Goal: Information Seeking & Learning: Learn about a topic

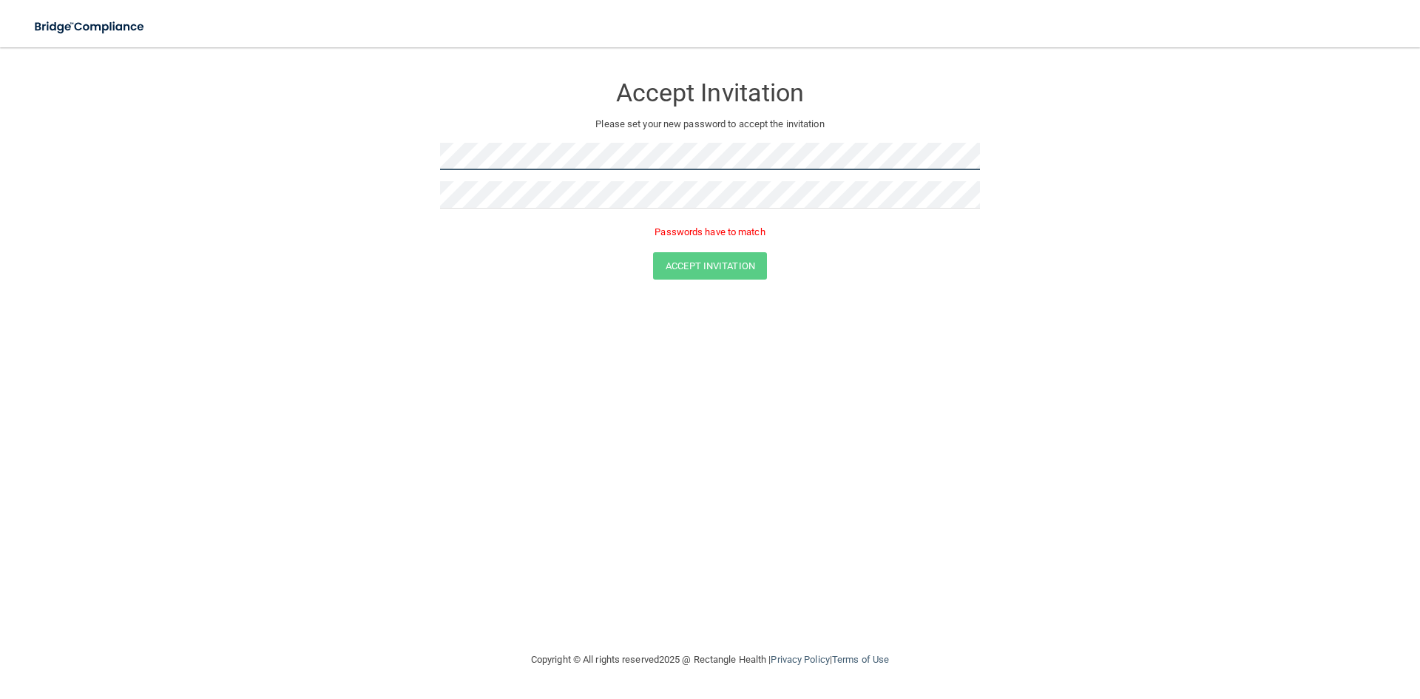
click at [265, 158] on form "Accept Invitation Please set your new password to accept the invitation Passwor…" at bounding box center [710, 179] width 1361 height 235
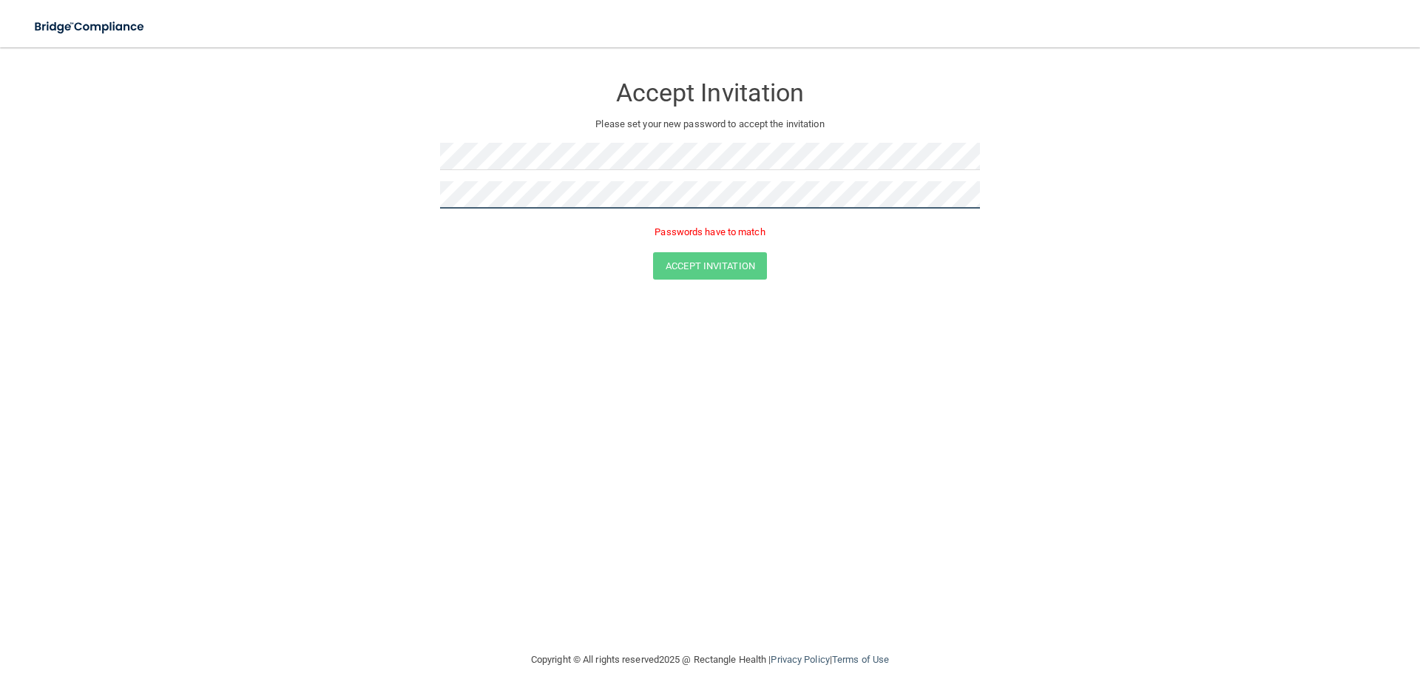
click at [391, 195] on form "Accept Invitation Please set your new password to accept the invitation Passwor…" at bounding box center [710, 179] width 1361 height 235
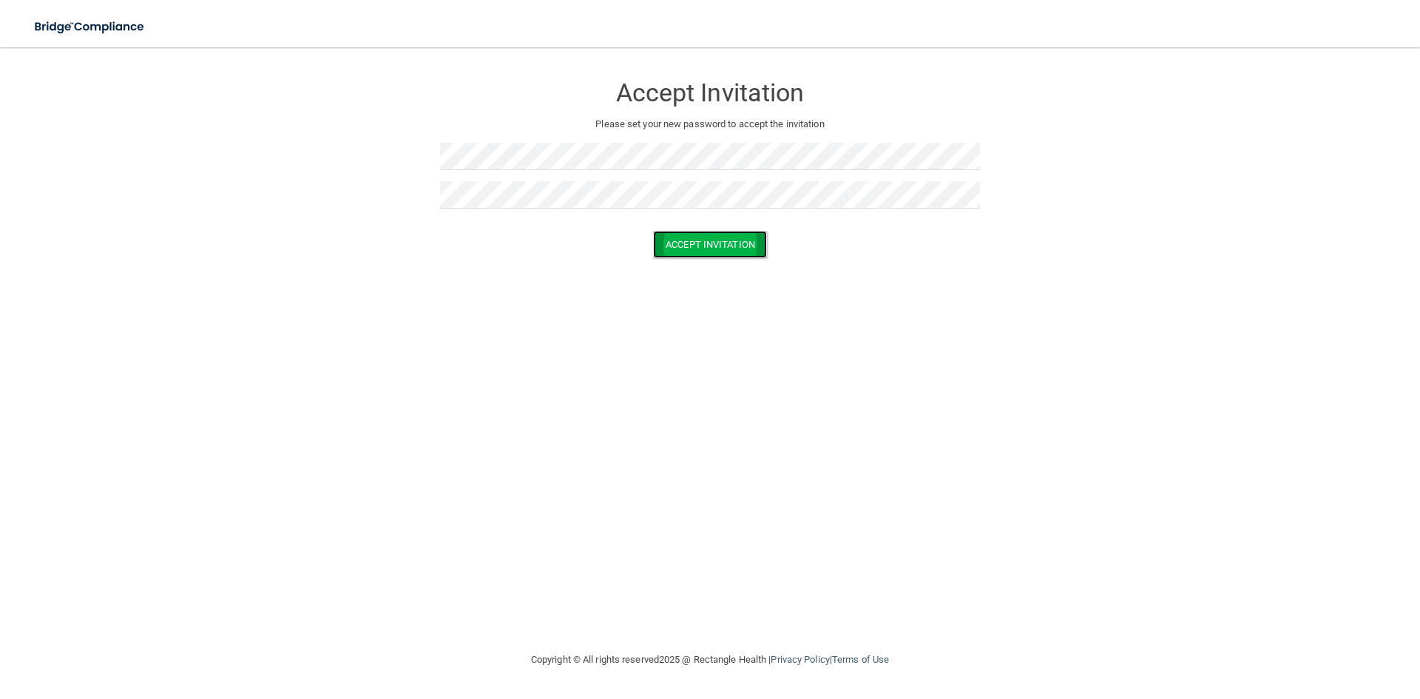
click at [721, 244] on button "Accept Invitation" at bounding box center [710, 244] width 114 height 27
click at [716, 270] on button "Accept Invitation" at bounding box center [710, 265] width 114 height 27
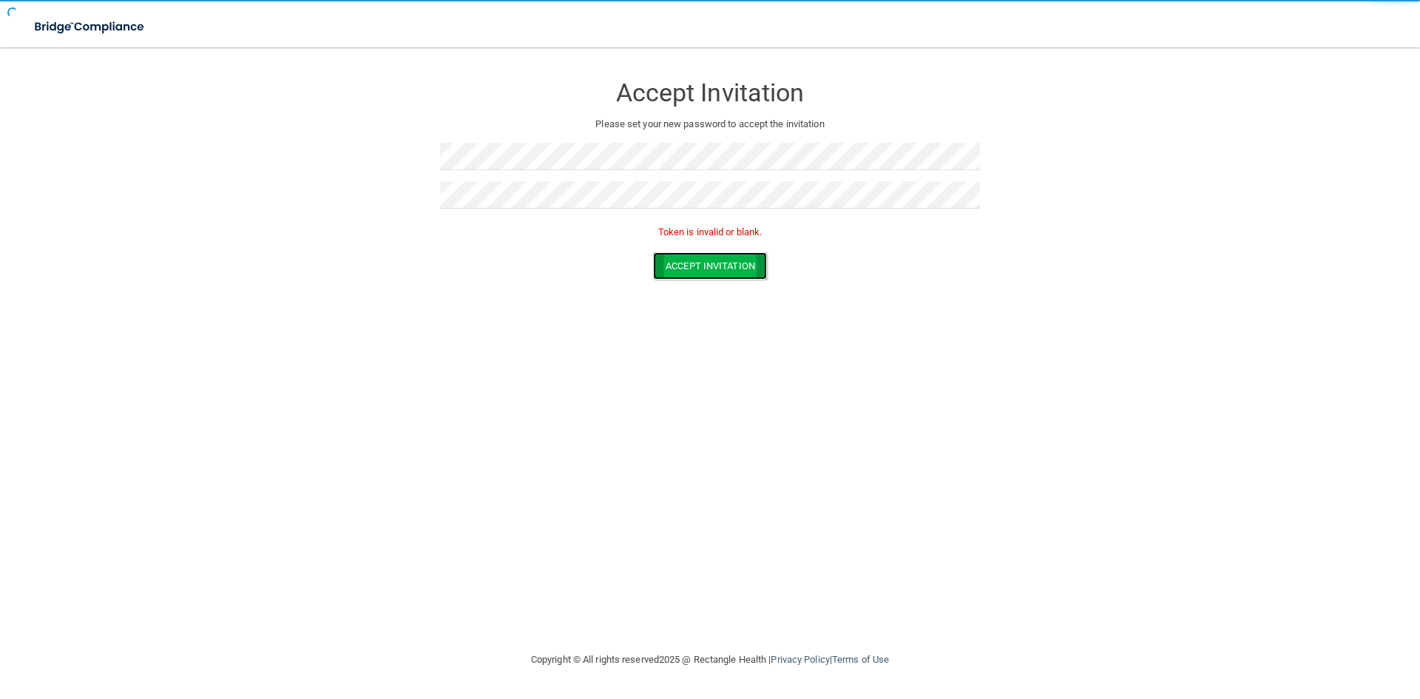
click at [716, 270] on button "Accept Invitation" at bounding box center [710, 265] width 114 height 27
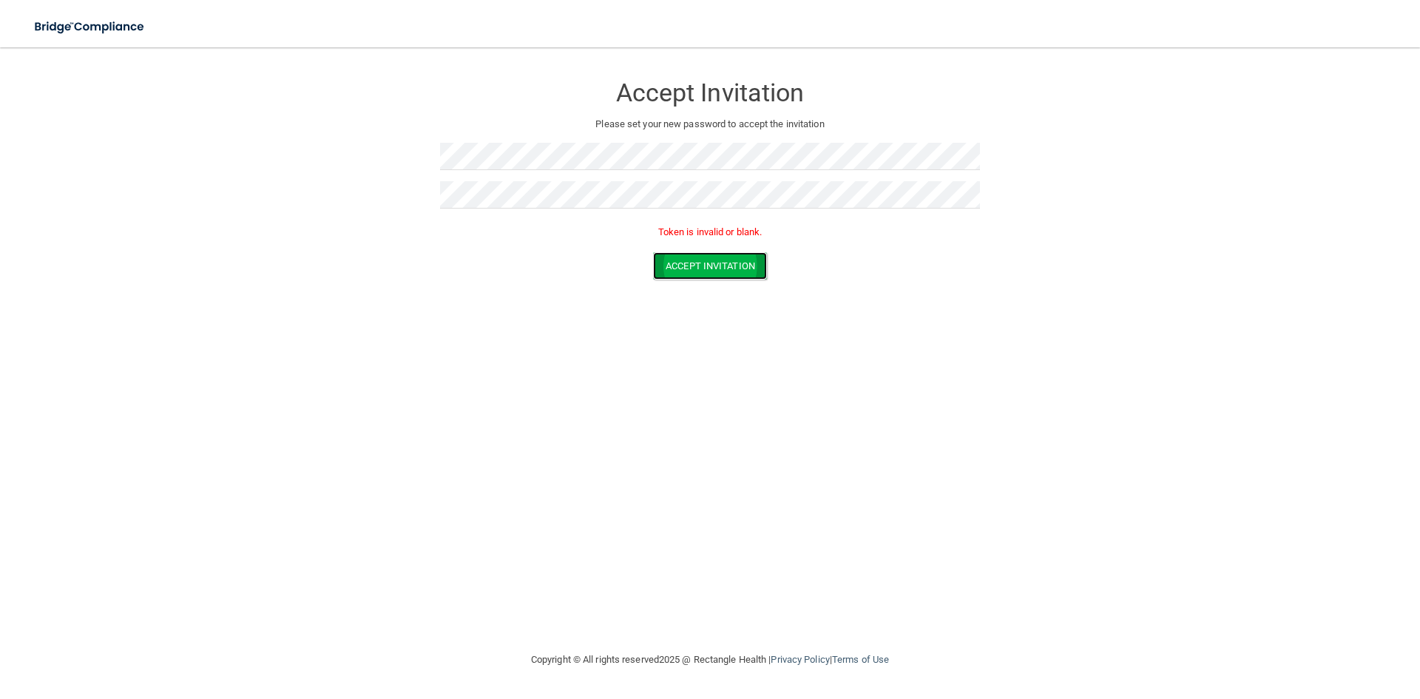
click at [716, 270] on button "Accept Invitation" at bounding box center [710, 265] width 114 height 27
click at [686, 263] on button "Accept Invitation" at bounding box center [710, 265] width 114 height 27
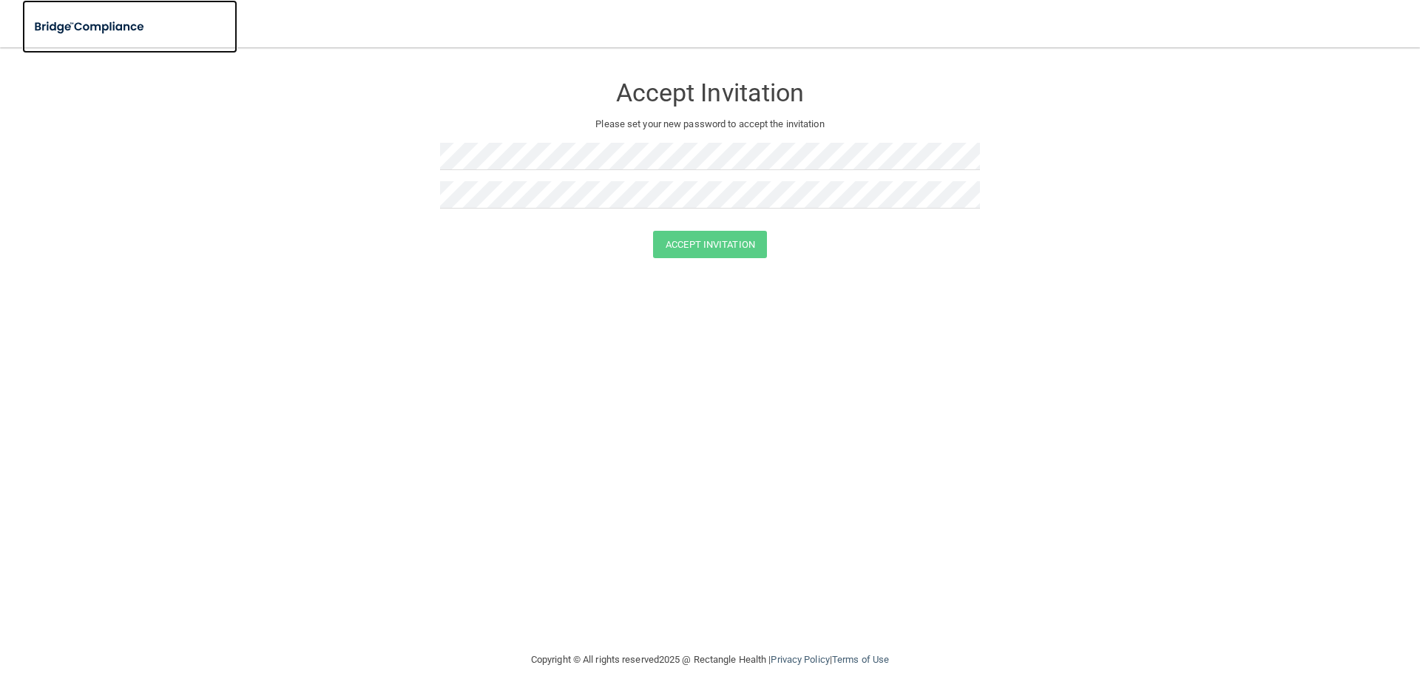
click at [109, 34] on img at bounding box center [90, 27] width 136 height 30
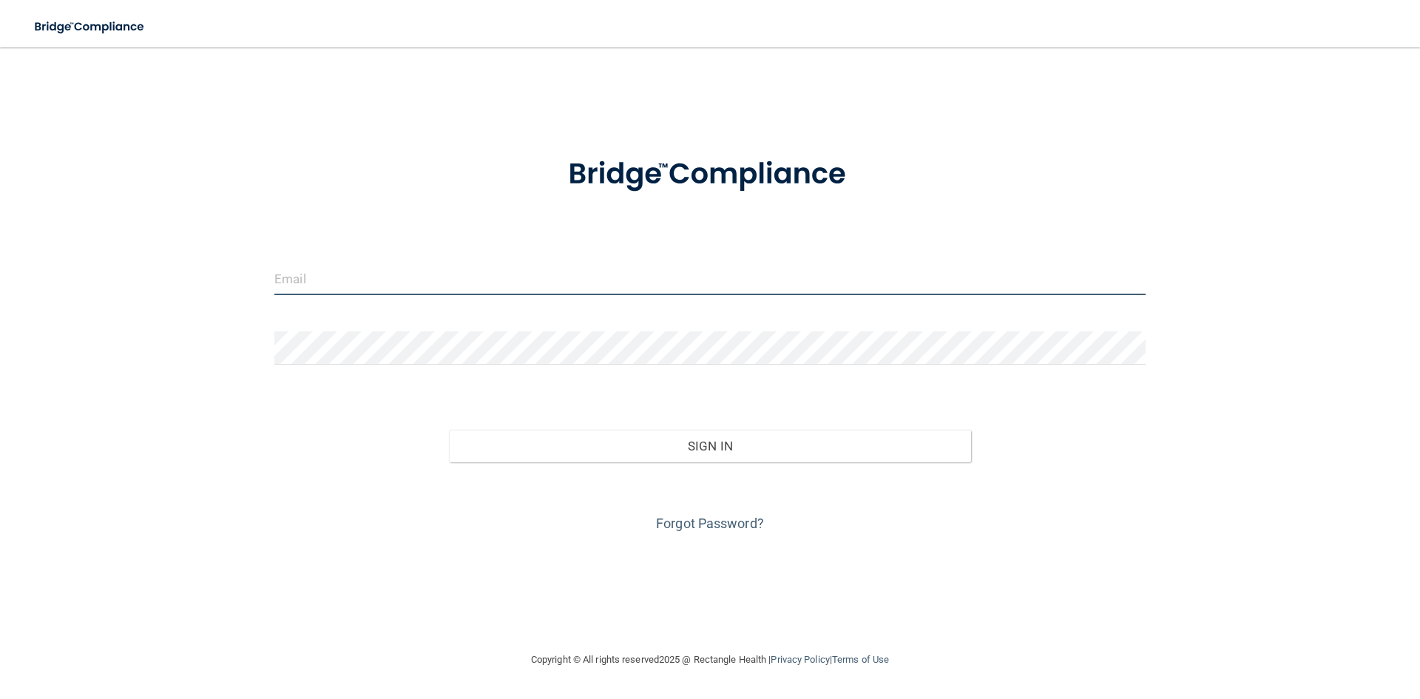
click at [347, 274] on input "email" at bounding box center [709, 278] width 871 height 33
type input "[EMAIL_ADDRESS][DOMAIN_NAME]"
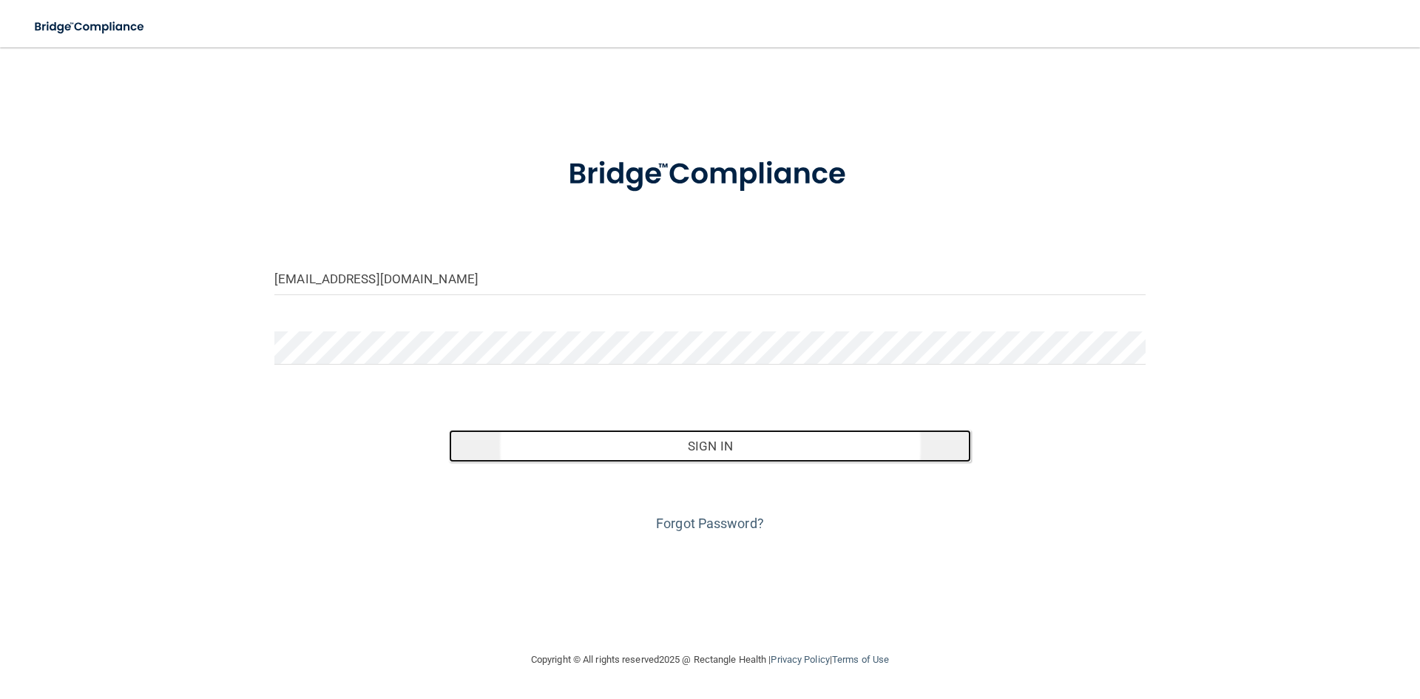
click at [682, 447] on button "Sign In" at bounding box center [710, 446] width 523 height 33
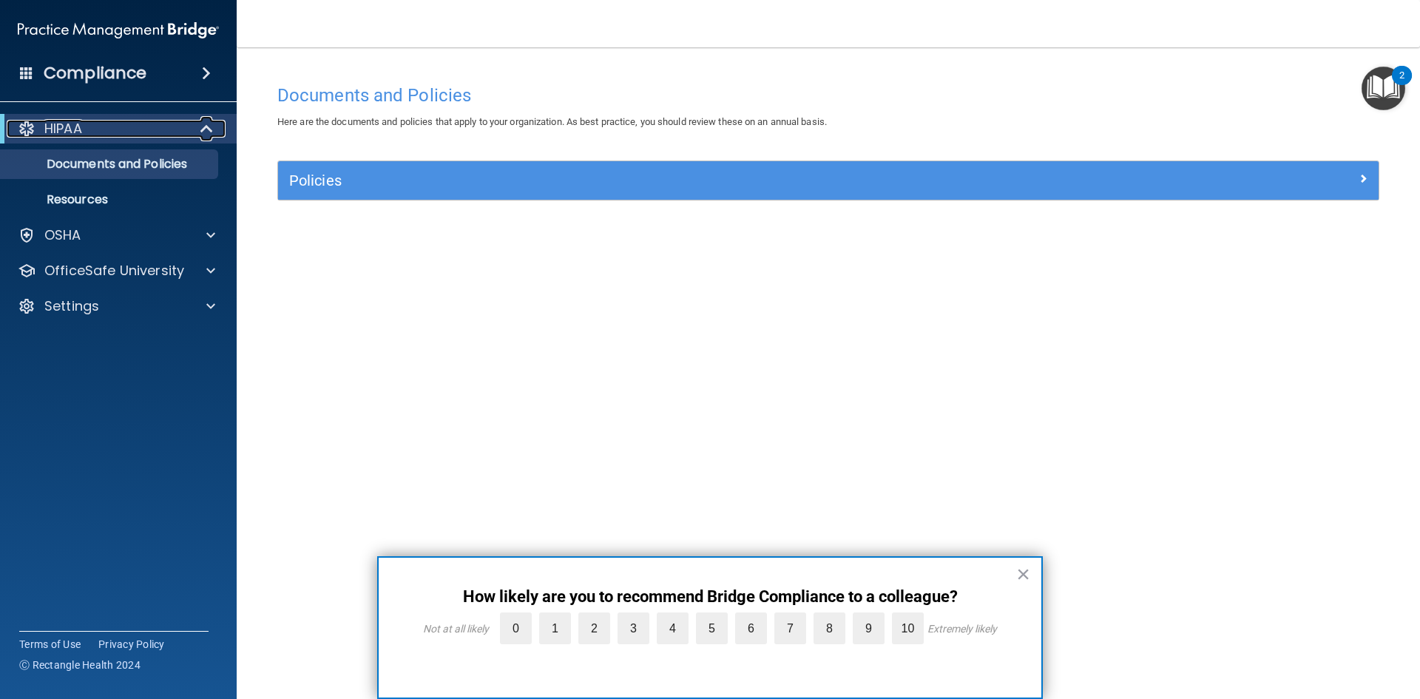
click at [184, 126] on div "HIPAA" at bounding box center [98, 129] width 183 height 18
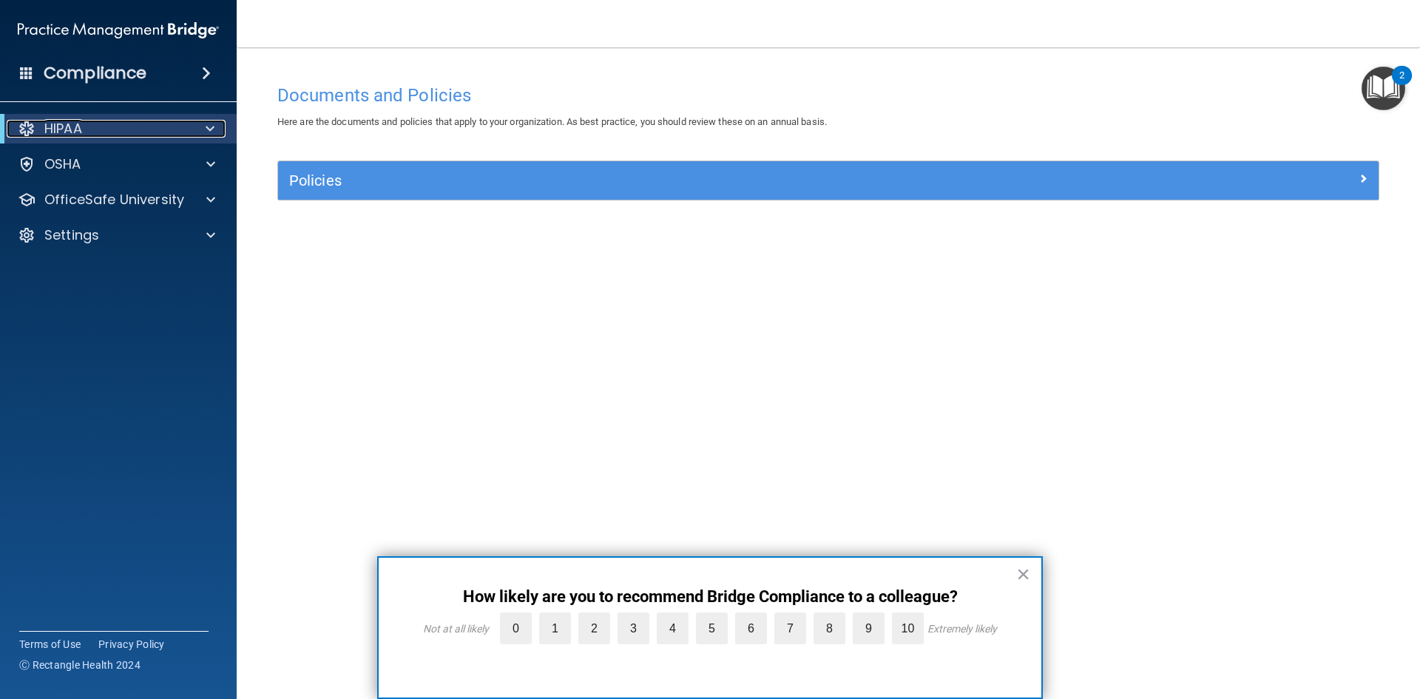
click at [184, 126] on div "HIPAA" at bounding box center [98, 129] width 183 height 18
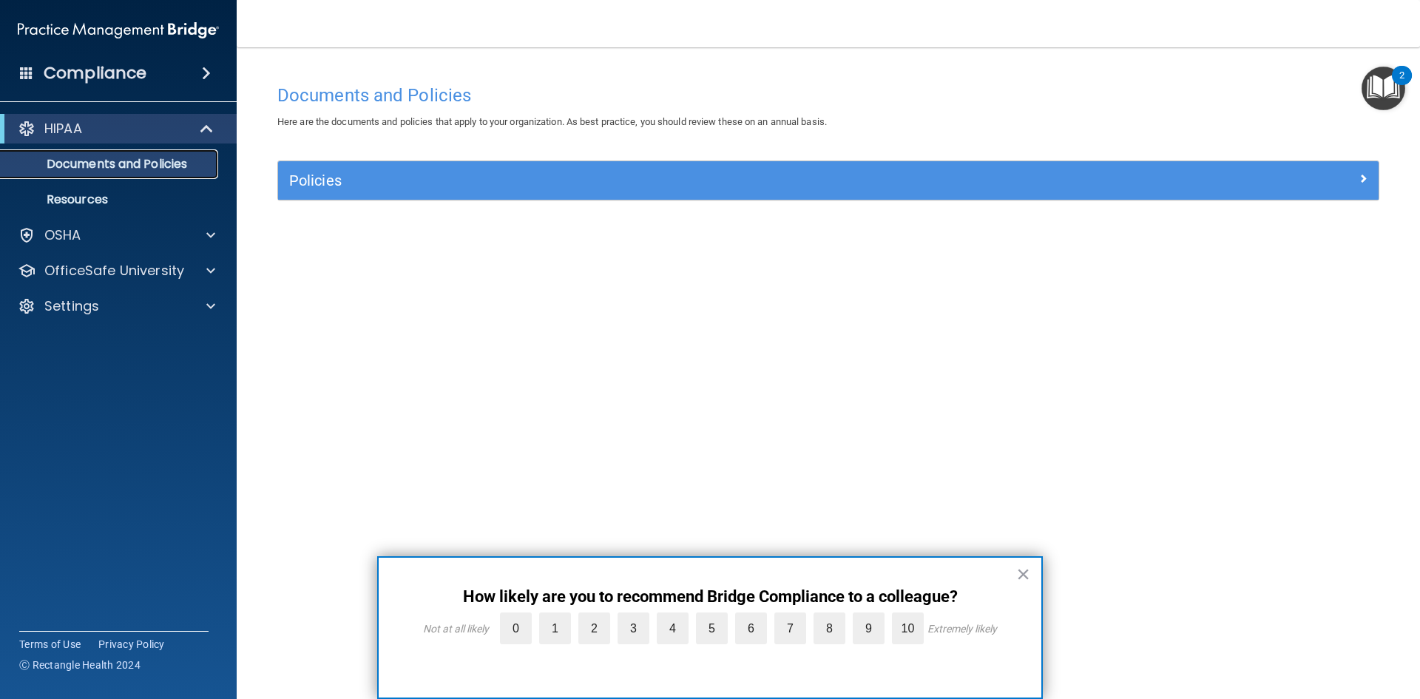
click at [82, 166] on p "Documents and Policies" at bounding box center [111, 164] width 202 height 15
click at [1022, 572] on button "×" at bounding box center [1023, 574] width 14 height 24
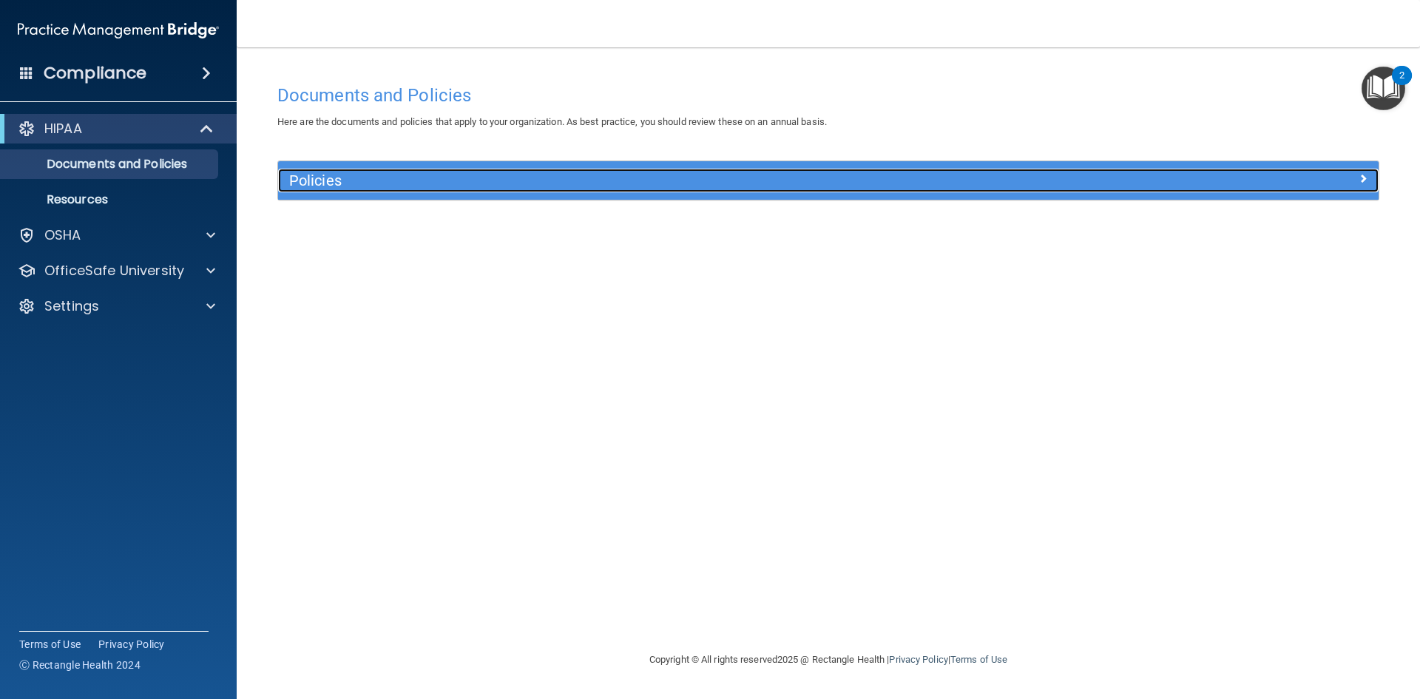
click at [330, 181] on h5 "Policies" at bounding box center [690, 180] width 803 height 16
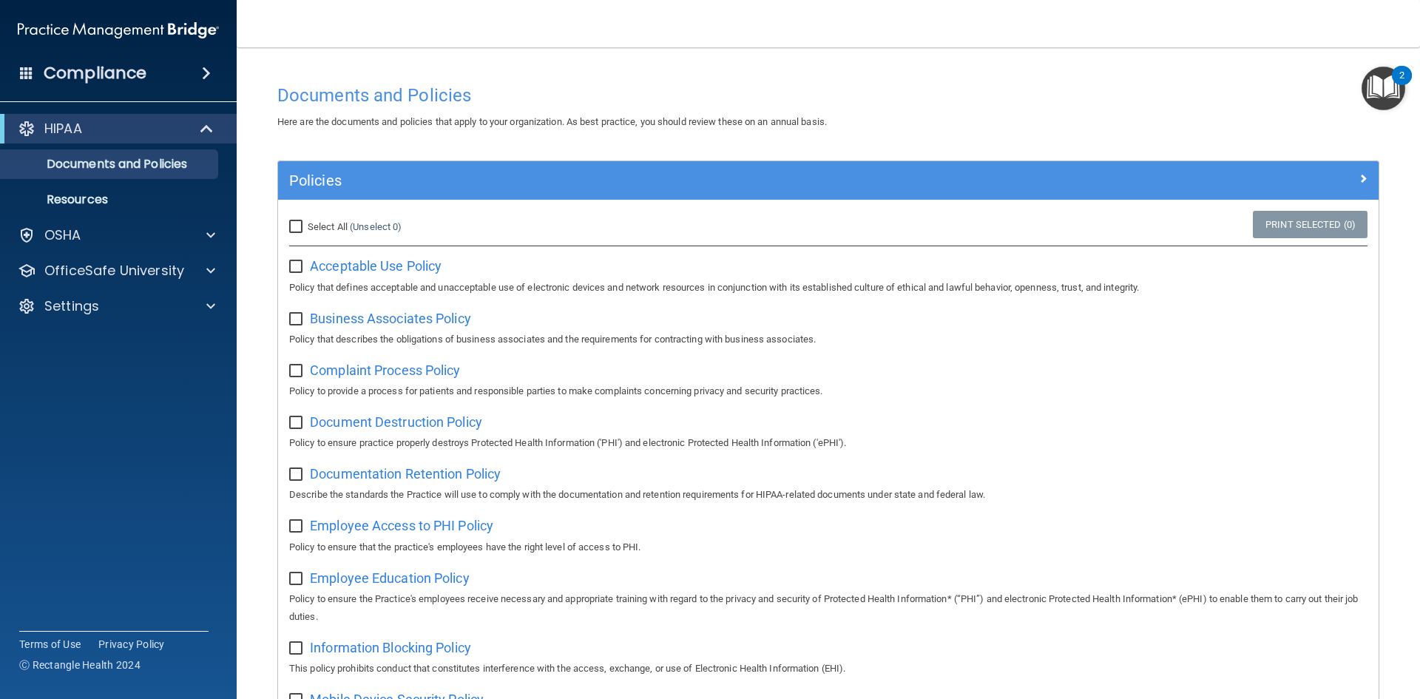
click at [301, 261] on input "checkbox" at bounding box center [297, 267] width 17 height 12
click at [297, 264] on input "checkbox" at bounding box center [297, 267] width 17 height 12
checkbox input "false"
click at [77, 237] on p "OSHA" at bounding box center [62, 235] width 37 height 18
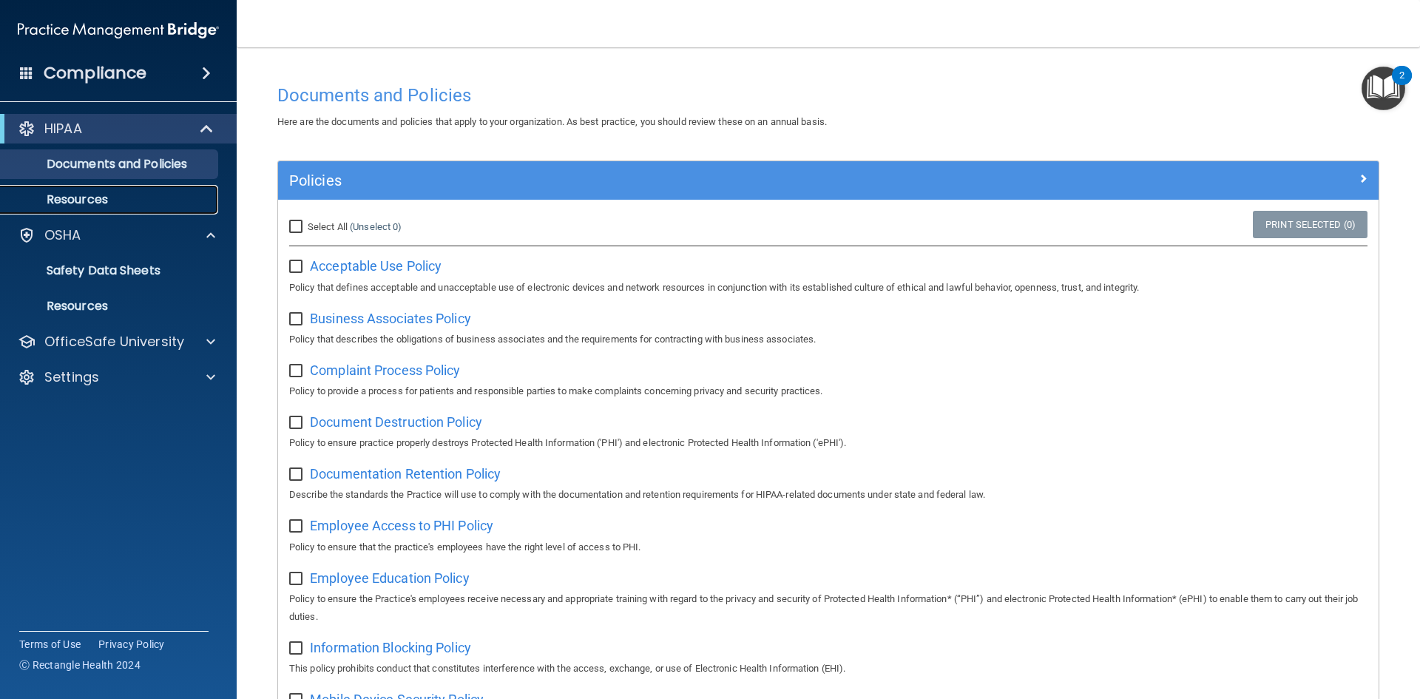
click at [85, 197] on p "Resources" at bounding box center [111, 199] width 202 height 15
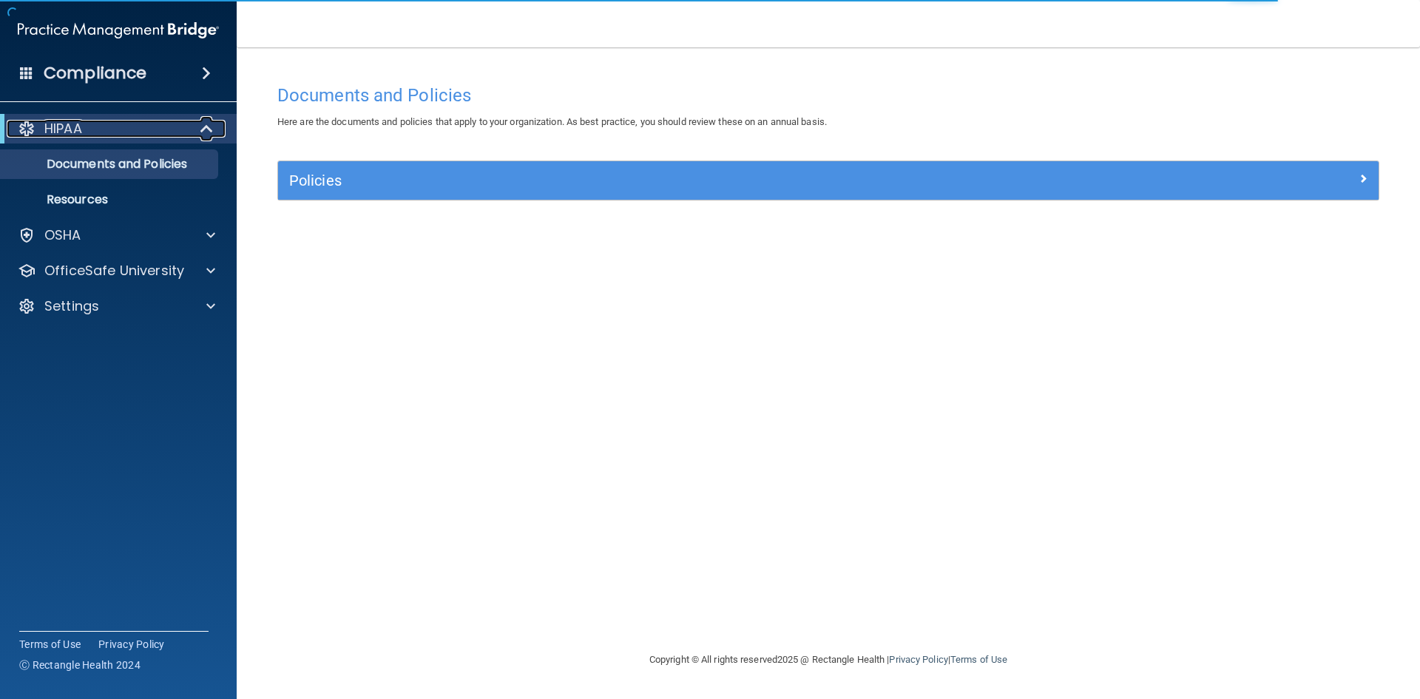
click at [204, 125] on span at bounding box center [208, 129] width 13 height 18
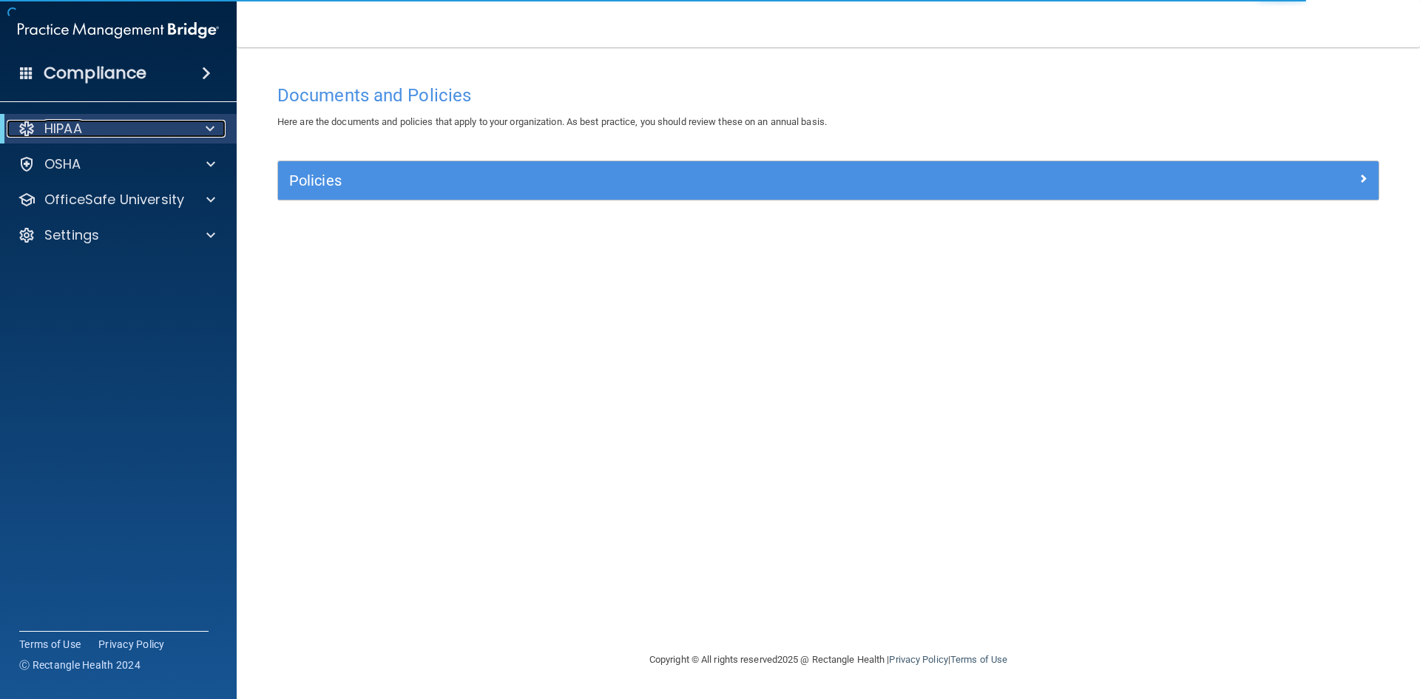
click at [204, 125] on div at bounding box center [207, 129] width 36 height 18
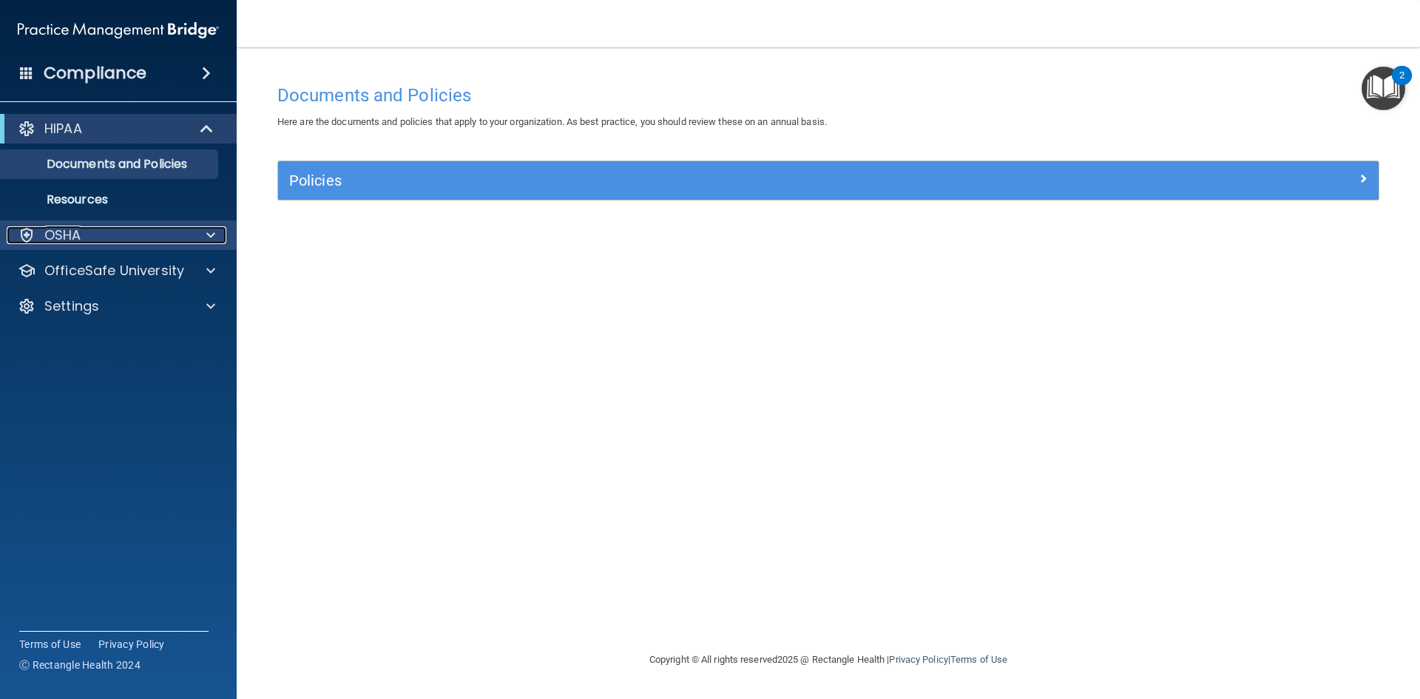
click at [75, 240] on p "OSHA" at bounding box center [62, 235] width 37 height 18
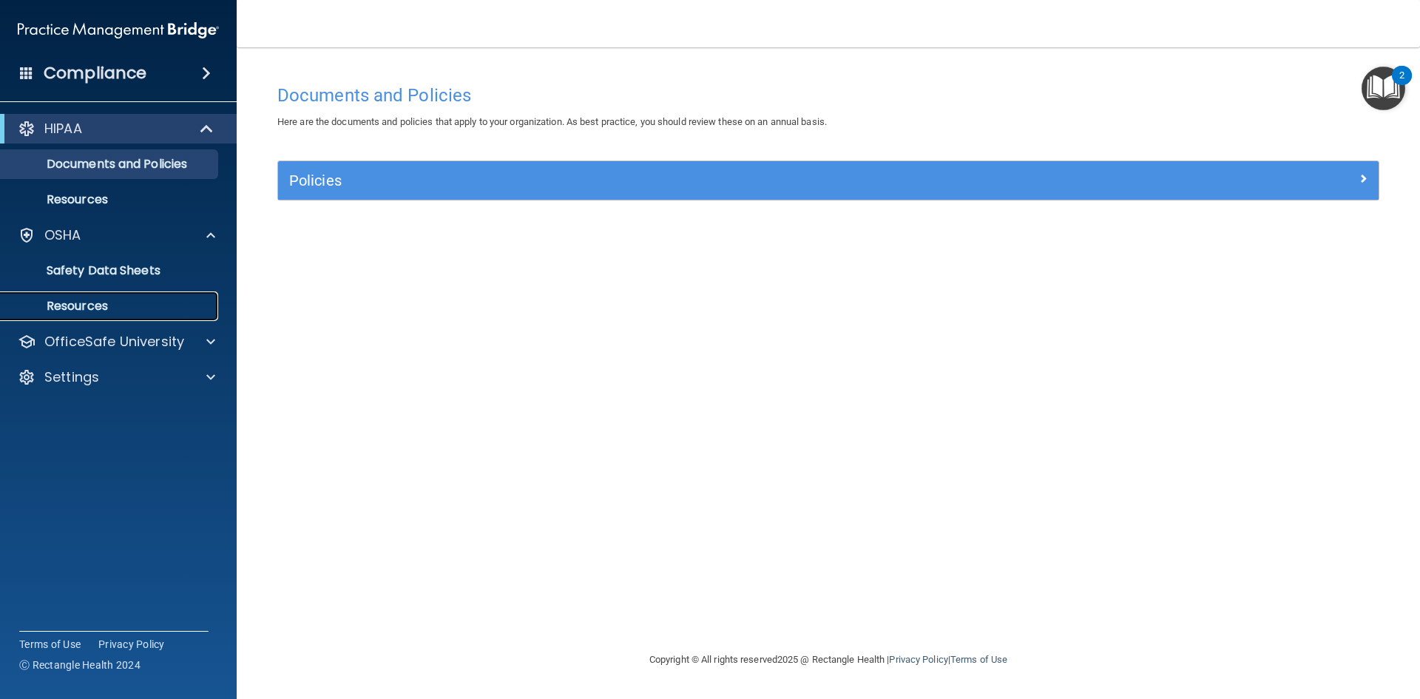
click at [75, 306] on p "Resources" at bounding box center [111, 306] width 202 height 15
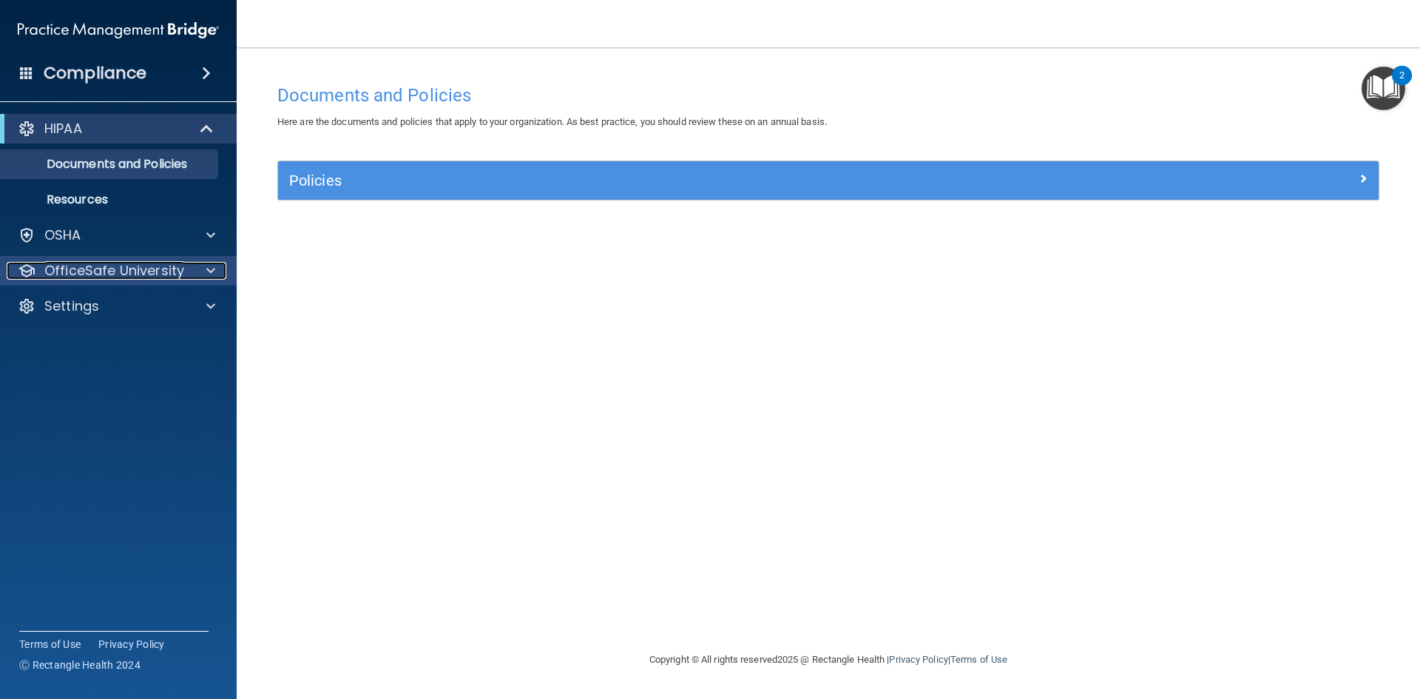
click at [106, 265] on p "OfficeSafe University" at bounding box center [114, 271] width 140 height 18
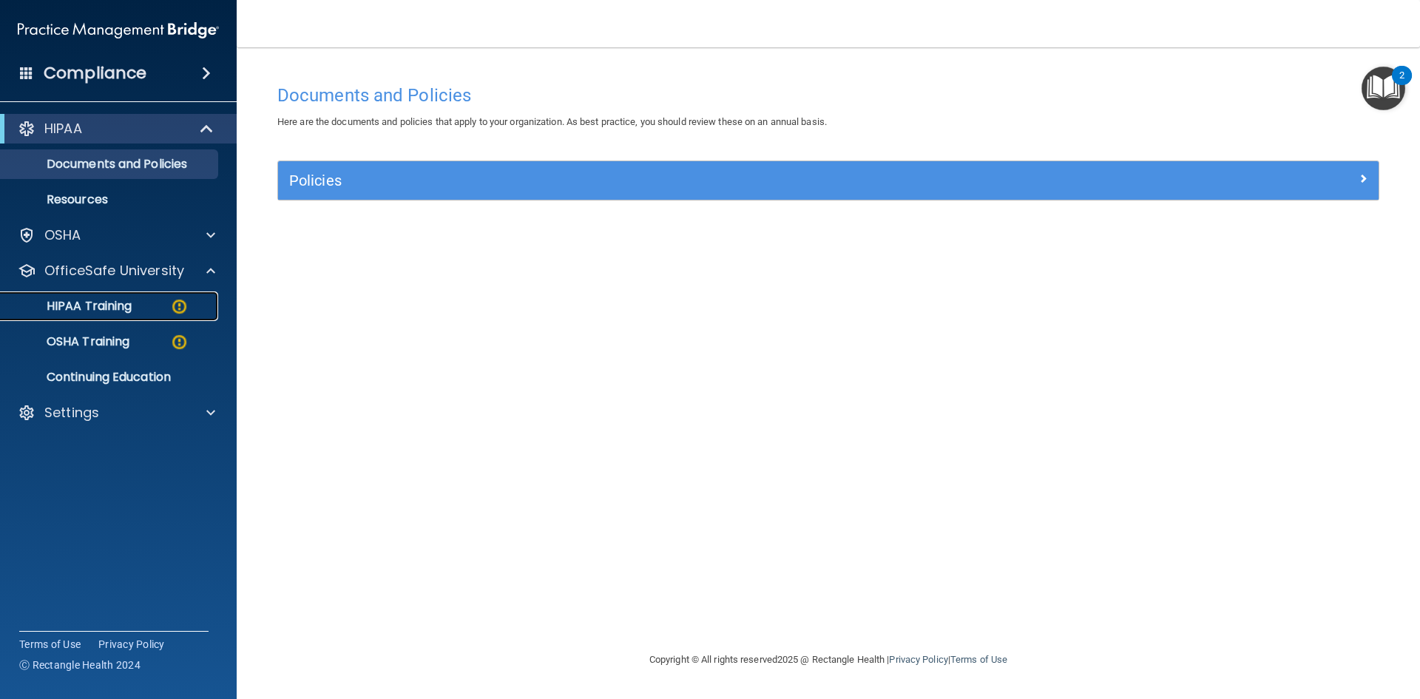
click at [95, 307] on p "HIPAA Training" at bounding box center [71, 306] width 122 height 15
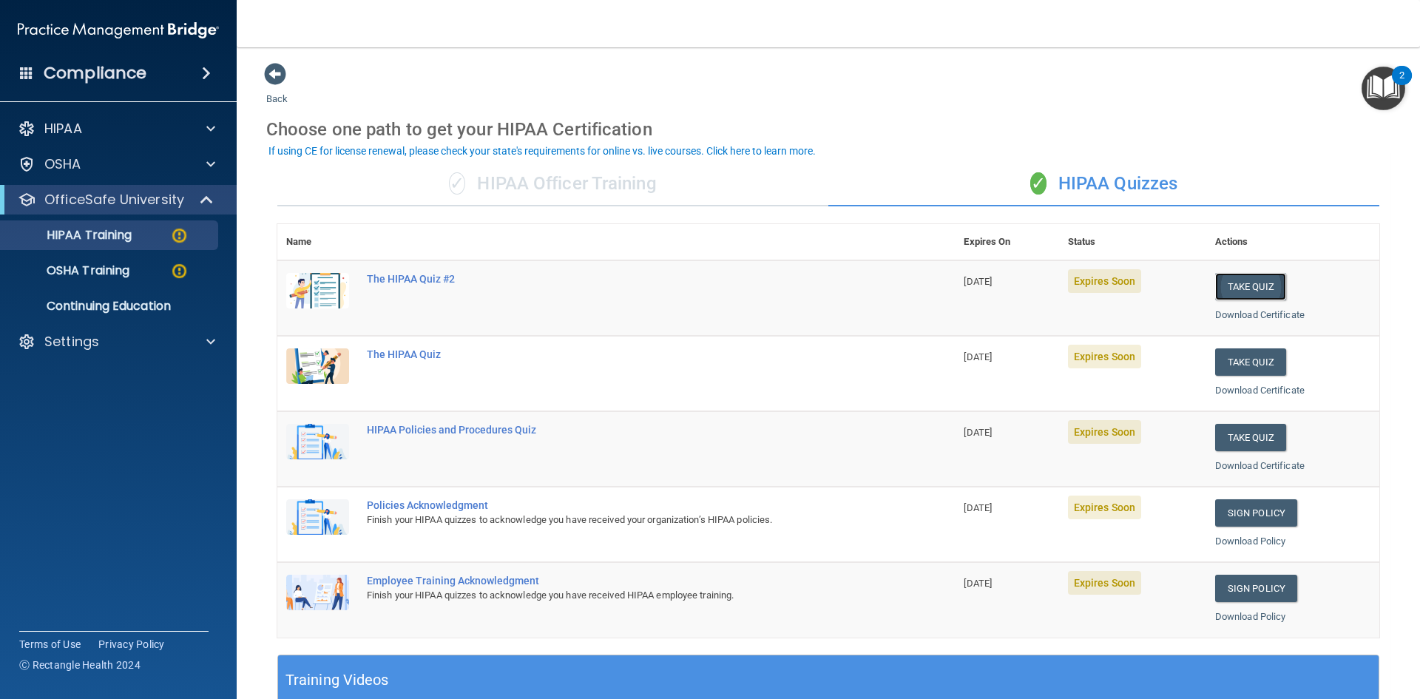
click at [1234, 289] on button "Take Quiz" at bounding box center [1250, 286] width 71 height 27
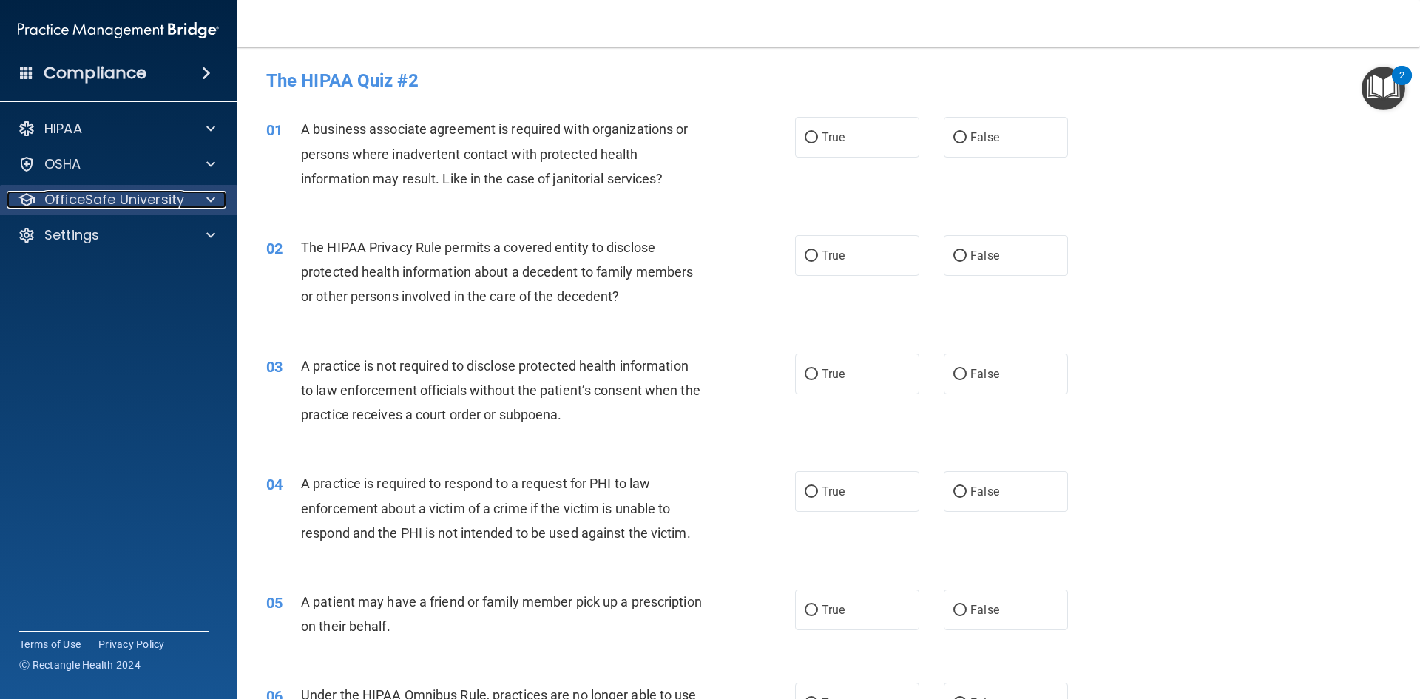
click at [141, 201] on p "OfficeSafe University" at bounding box center [114, 200] width 140 height 18
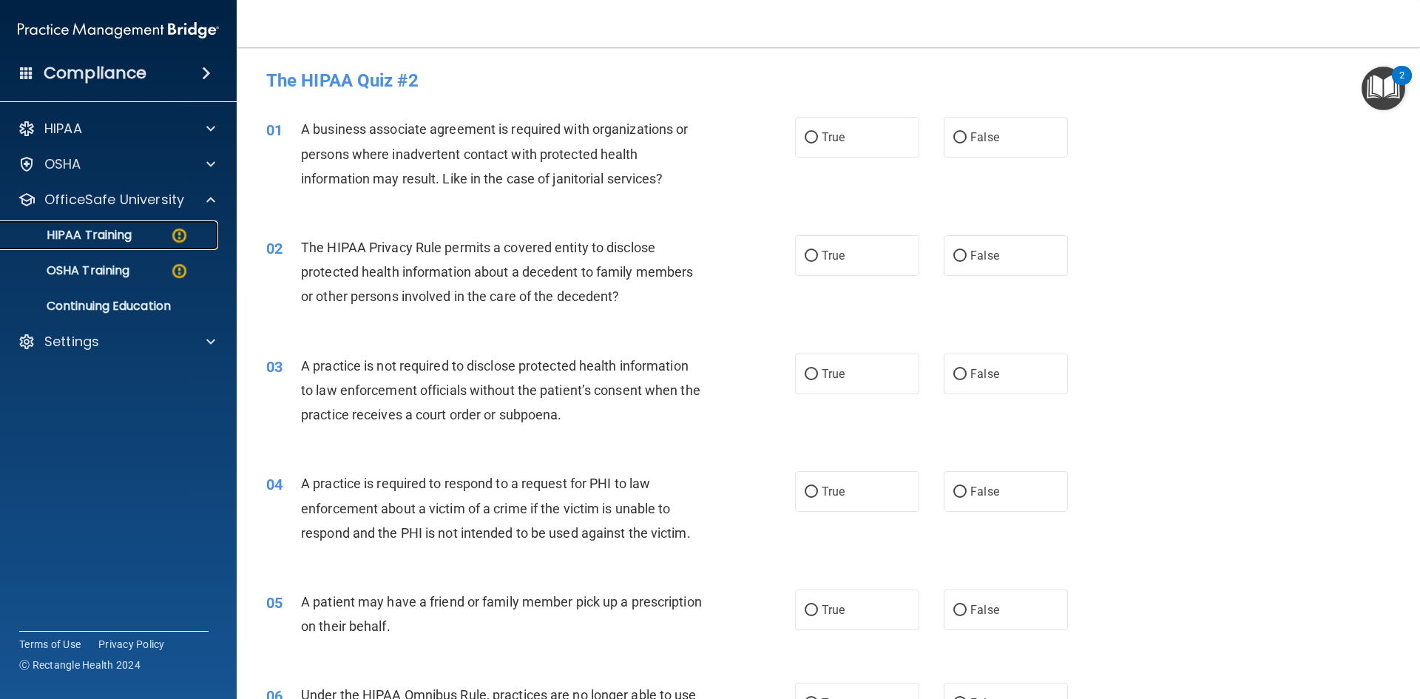
click at [181, 233] on img at bounding box center [179, 235] width 18 height 18
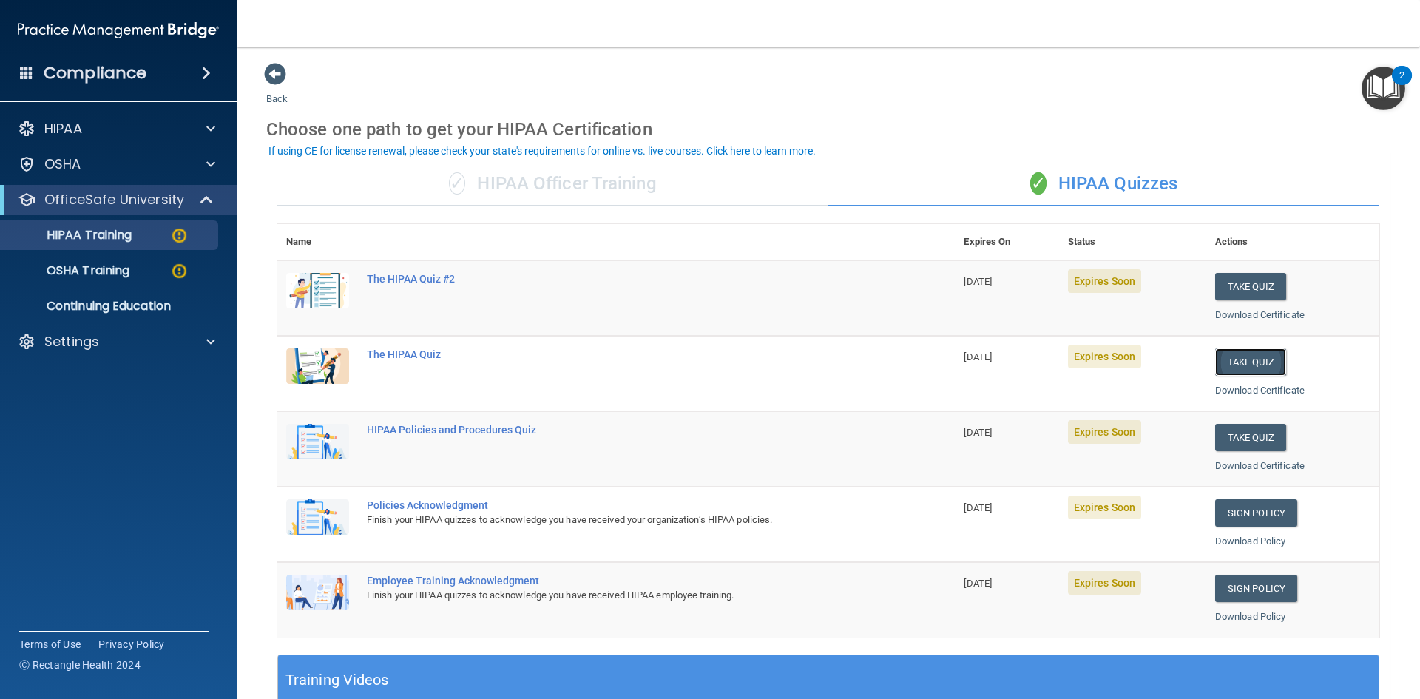
click at [1259, 362] on button "Take Quiz" at bounding box center [1250, 361] width 71 height 27
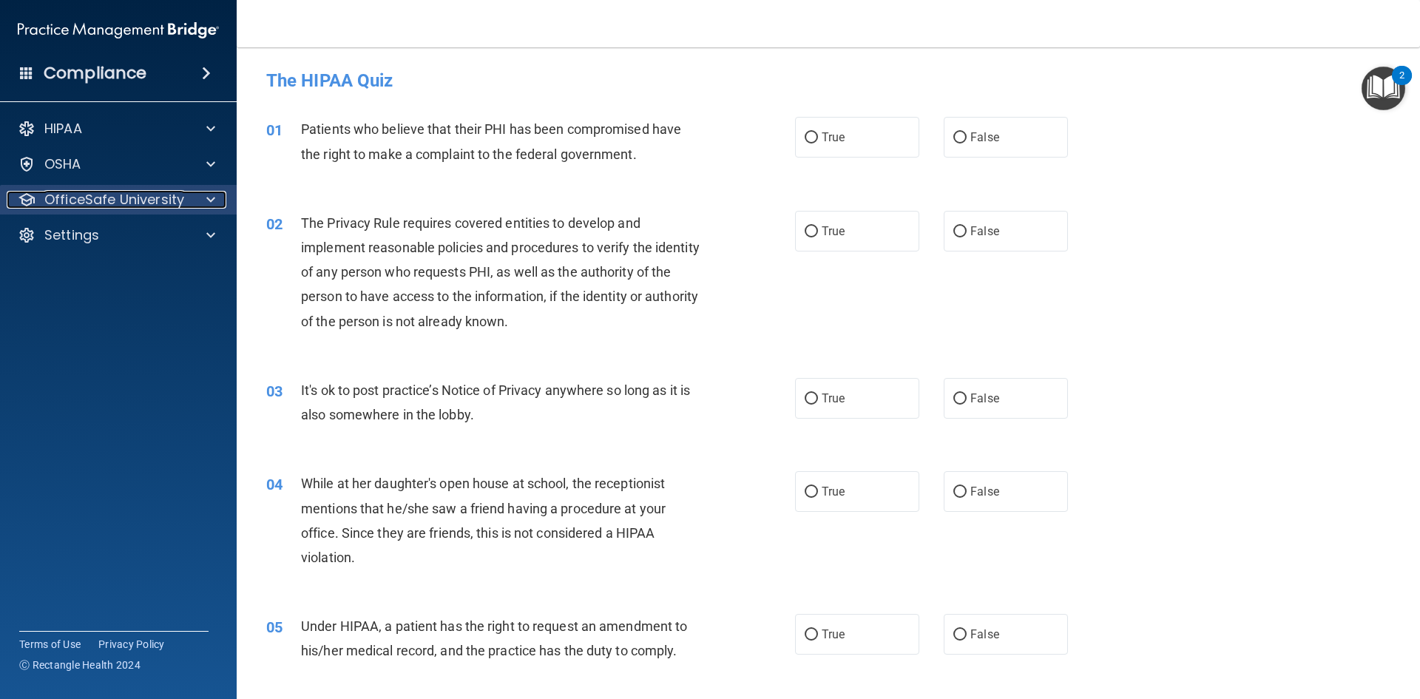
click at [113, 197] on p "OfficeSafe University" at bounding box center [114, 200] width 140 height 18
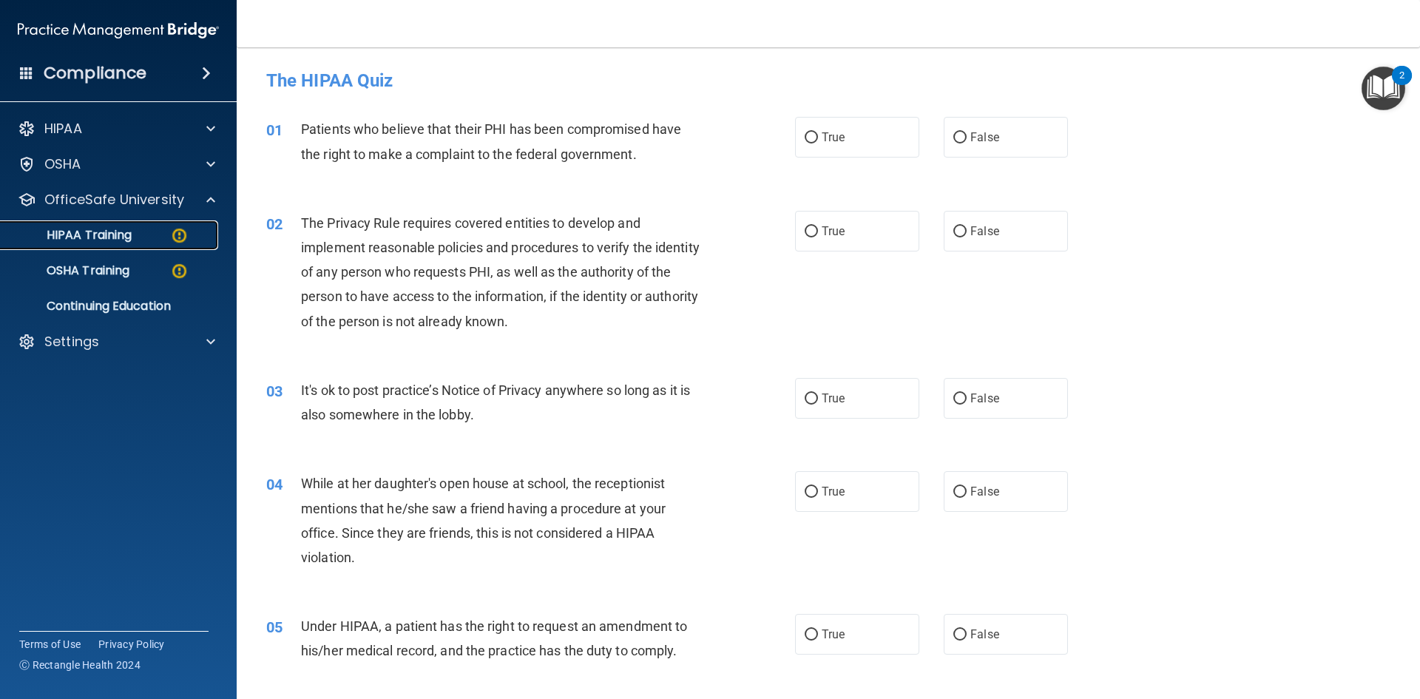
click at [176, 233] on img at bounding box center [179, 235] width 18 height 18
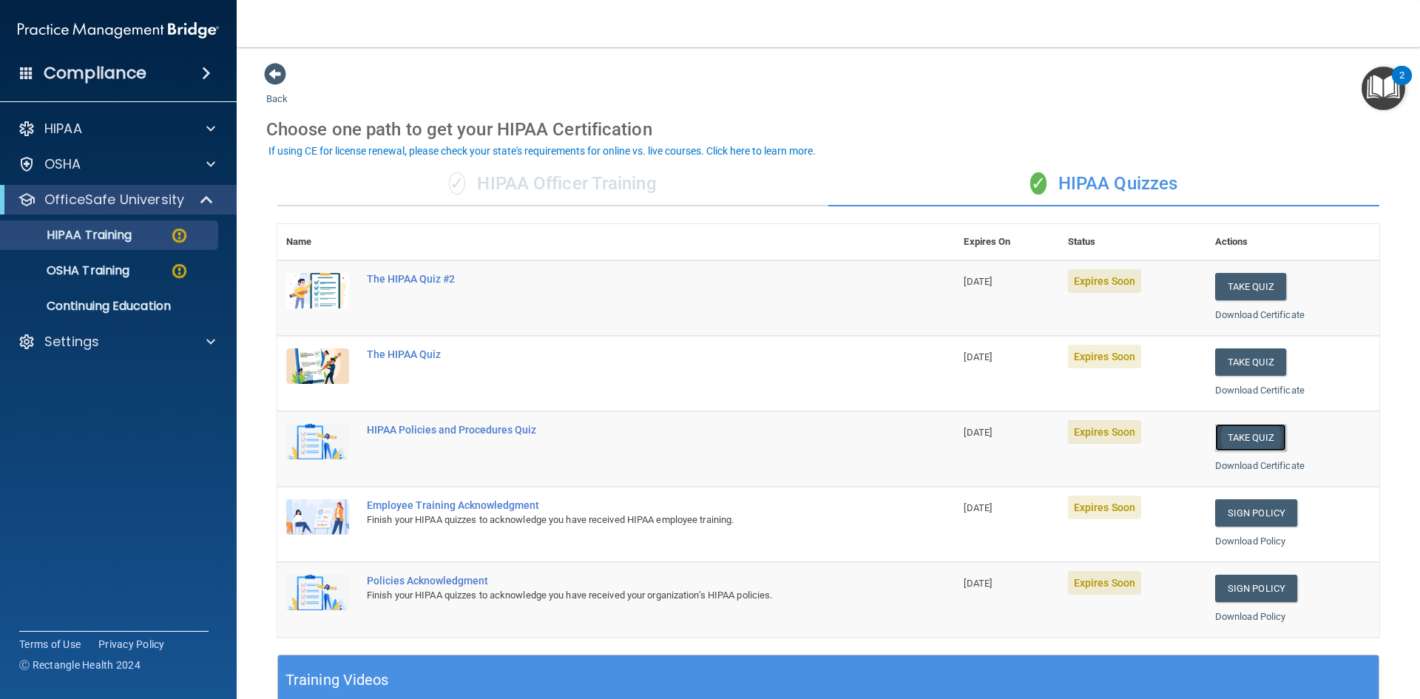
click at [1236, 438] on button "Take Quiz" at bounding box center [1250, 437] width 71 height 27
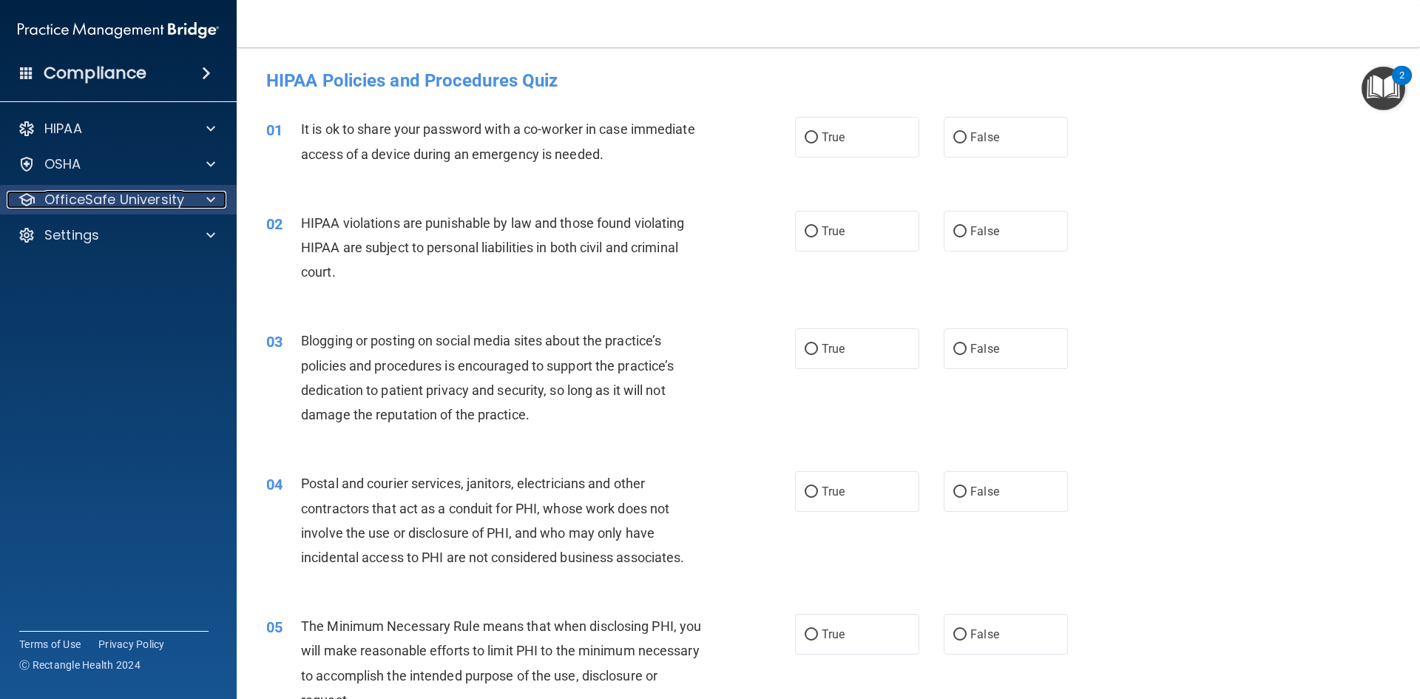
click at [127, 198] on p "OfficeSafe University" at bounding box center [114, 200] width 140 height 18
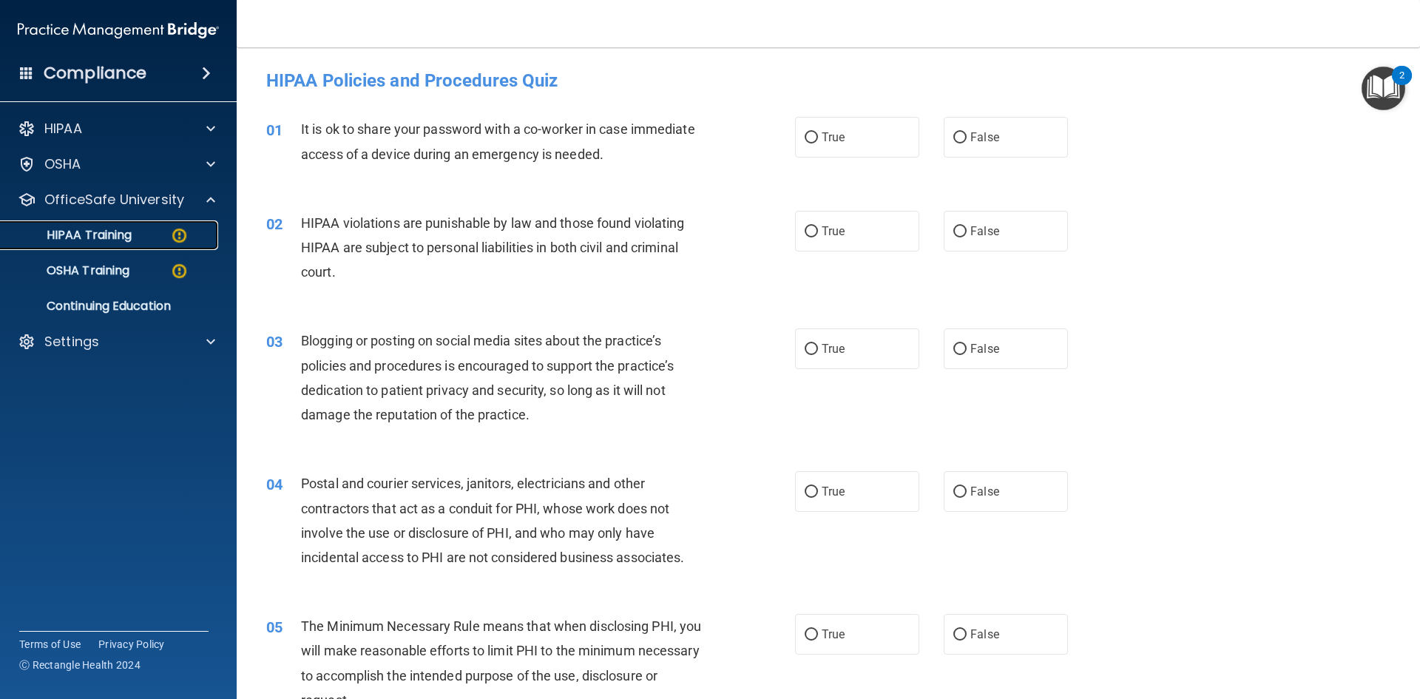
click at [109, 234] on p "HIPAA Training" at bounding box center [71, 235] width 122 height 15
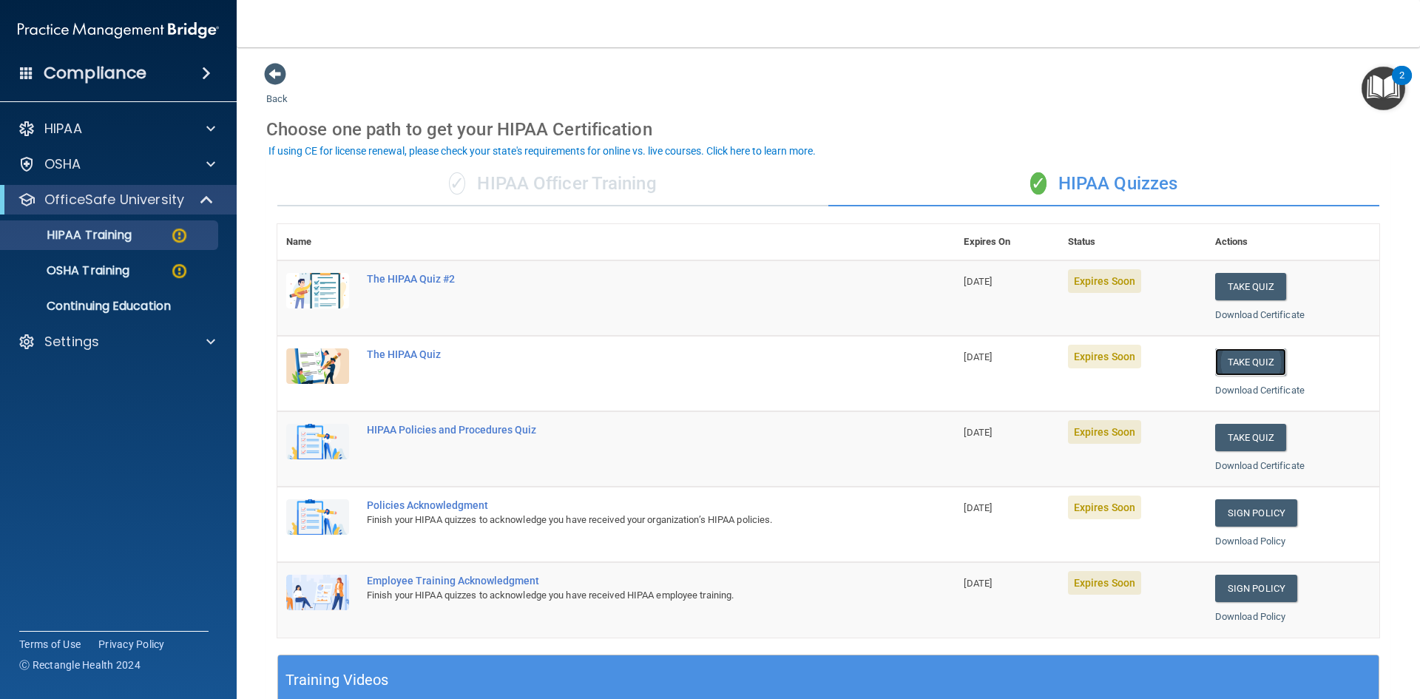
click at [1229, 368] on button "Take Quiz" at bounding box center [1250, 361] width 71 height 27
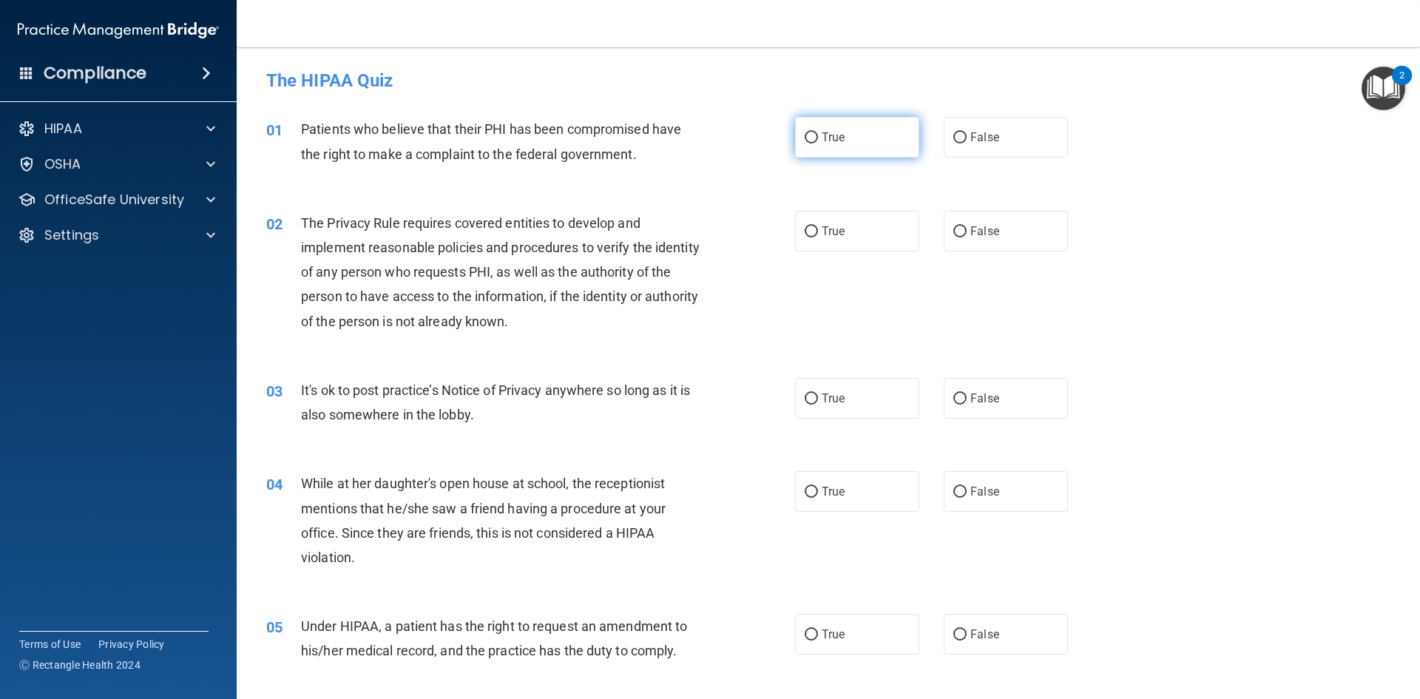
click at [805, 137] on input "True" at bounding box center [811, 137] width 13 height 11
radio input "true"
click at [808, 229] on input "True" at bounding box center [811, 231] width 13 height 11
radio input "true"
click at [953, 395] on input "False" at bounding box center [959, 398] width 13 height 11
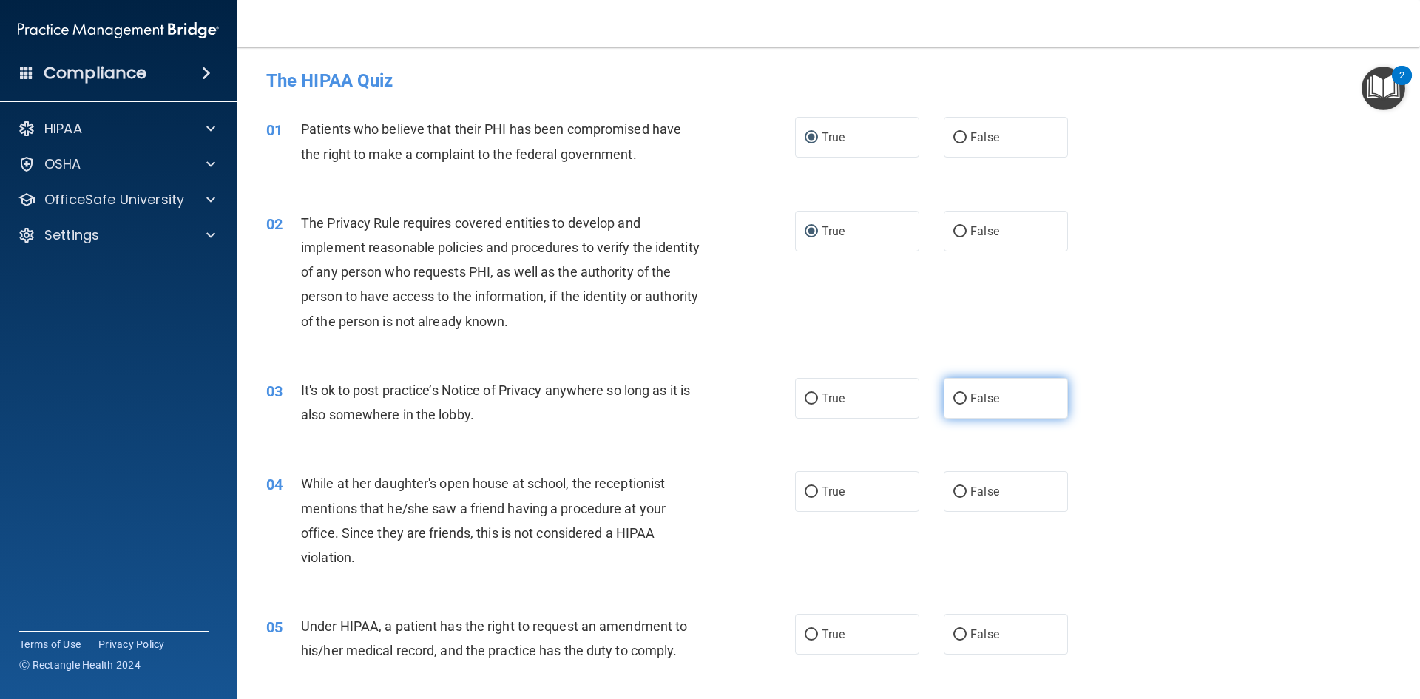
radio input "true"
click at [958, 492] on input "False" at bounding box center [959, 492] width 13 height 11
radio input "true"
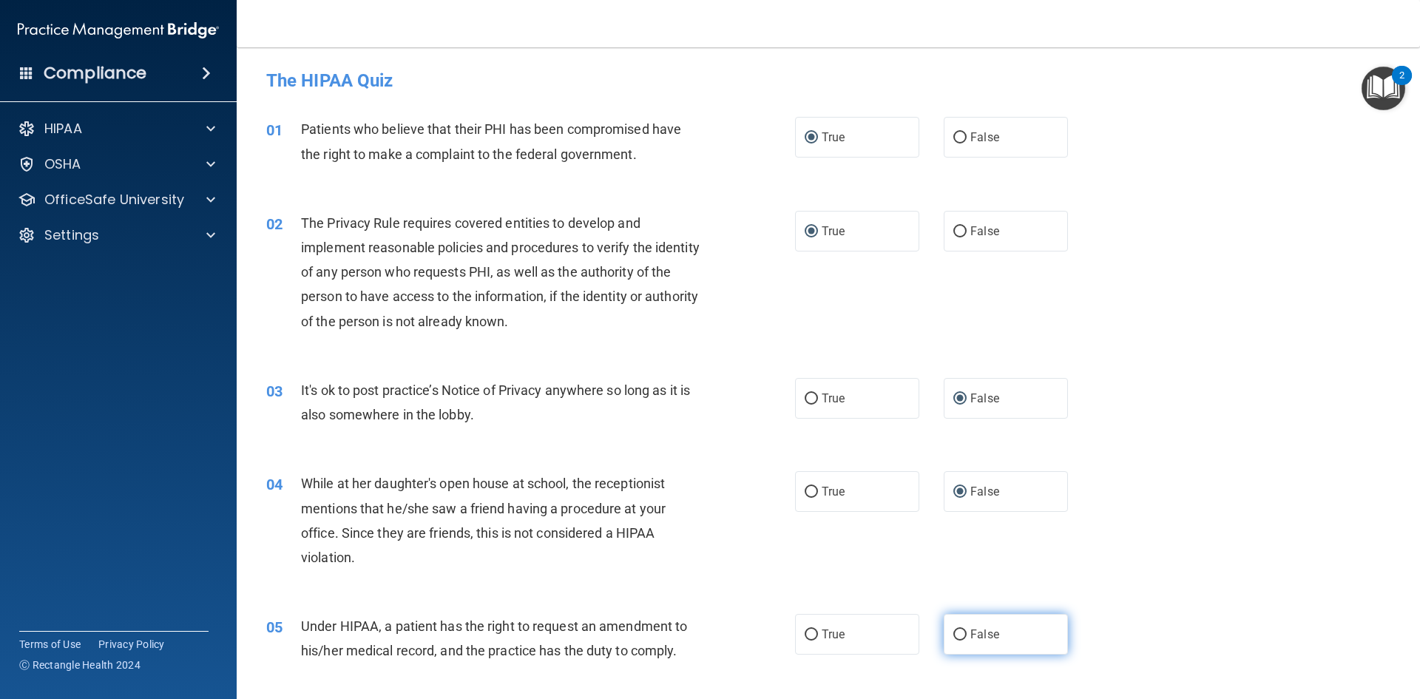
click at [958, 639] on input "False" at bounding box center [959, 634] width 13 height 11
radio input "true"
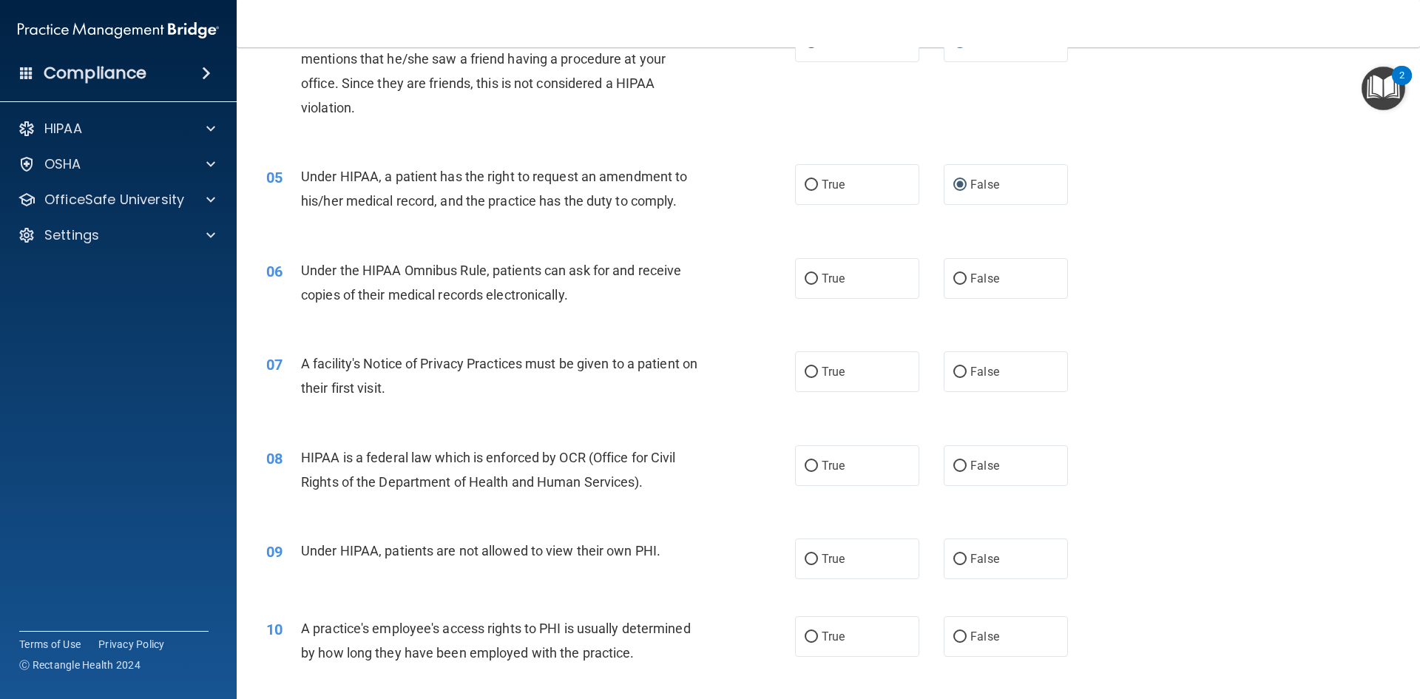
scroll to position [518, 0]
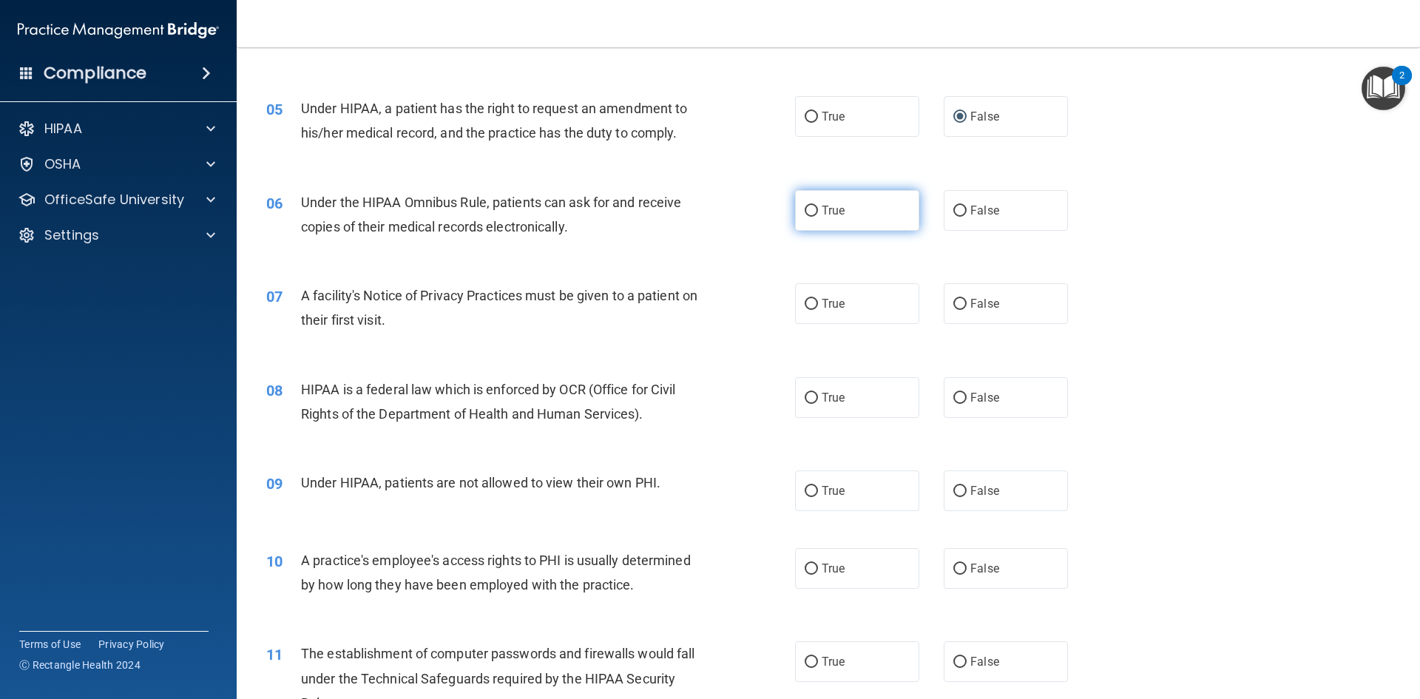
click at [805, 214] on input "True" at bounding box center [811, 211] width 13 height 11
radio input "true"
click at [802, 311] on label "True" at bounding box center [857, 303] width 124 height 41
click at [805, 310] on input "True" at bounding box center [811, 304] width 13 height 11
radio input "true"
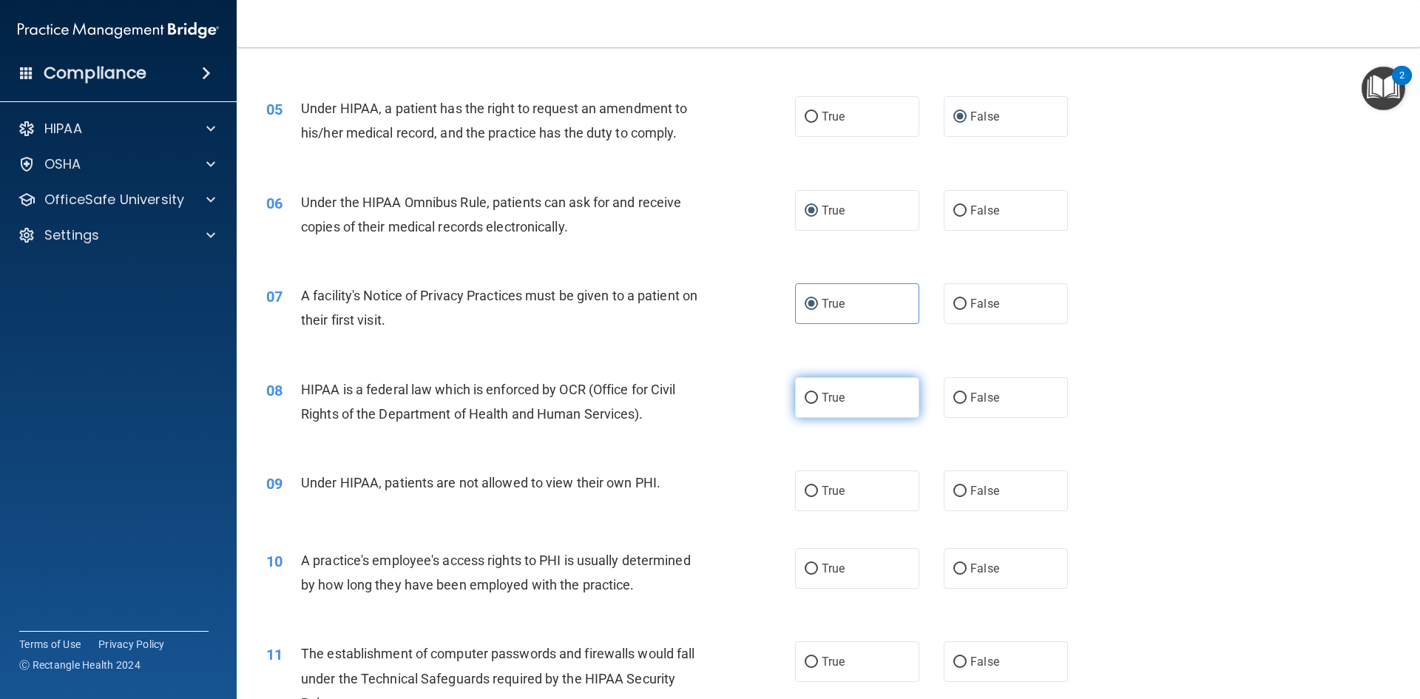
click at [805, 401] on input "True" at bounding box center [811, 398] width 13 height 11
radio input "true"
click at [960, 489] on label "False" at bounding box center [1006, 490] width 124 height 41
click at [960, 489] on input "False" at bounding box center [959, 491] width 13 height 11
radio input "true"
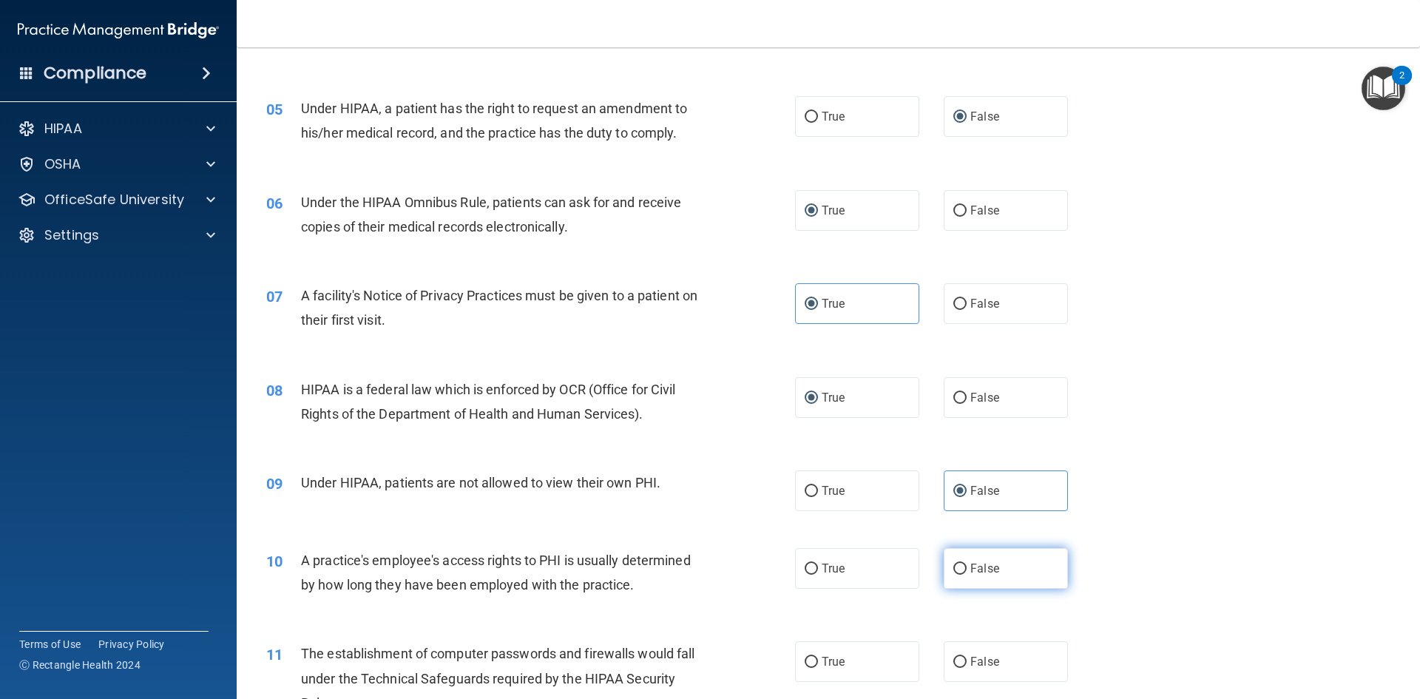
click at [958, 566] on input "False" at bounding box center [959, 568] width 13 height 11
radio input "true"
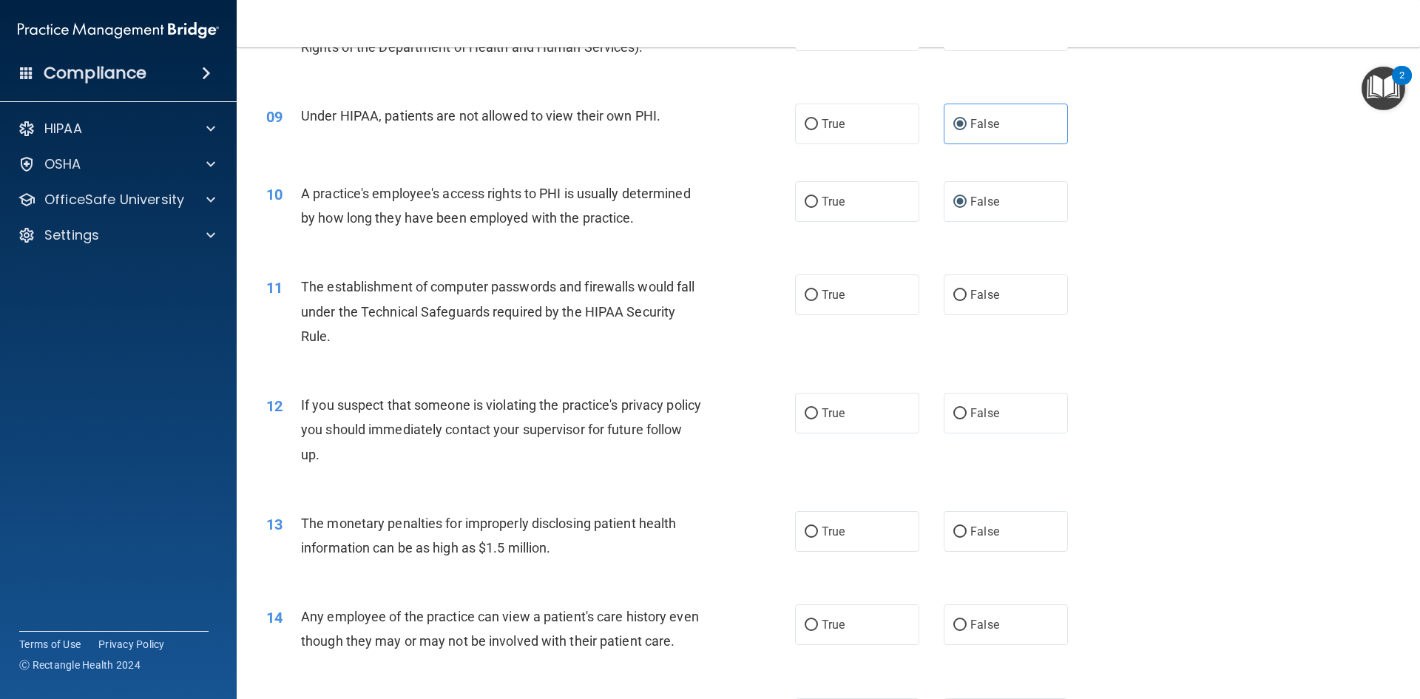
scroll to position [887, 0]
click at [813, 294] on label "True" at bounding box center [857, 291] width 124 height 41
click at [813, 294] on input "True" at bounding box center [811, 292] width 13 height 11
radio input "true"
click at [810, 410] on input "True" at bounding box center [811, 410] width 13 height 11
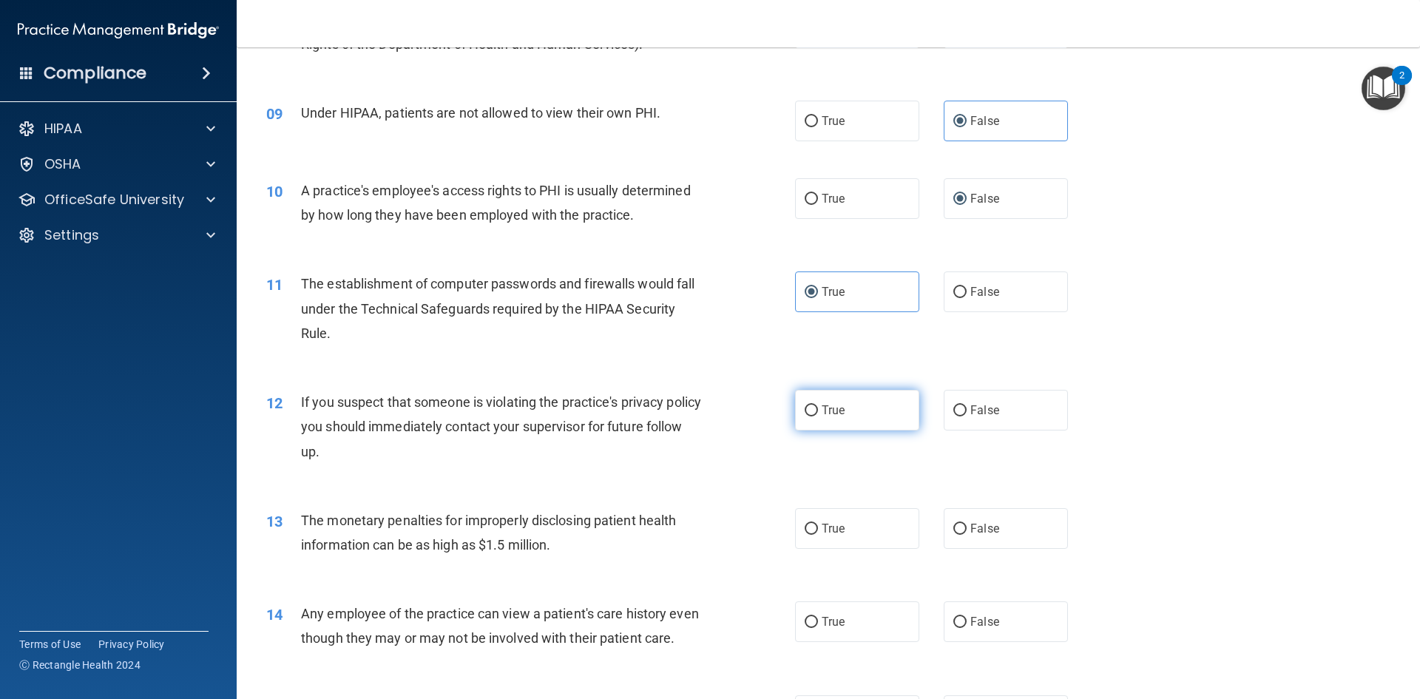
radio input "true"
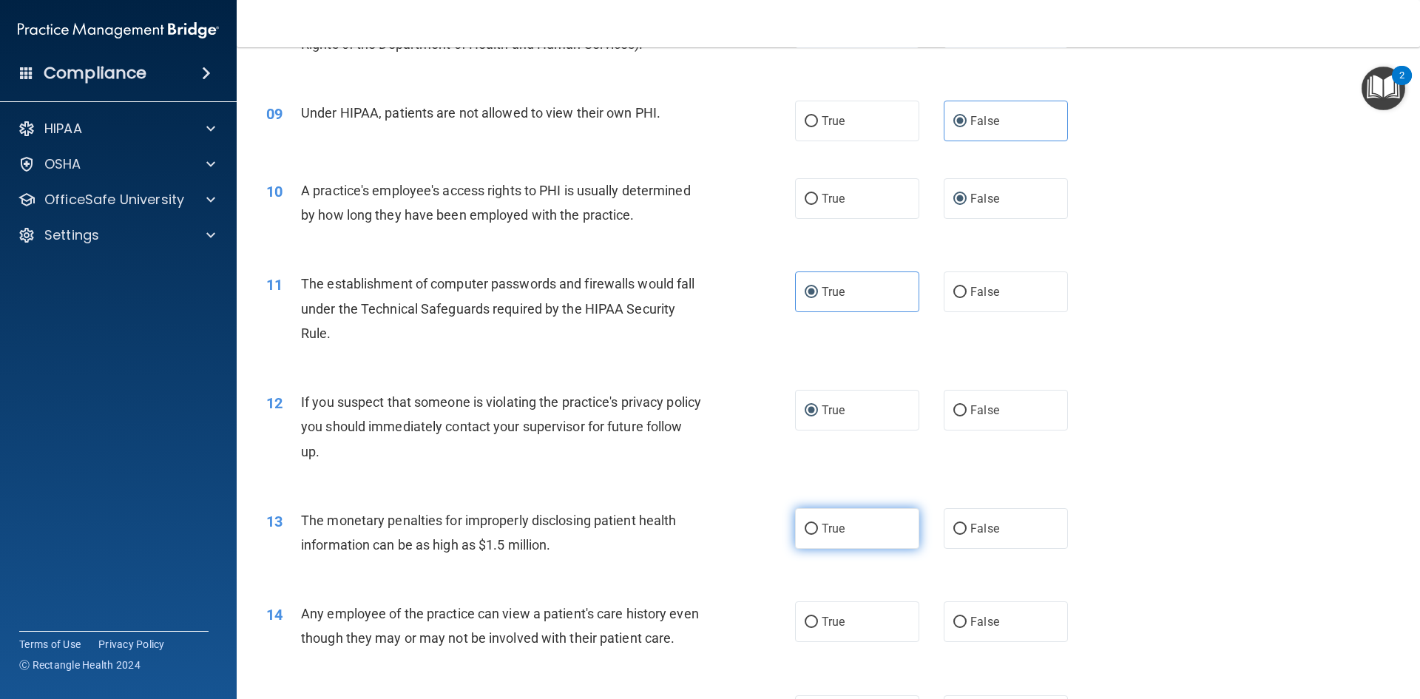
click at [822, 529] on span "True" at bounding box center [833, 528] width 23 height 14
click at [818, 529] on input "True" at bounding box center [811, 529] width 13 height 11
radio input "true"
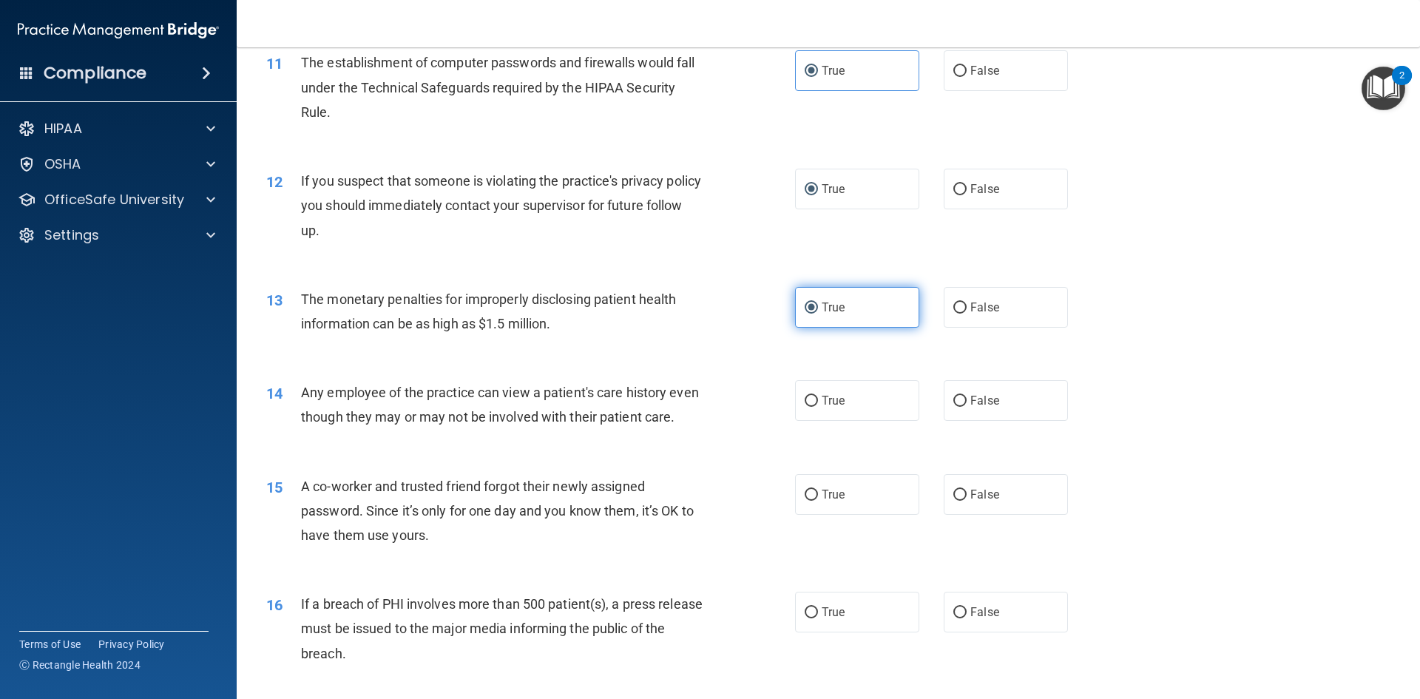
scroll to position [1109, 0]
click at [957, 397] on input "False" at bounding box center [959, 400] width 13 height 11
radio input "true"
click at [952, 508] on label "False" at bounding box center [1006, 493] width 124 height 41
click at [953, 500] on input "False" at bounding box center [959, 494] width 13 height 11
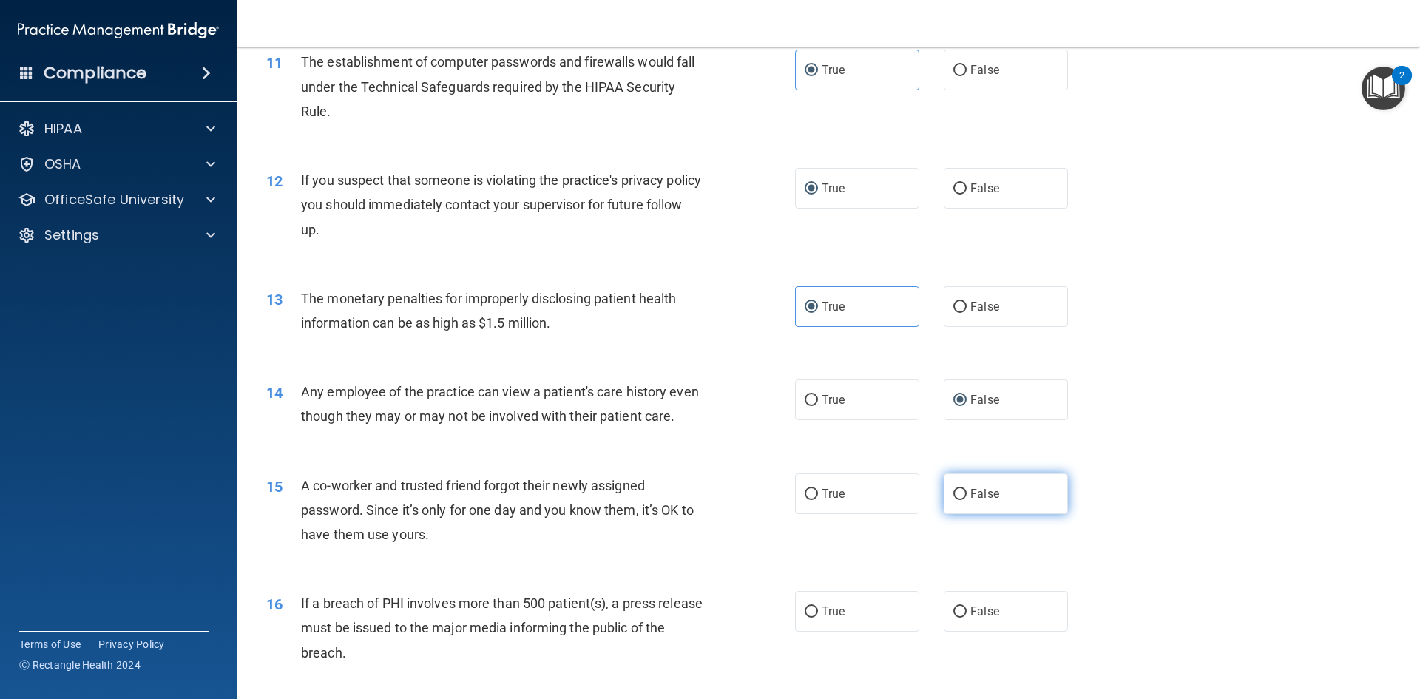
radio input "true"
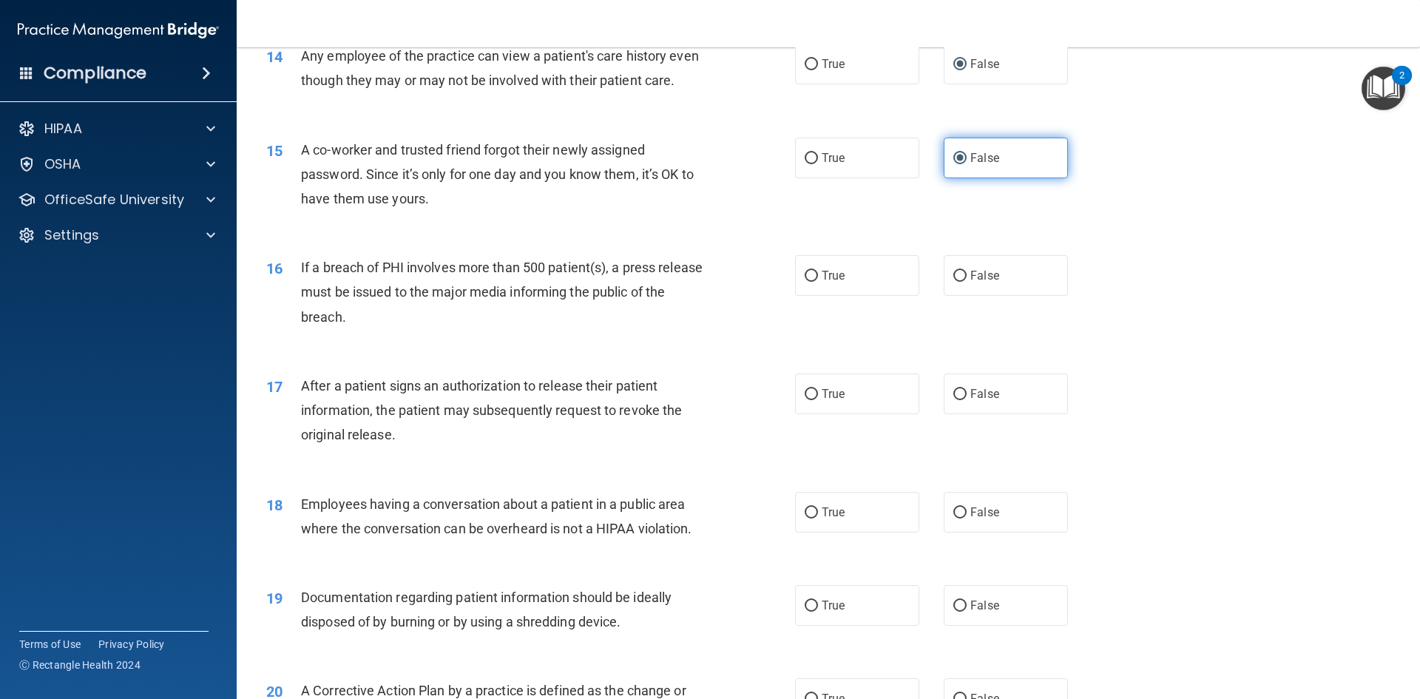
scroll to position [1479, 0]
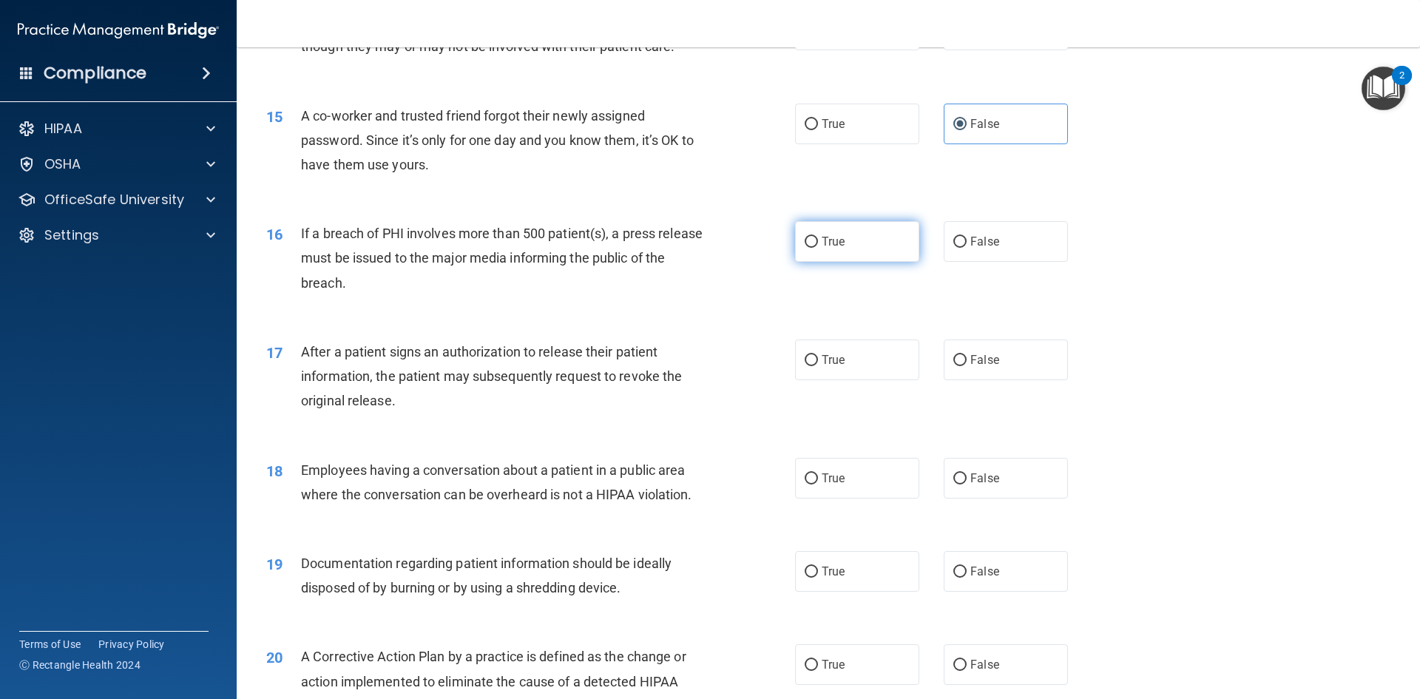
click at [815, 262] on label "True" at bounding box center [857, 241] width 124 height 41
click at [815, 248] on input "True" at bounding box center [811, 242] width 13 height 11
radio input "true"
click at [810, 366] on input "True" at bounding box center [811, 360] width 13 height 11
radio input "true"
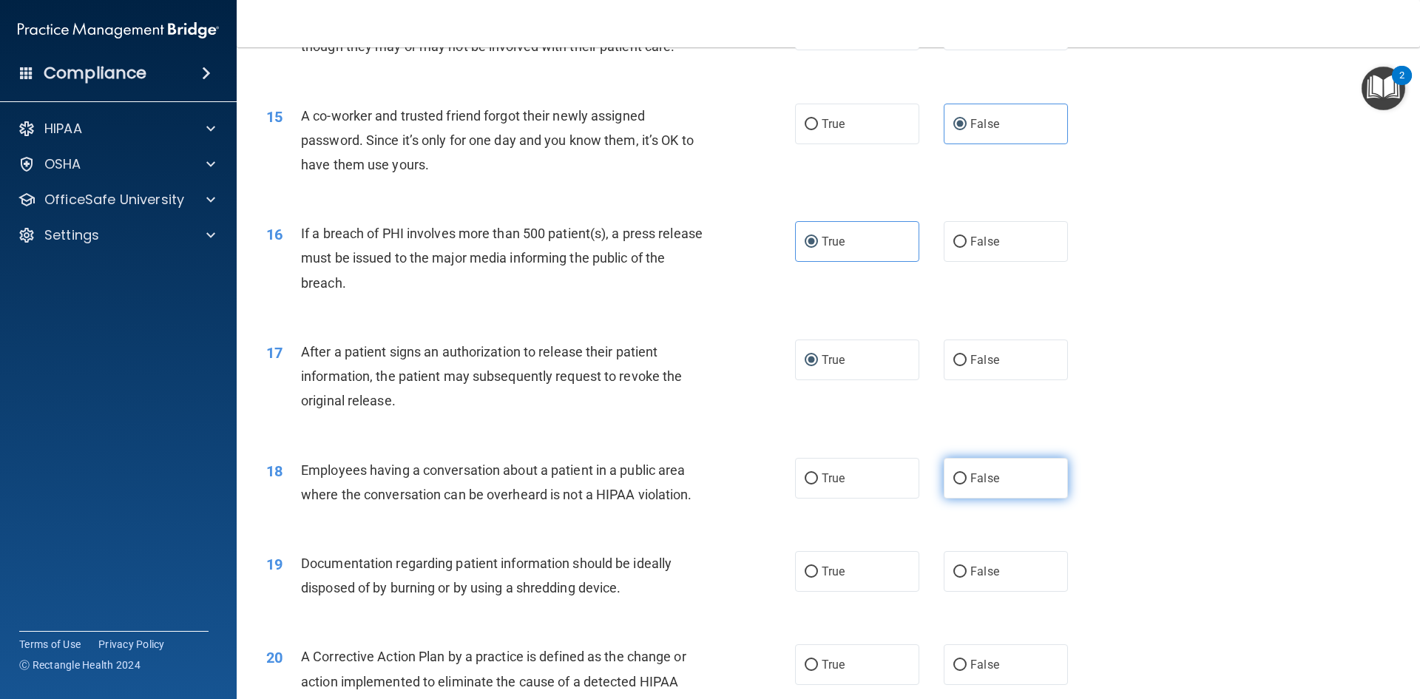
click at [953, 484] on input "False" at bounding box center [959, 478] width 13 height 11
radio input "true"
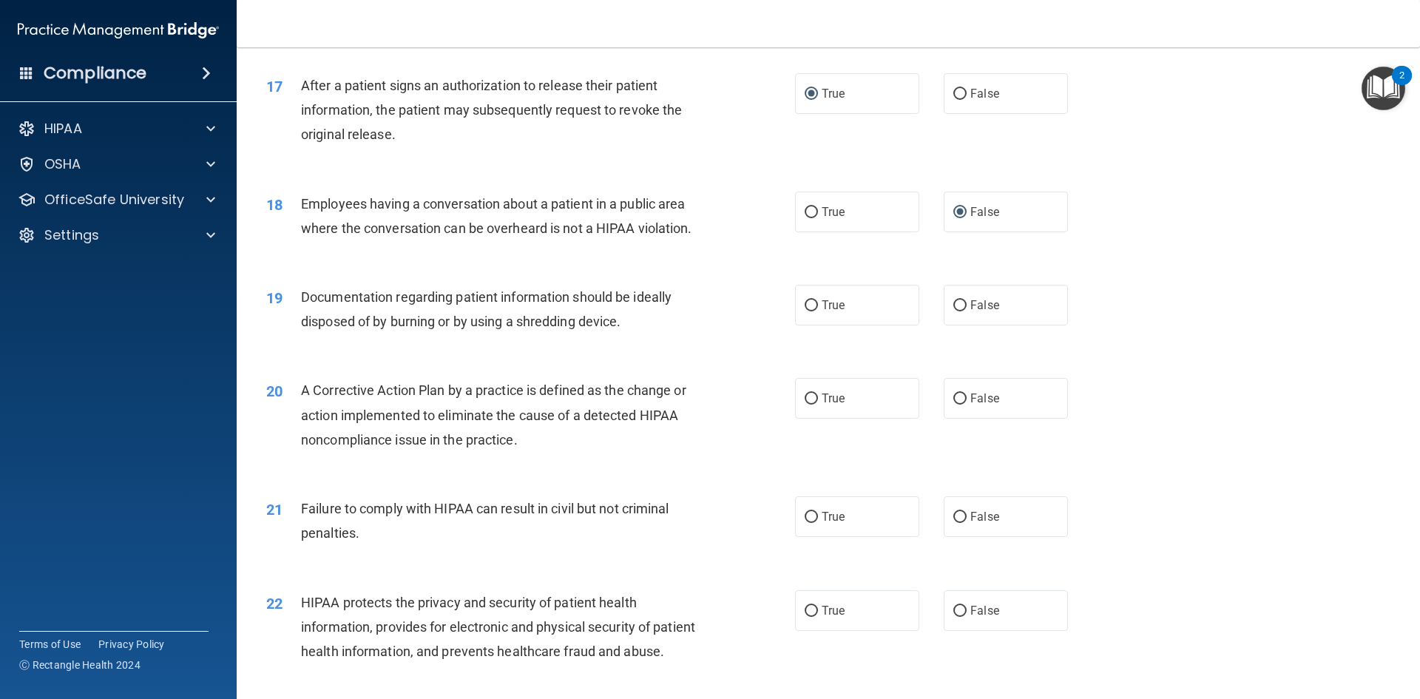
scroll to position [1775, 0]
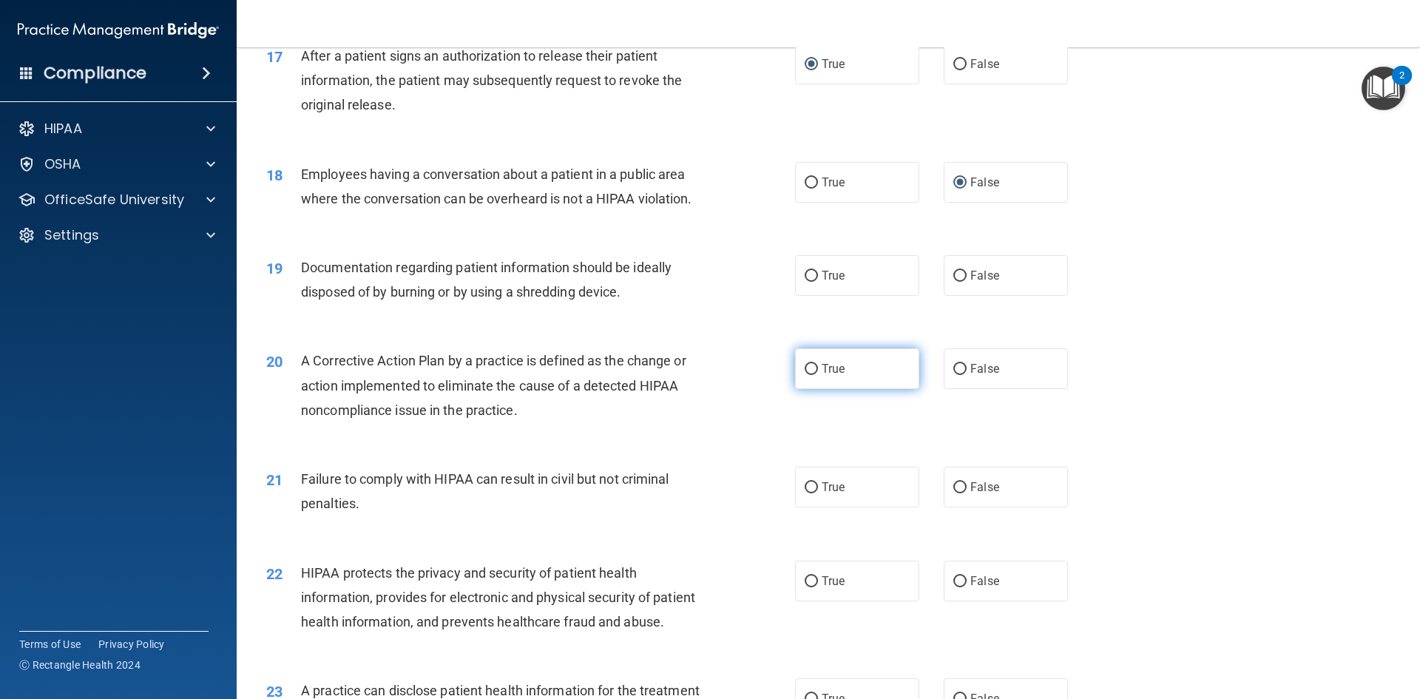
click at [810, 375] on input "True" at bounding box center [811, 369] width 13 height 11
radio input "true"
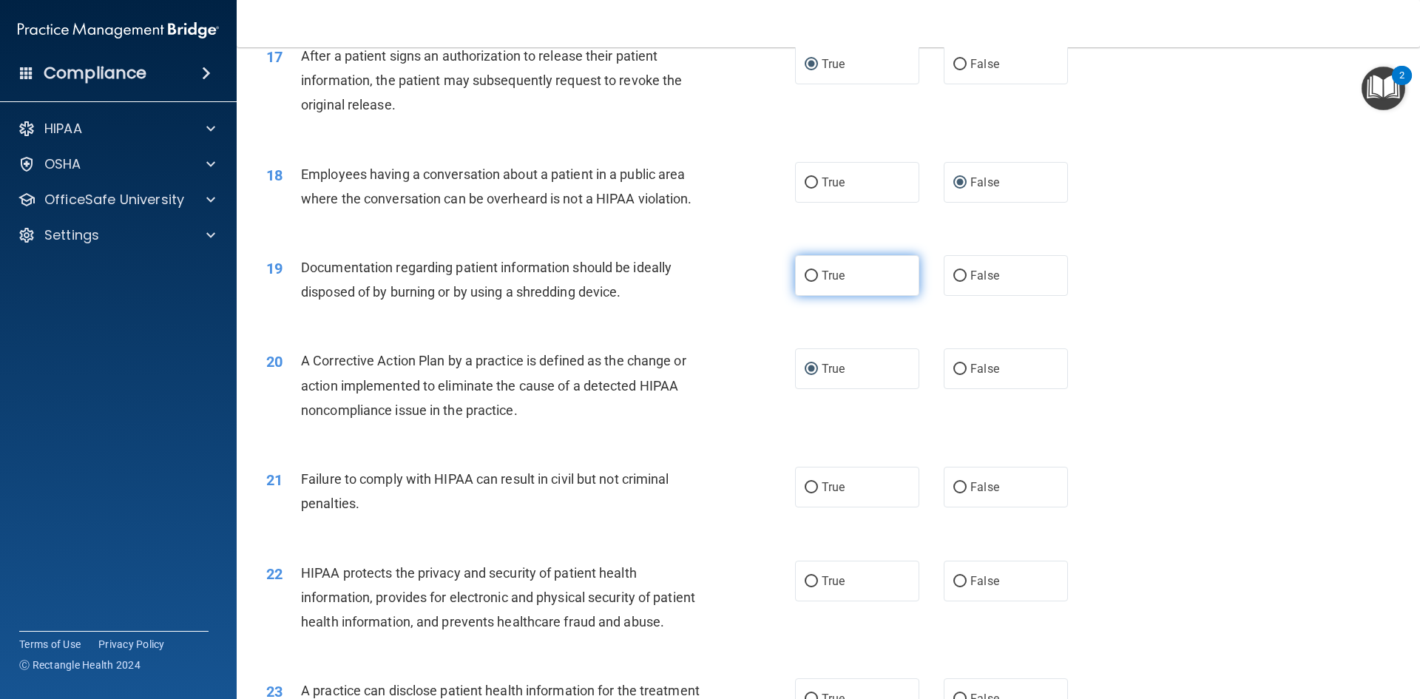
click at [806, 282] on input "True" at bounding box center [811, 276] width 13 height 11
radio input "true"
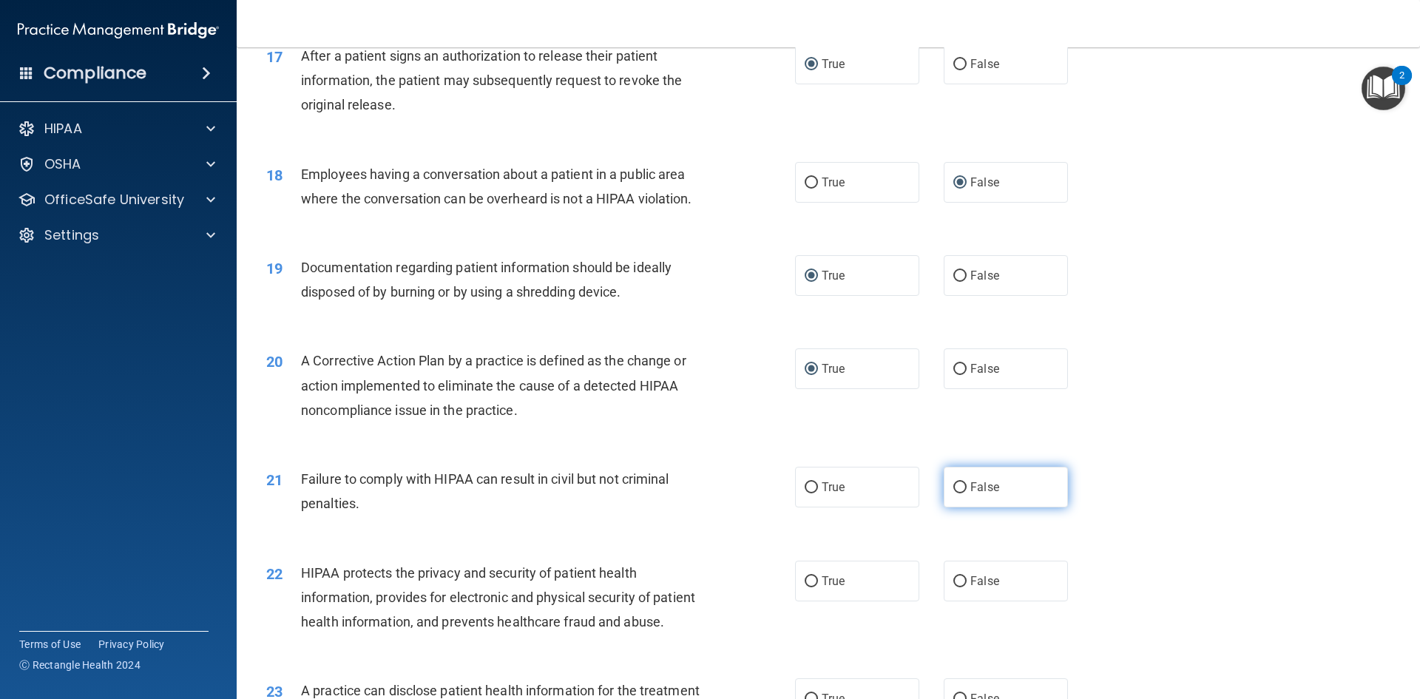
click at [953, 493] on input "False" at bounding box center [959, 487] width 13 height 11
radio input "true"
click at [805, 587] on input "True" at bounding box center [811, 581] width 13 height 11
radio input "true"
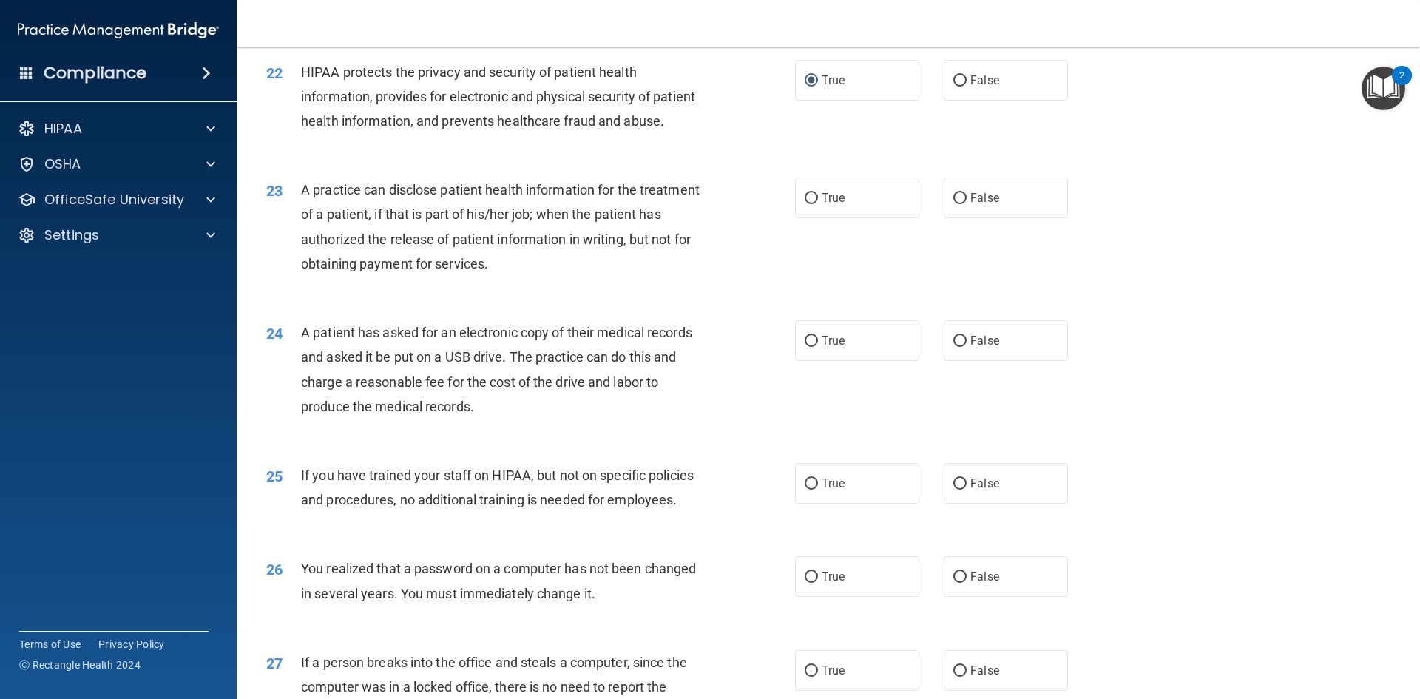
scroll to position [2292, 0]
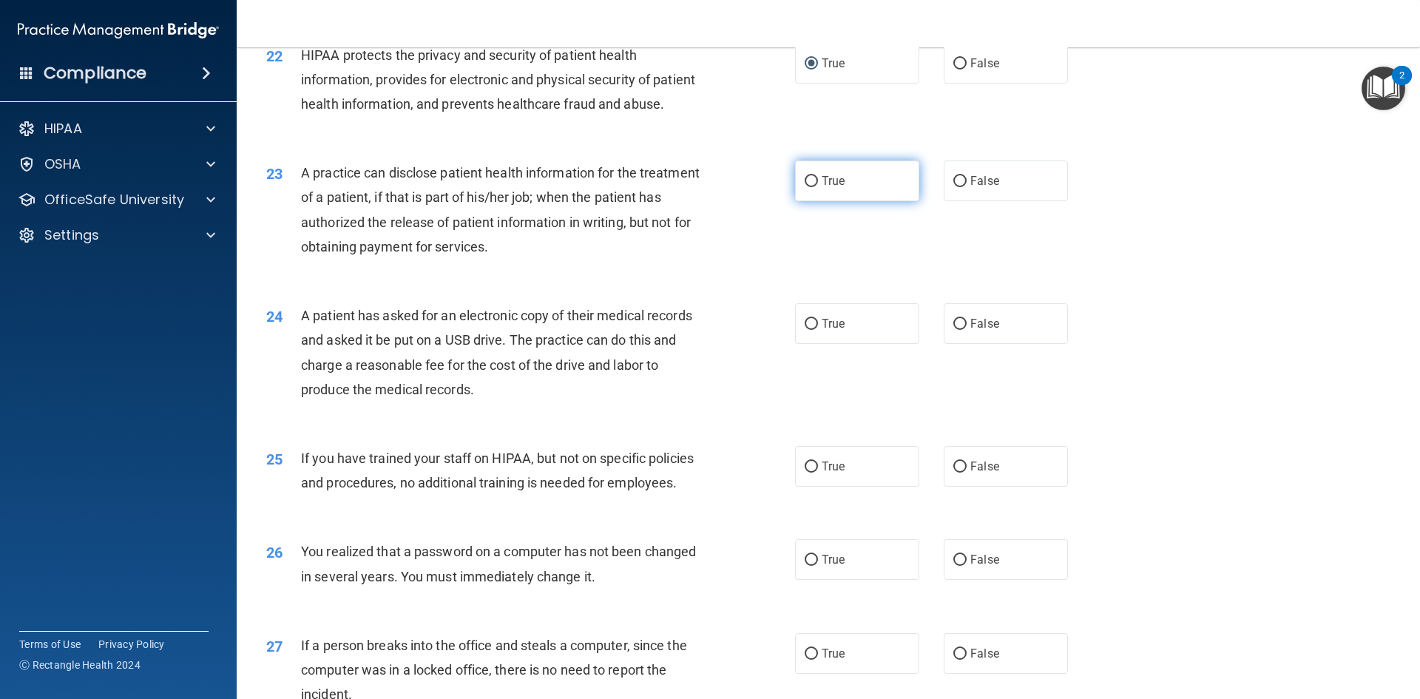
click at [810, 201] on label "True" at bounding box center [857, 180] width 124 height 41
click at [810, 187] on input "True" at bounding box center [811, 181] width 13 height 11
radio input "true"
click at [955, 187] on input "False" at bounding box center [959, 181] width 13 height 11
radio input "true"
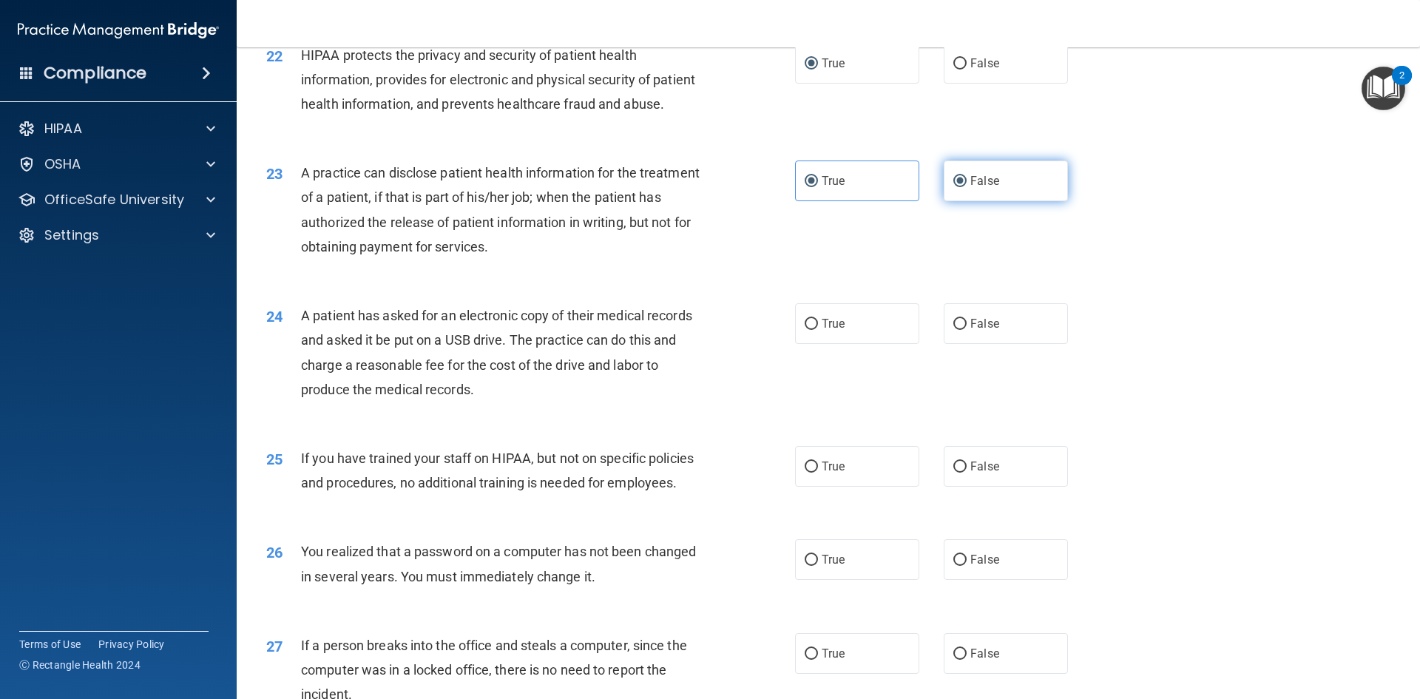
radio input "false"
click at [805, 330] on input "True" at bounding box center [811, 324] width 13 height 11
radio input "true"
click at [972, 473] on span "False" at bounding box center [984, 466] width 29 height 14
click at [967, 473] on input "False" at bounding box center [959, 466] width 13 height 11
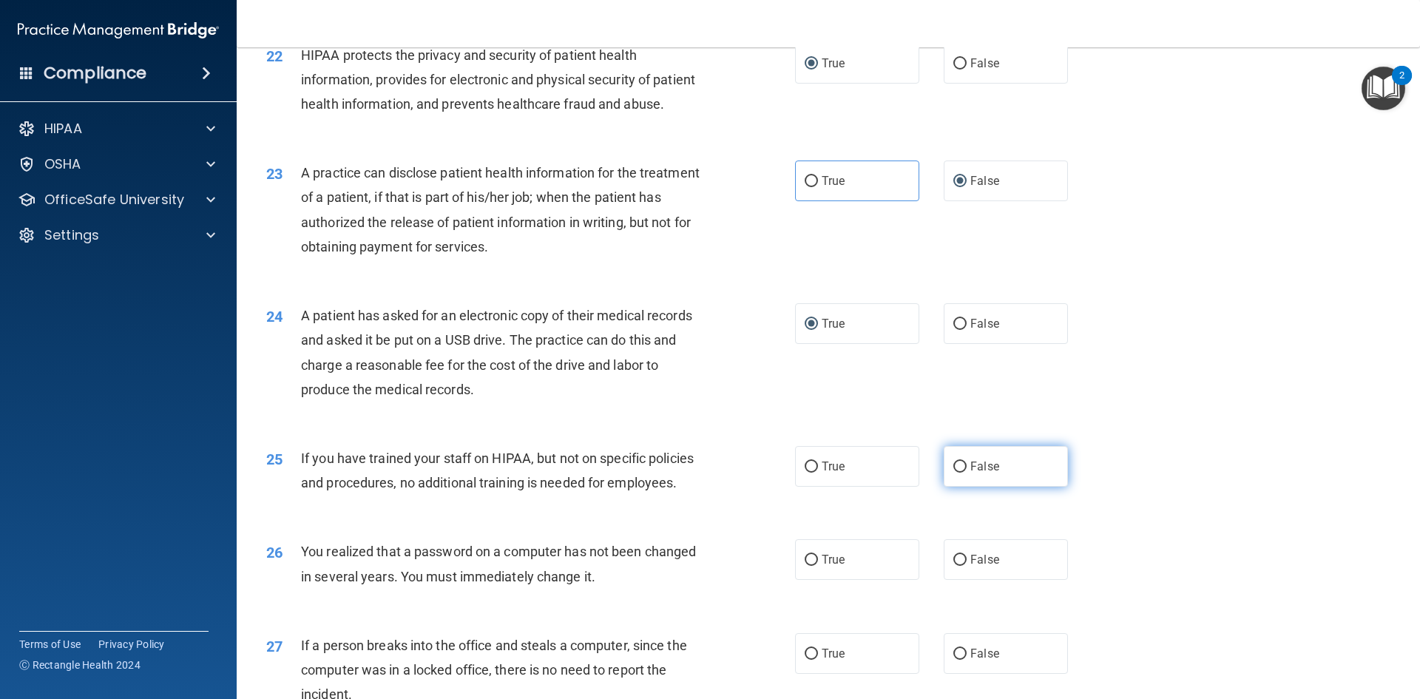
radio input "true"
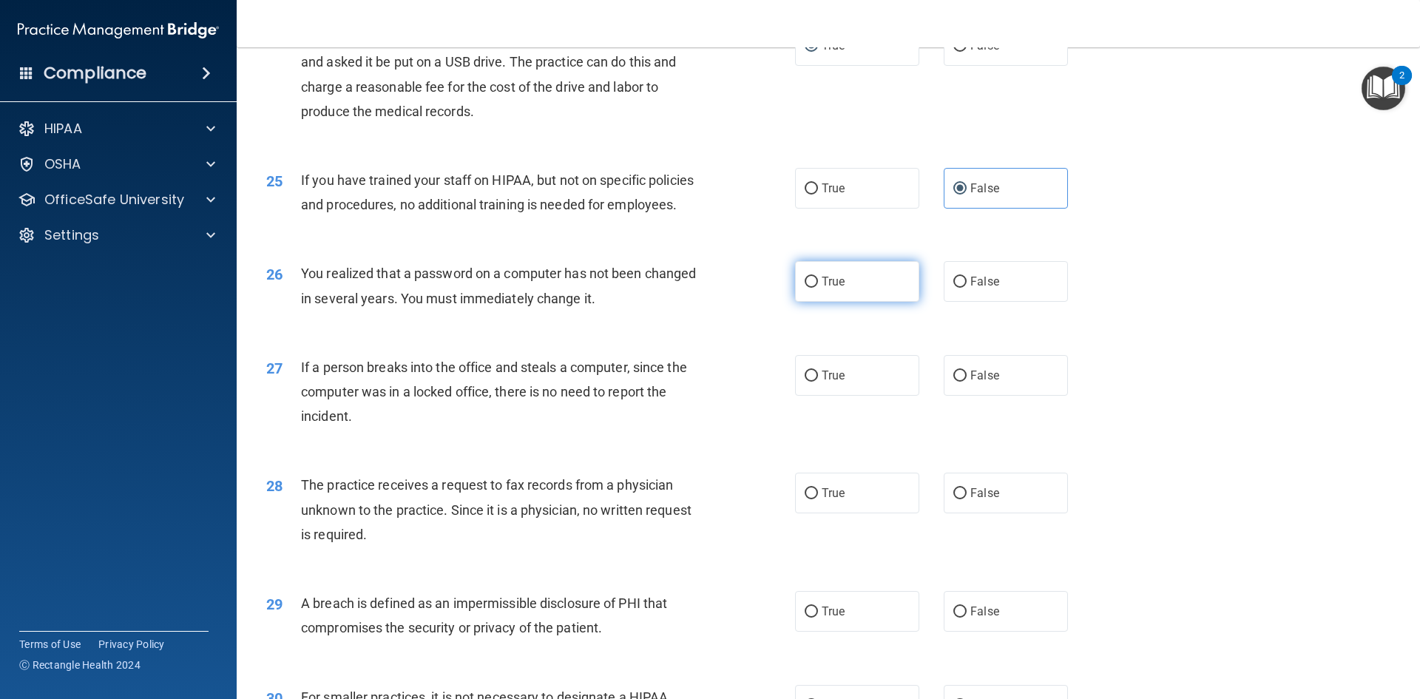
scroll to position [2662, 0]
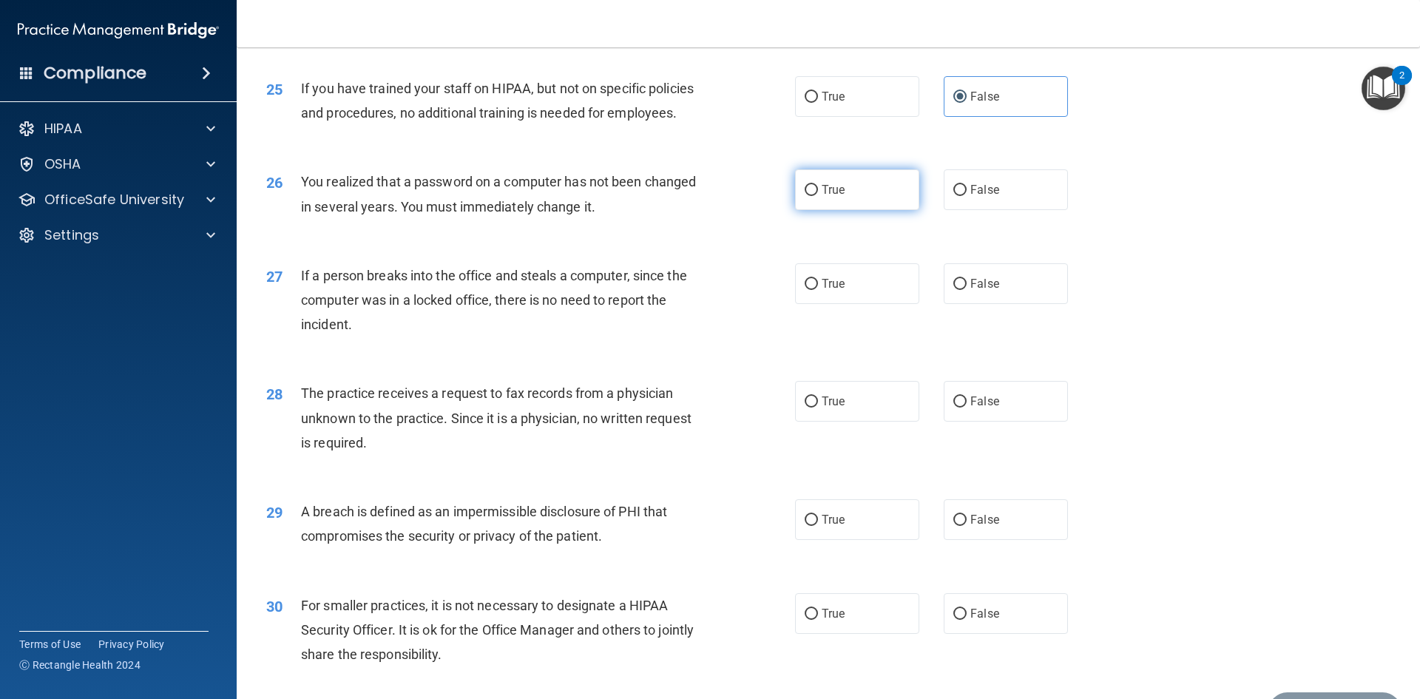
click at [807, 196] on input "True" at bounding box center [811, 190] width 13 height 11
radio input "true"
click at [960, 304] on label "False" at bounding box center [1006, 283] width 124 height 41
click at [960, 290] on input "False" at bounding box center [959, 284] width 13 height 11
radio input "true"
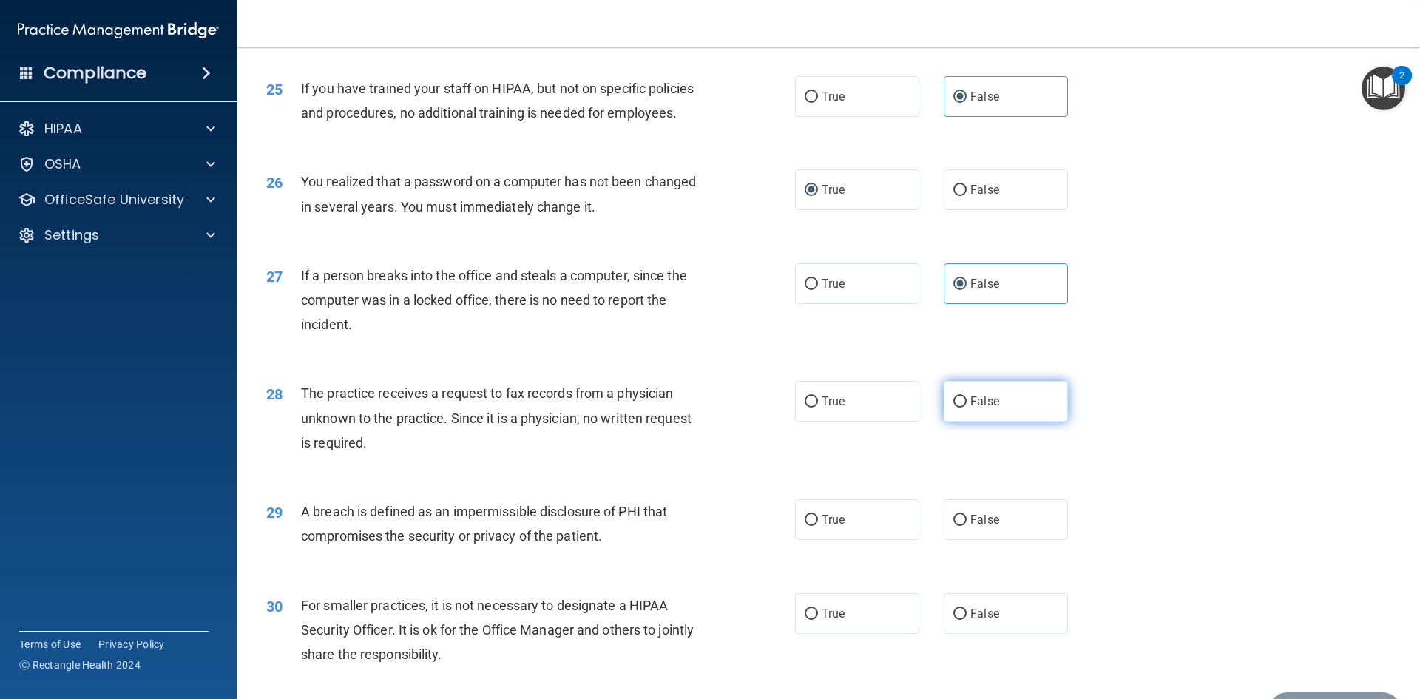
click at [970, 408] on span "False" at bounding box center [984, 401] width 29 height 14
click at [965, 407] on input "False" at bounding box center [959, 401] width 13 height 11
radio input "true"
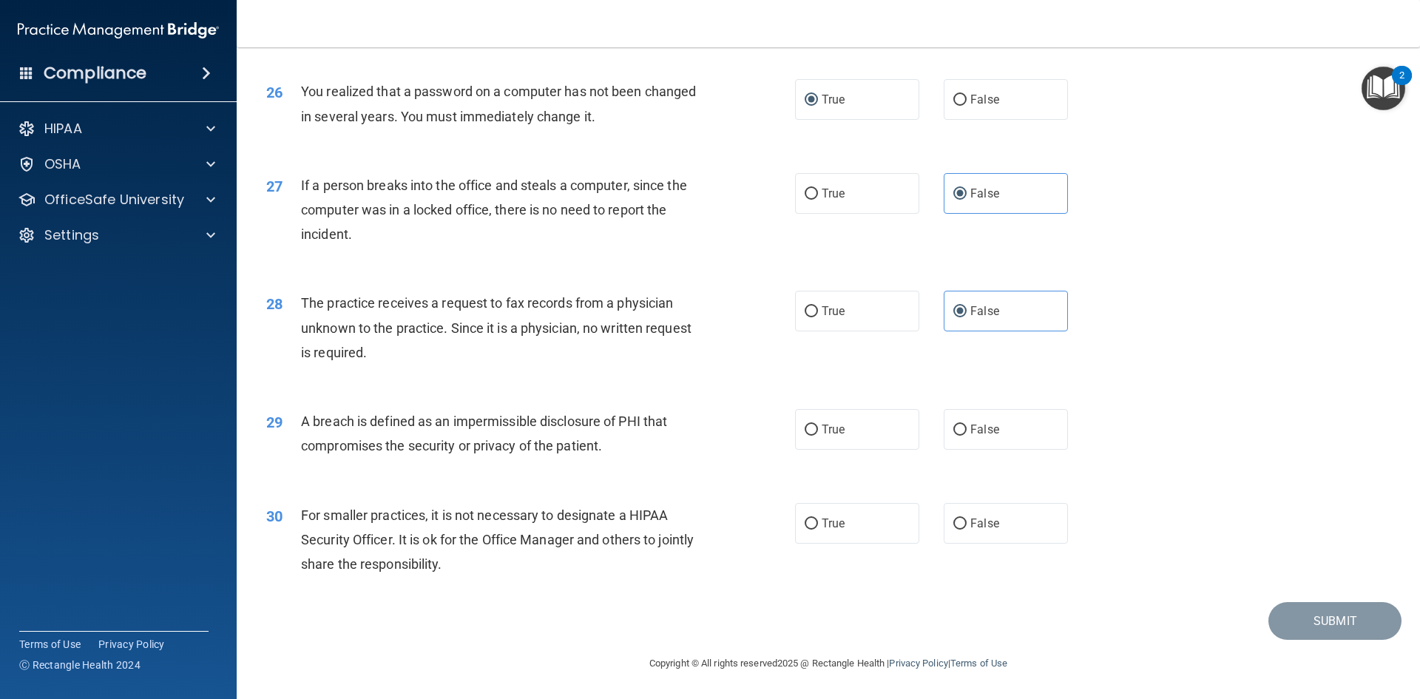
scroll to position [2801, 0]
click at [813, 433] on label "True" at bounding box center [857, 429] width 124 height 41
click at [813, 433] on input "True" at bounding box center [811, 429] width 13 height 11
radio input "true"
click at [953, 525] on input "False" at bounding box center [959, 523] width 13 height 11
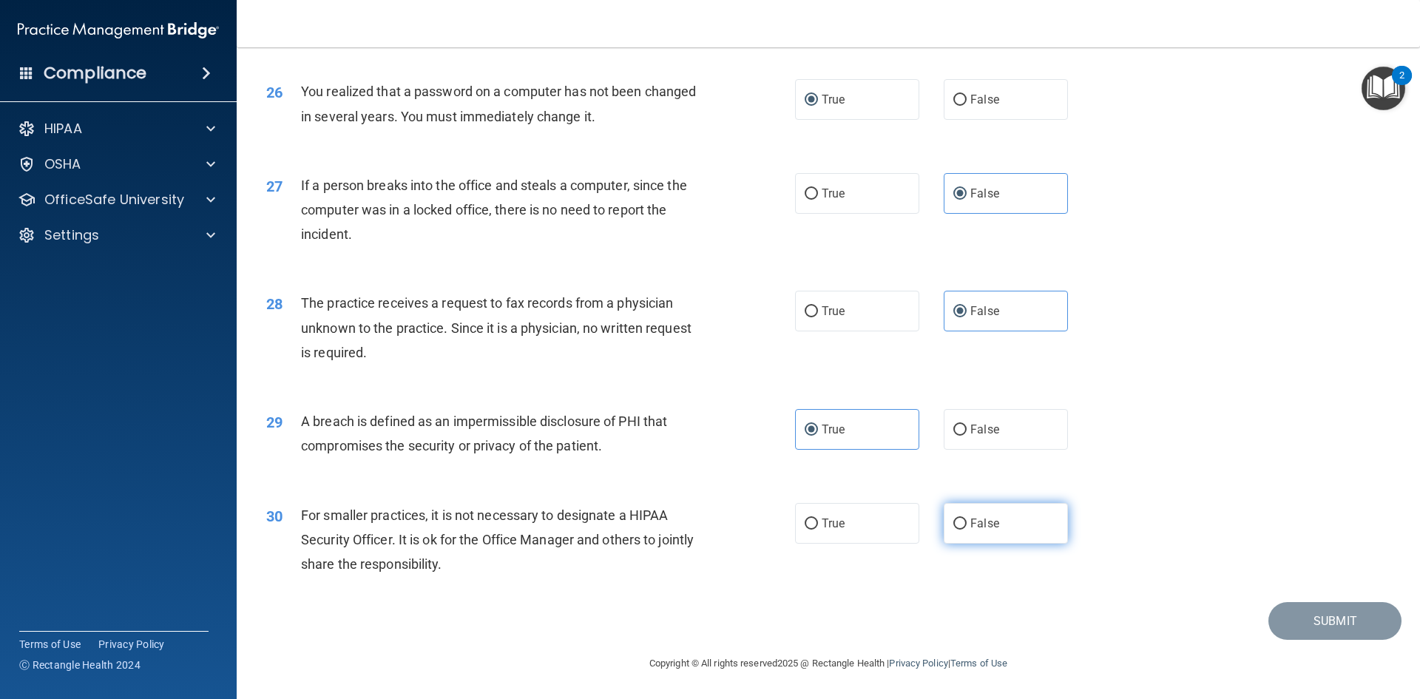
radio input "true"
click at [1344, 620] on button "Submit" at bounding box center [1334, 621] width 133 height 38
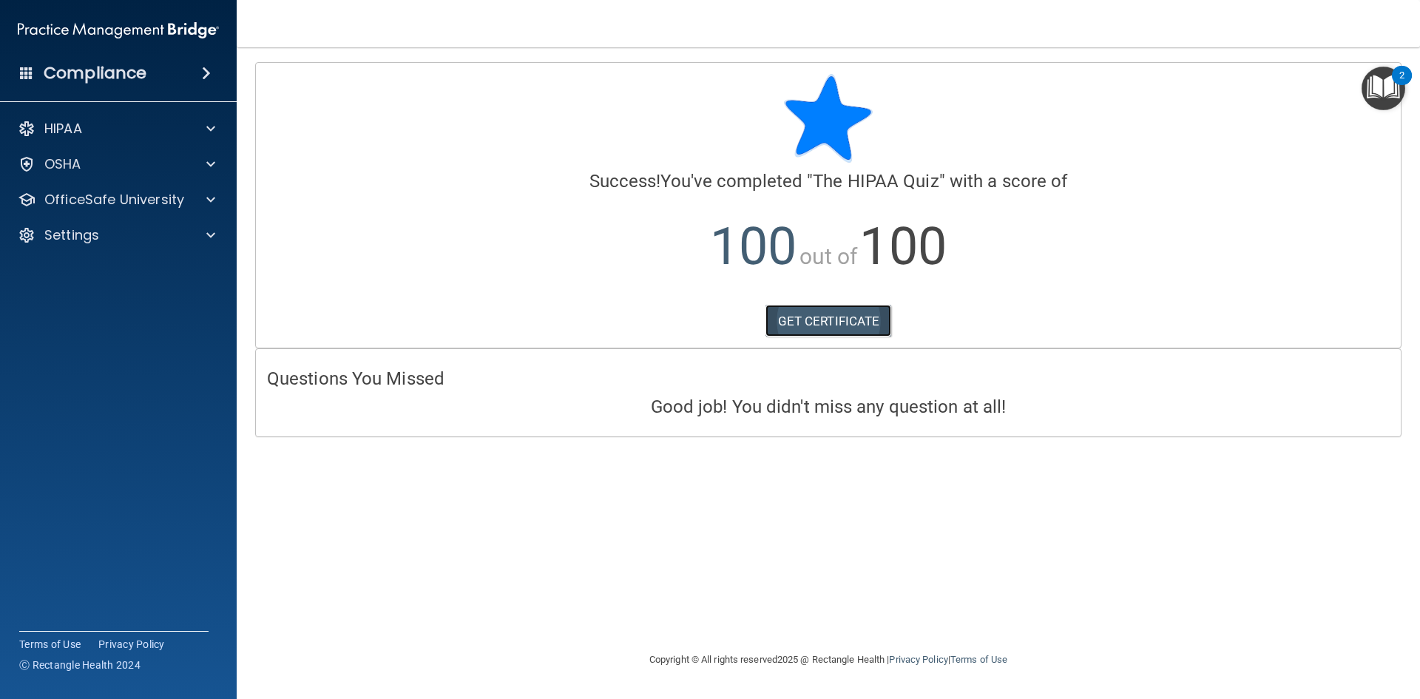
click at [833, 320] on link "GET CERTIFICATE" at bounding box center [828, 321] width 126 height 33
click at [98, 206] on p "OfficeSafe University" at bounding box center [114, 200] width 140 height 18
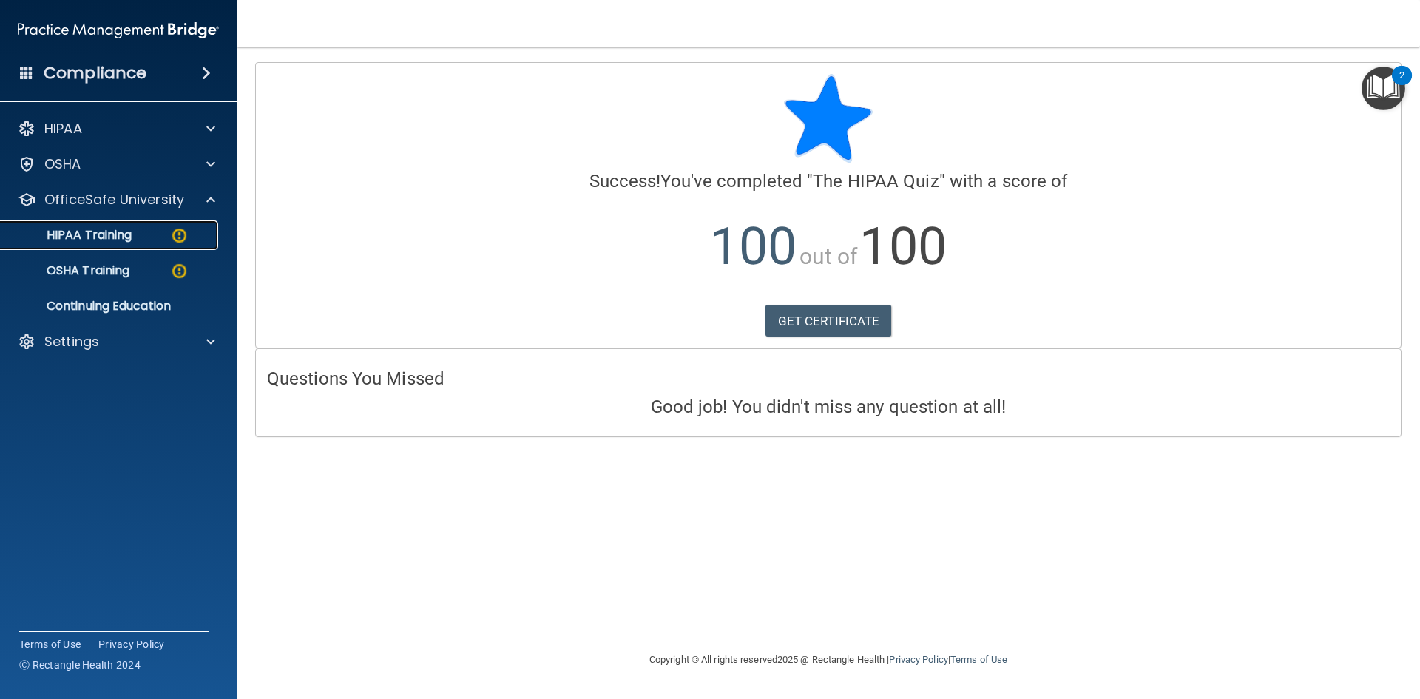
click at [109, 236] on p "HIPAA Training" at bounding box center [71, 235] width 122 height 15
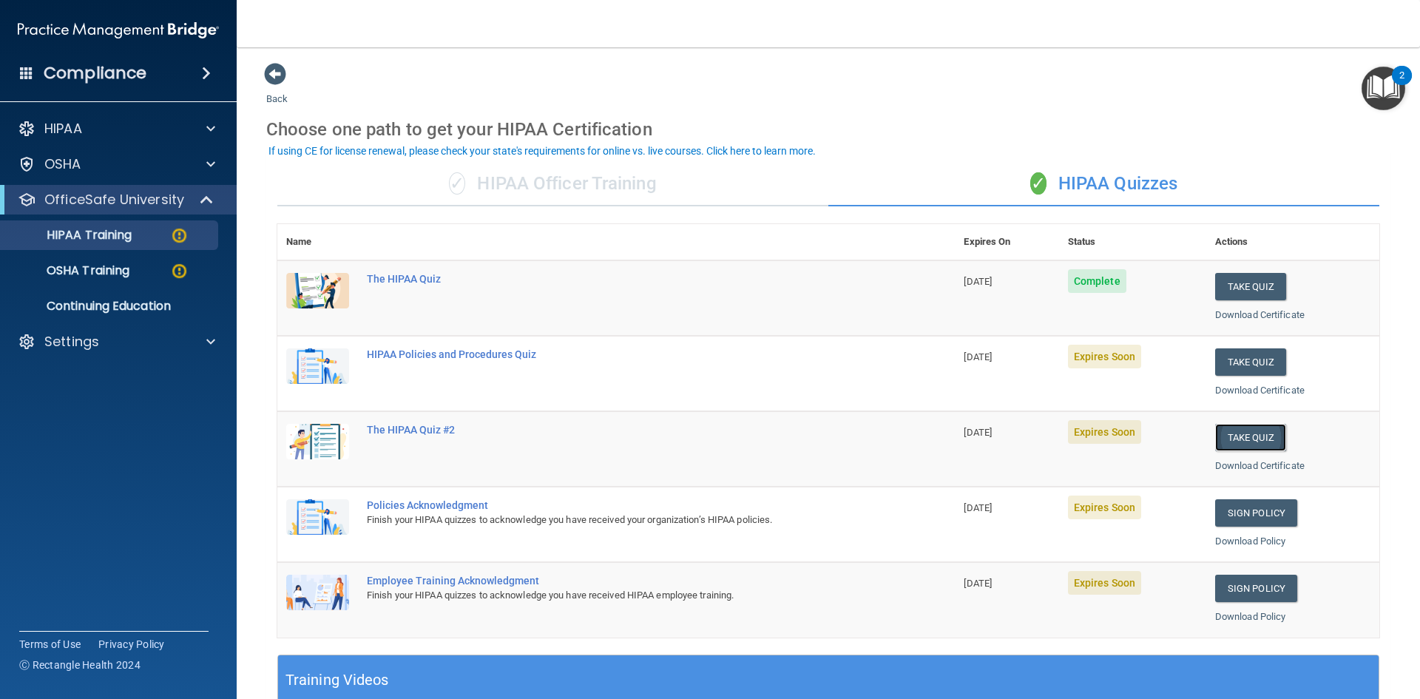
click at [1241, 433] on button "Take Quiz" at bounding box center [1250, 437] width 71 height 27
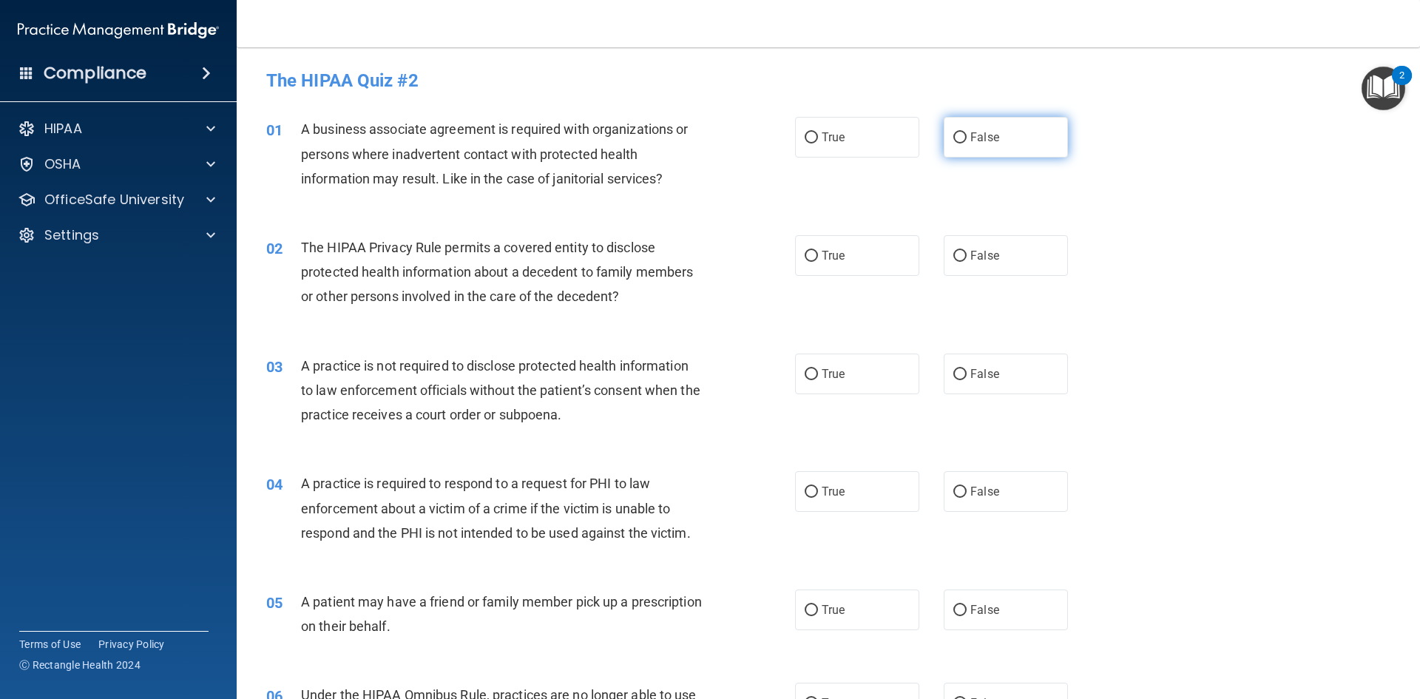
click at [953, 139] on input "False" at bounding box center [959, 137] width 13 height 11
radio input "true"
click at [811, 260] on input "True" at bounding box center [811, 256] width 13 height 11
radio input "true"
click at [959, 382] on label "False" at bounding box center [1006, 373] width 124 height 41
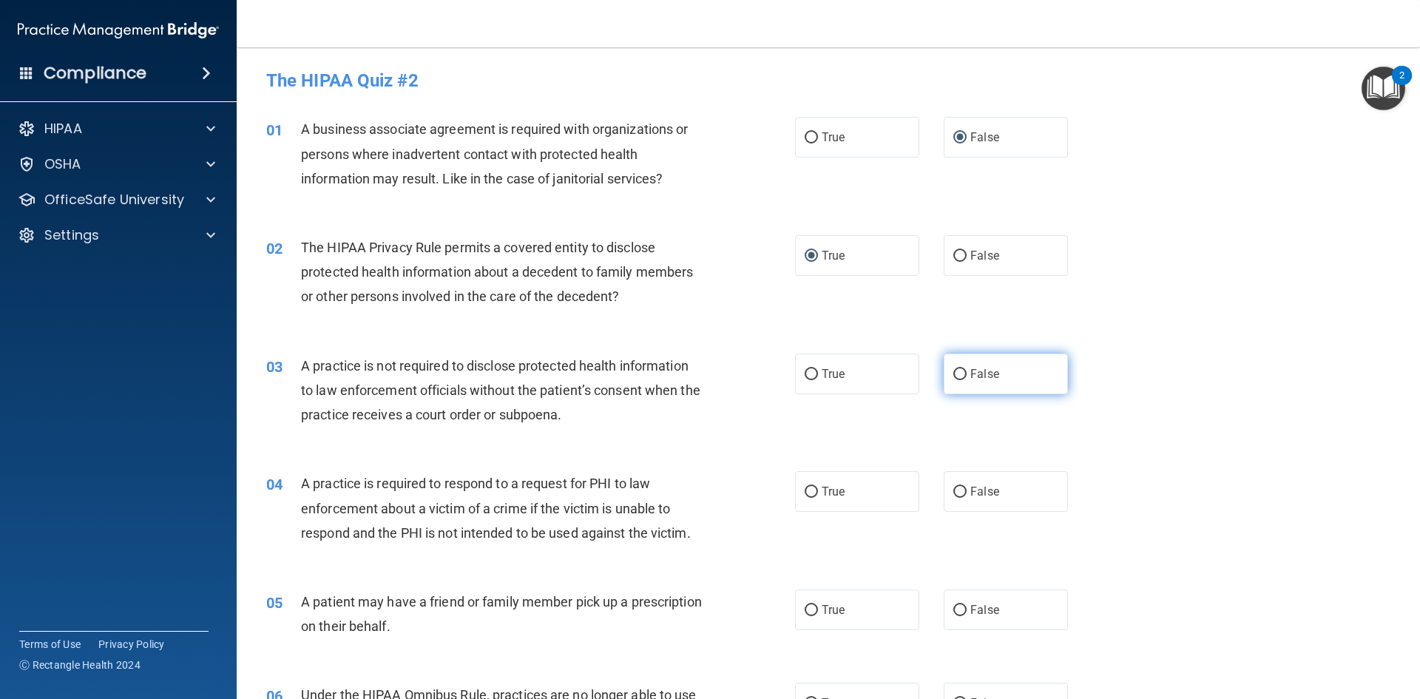
click at [959, 380] on input "False" at bounding box center [959, 374] width 13 height 11
radio input "true"
drag, startPoint x: 823, startPoint y: 494, endPoint x: 816, endPoint y: 522, distance: 29.1
click at [822, 495] on span "True" at bounding box center [833, 491] width 23 height 14
click at [818, 495] on input "True" at bounding box center [811, 492] width 13 height 11
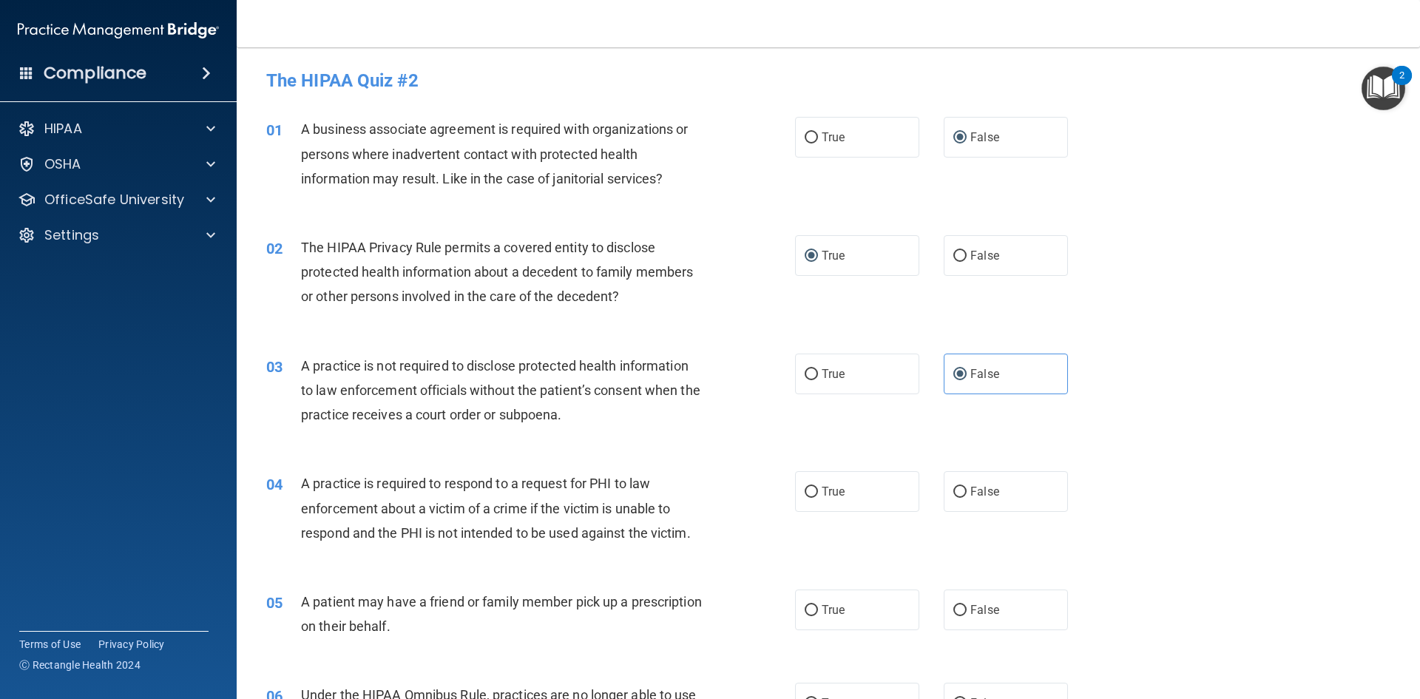
radio input "true"
click at [822, 608] on span "True" at bounding box center [833, 610] width 23 height 14
click at [817, 608] on input "True" at bounding box center [811, 610] width 13 height 11
radio input "true"
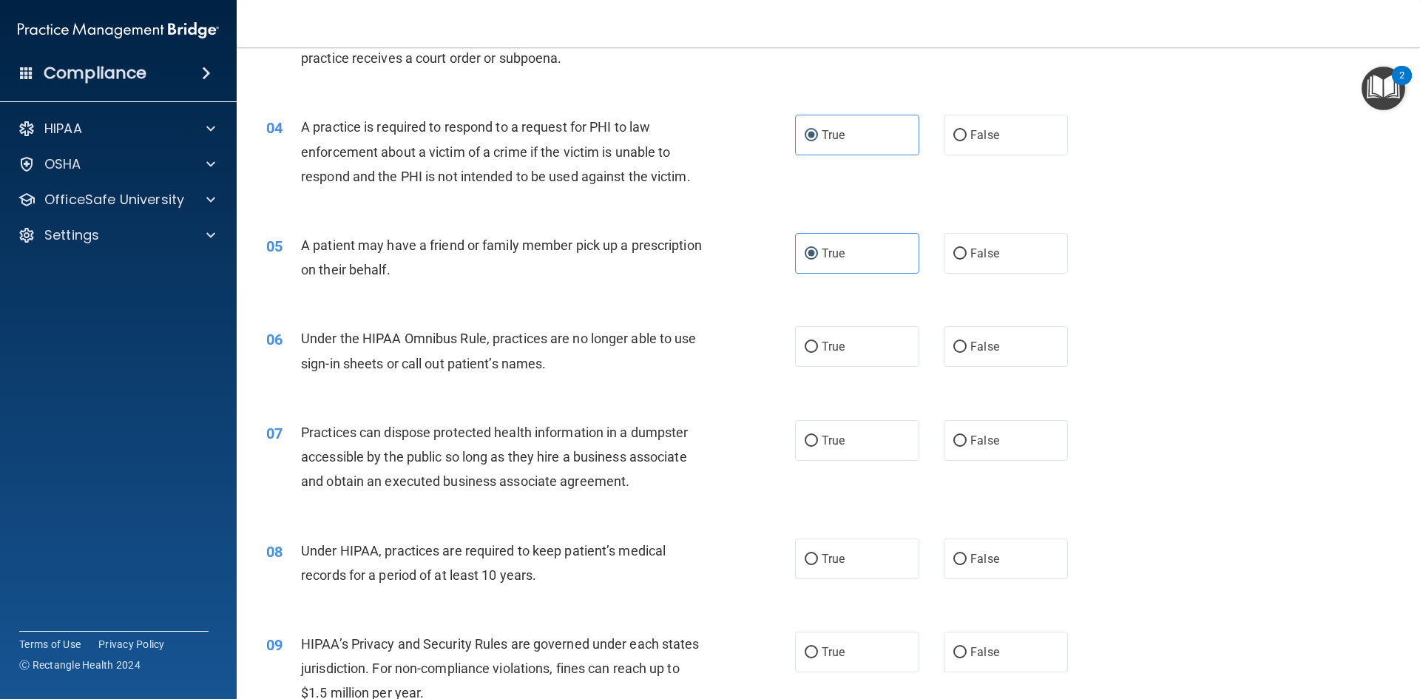
scroll to position [444, 0]
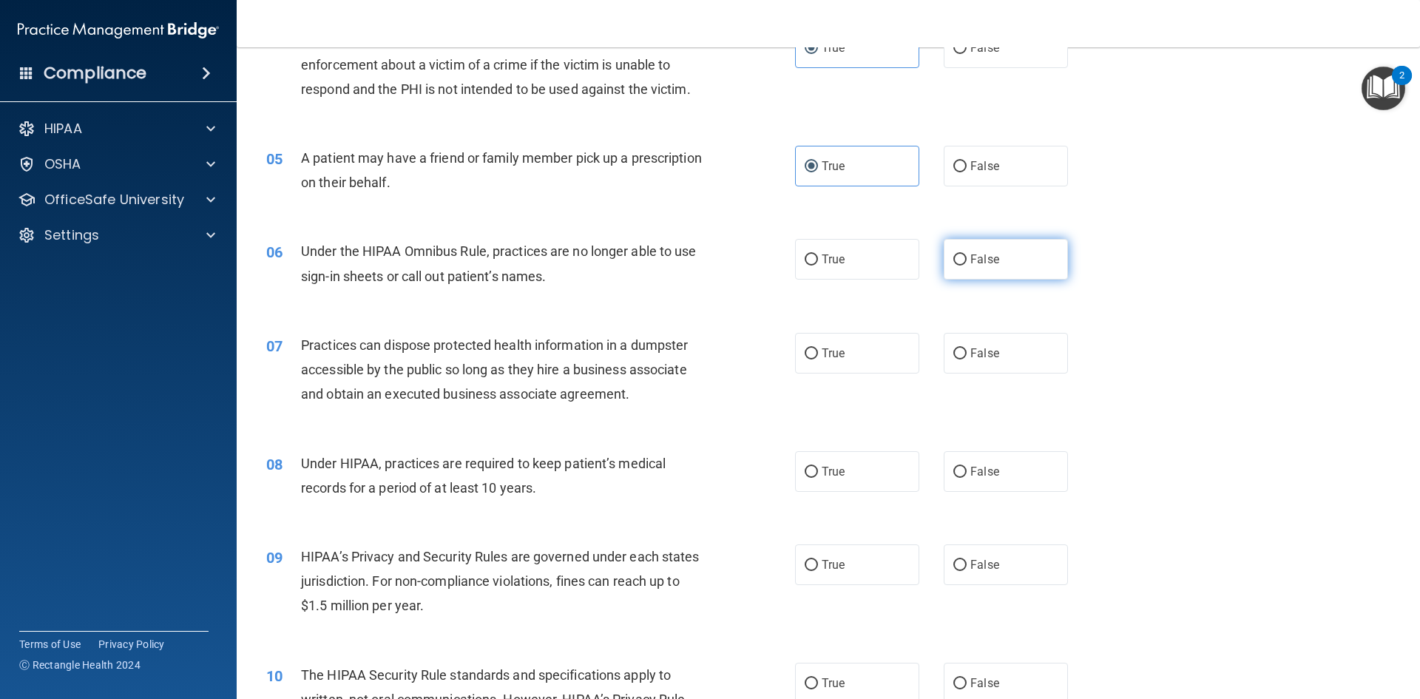
click at [963, 254] on label "False" at bounding box center [1006, 259] width 124 height 41
click at [963, 254] on input "False" at bounding box center [959, 259] width 13 height 11
radio input "true"
click at [970, 355] on span "False" at bounding box center [984, 353] width 29 height 14
click at [964, 355] on input "False" at bounding box center [959, 353] width 13 height 11
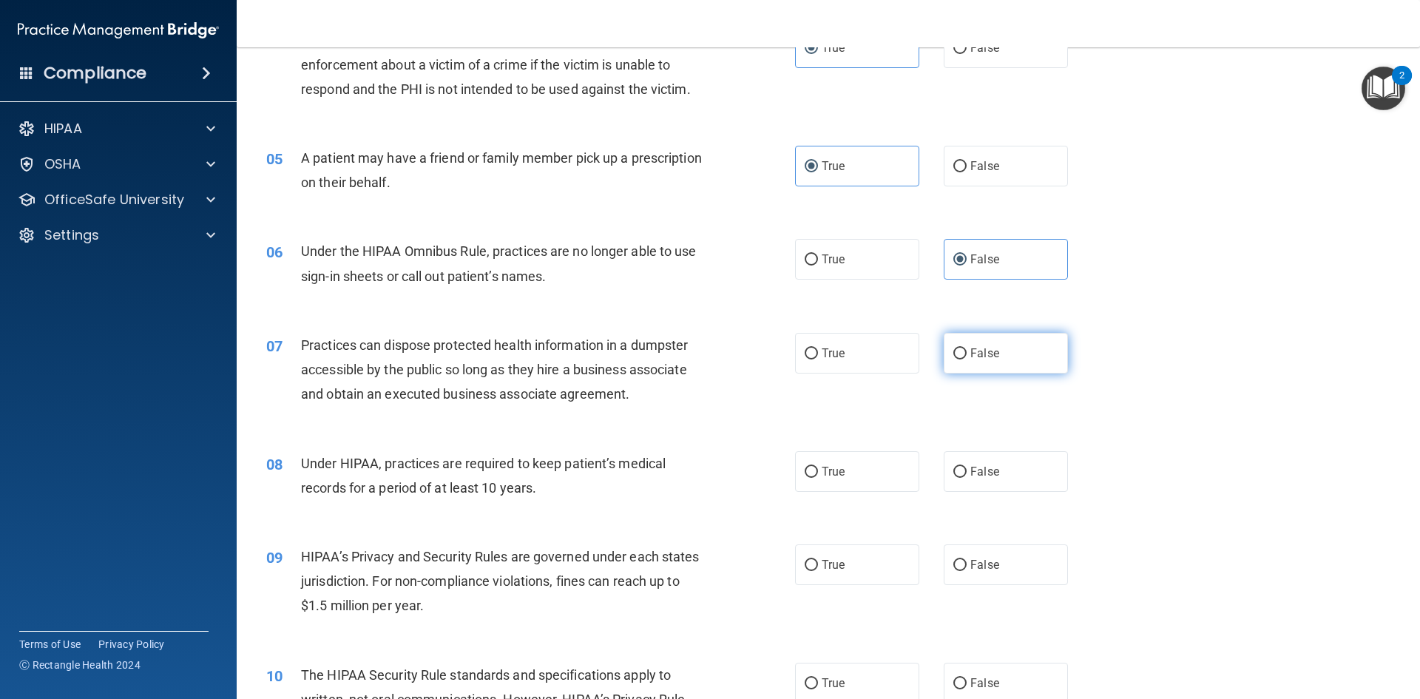
radio input "true"
click at [981, 480] on label "False" at bounding box center [1006, 471] width 124 height 41
click at [967, 478] on input "False" at bounding box center [959, 472] width 13 height 11
radio input "true"
click at [981, 570] on span "False" at bounding box center [984, 565] width 29 height 14
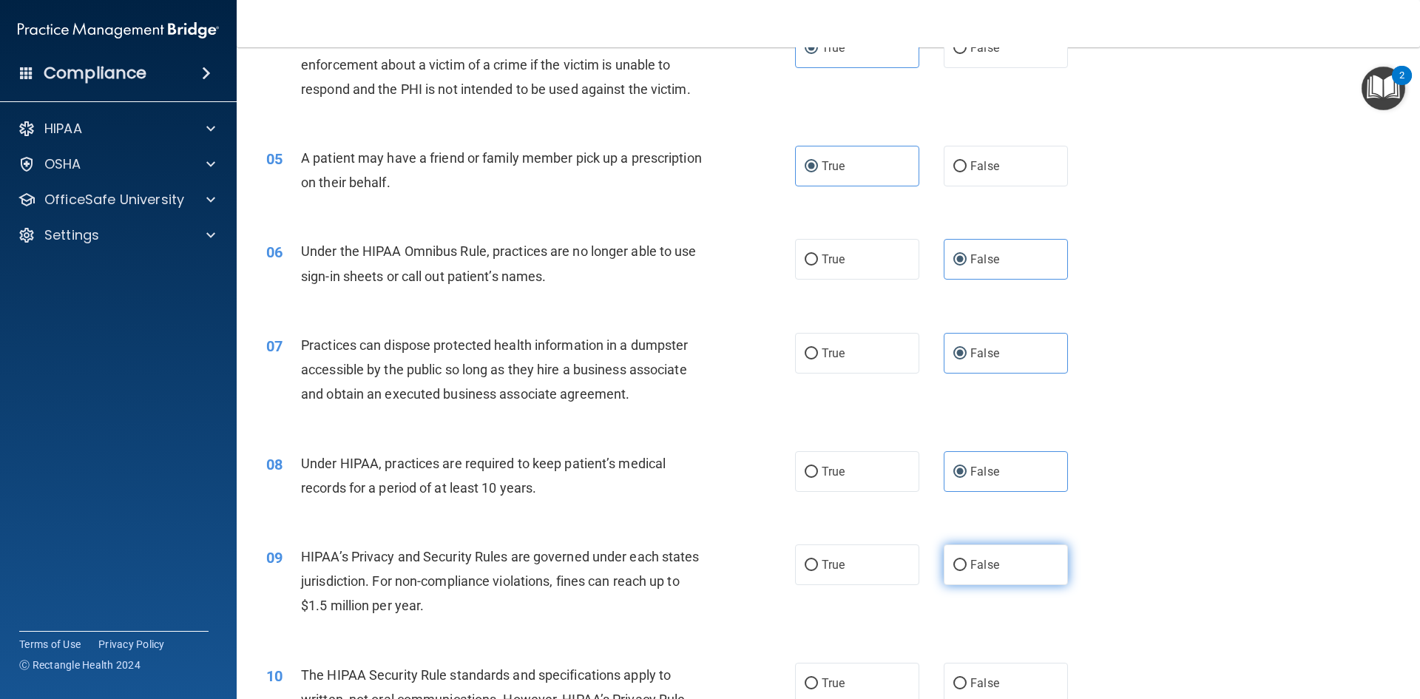
click at [967, 570] on input "False" at bounding box center [959, 565] width 13 height 11
radio input "true"
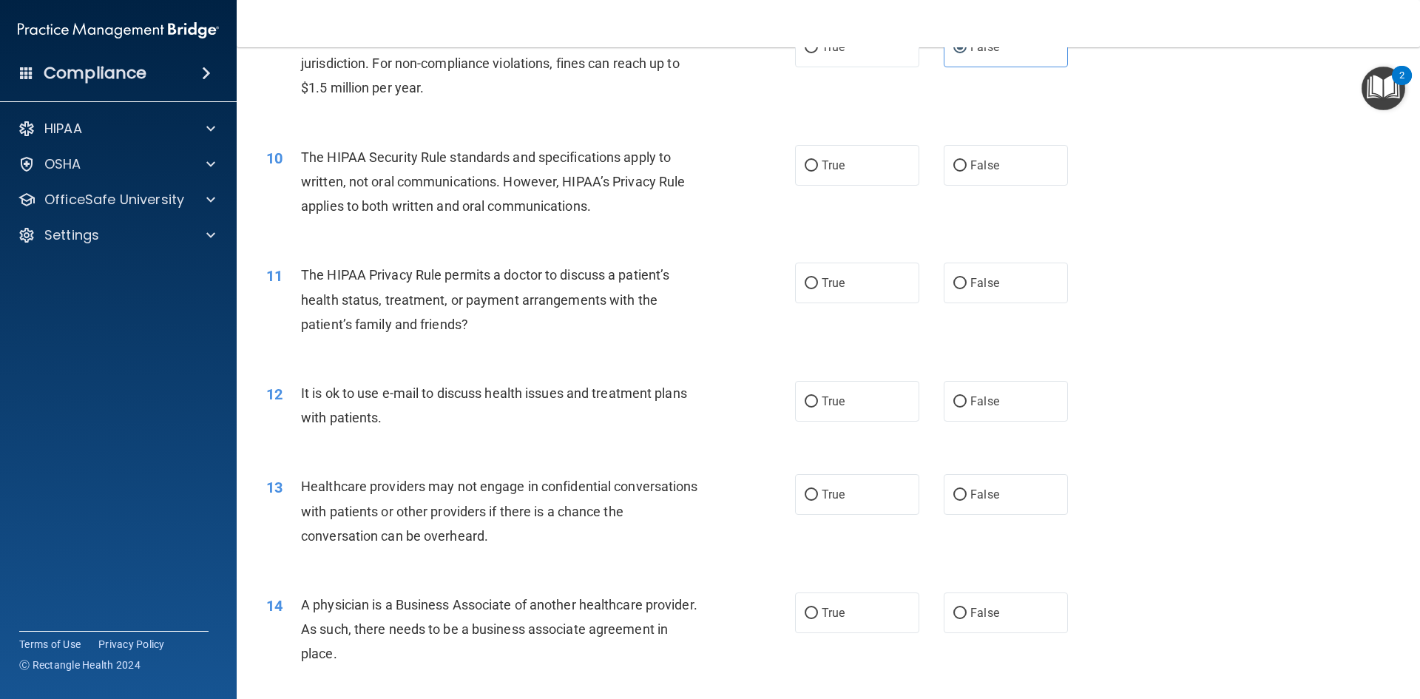
scroll to position [887, 0]
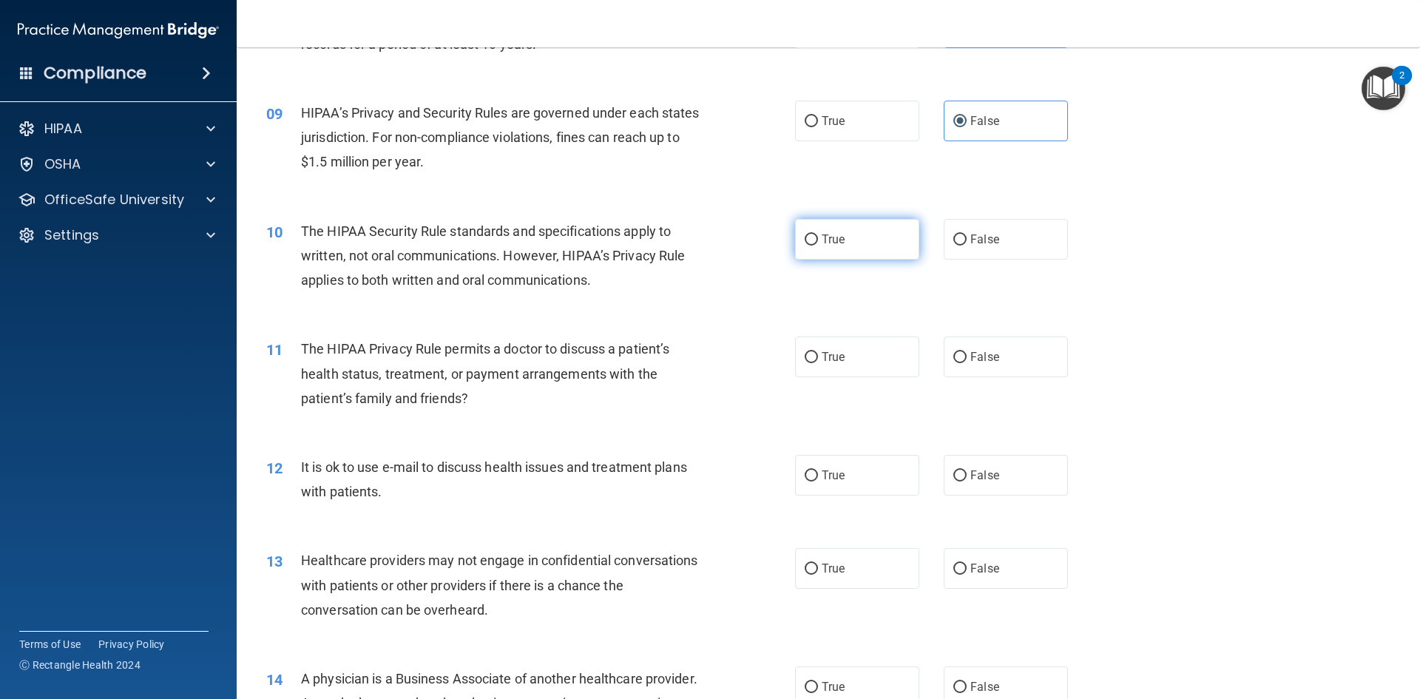
click at [813, 232] on label "True" at bounding box center [857, 239] width 124 height 41
click at [813, 234] on input "True" at bounding box center [811, 239] width 13 height 11
radio input "true"
drag, startPoint x: 825, startPoint y: 357, endPoint x: 819, endPoint y: 403, distance: 46.1
click at [824, 358] on span "True" at bounding box center [833, 357] width 23 height 14
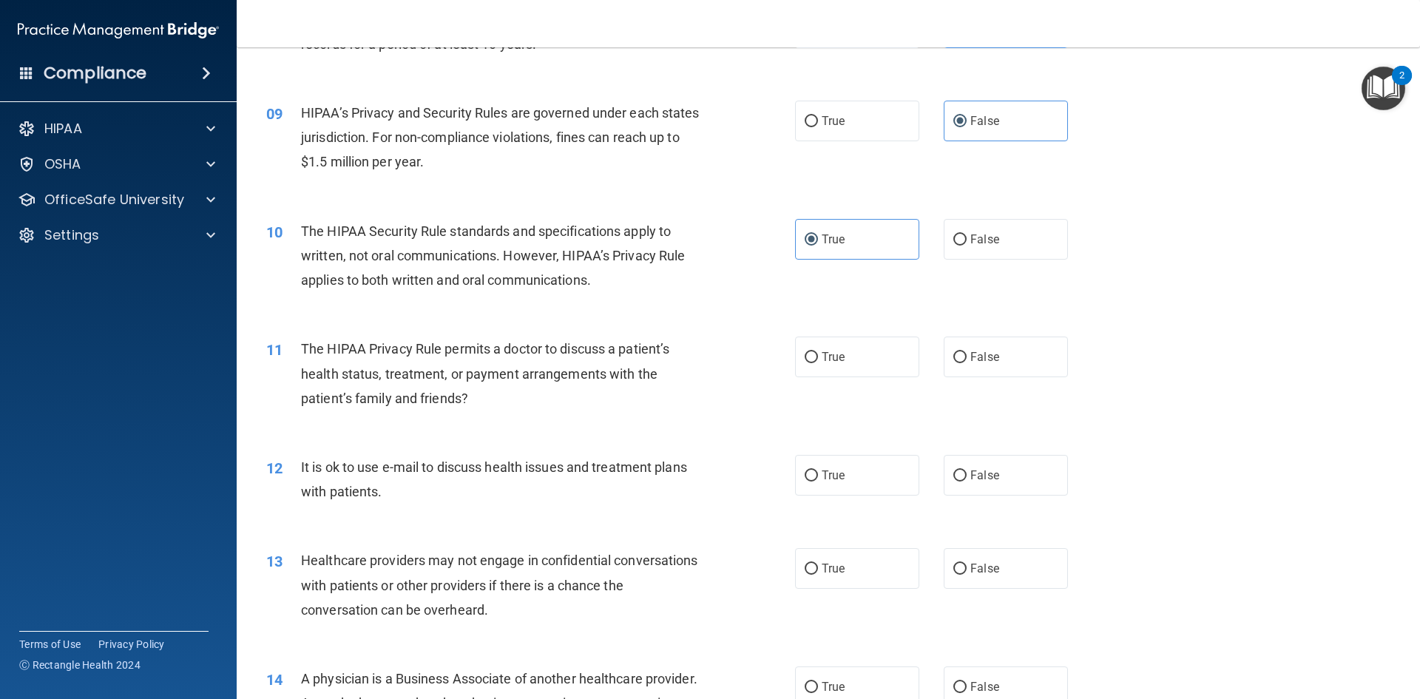
click at [818, 358] on input "True" at bounding box center [811, 357] width 13 height 11
radio input "true"
click at [825, 470] on span "True" at bounding box center [833, 475] width 23 height 14
click at [818, 470] on input "True" at bounding box center [811, 475] width 13 height 11
radio input "true"
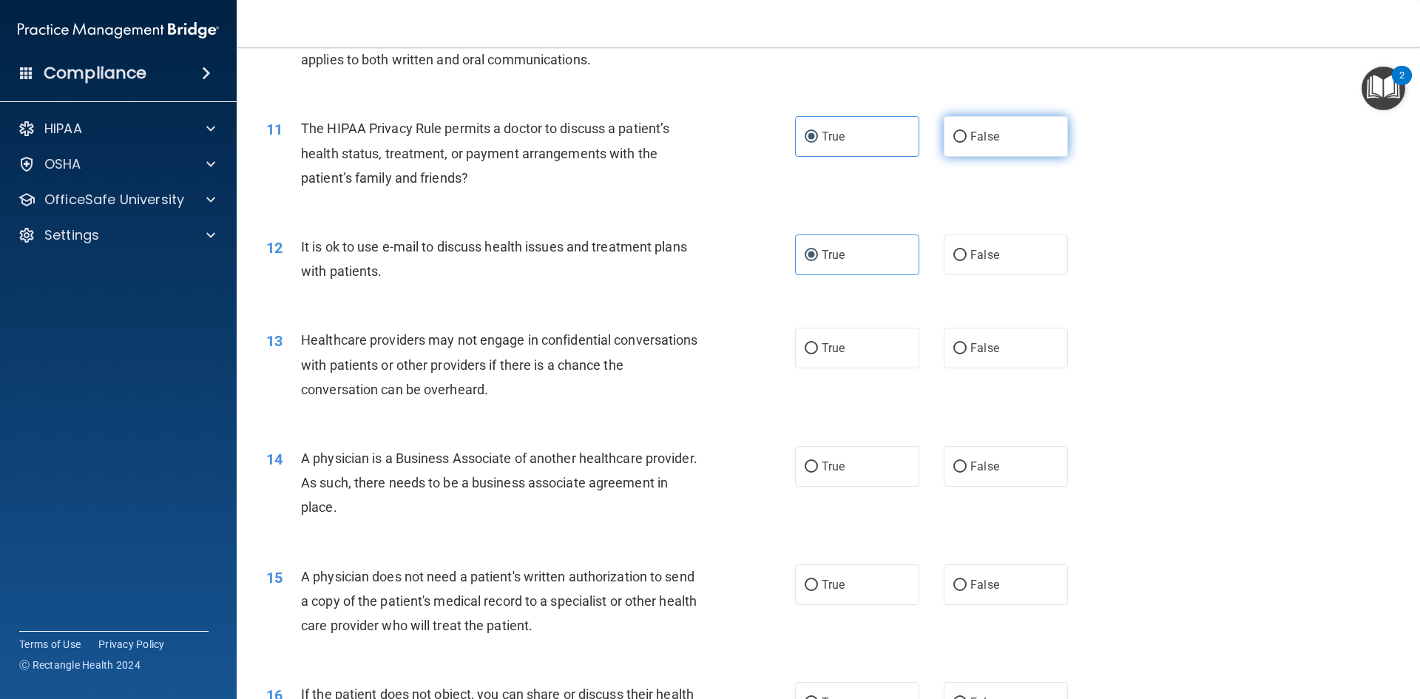
scroll to position [1109, 0]
drag, startPoint x: 962, startPoint y: 352, endPoint x: 952, endPoint y: 399, distance: 47.7
click at [961, 353] on label "False" at bounding box center [1006, 346] width 124 height 41
click at [961, 353] on input "False" at bounding box center [959, 347] width 13 height 11
radio input "true"
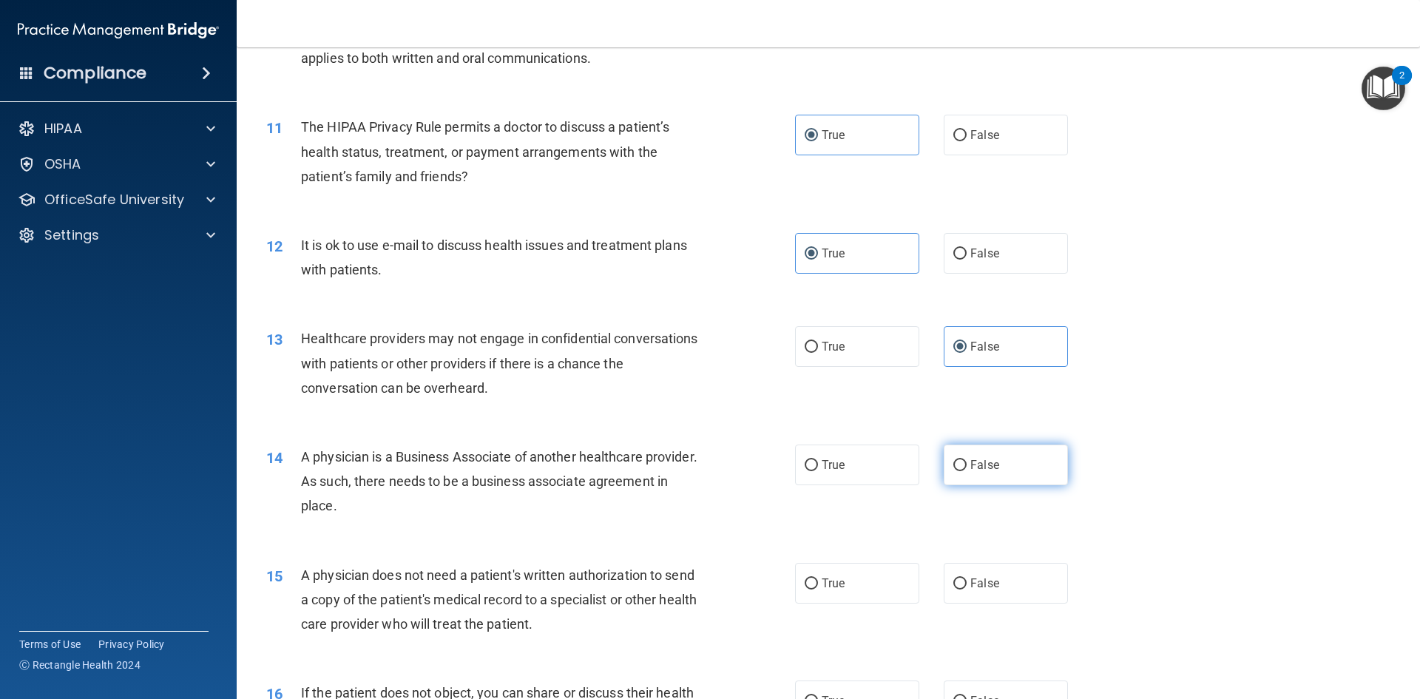
click at [970, 462] on span "False" at bounding box center [984, 465] width 29 height 14
click at [967, 462] on input "False" at bounding box center [959, 465] width 13 height 11
radio input "true"
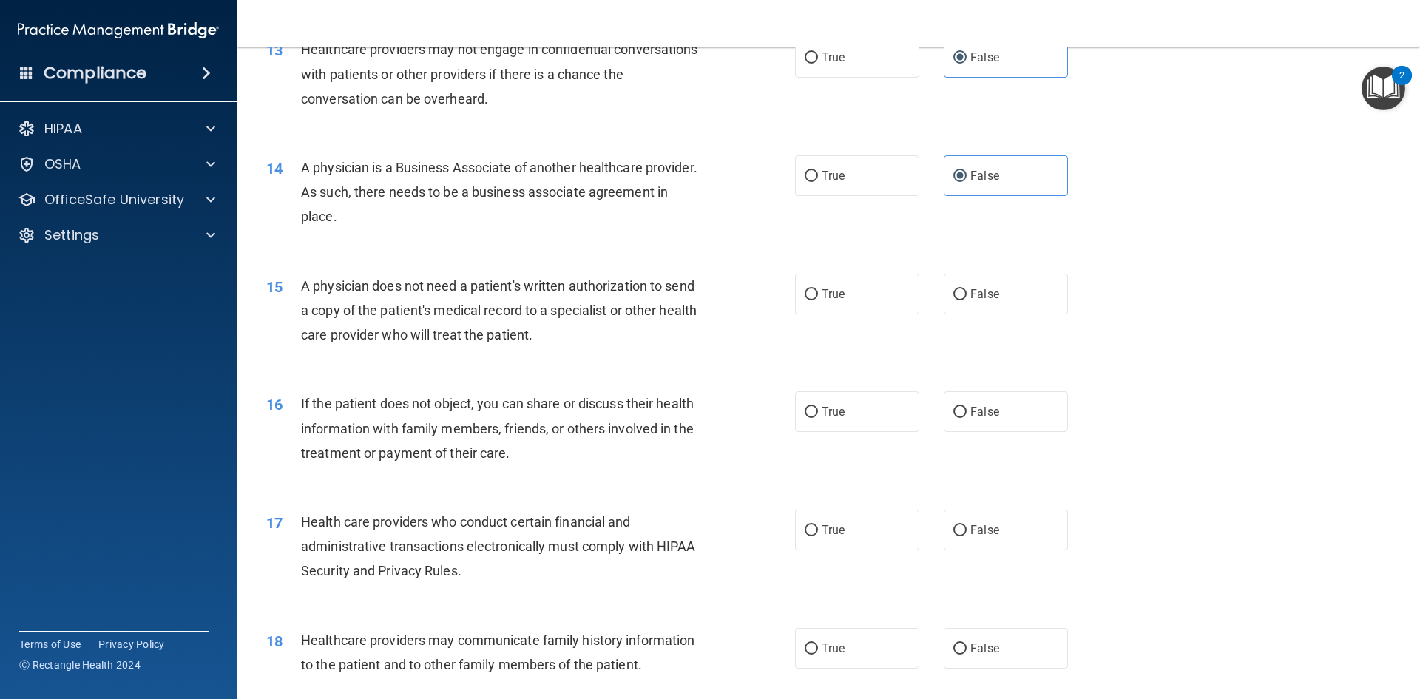
scroll to position [1405, 0]
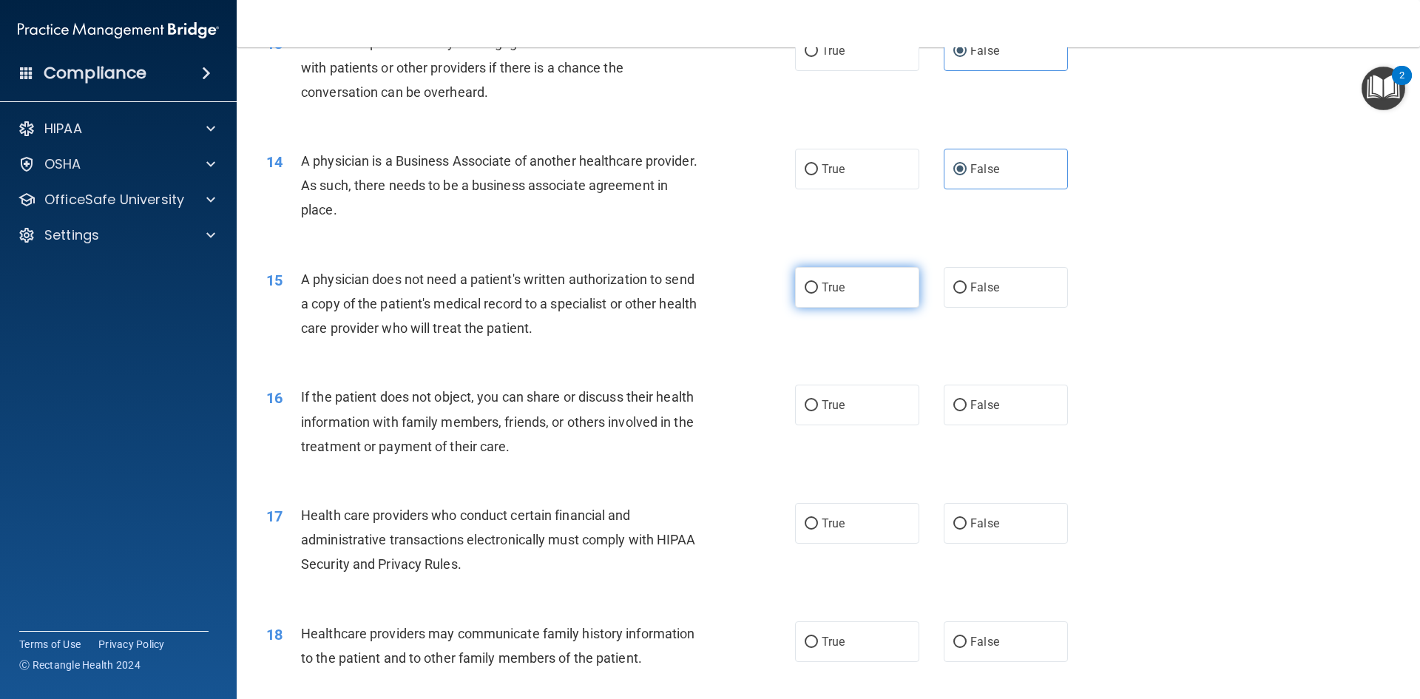
click at [833, 279] on label "True" at bounding box center [857, 287] width 124 height 41
click at [818, 282] on input "True" at bounding box center [811, 287] width 13 height 11
radio input "true"
click at [813, 405] on label "True" at bounding box center [857, 405] width 124 height 41
click at [813, 405] on input "True" at bounding box center [811, 405] width 13 height 11
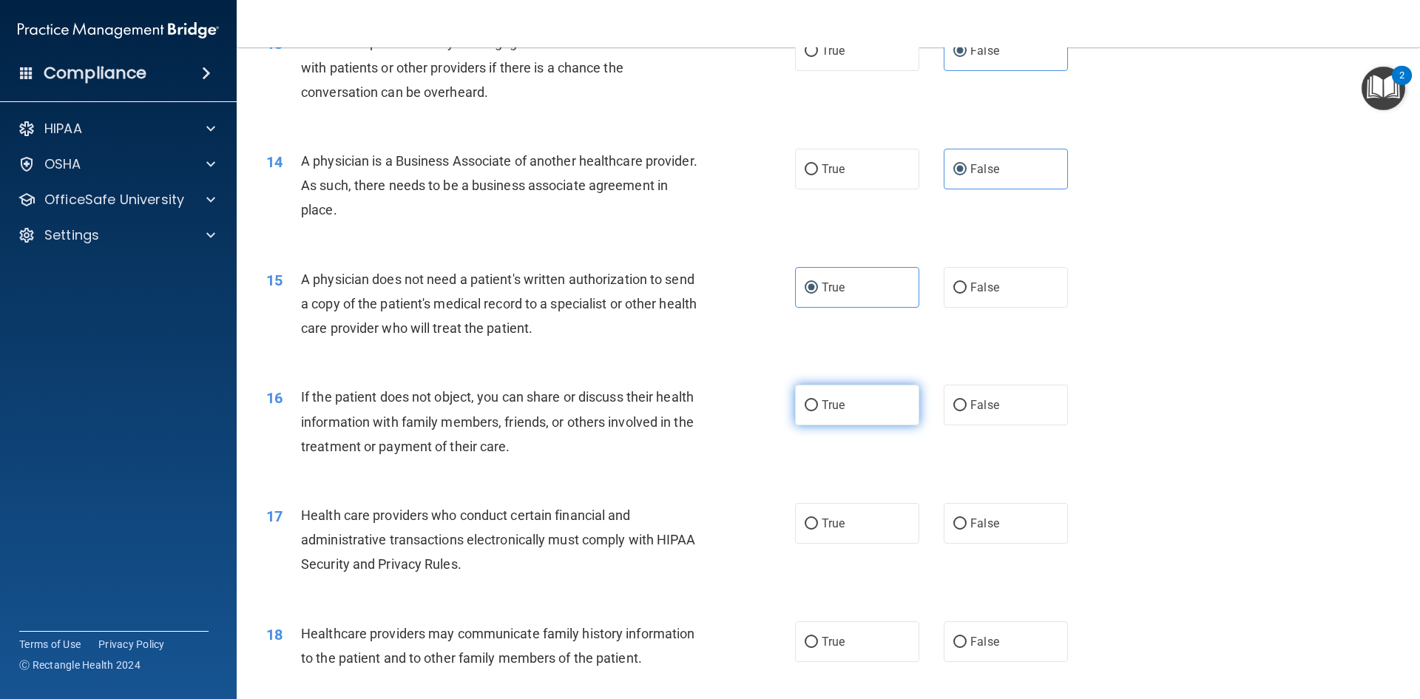
radio input "true"
click at [813, 524] on label "True" at bounding box center [857, 523] width 124 height 41
click at [813, 524] on input "True" at bounding box center [811, 523] width 13 height 11
radio input "true"
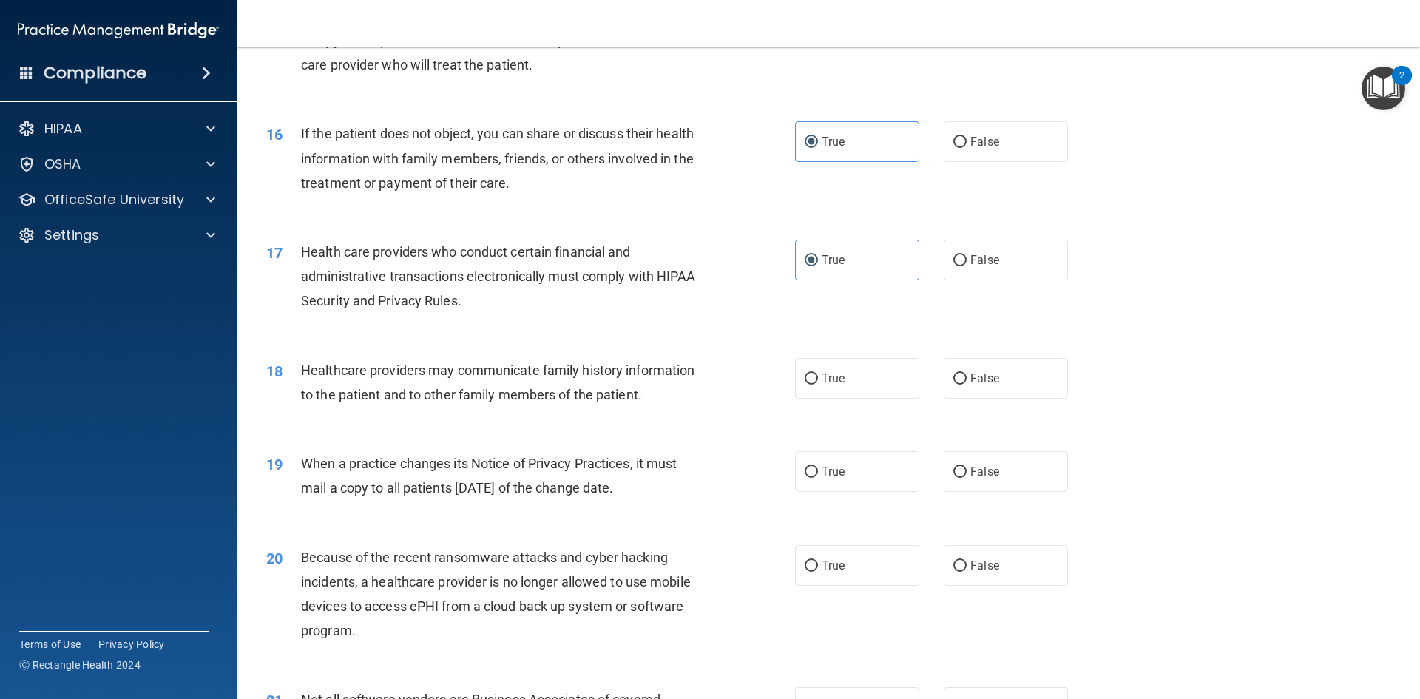
scroll to position [1701, 0]
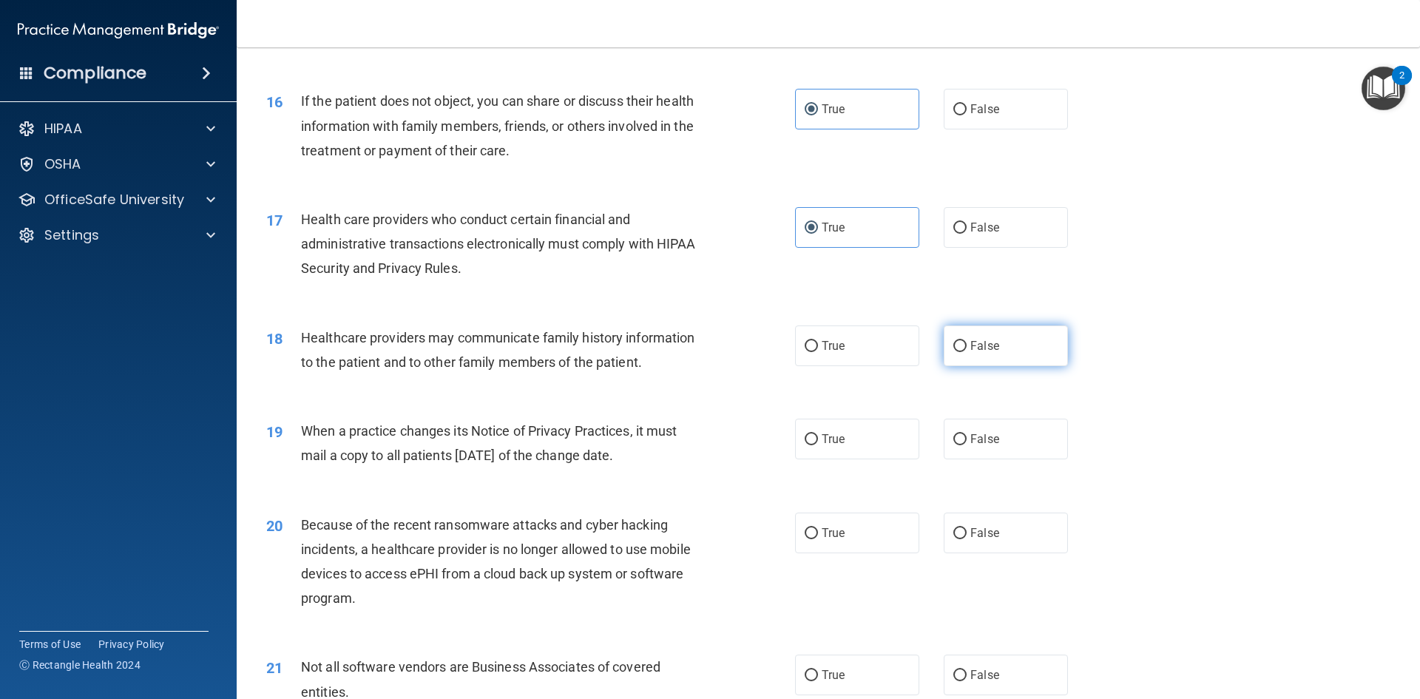
click at [960, 351] on label "False" at bounding box center [1006, 345] width 124 height 41
click at [960, 351] on input "False" at bounding box center [959, 346] width 13 height 11
radio input "true"
click at [955, 439] on input "False" at bounding box center [959, 439] width 13 height 11
radio input "true"
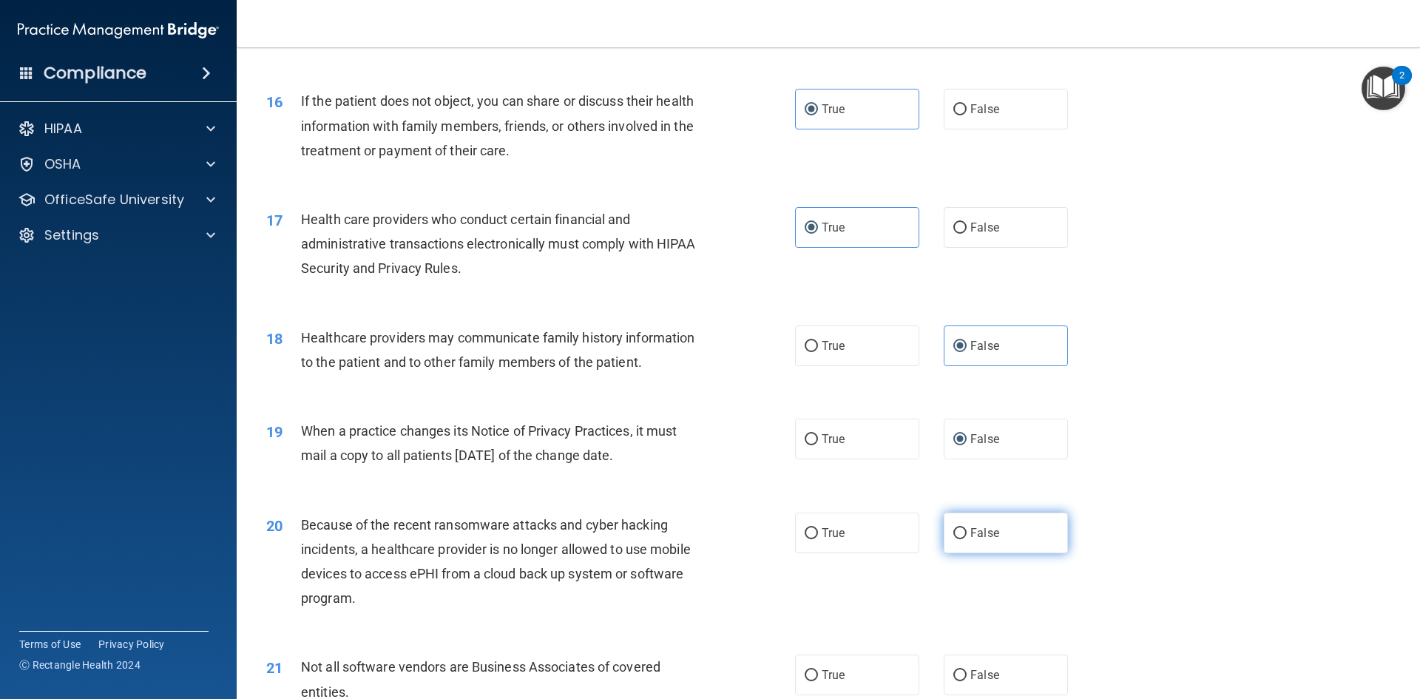
click at [959, 529] on input "False" at bounding box center [959, 533] width 13 height 11
radio input "true"
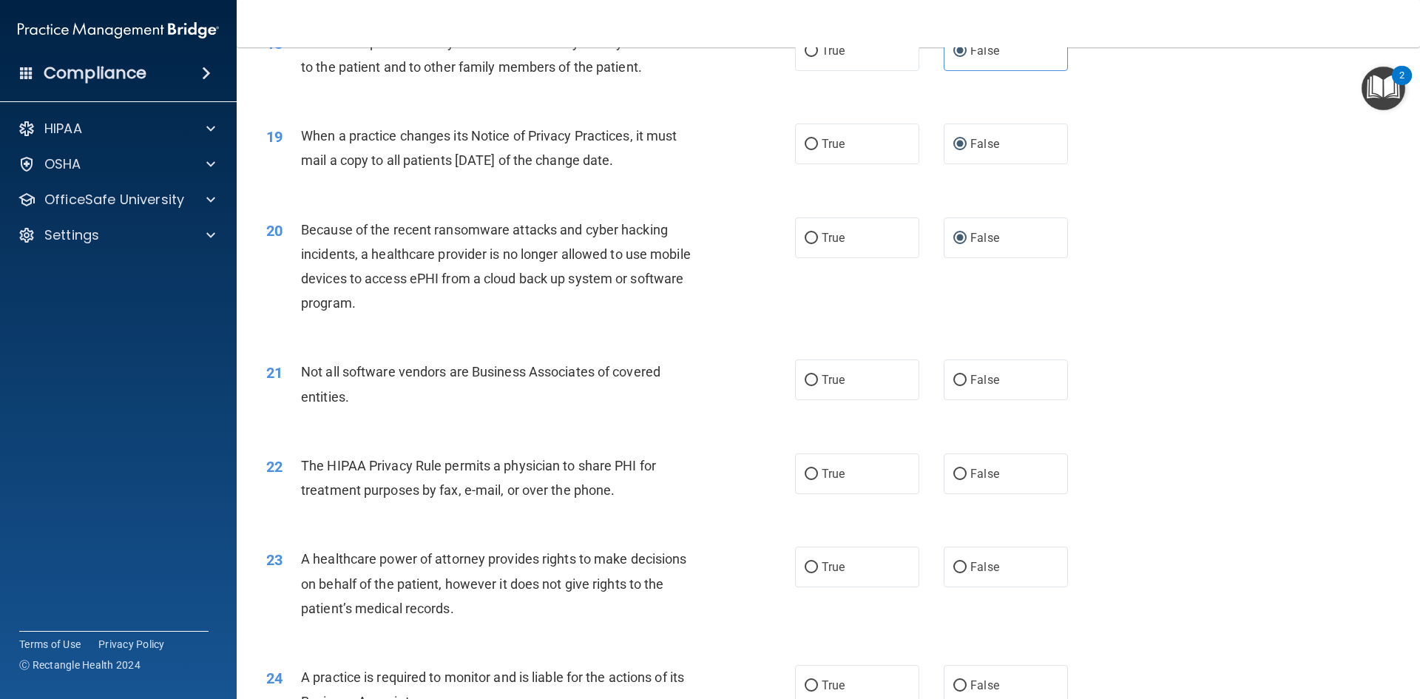
scroll to position [1997, 0]
click at [825, 377] on span "True" at bounding box center [833, 379] width 23 height 14
click at [818, 377] on input "True" at bounding box center [811, 379] width 13 height 11
radio input "true"
click at [822, 473] on span "True" at bounding box center [833, 473] width 23 height 14
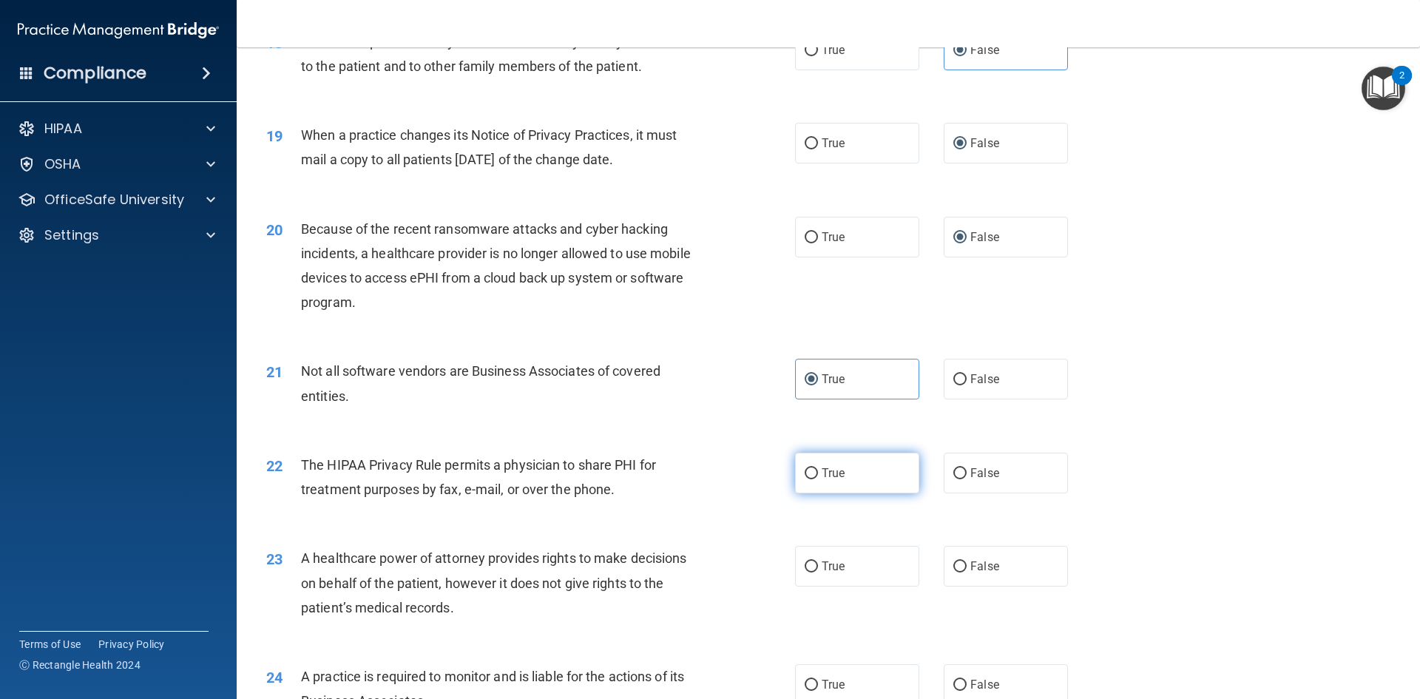
click at [818, 473] on input "True" at bounding box center [811, 473] width 13 height 11
radio input "true"
click at [990, 571] on span "False" at bounding box center [984, 566] width 29 height 14
click at [967, 571] on input "False" at bounding box center [959, 566] width 13 height 11
radio input "true"
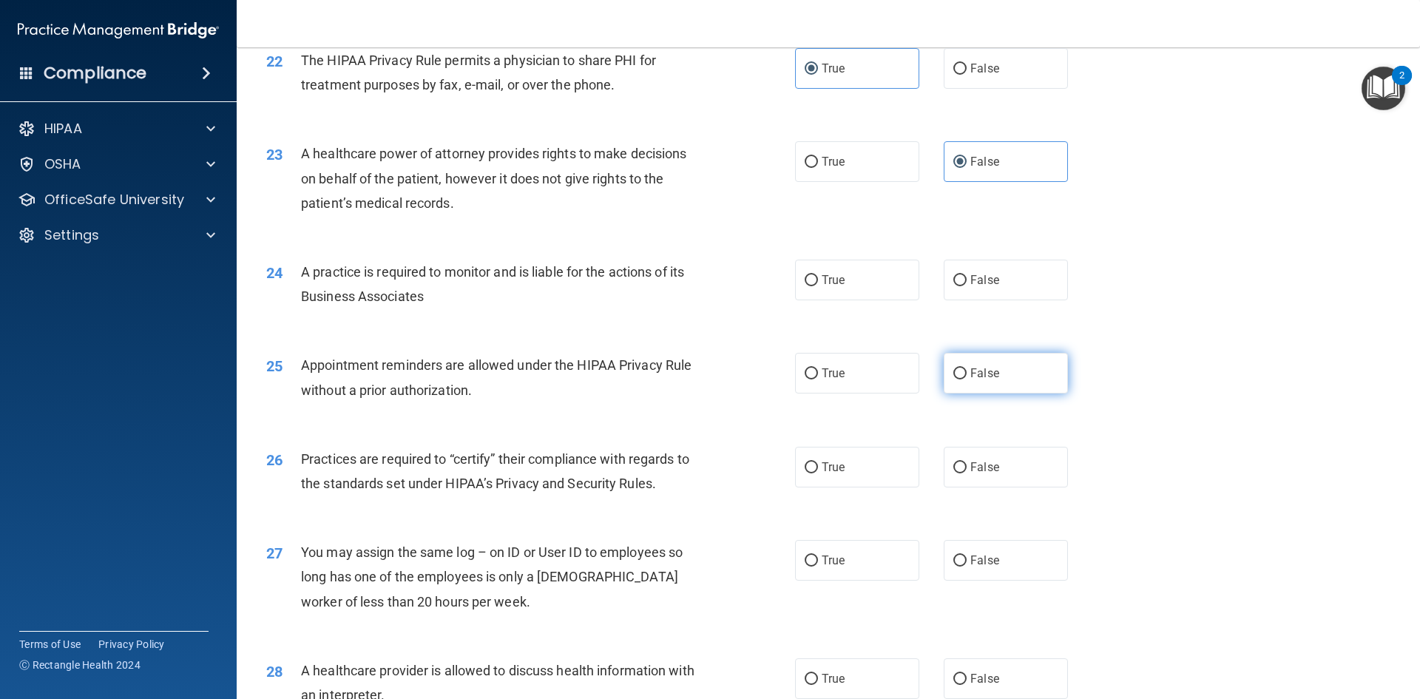
scroll to position [2440, 0]
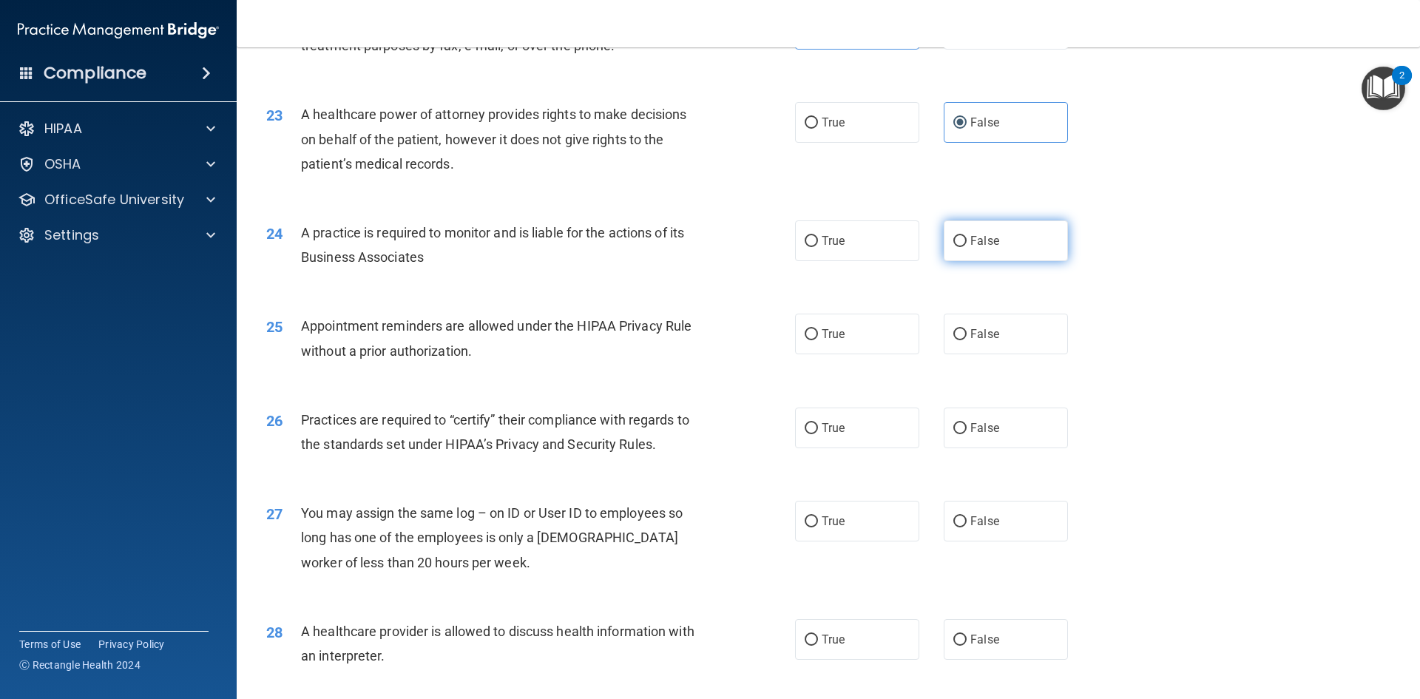
click at [958, 243] on input "False" at bounding box center [959, 241] width 13 height 11
radio input "true"
click at [811, 338] on input "True" at bounding box center [811, 334] width 13 height 11
radio input "true"
click at [953, 433] on input "False" at bounding box center [959, 428] width 13 height 11
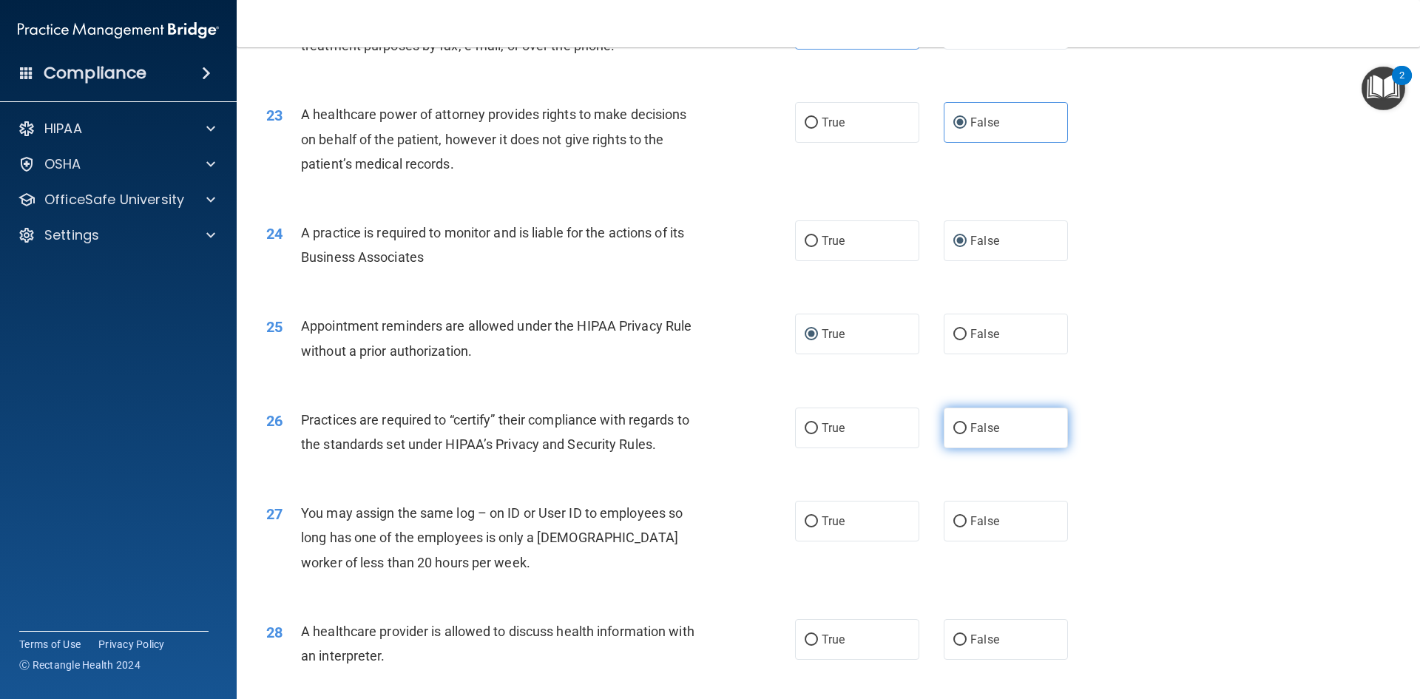
radio input "true"
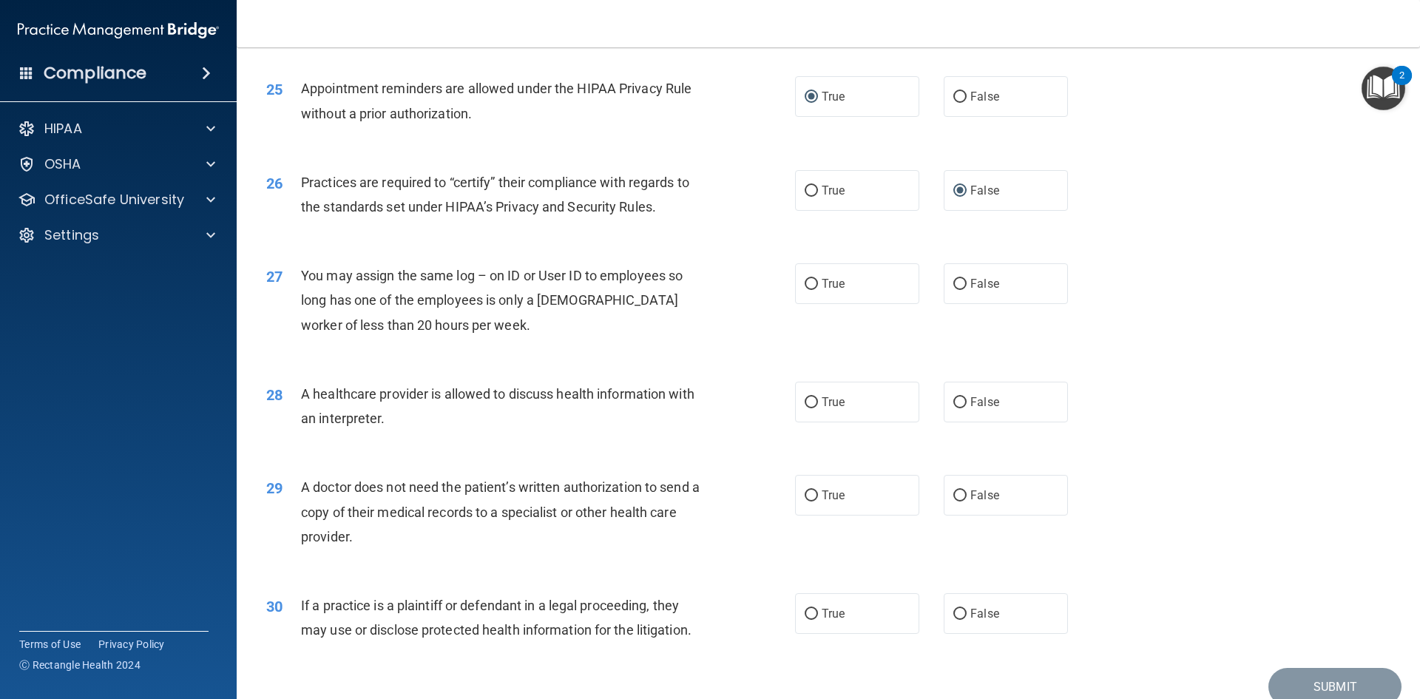
scroll to position [2736, 0]
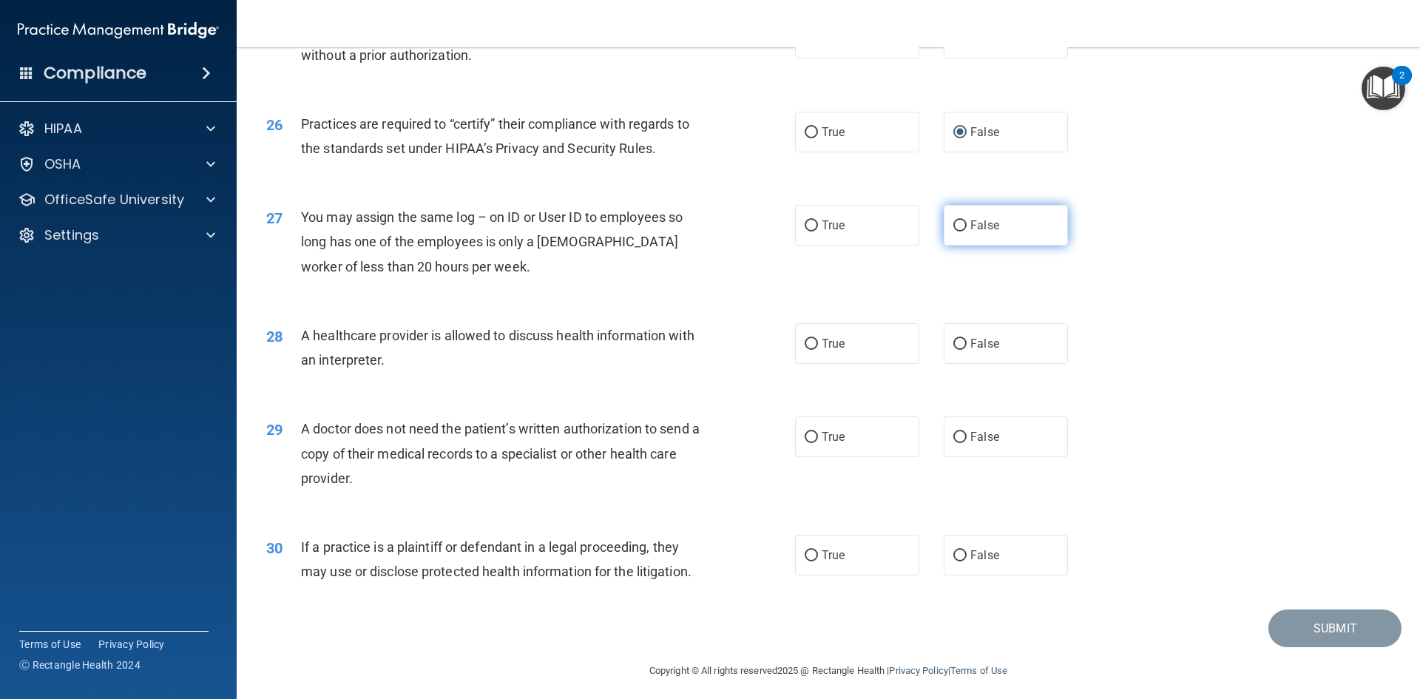
click at [980, 234] on label "False" at bounding box center [1006, 225] width 124 height 41
click at [967, 231] on input "False" at bounding box center [959, 225] width 13 height 11
radio input "true"
click at [842, 343] on label "True" at bounding box center [857, 343] width 124 height 41
click at [818, 343] on input "True" at bounding box center [811, 344] width 13 height 11
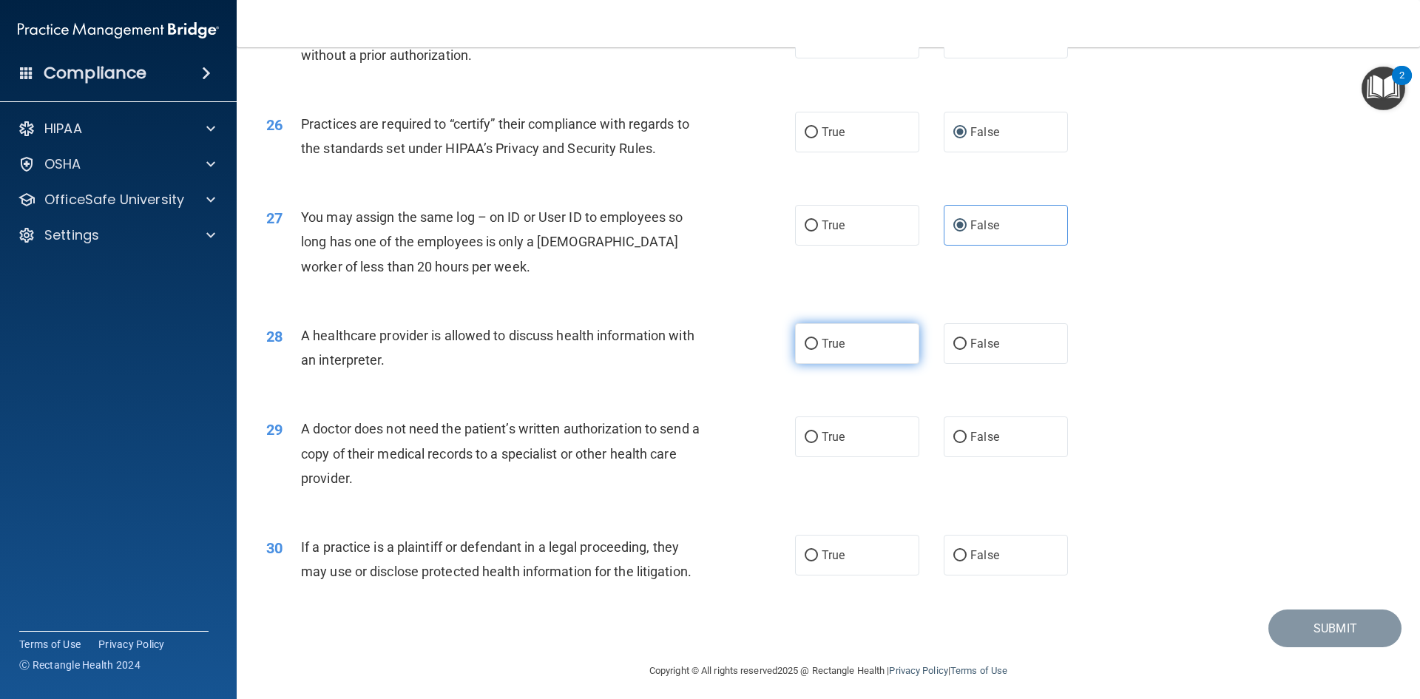
radio input "true"
click at [806, 435] on input "True" at bounding box center [811, 437] width 13 height 11
radio input "true"
click at [810, 555] on input "True" at bounding box center [811, 555] width 13 height 11
radio input "true"
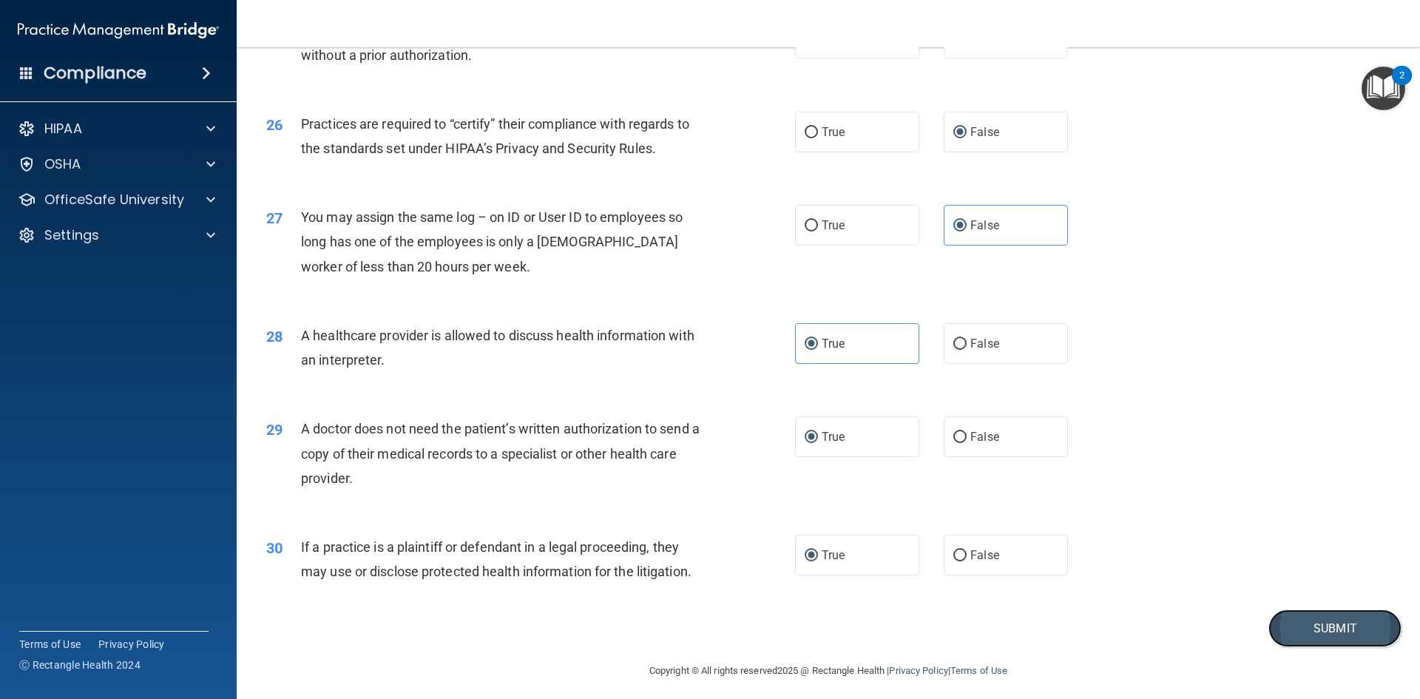
click at [1316, 632] on button "Submit" at bounding box center [1334, 628] width 133 height 38
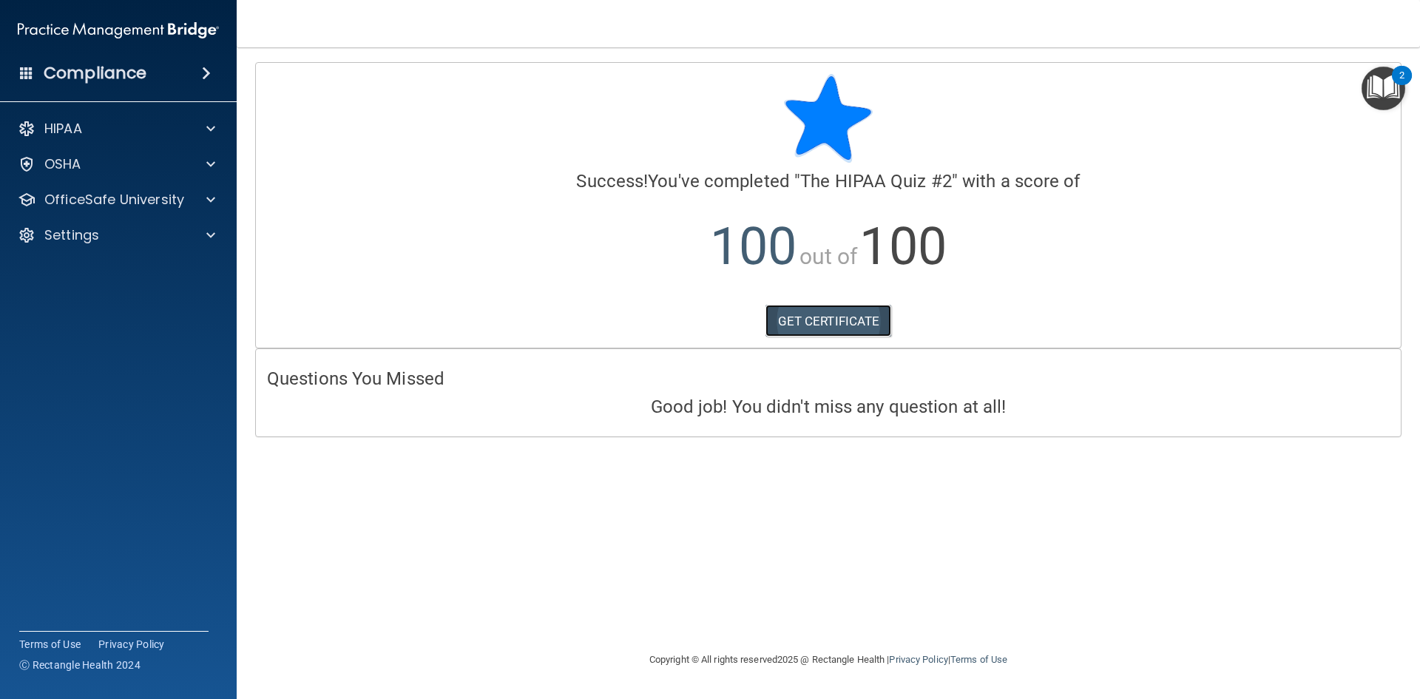
click at [857, 316] on link "GET CERTIFICATE" at bounding box center [828, 321] width 126 height 33
click at [157, 200] on p "OfficeSafe University" at bounding box center [114, 200] width 140 height 18
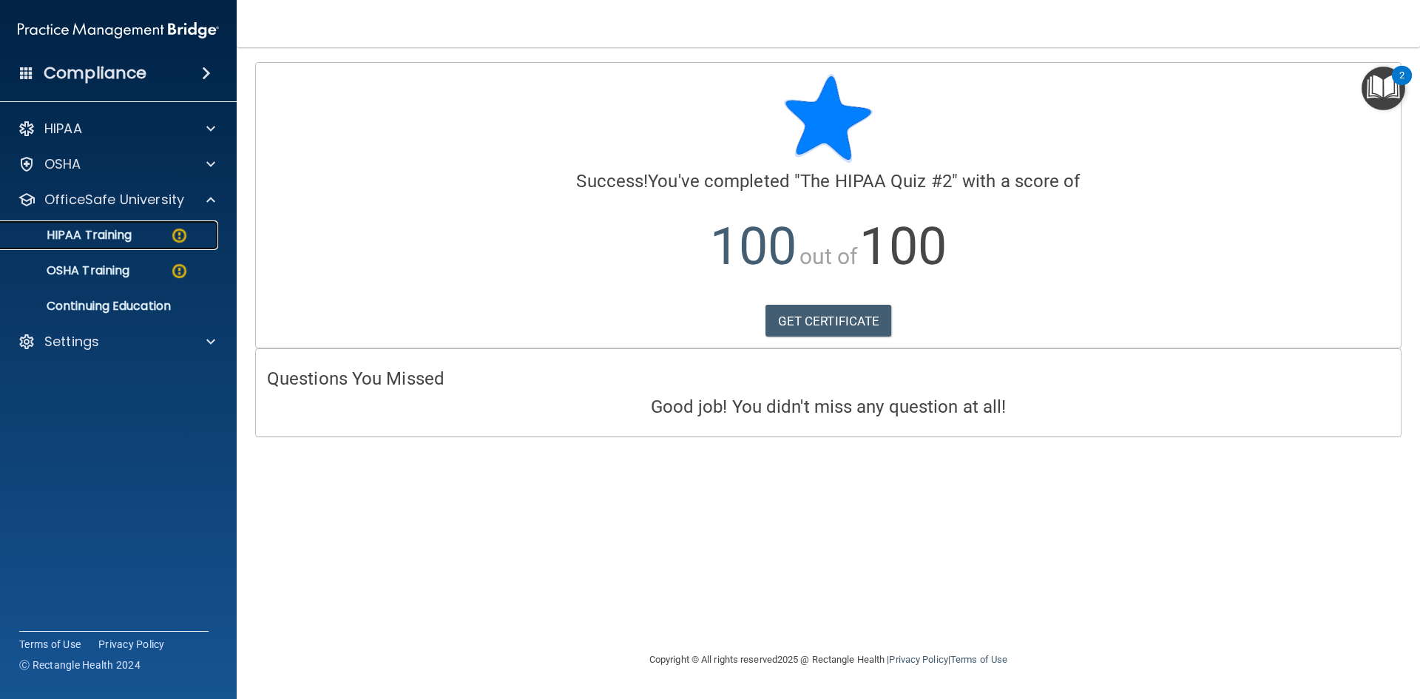
click at [176, 237] on img at bounding box center [179, 235] width 18 height 18
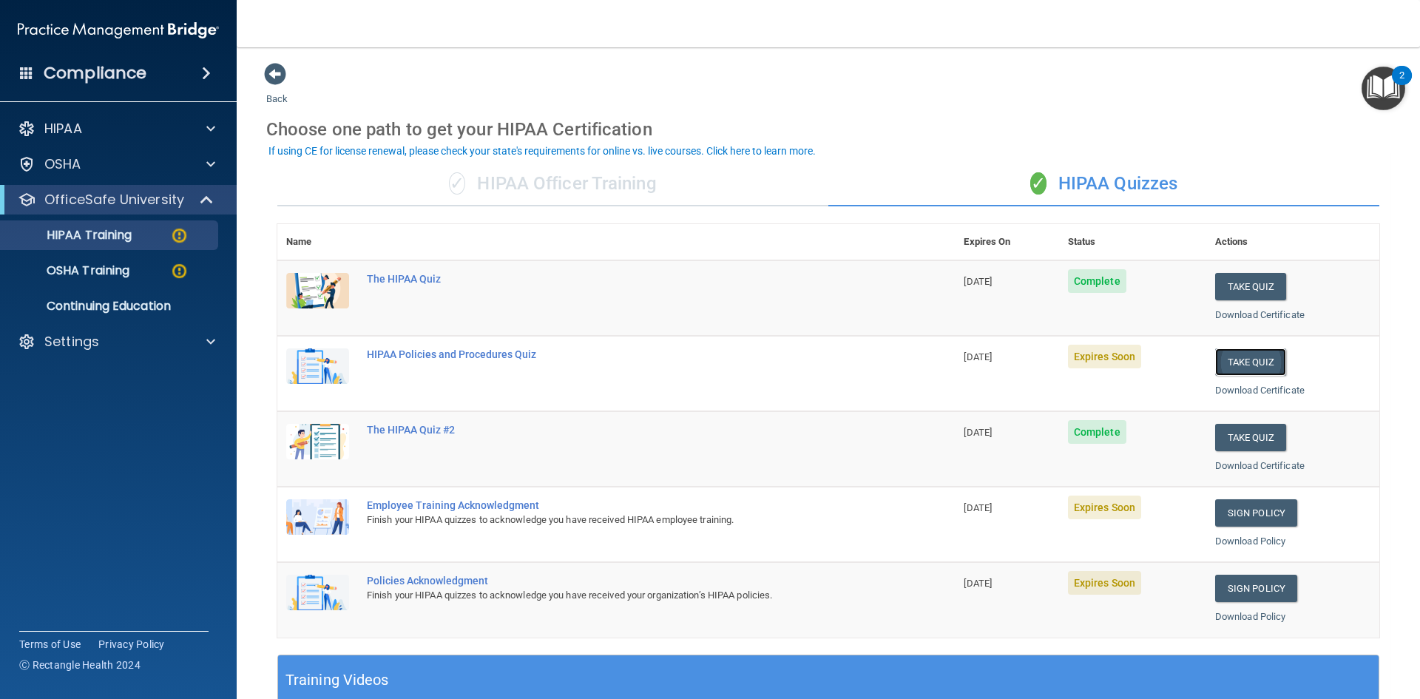
click at [1248, 359] on button "Take Quiz" at bounding box center [1250, 361] width 71 height 27
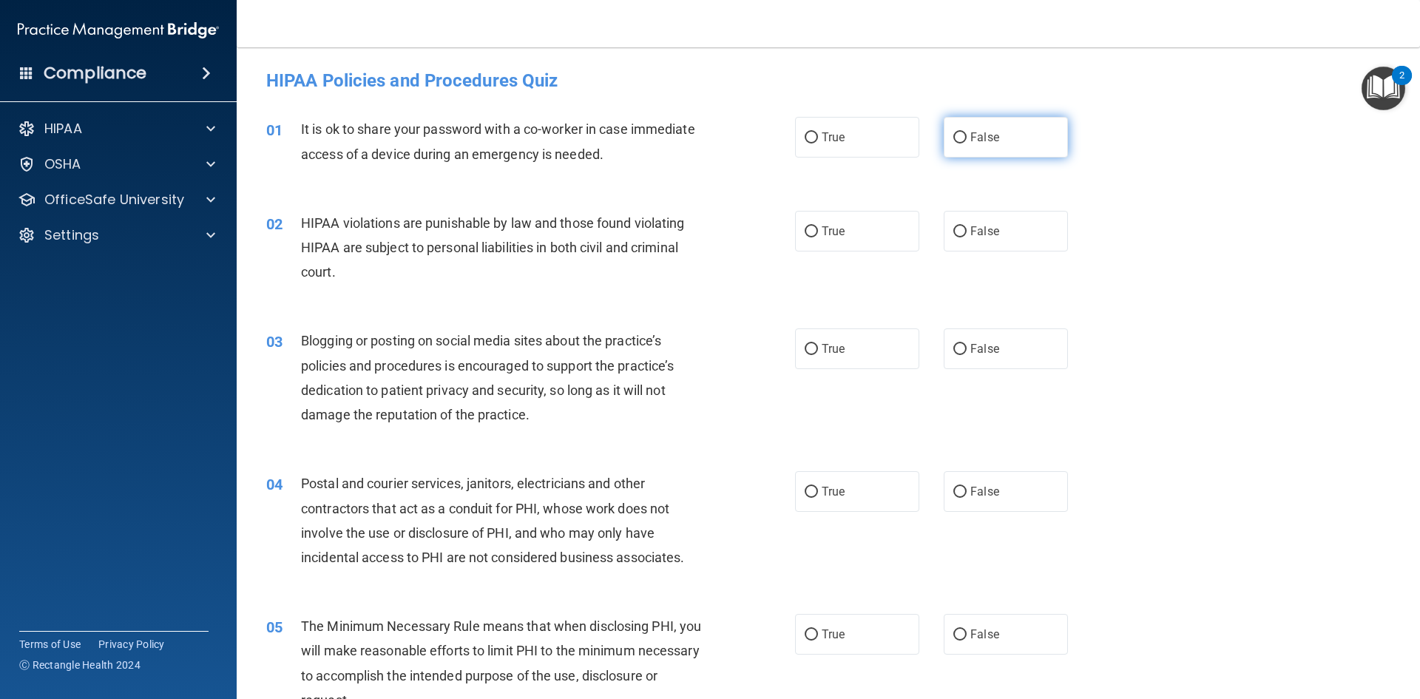
click at [963, 141] on label "False" at bounding box center [1006, 137] width 124 height 41
click at [963, 141] on input "False" at bounding box center [959, 137] width 13 height 11
radio input "true"
click at [813, 231] on label "True" at bounding box center [857, 231] width 124 height 41
click at [813, 231] on input "True" at bounding box center [811, 231] width 13 height 11
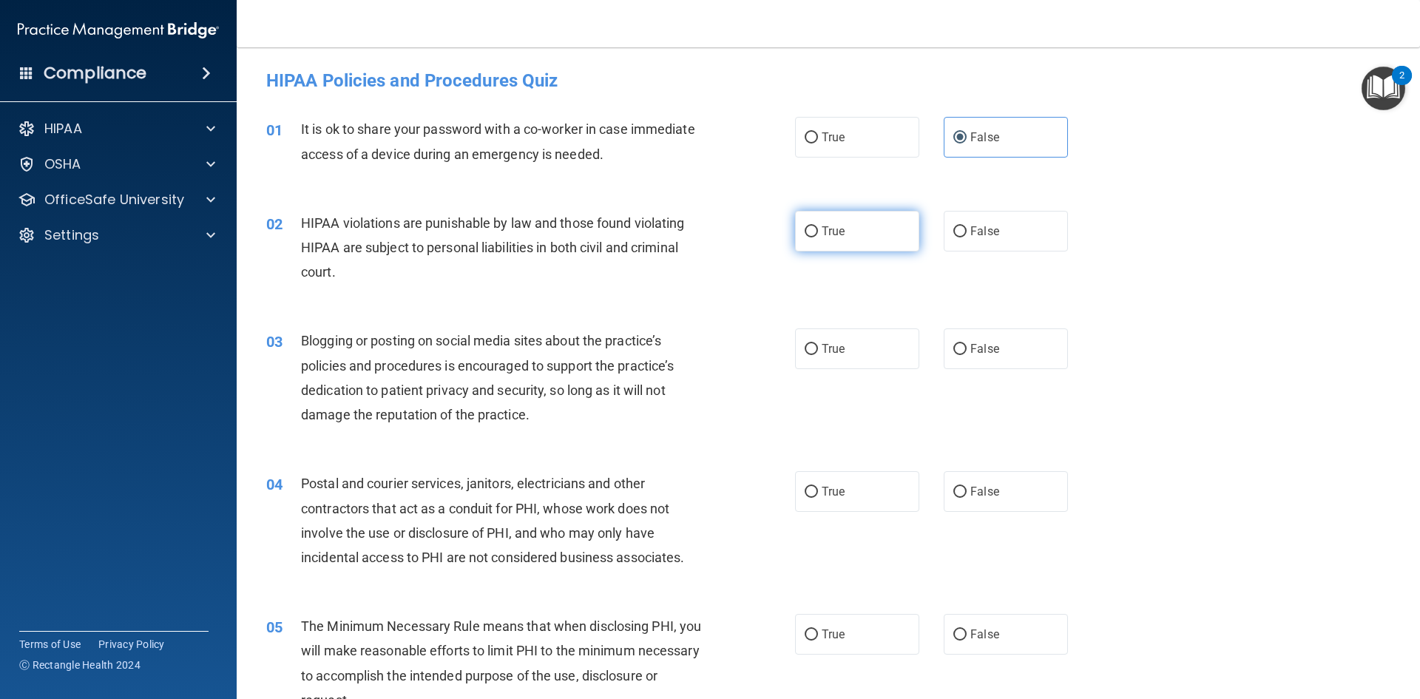
radio input "true"
click at [955, 346] on input "False" at bounding box center [959, 349] width 13 height 11
radio input "true"
click at [847, 482] on label "True" at bounding box center [857, 491] width 124 height 41
click at [818, 487] on input "True" at bounding box center [811, 492] width 13 height 11
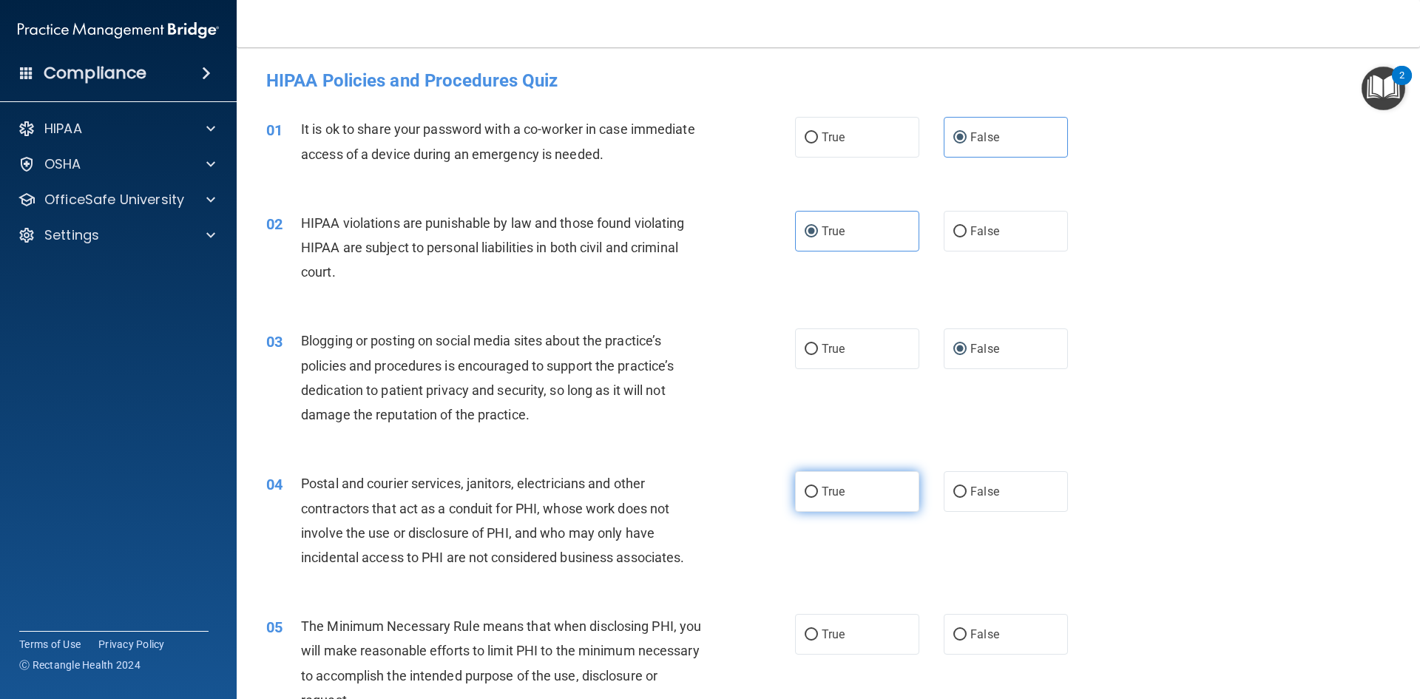
radio input "true"
click at [831, 627] on span "True" at bounding box center [833, 634] width 23 height 14
click at [818, 629] on input "True" at bounding box center [811, 634] width 13 height 11
radio input "true"
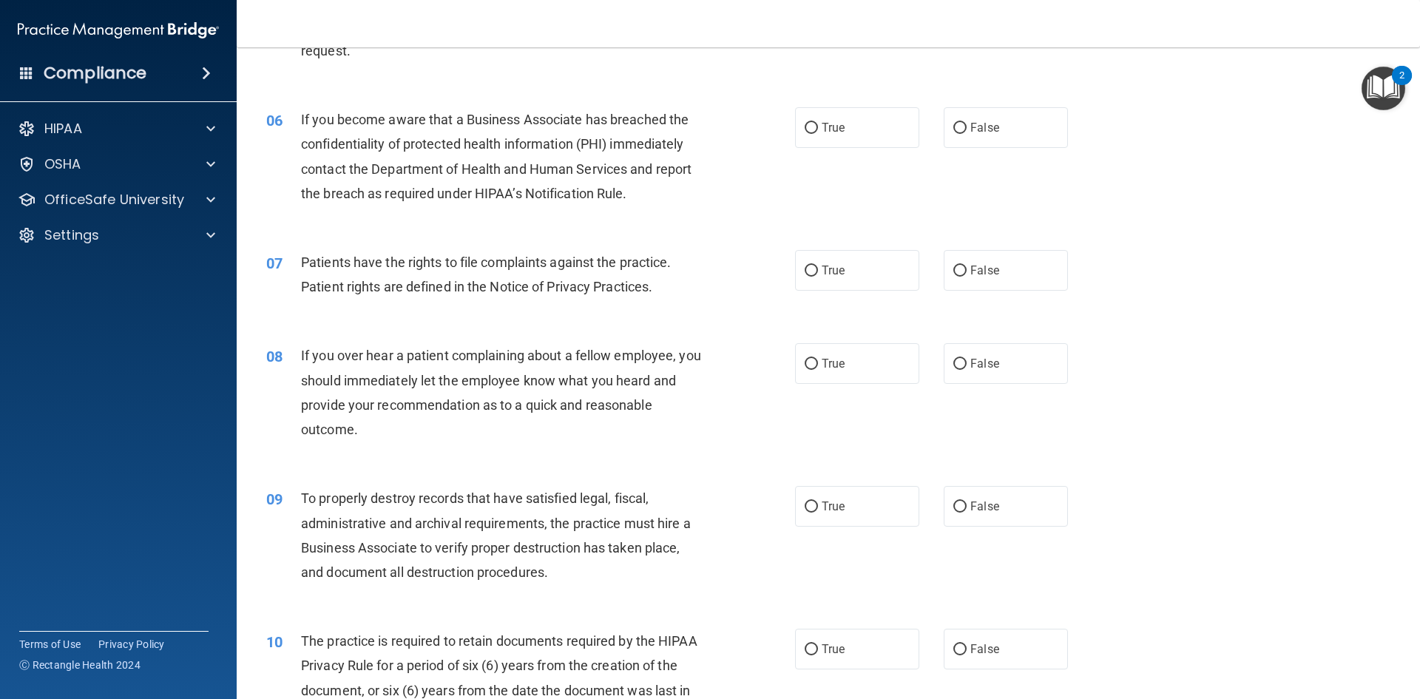
scroll to position [666, 0]
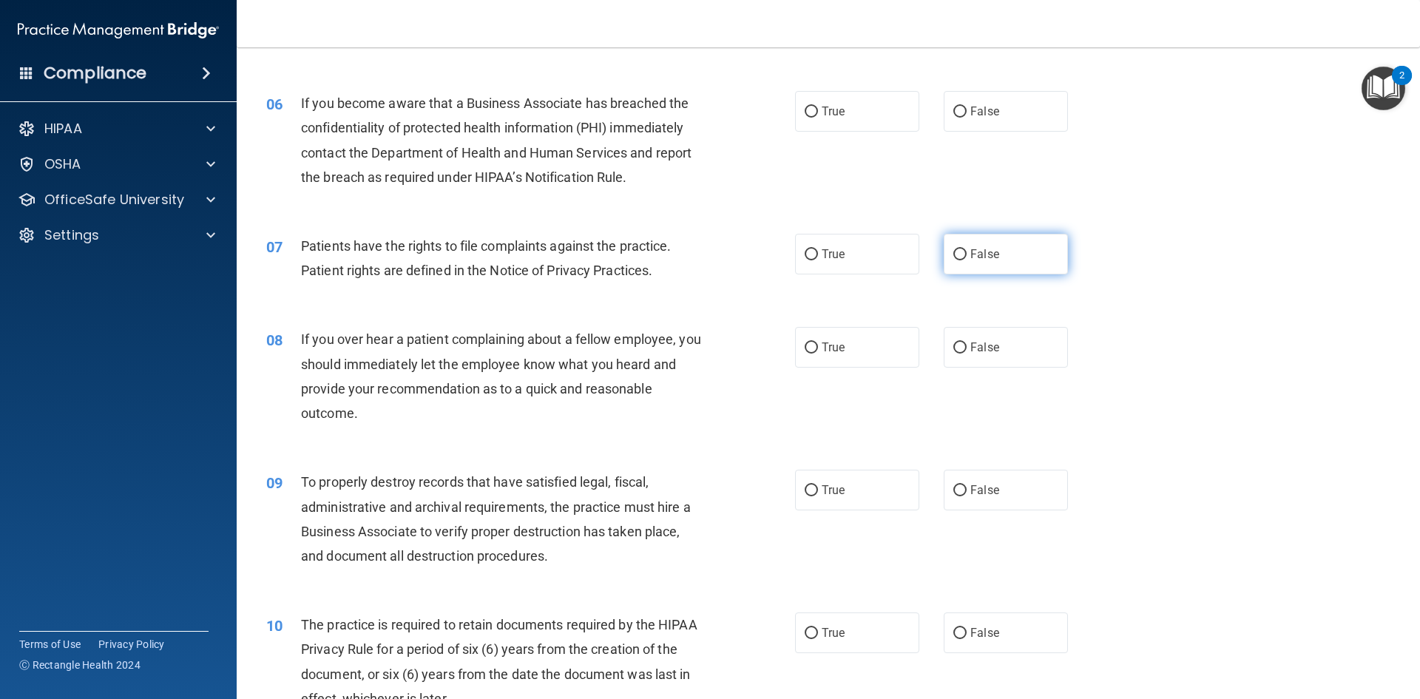
click at [1006, 259] on label "False" at bounding box center [1006, 254] width 124 height 41
click at [967, 259] on input "False" at bounding box center [959, 254] width 13 height 11
radio input "true"
click at [970, 260] on span "False" at bounding box center [984, 254] width 29 height 14
click at [967, 260] on input "False" at bounding box center [959, 254] width 13 height 11
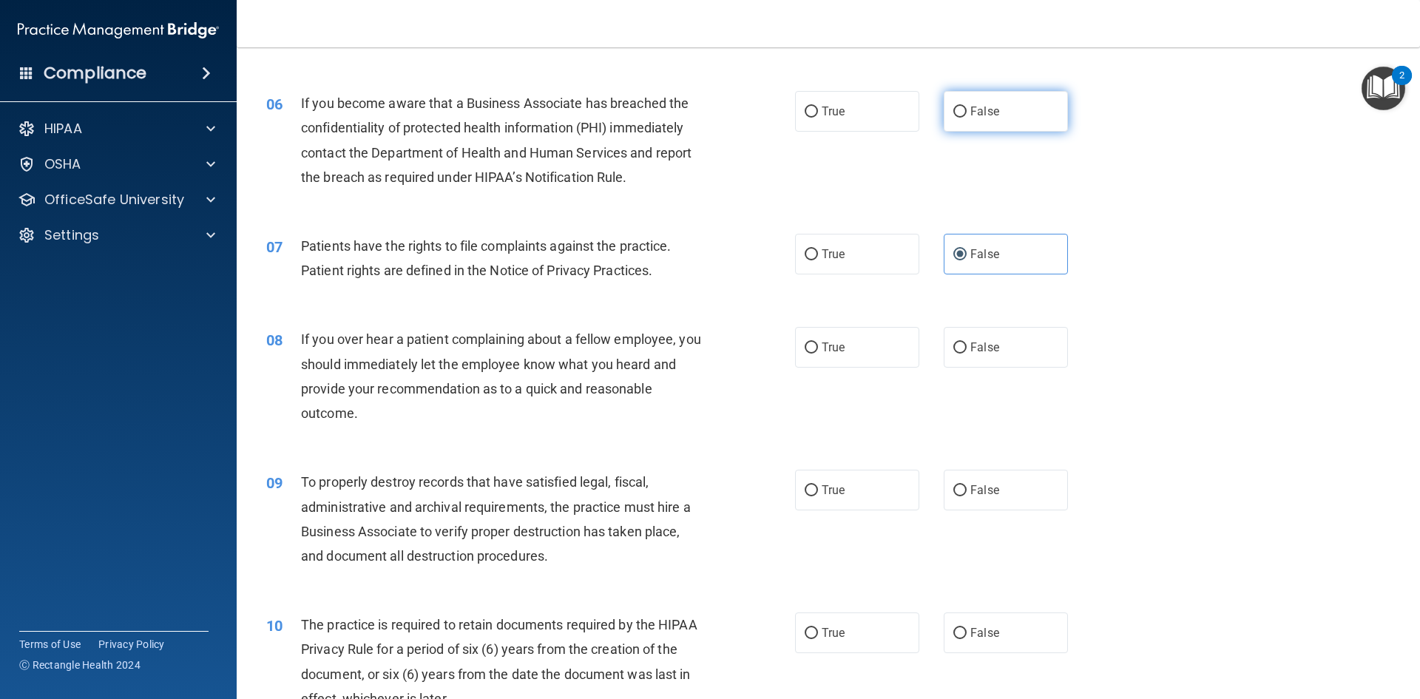
click at [953, 109] on input "False" at bounding box center [959, 111] width 13 height 11
radio input "true"
click at [805, 257] on input "True" at bounding box center [811, 254] width 13 height 11
radio input "true"
radio input "false"
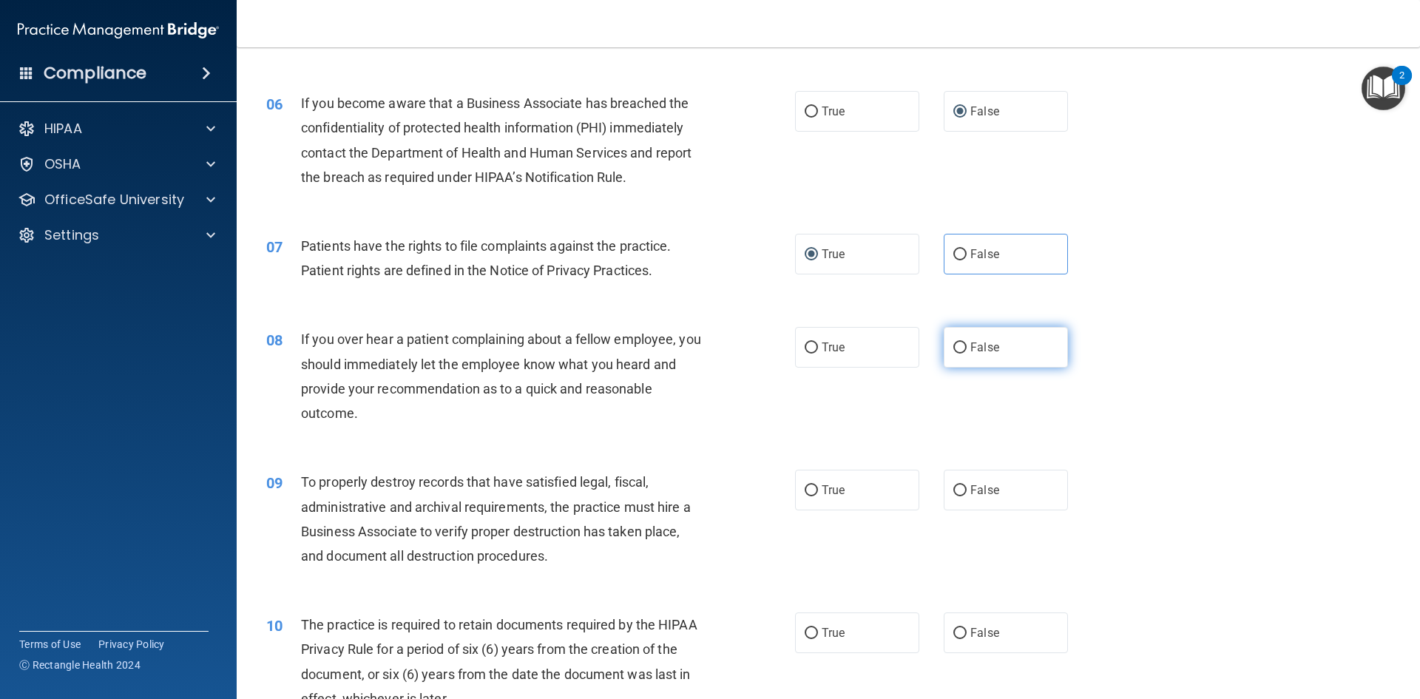
click at [970, 343] on span "False" at bounding box center [984, 347] width 29 height 14
click at [966, 343] on input "False" at bounding box center [959, 347] width 13 height 11
radio input "true"
click at [970, 487] on span "False" at bounding box center [984, 490] width 29 height 14
click at [967, 487] on input "False" at bounding box center [959, 490] width 13 height 11
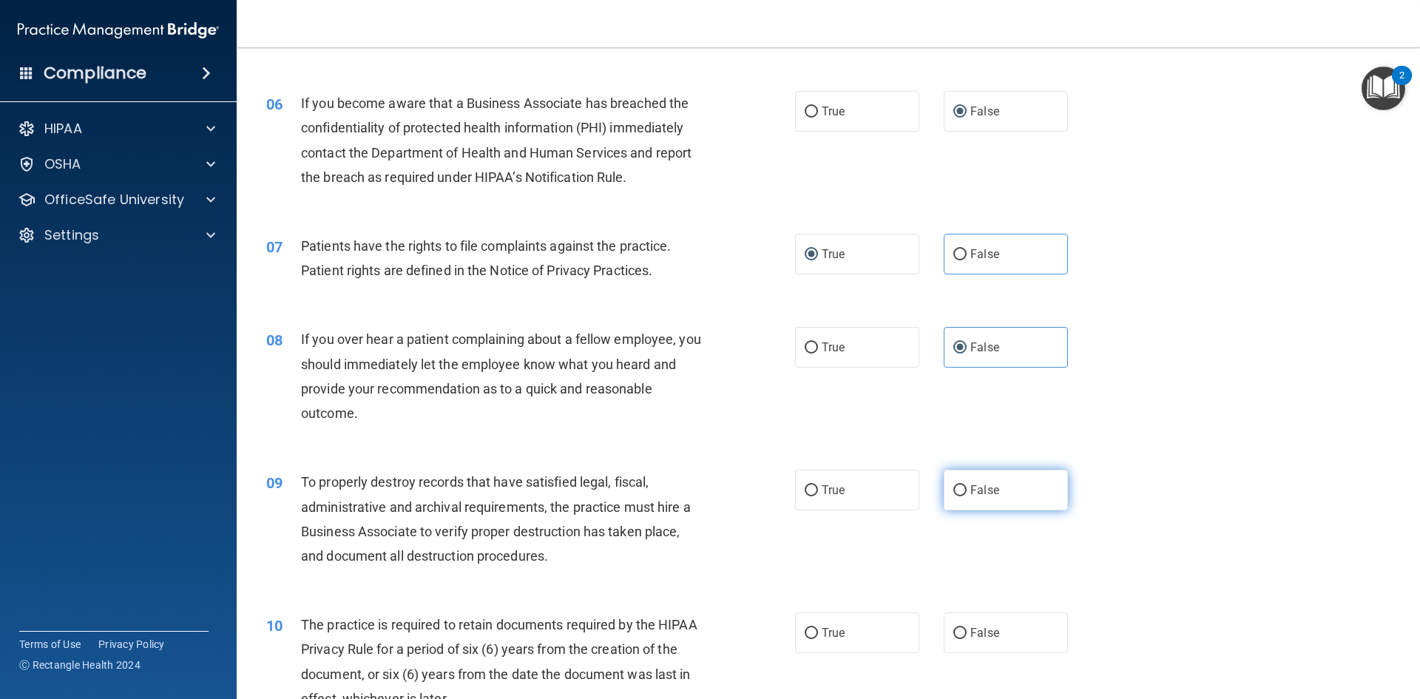
radio input "true"
click at [805, 634] on input "True" at bounding box center [811, 633] width 13 height 11
radio input "true"
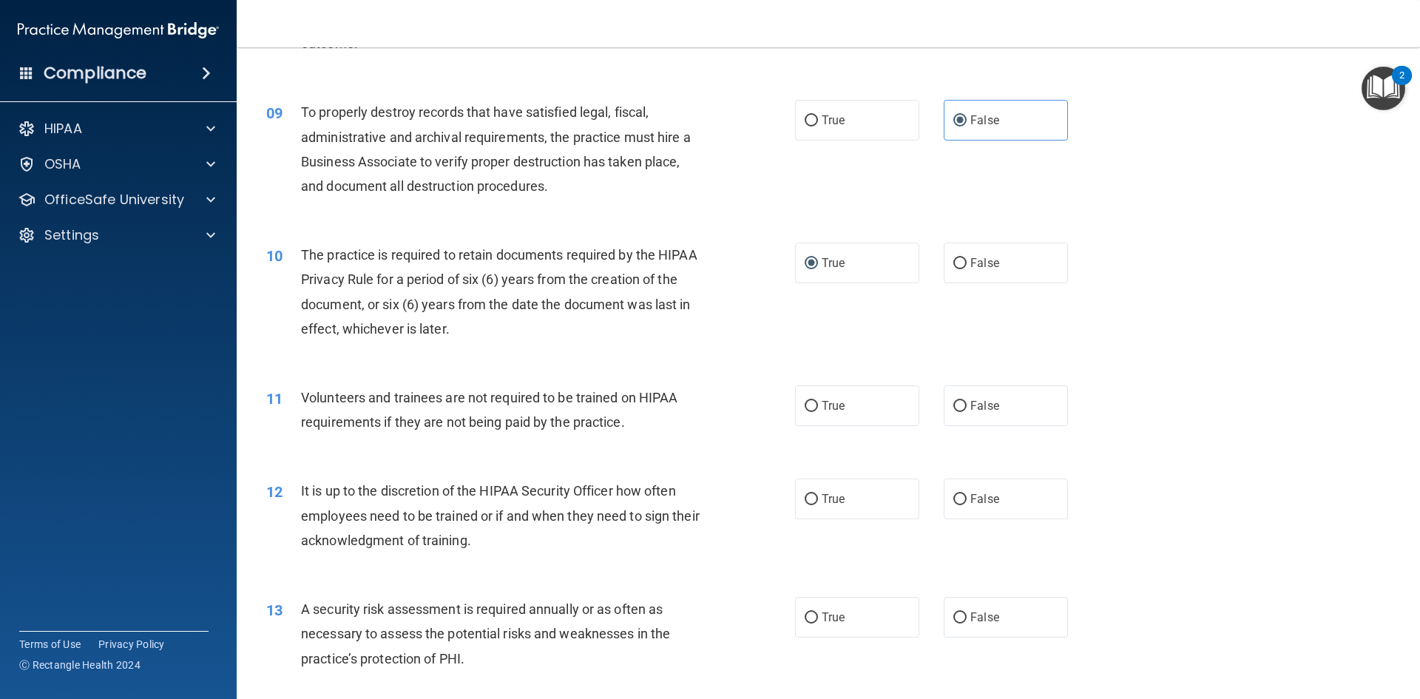
scroll to position [1109, 0]
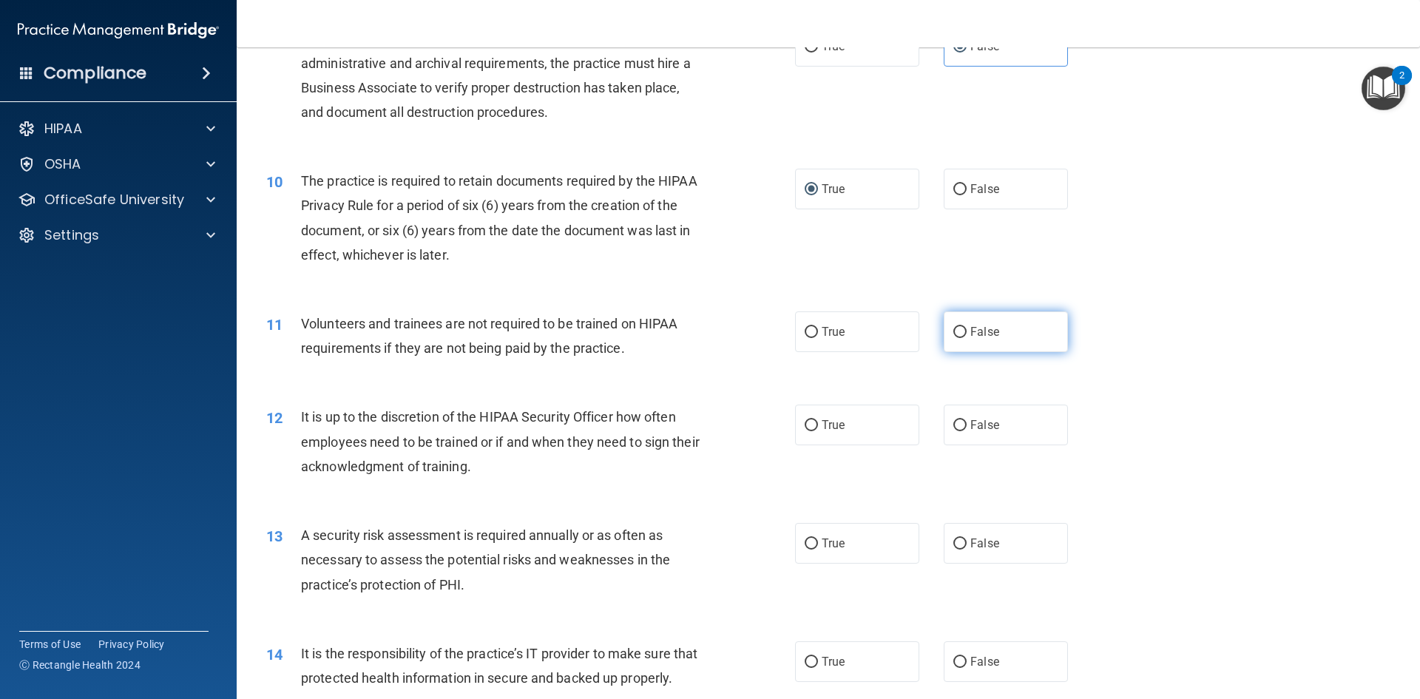
click at [972, 330] on span "False" at bounding box center [984, 332] width 29 height 14
click at [967, 330] on input "False" at bounding box center [959, 332] width 13 height 11
radio input "true"
click at [975, 419] on span "False" at bounding box center [984, 425] width 29 height 14
click at [967, 420] on input "False" at bounding box center [959, 425] width 13 height 11
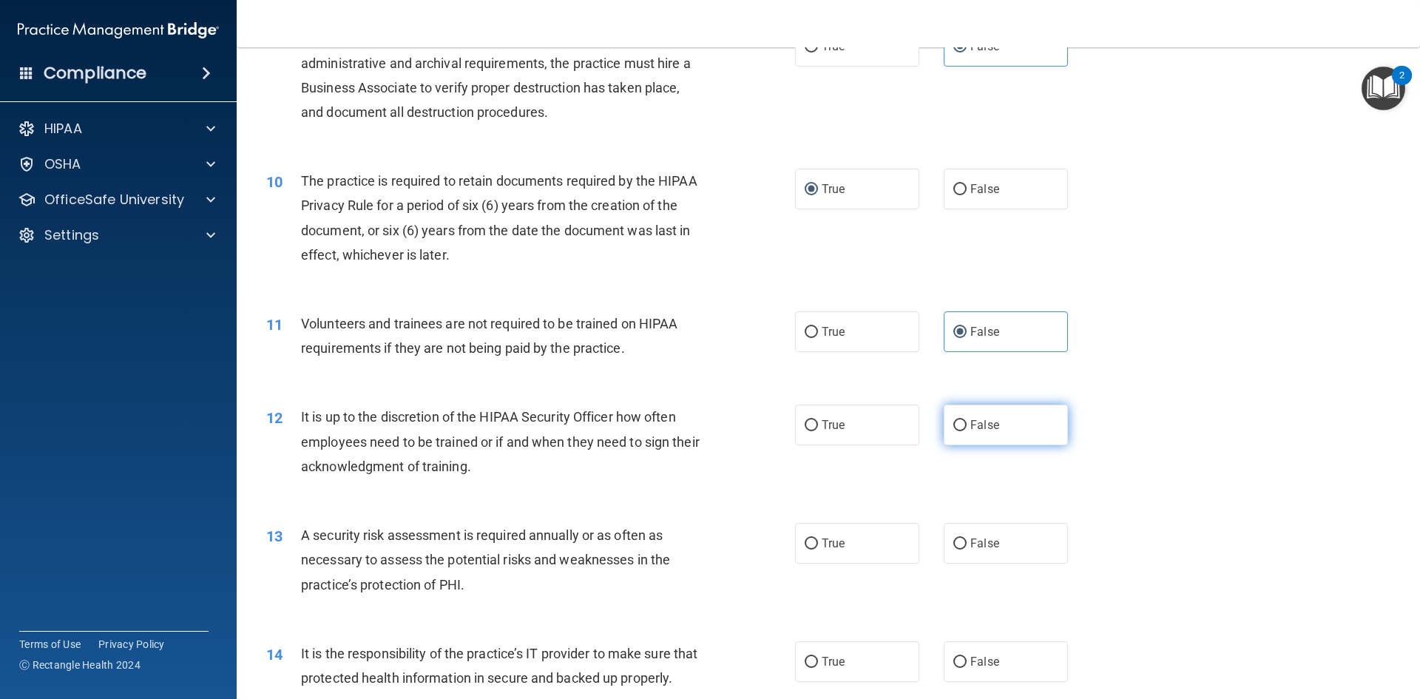
radio input "true"
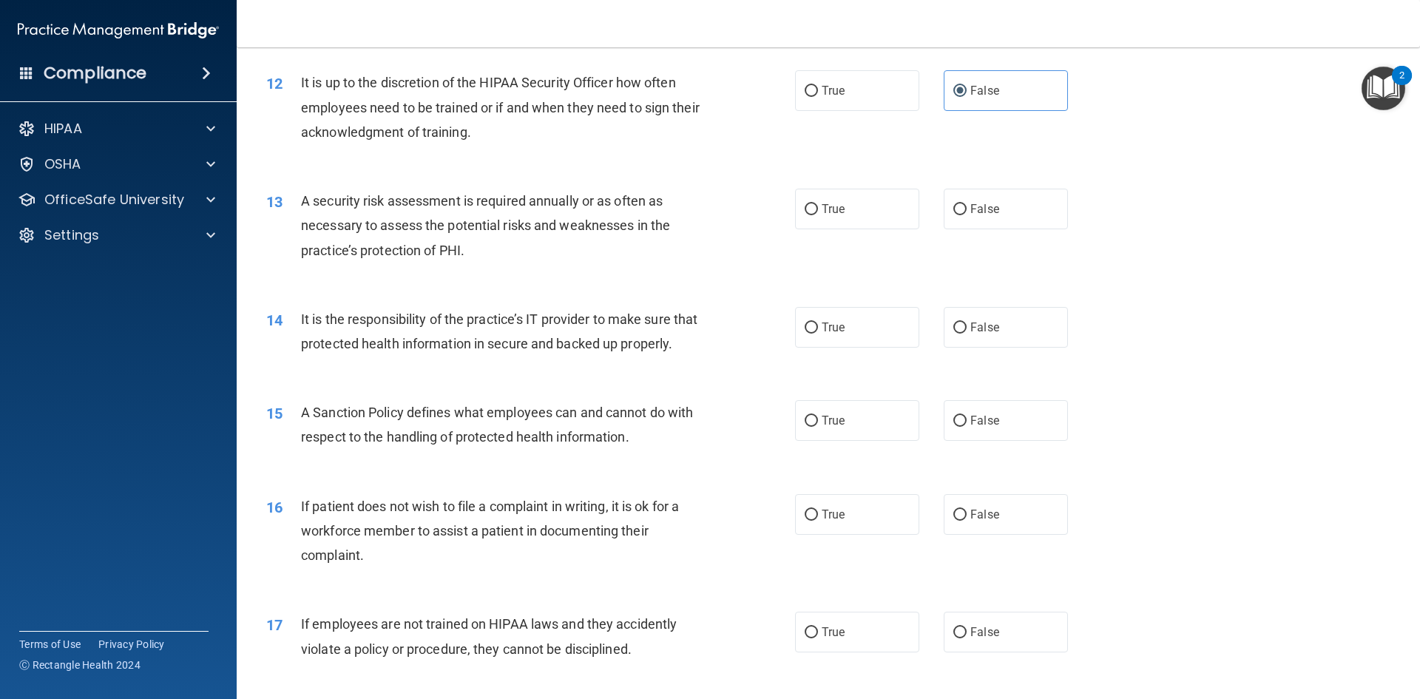
scroll to position [1479, 0]
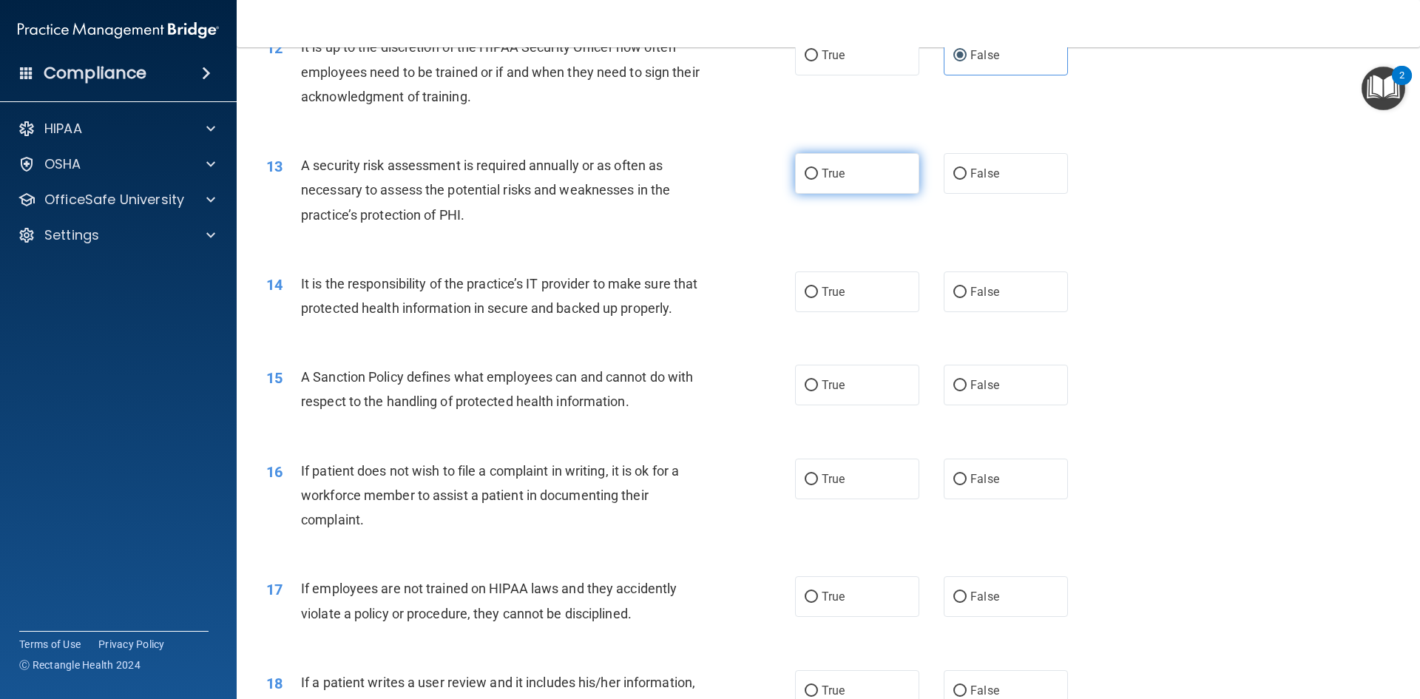
click at [822, 177] on span "True" at bounding box center [833, 173] width 23 height 14
click at [816, 177] on input "True" at bounding box center [811, 174] width 13 height 11
radio input "true"
click at [979, 297] on span "False" at bounding box center [984, 292] width 29 height 14
click at [967, 297] on input "False" at bounding box center [959, 292] width 13 height 11
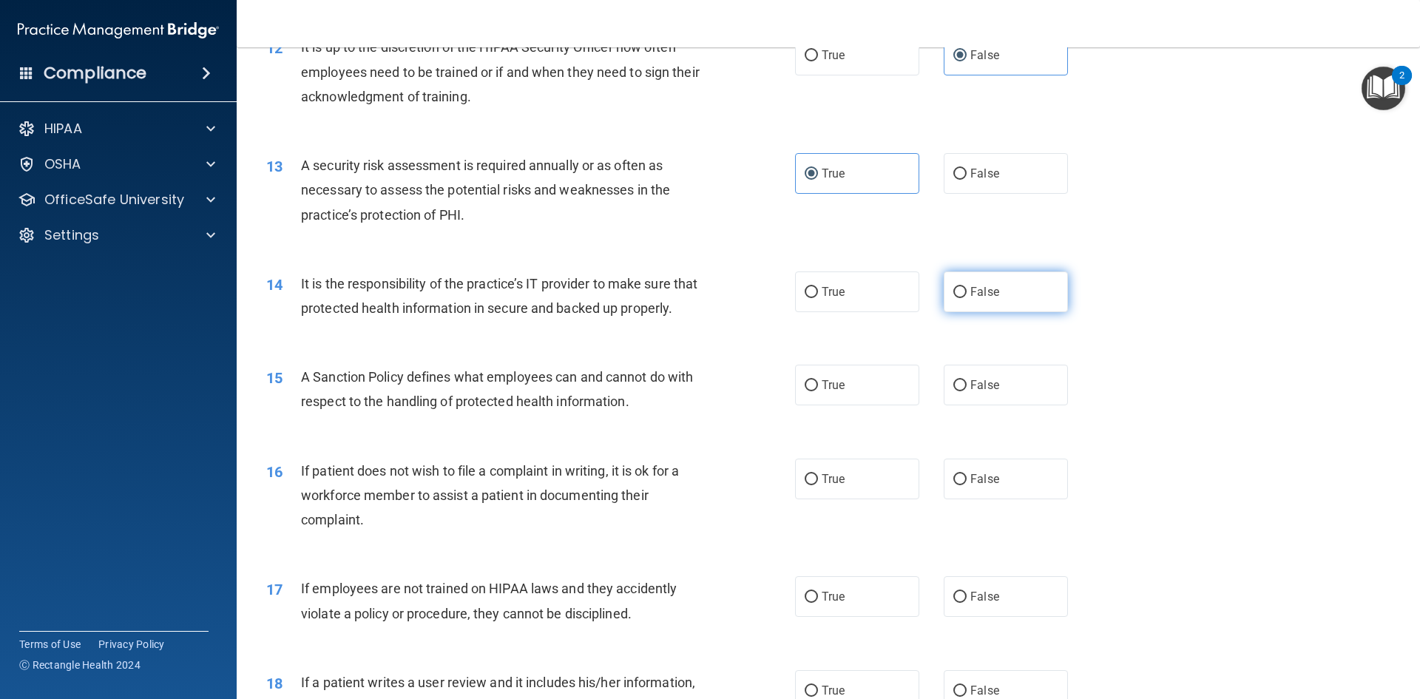
radio input "true"
click at [990, 405] on label "False" at bounding box center [1006, 385] width 124 height 41
click at [967, 391] on input "False" at bounding box center [959, 385] width 13 height 11
radio input "true"
click at [842, 499] on label "True" at bounding box center [857, 478] width 124 height 41
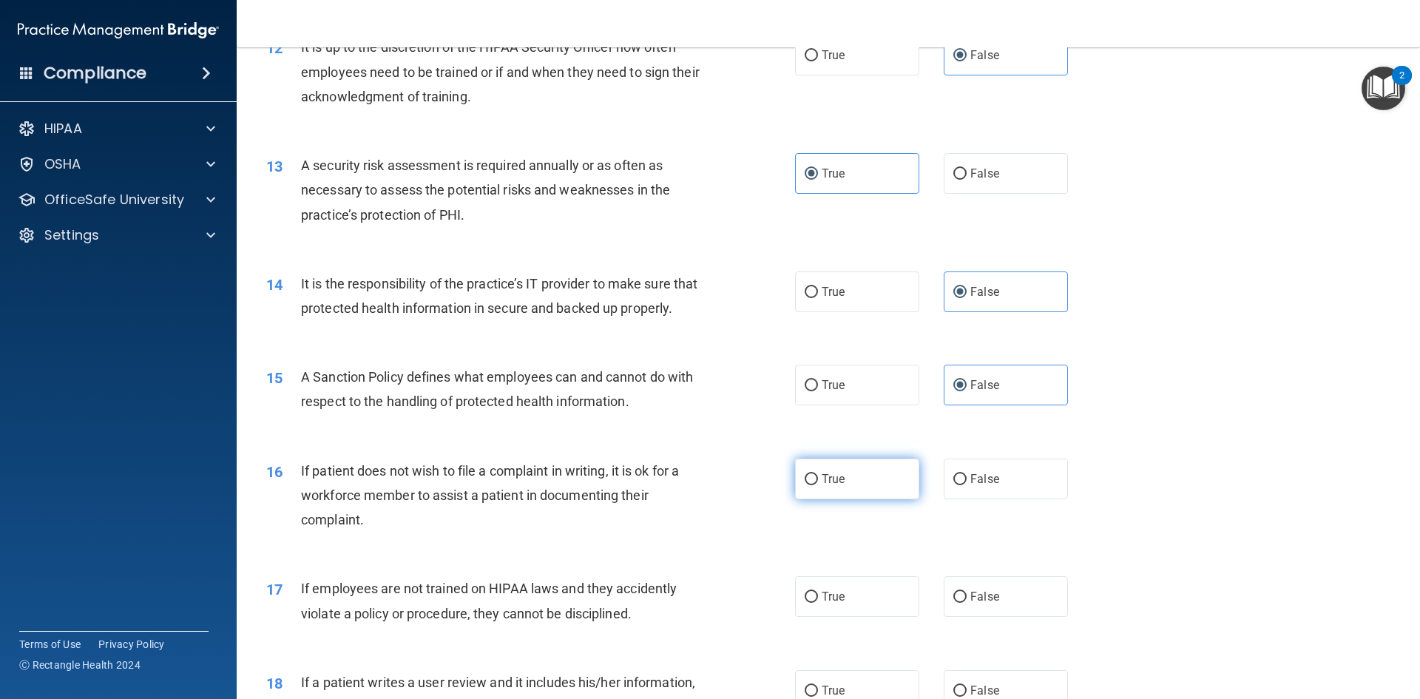
click at [818, 485] on input "True" at bounding box center [811, 479] width 13 height 11
radio input "true"
click at [992, 617] on label "False" at bounding box center [1006, 596] width 124 height 41
click at [967, 603] on input "False" at bounding box center [959, 597] width 13 height 11
radio input "true"
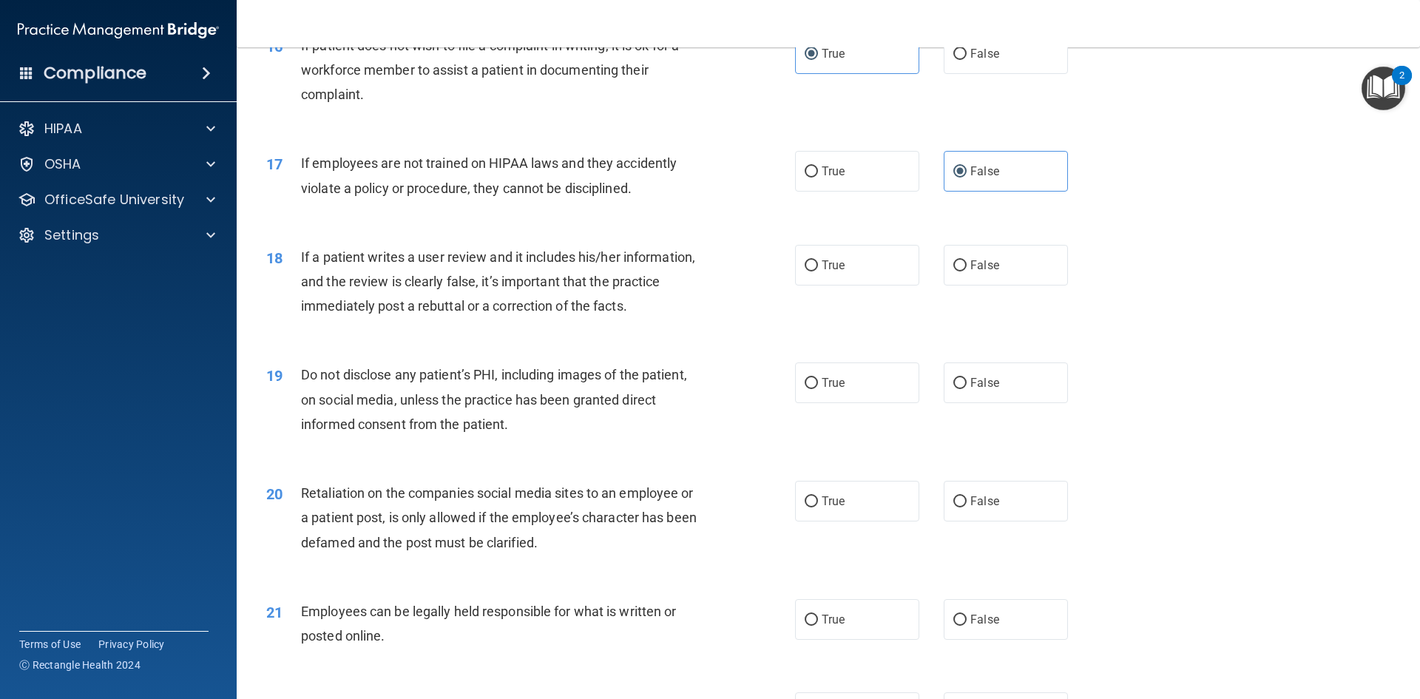
scroll to position [1997, 0]
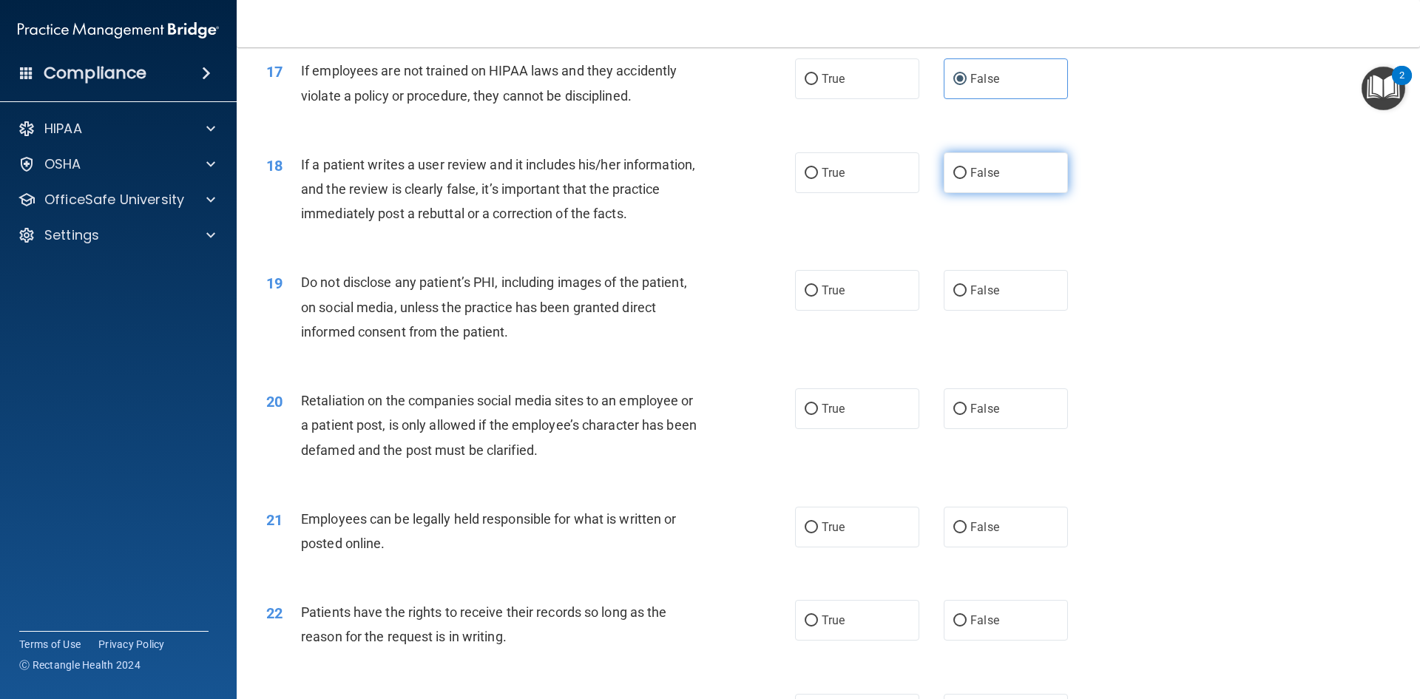
click at [953, 179] on input "False" at bounding box center [959, 173] width 13 height 11
radio input "true"
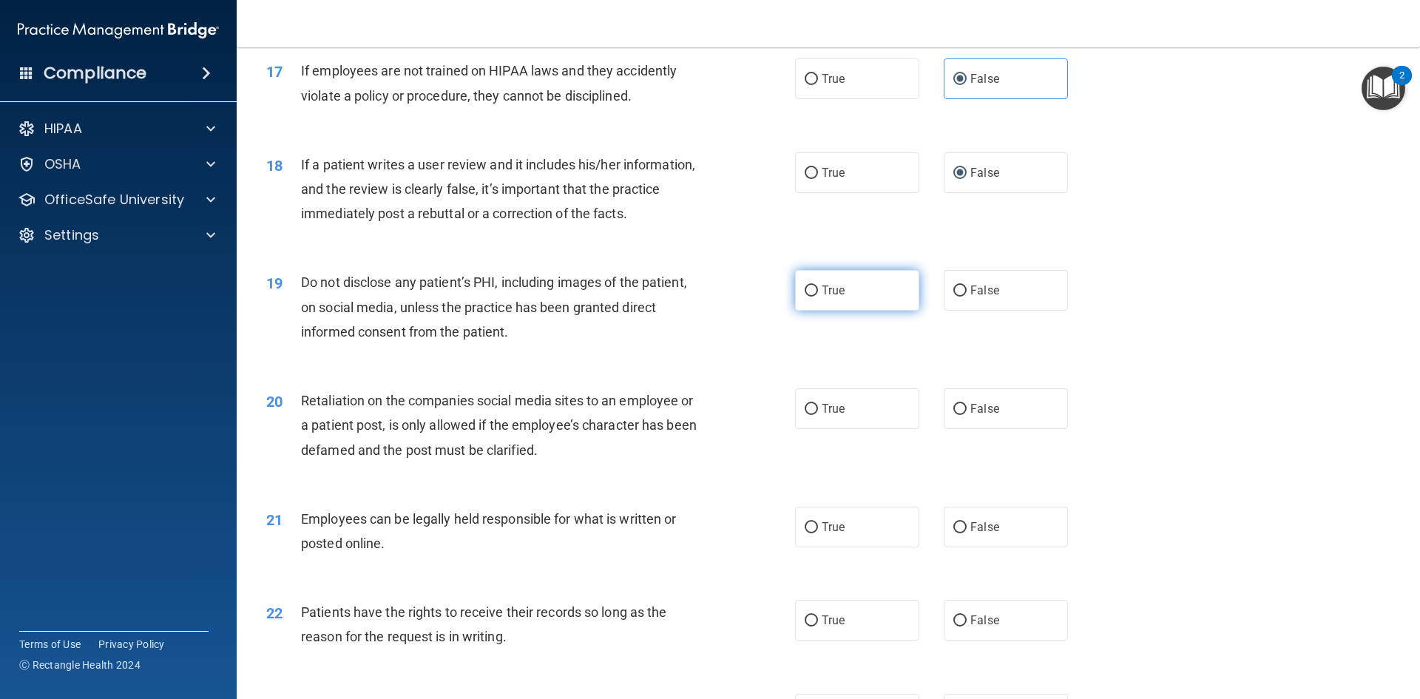
click at [832, 297] on span "True" at bounding box center [833, 290] width 23 height 14
click at [818, 297] on input "True" at bounding box center [811, 290] width 13 height 11
radio input "true"
click at [953, 415] on input "False" at bounding box center [959, 409] width 13 height 11
radio input "true"
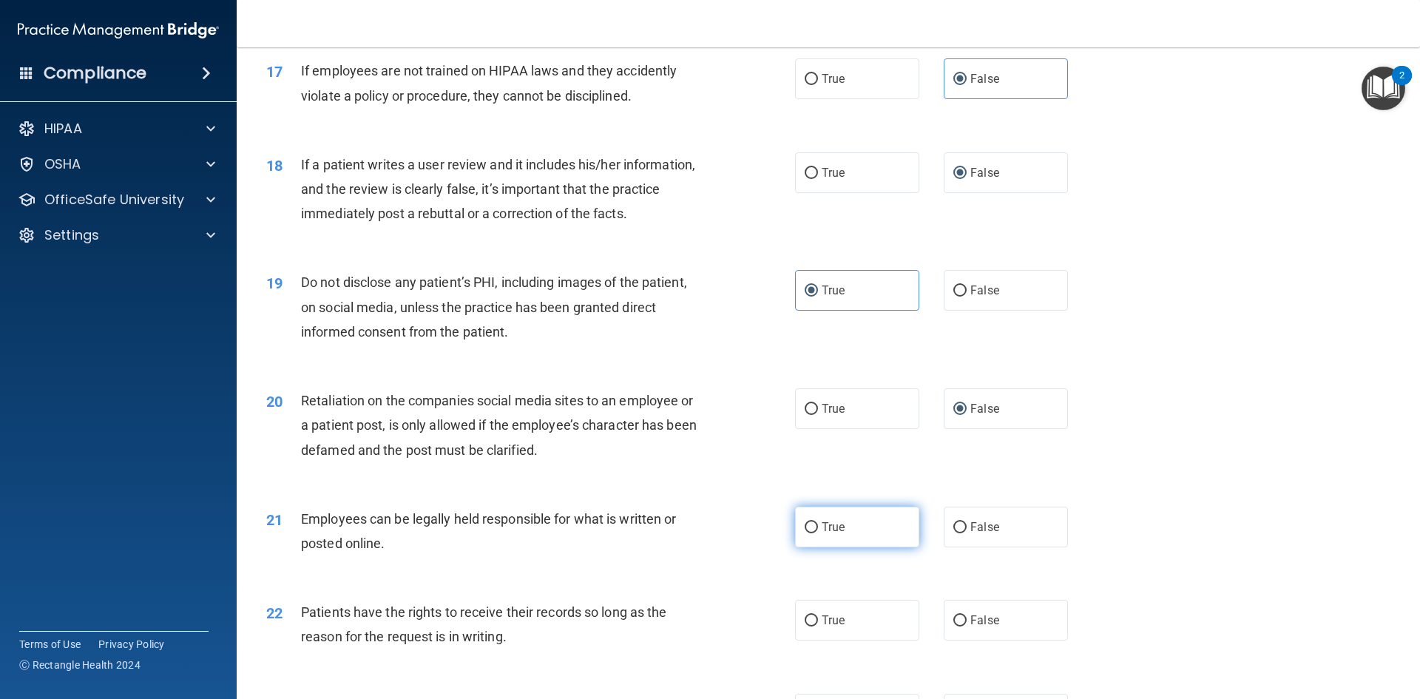
click at [849, 547] on label "True" at bounding box center [857, 527] width 124 height 41
click at [818, 533] on input "True" at bounding box center [811, 527] width 13 height 11
radio input "true"
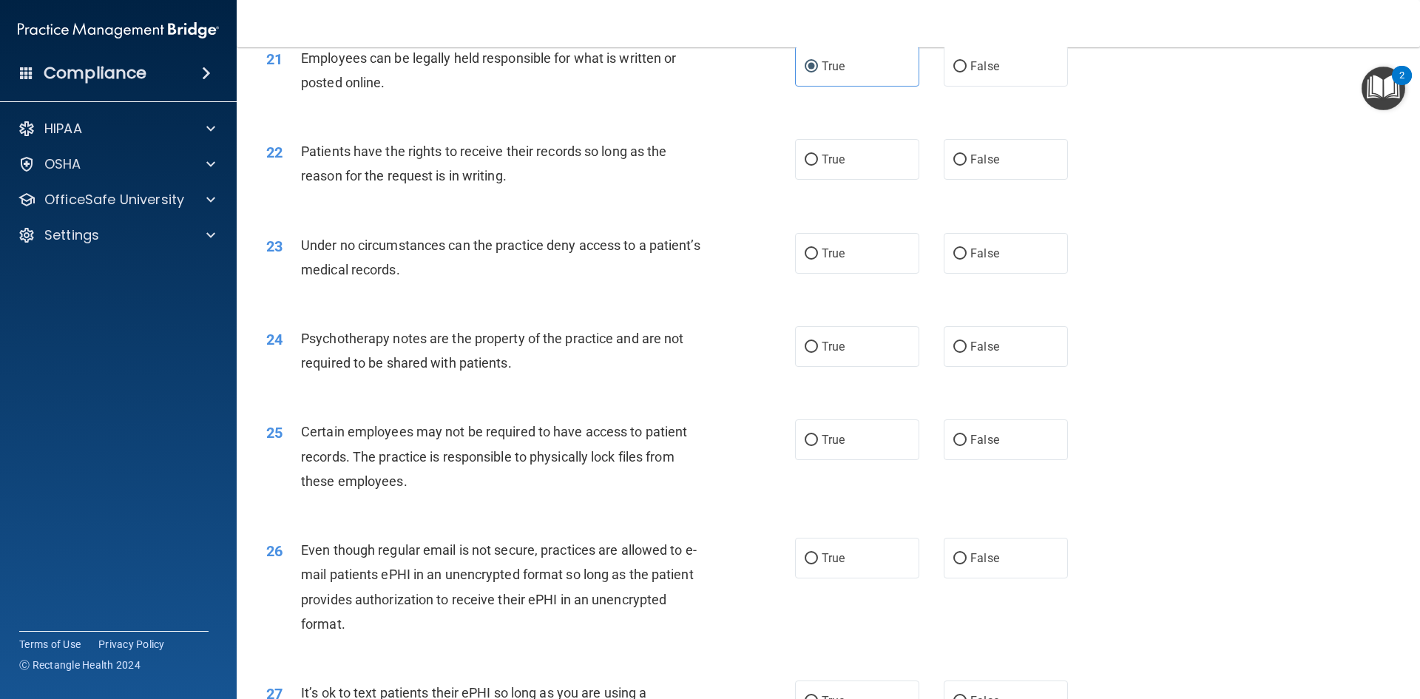
scroll to position [2514, 0]
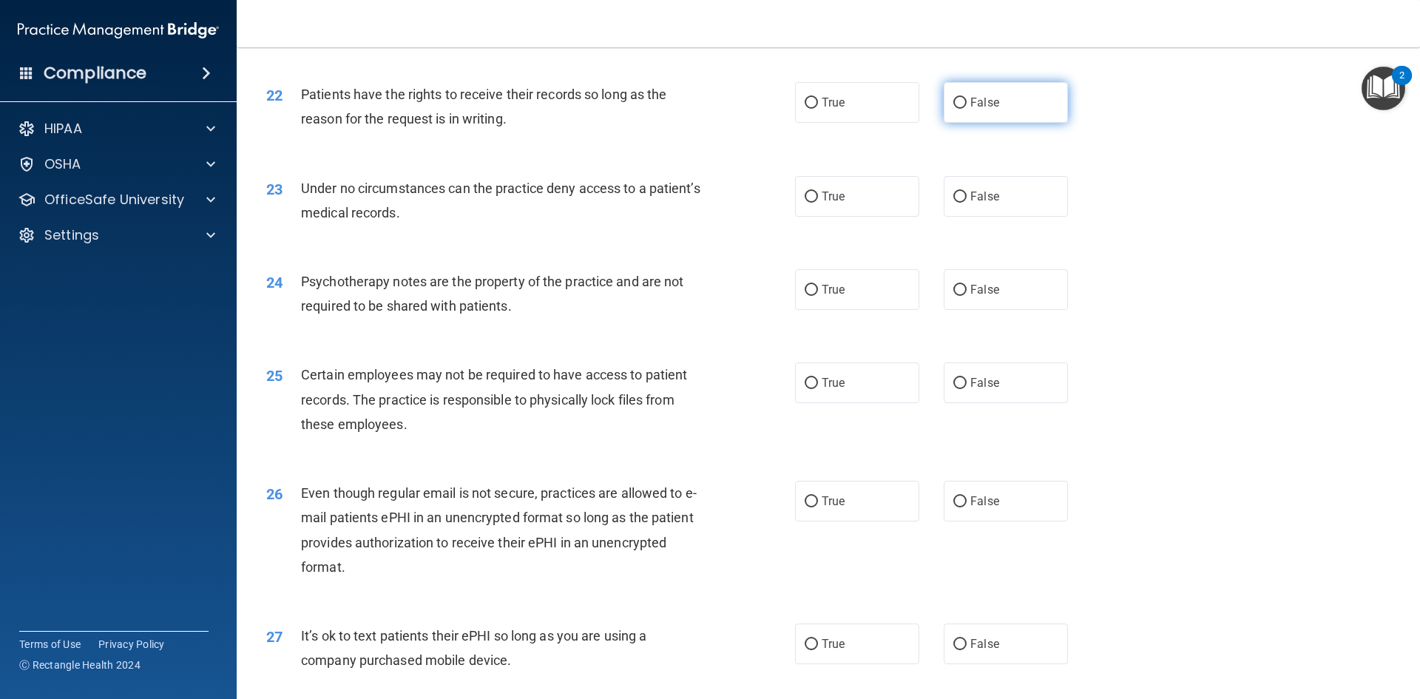
click at [963, 123] on label "False" at bounding box center [1006, 102] width 124 height 41
click at [963, 109] on input "False" at bounding box center [959, 103] width 13 height 11
radio input "true"
click at [958, 203] on input "False" at bounding box center [959, 197] width 13 height 11
radio input "true"
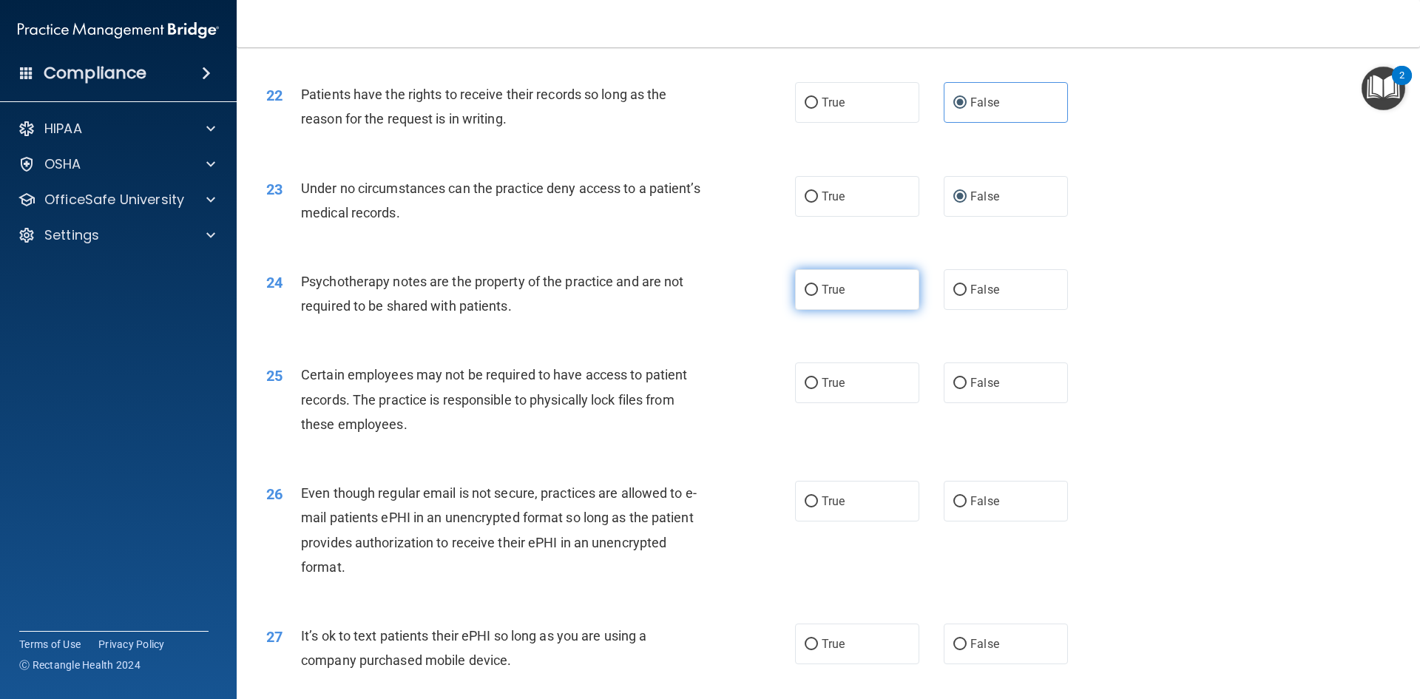
click at [857, 310] on label "True" at bounding box center [857, 289] width 124 height 41
click at [818, 296] on input "True" at bounding box center [811, 290] width 13 height 11
radio input "true"
click at [847, 379] on div "25 Certain employees may not be required to have access to patient records. The…" at bounding box center [828, 403] width 1146 height 118
click at [853, 403] on label "True" at bounding box center [857, 382] width 124 height 41
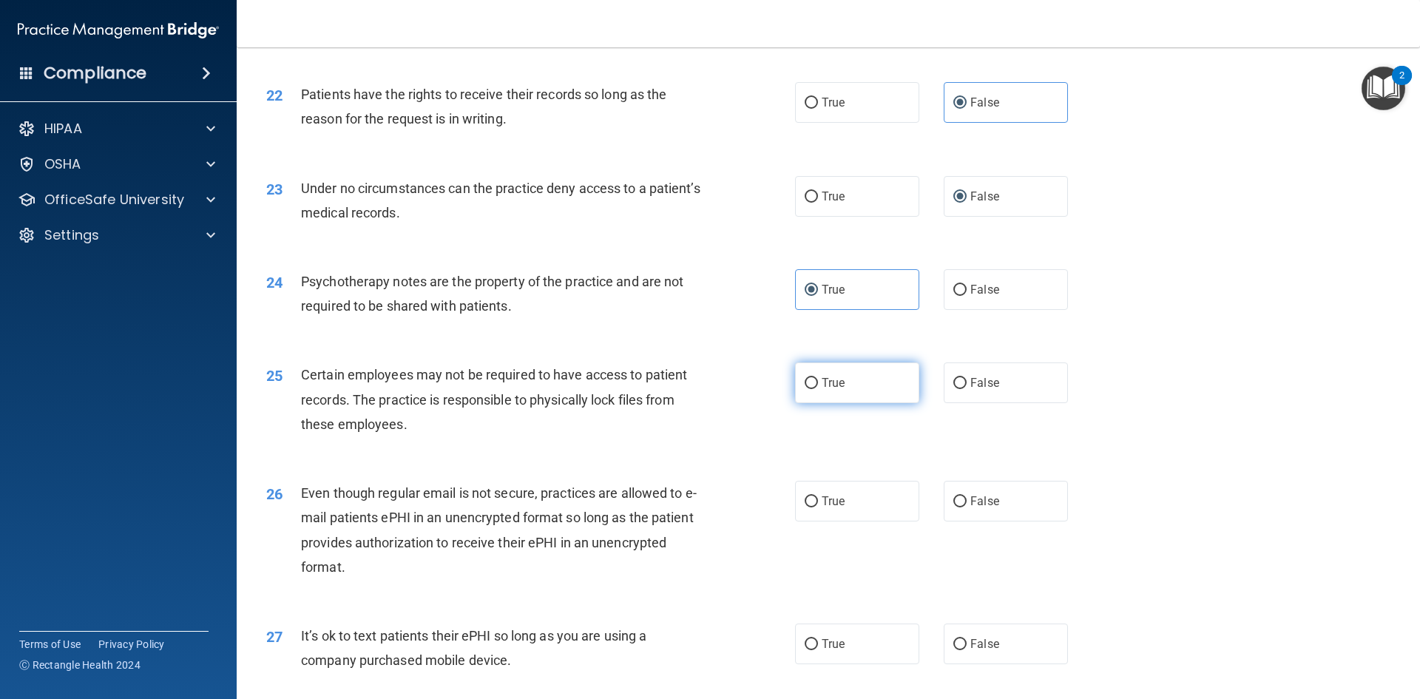
click at [818, 389] on input "True" at bounding box center [811, 383] width 13 height 11
radio input "true"
click at [852, 521] on label "True" at bounding box center [857, 501] width 124 height 41
click at [818, 507] on input "True" at bounding box center [811, 501] width 13 height 11
radio input "true"
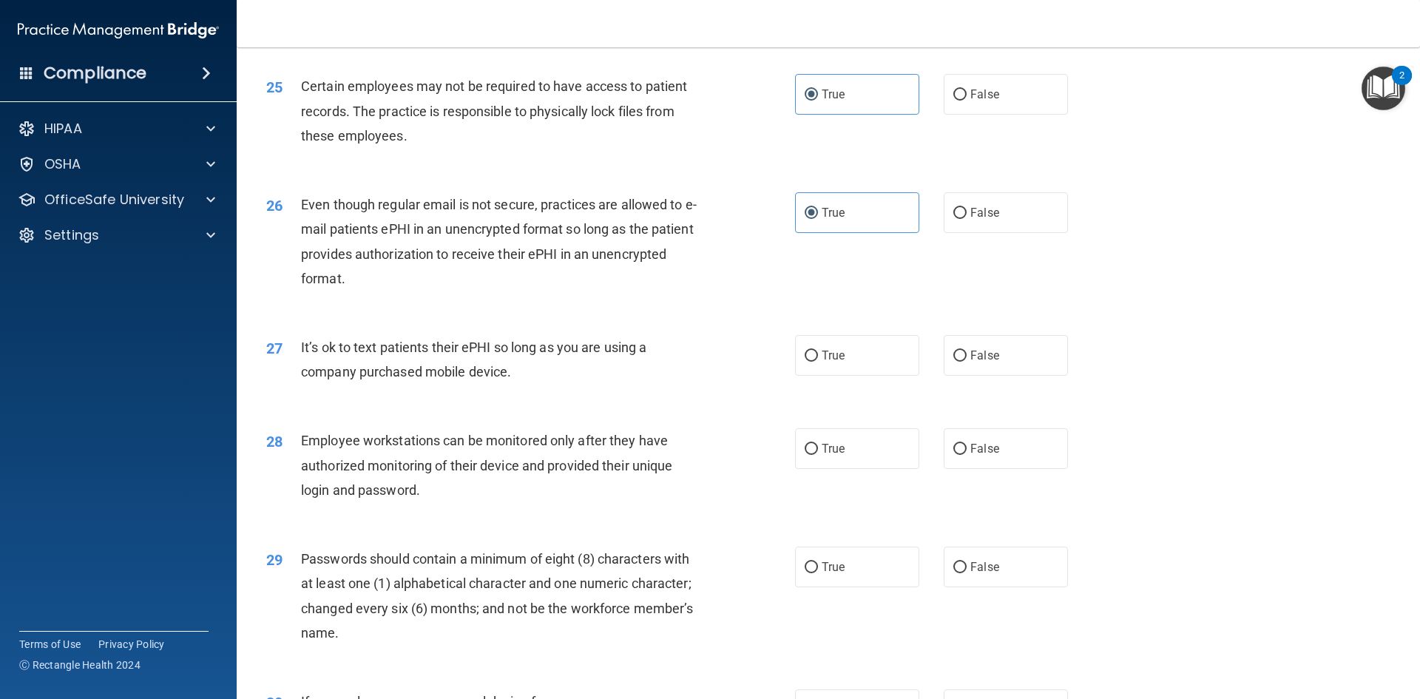
scroll to position [2810, 0]
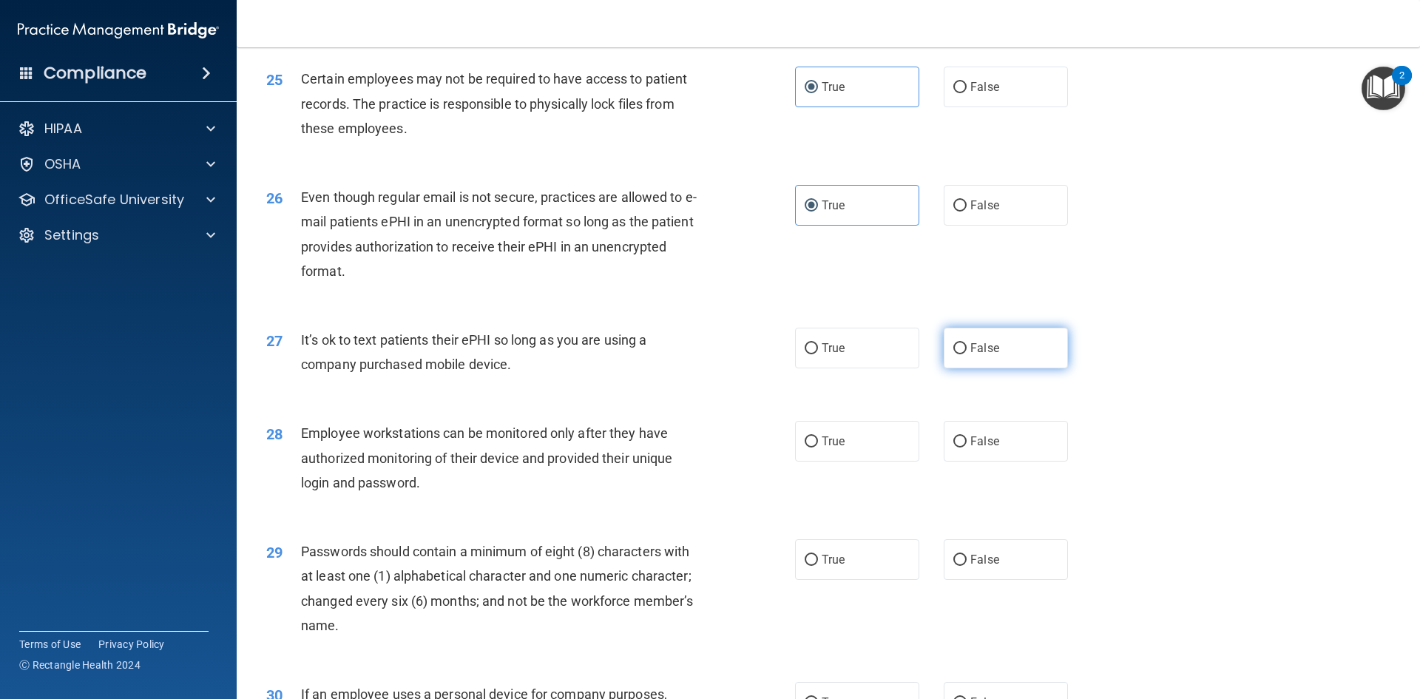
click at [962, 368] on label "False" at bounding box center [1006, 348] width 124 height 41
click at [962, 354] on input "False" at bounding box center [959, 348] width 13 height 11
radio input "true"
click at [961, 456] on label "False" at bounding box center [1006, 441] width 124 height 41
click at [961, 447] on input "False" at bounding box center [959, 441] width 13 height 11
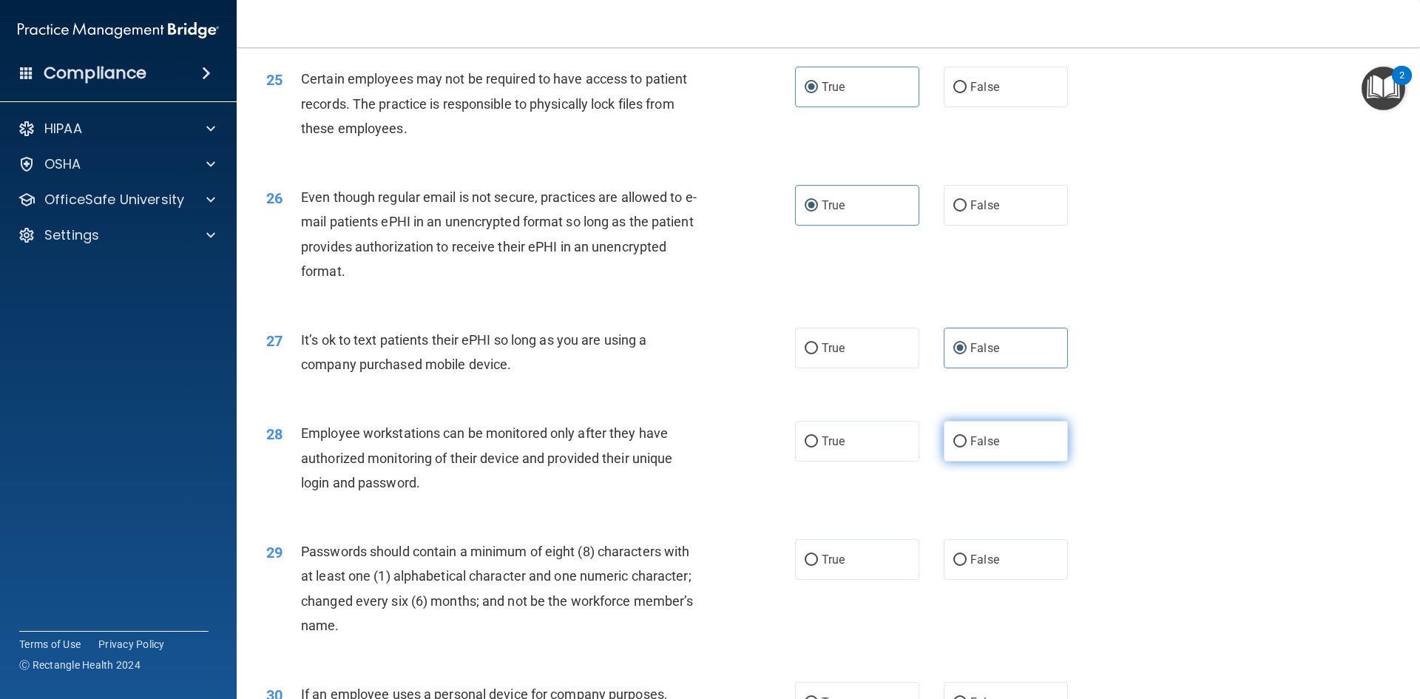
radio input "true"
click at [826, 580] on label "True" at bounding box center [857, 559] width 124 height 41
click at [818, 566] on input "True" at bounding box center [811, 560] width 13 height 11
radio input "true"
click at [874, 461] on label "True" at bounding box center [857, 441] width 124 height 41
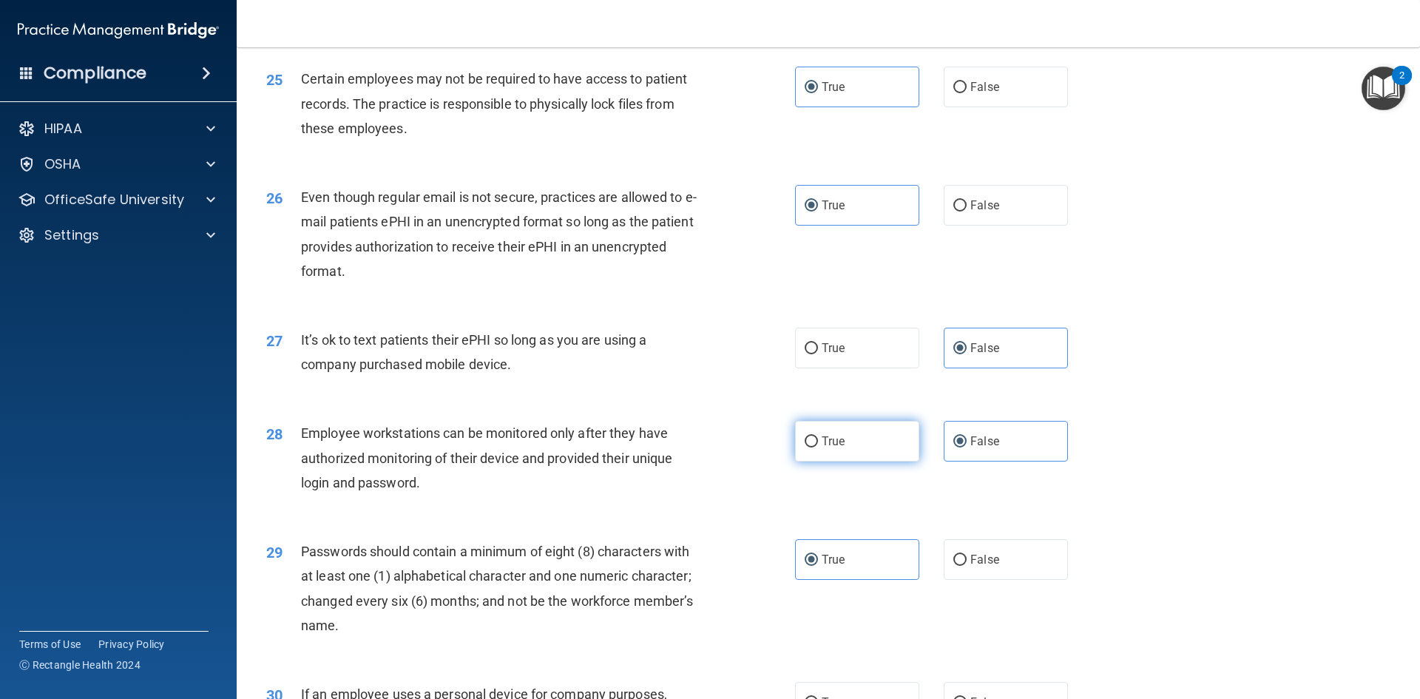
click at [818, 447] on input "True" at bounding box center [811, 441] width 13 height 11
radio input "true"
radio input "false"
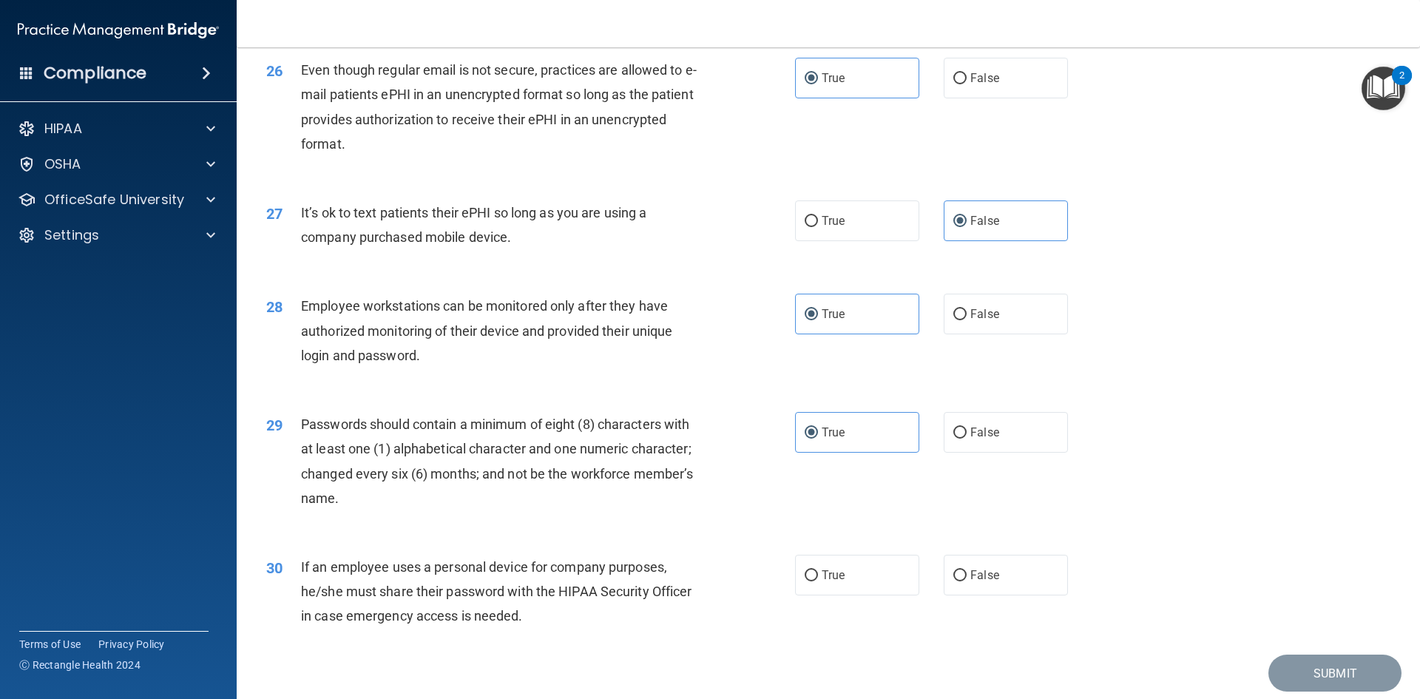
scroll to position [2958, 0]
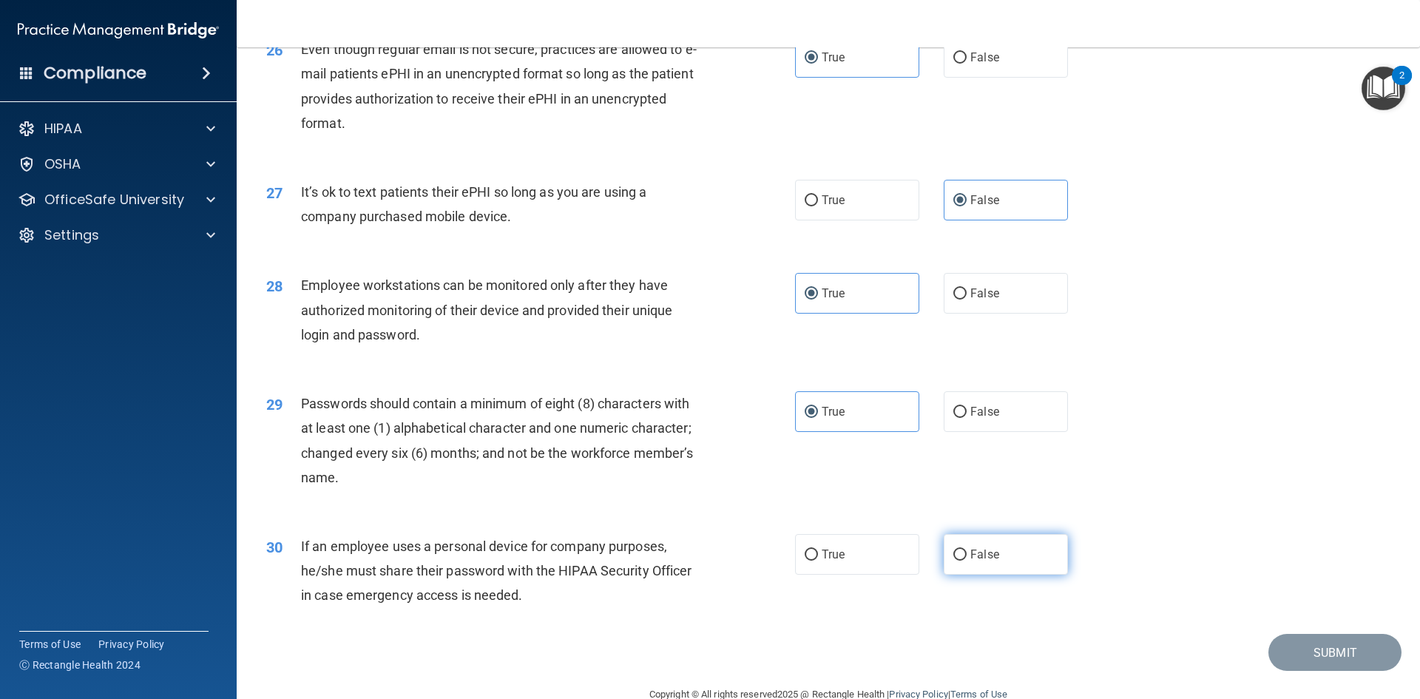
click at [977, 569] on label "False" at bounding box center [1006, 554] width 124 height 41
click at [967, 561] on input "False" at bounding box center [959, 554] width 13 height 11
radio input "true"
click at [1333, 671] on button "Submit" at bounding box center [1334, 653] width 133 height 38
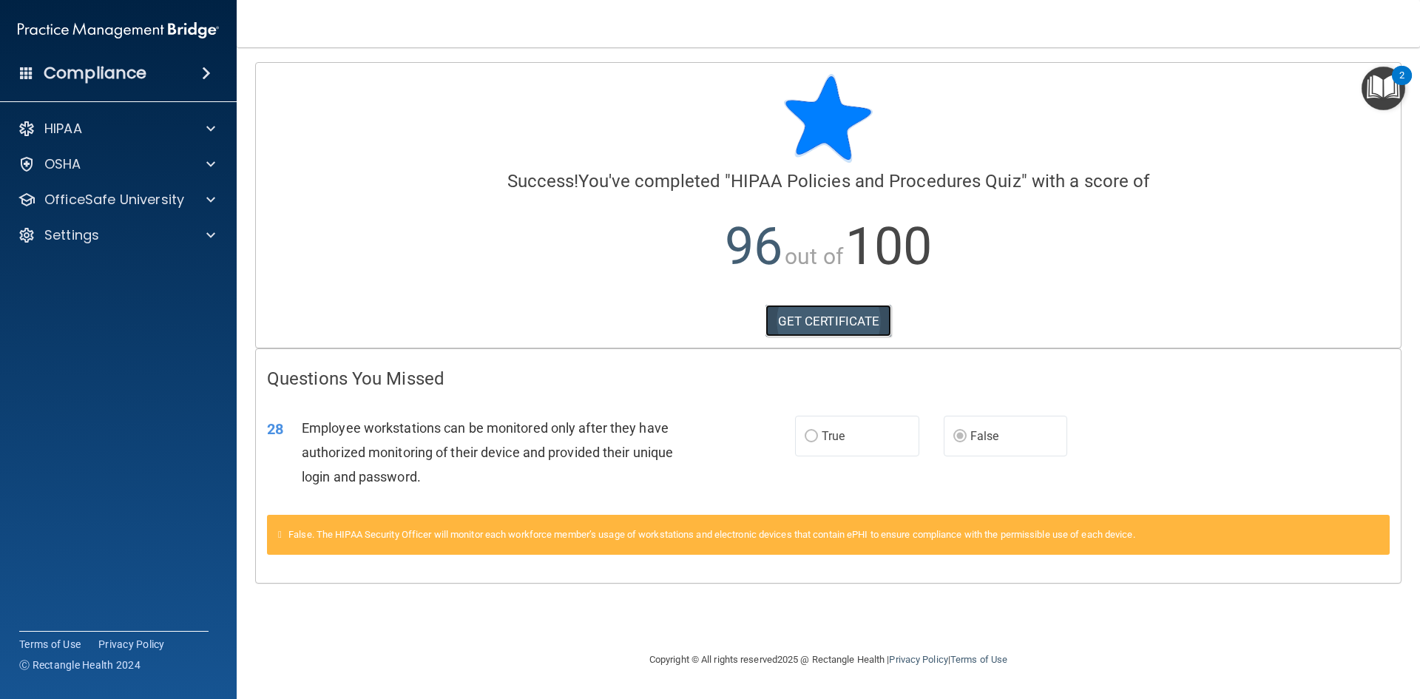
click at [827, 322] on link "GET CERTIFICATE" at bounding box center [828, 321] width 126 height 33
click at [133, 202] on p "OfficeSafe University" at bounding box center [114, 200] width 140 height 18
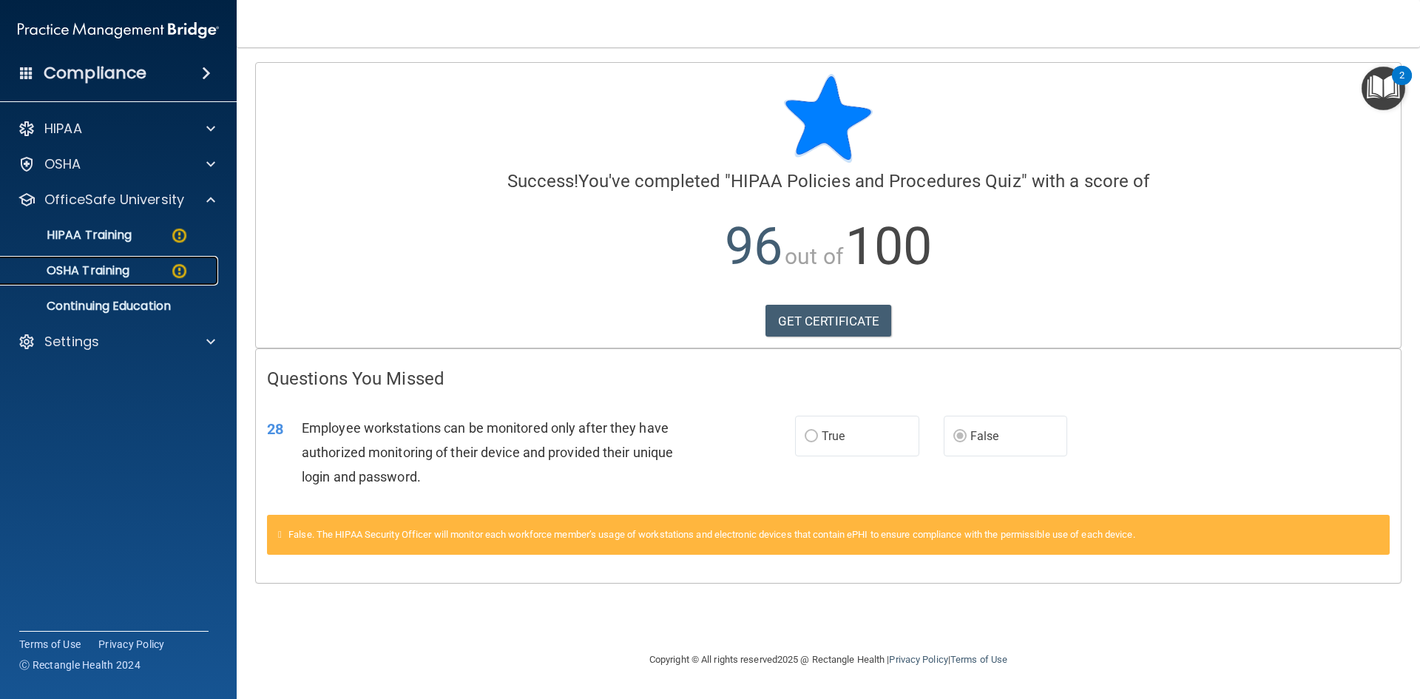
click at [102, 274] on p "OSHA Training" at bounding box center [70, 270] width 120 height 15
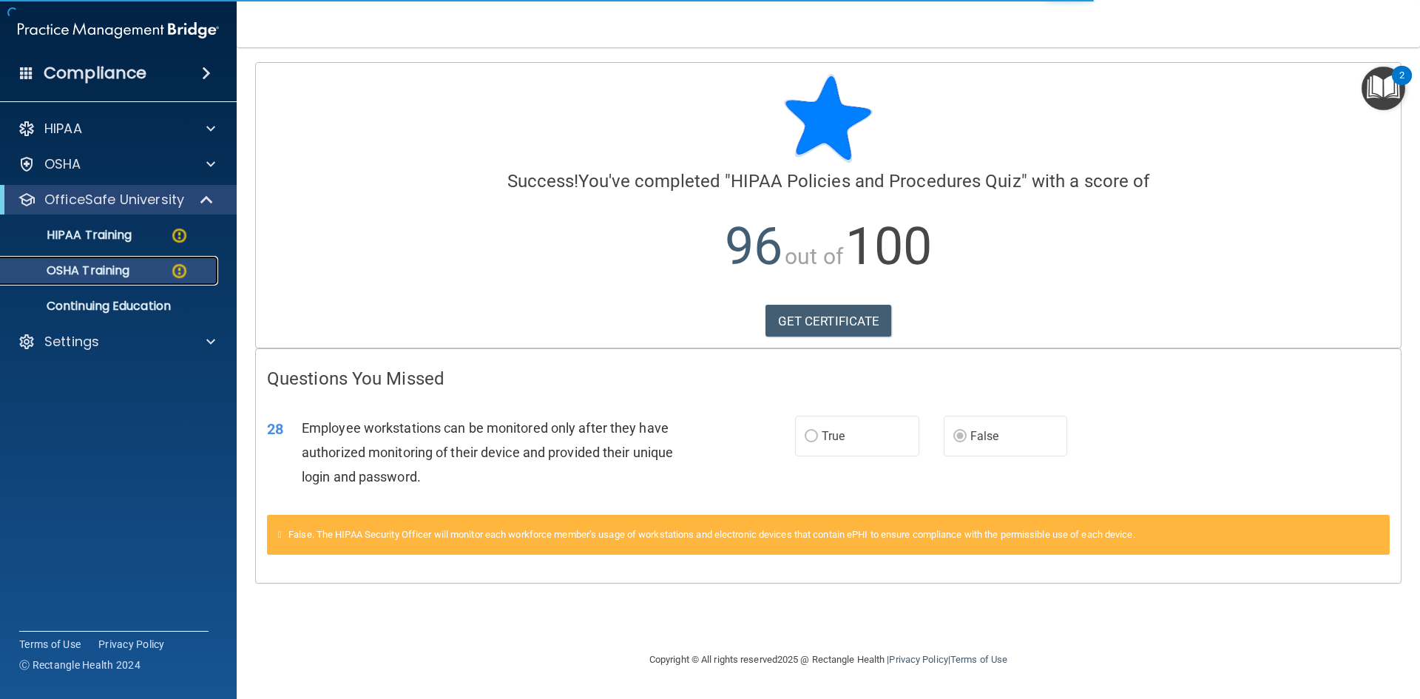
click at [177, 271] on img at bounding box center [179, 271] width 18 height 18
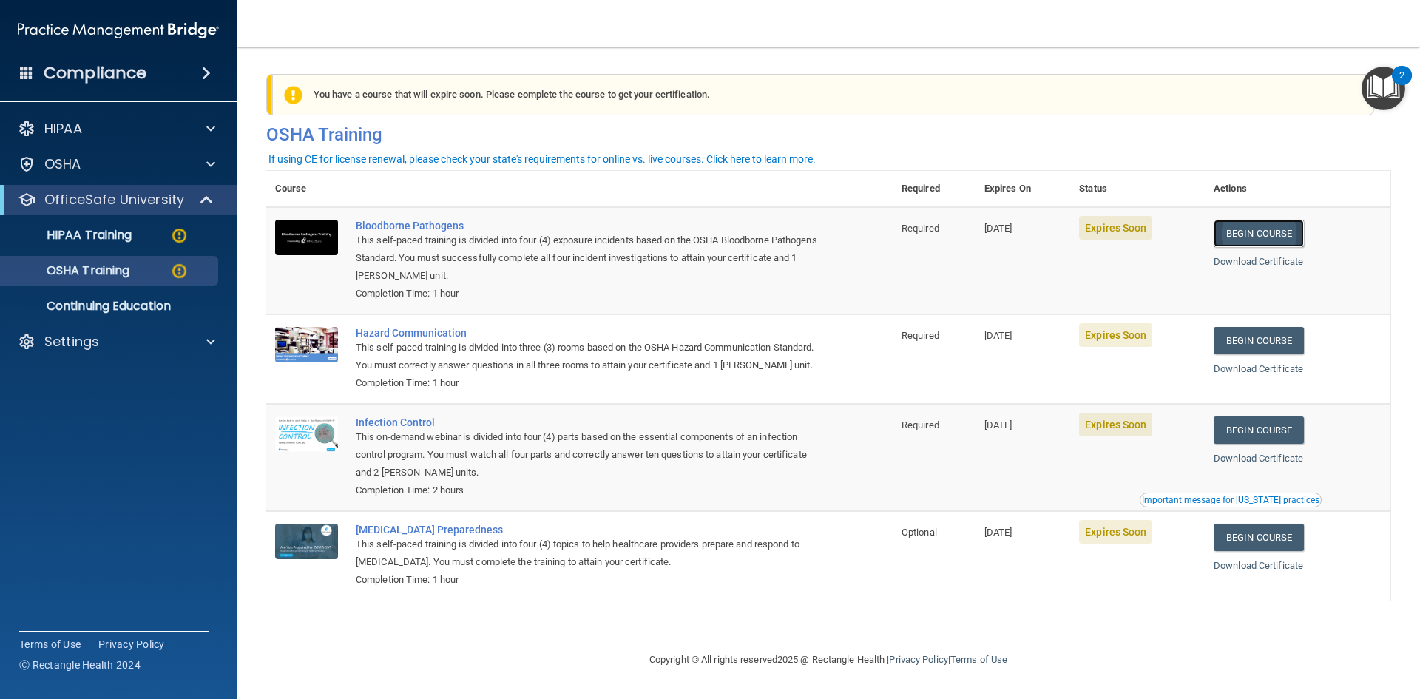
click at [1267, 234] on link "Begin Course" at bounding box center [1259, 233] width 90 height 27
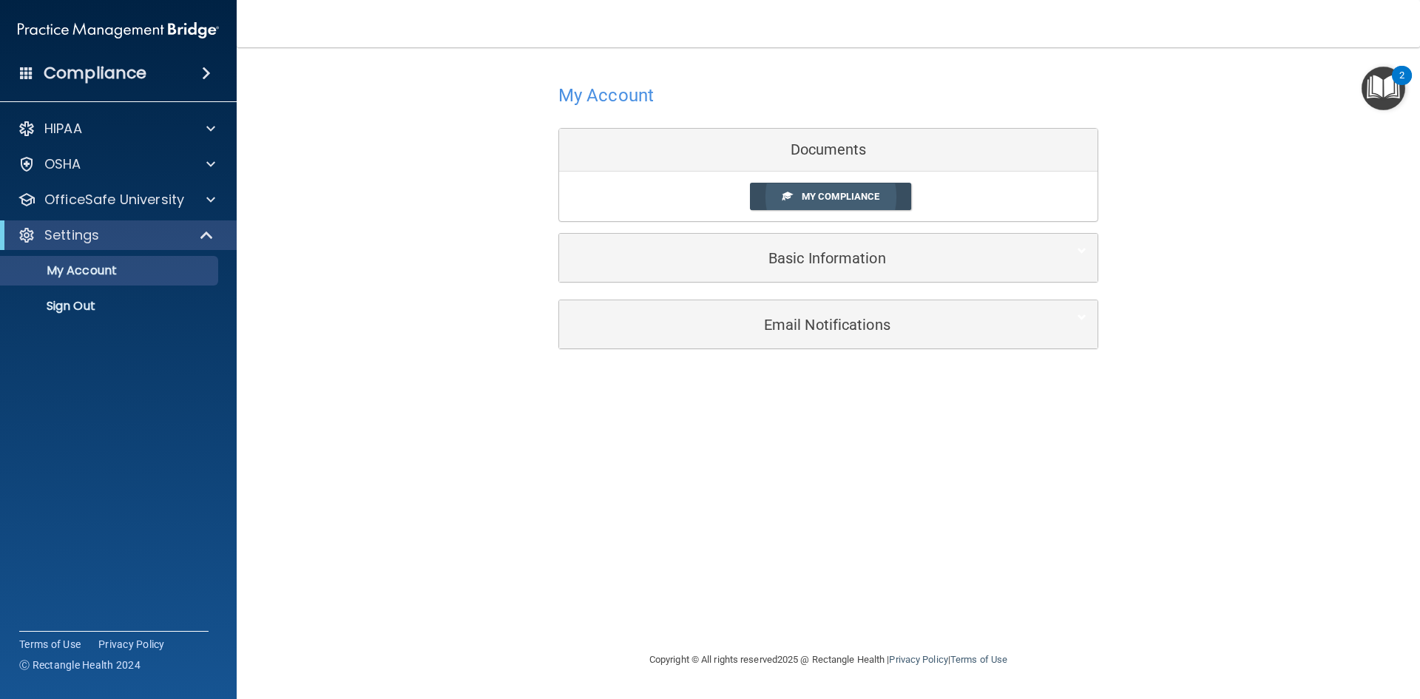
click at [828, 194] on span "My Compliance" at bounding box center [841, 196] width 78 height 11
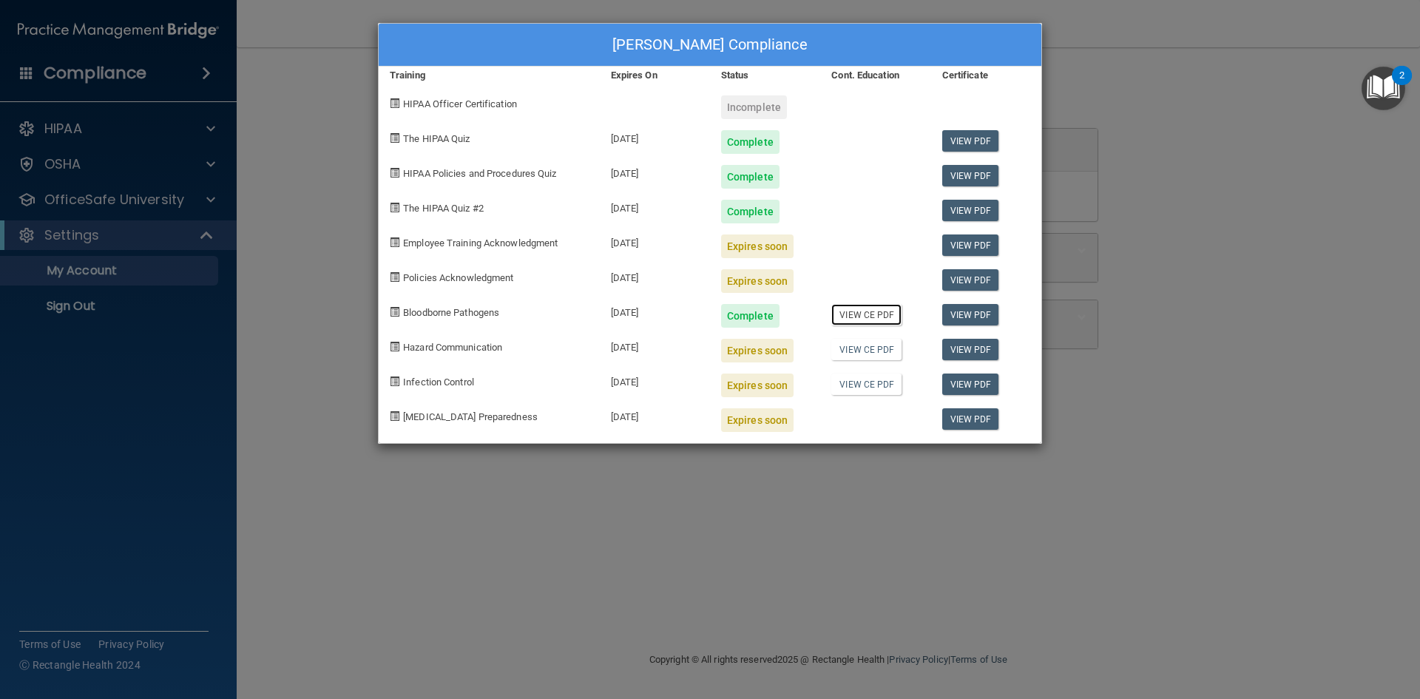
click at [854, 317] on link "View CE PDF" at bounding box center [866, 314] width 70 height 21
click at [864, 351] on link "View CE PDF" at bounding box center [866, 349] width 70 height 21
click at [869, 388] on link "View CE PDF" at bounding box center [866, 383] width 70 height 21
click at [77, 236] on div "Wendy Merz's Compliance Training Expires On Status Cont. Education Certificate …" at bounding box center [710, 349] width 1420 height 699
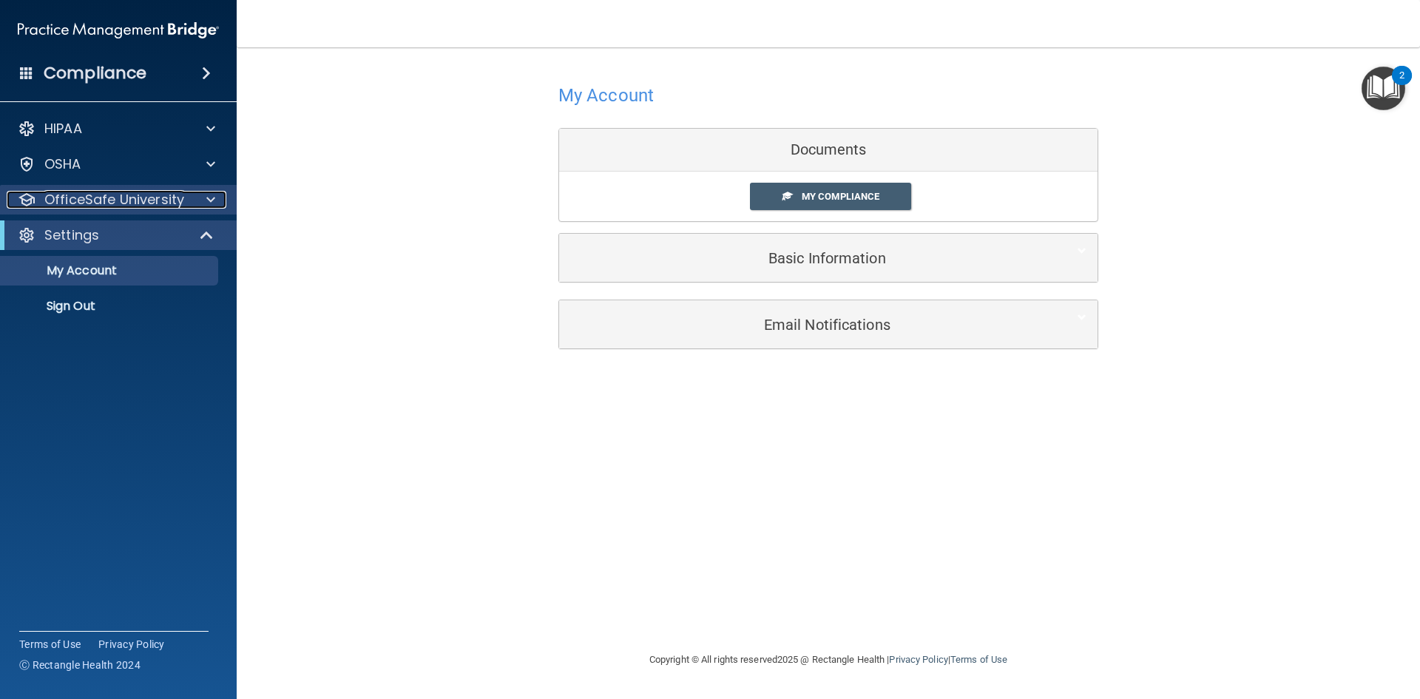
click at [132, 197] on p "OfficeSafe University" at bounding box center [114, 200] width 140 height 18
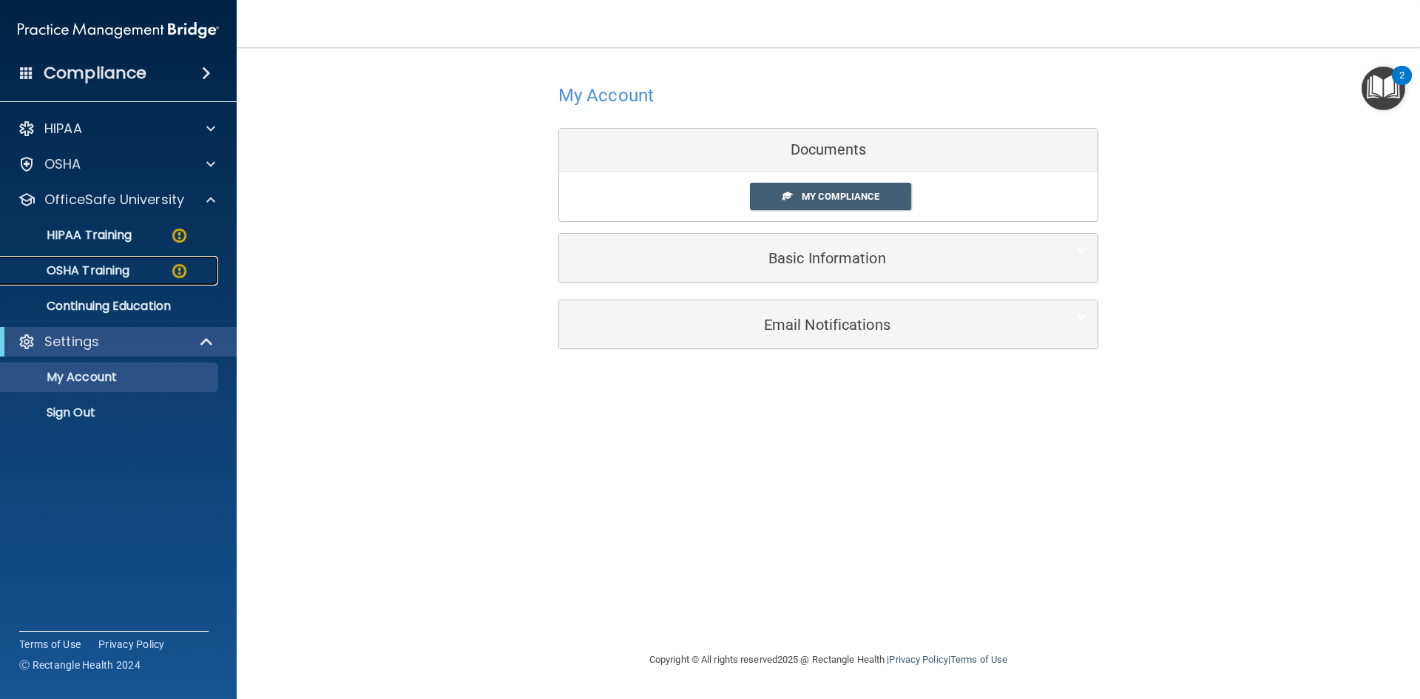
click at [179, 268] on img at bounding box center [179, 271] width 18 height 18
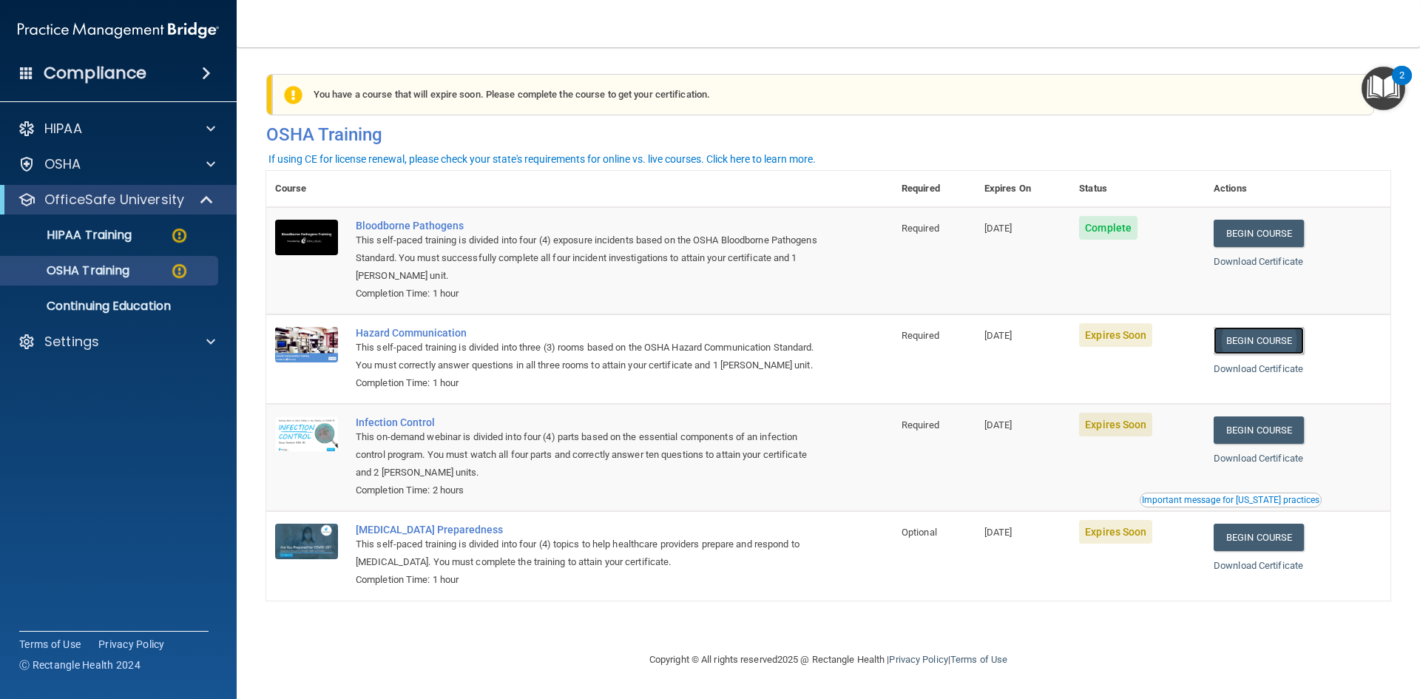
click at [1260, 342] on link "Begin Course" at bounding box center [1259, 340] width 90 height 27
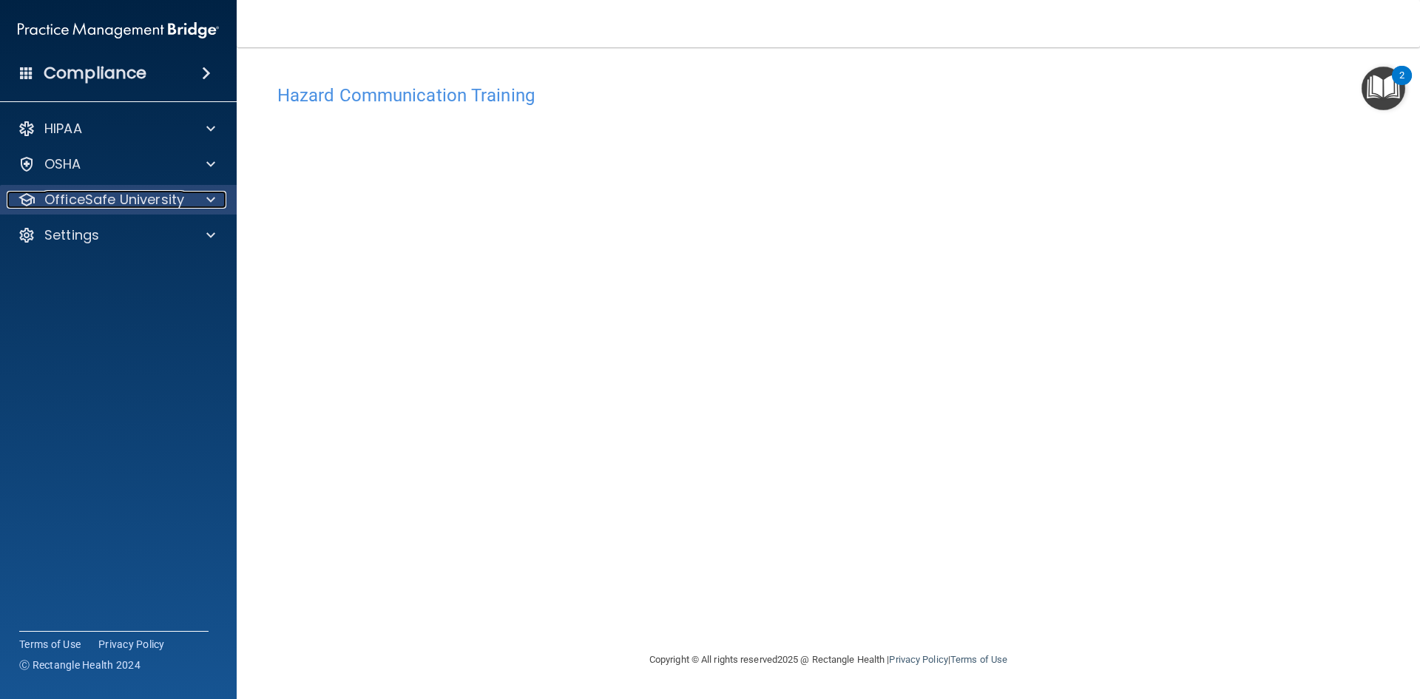
click at [209, 203] on span at bounding box center [210, 200] width 9 height 18
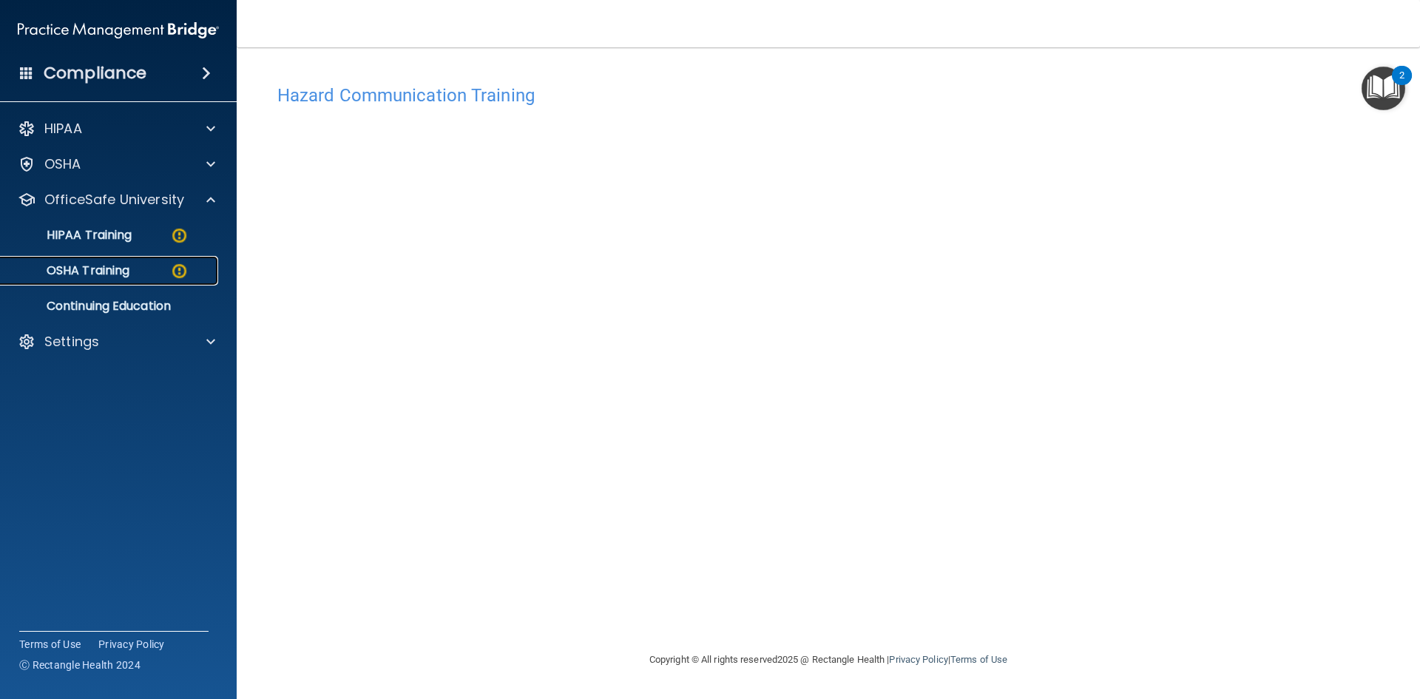
click at [180, 274] on img at bounding box center [179, 271] width 18 height 18
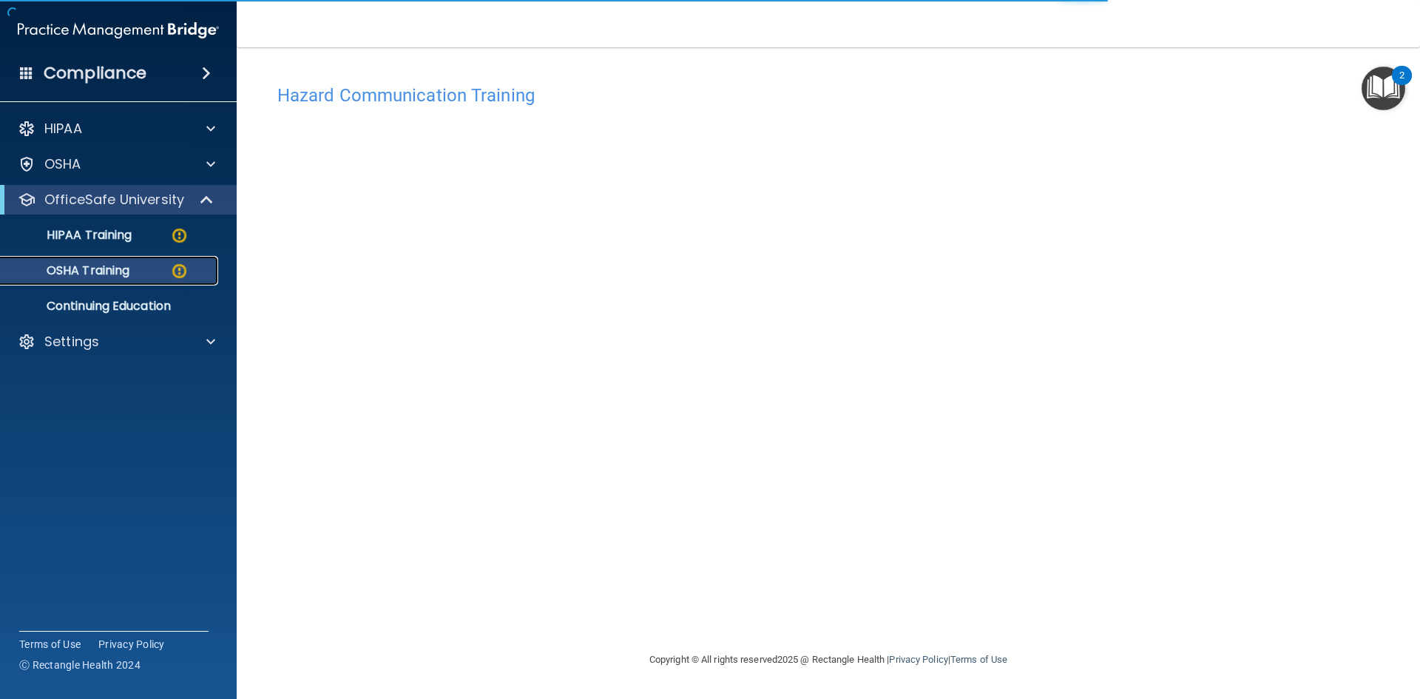
click at [180, 271] on img at bounding box center [179, 271] width 18 height 18
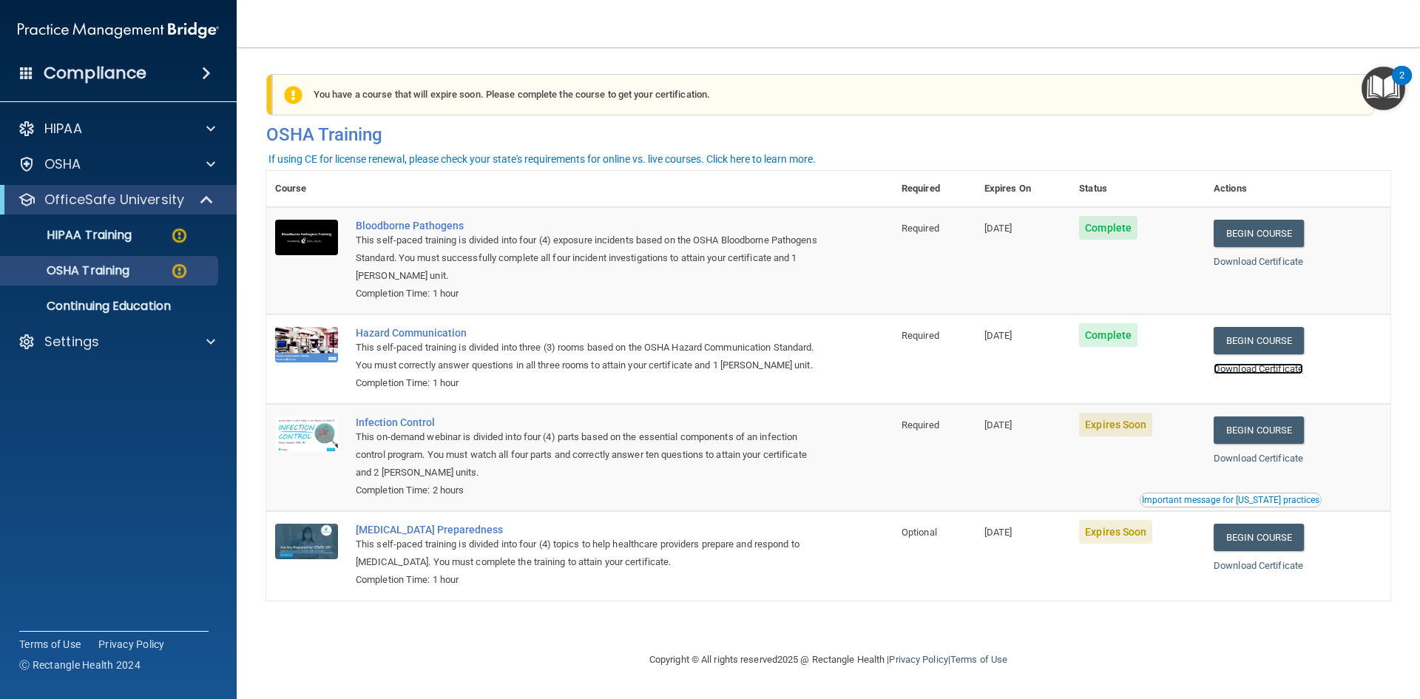
click at [1281, 373] on link "Download Certificate" at bounding box center [1258, 368] width 89 height 11
click at [1270, 444] on link "Begin Course" at bounding box center [1259, 429] width 90 height 27
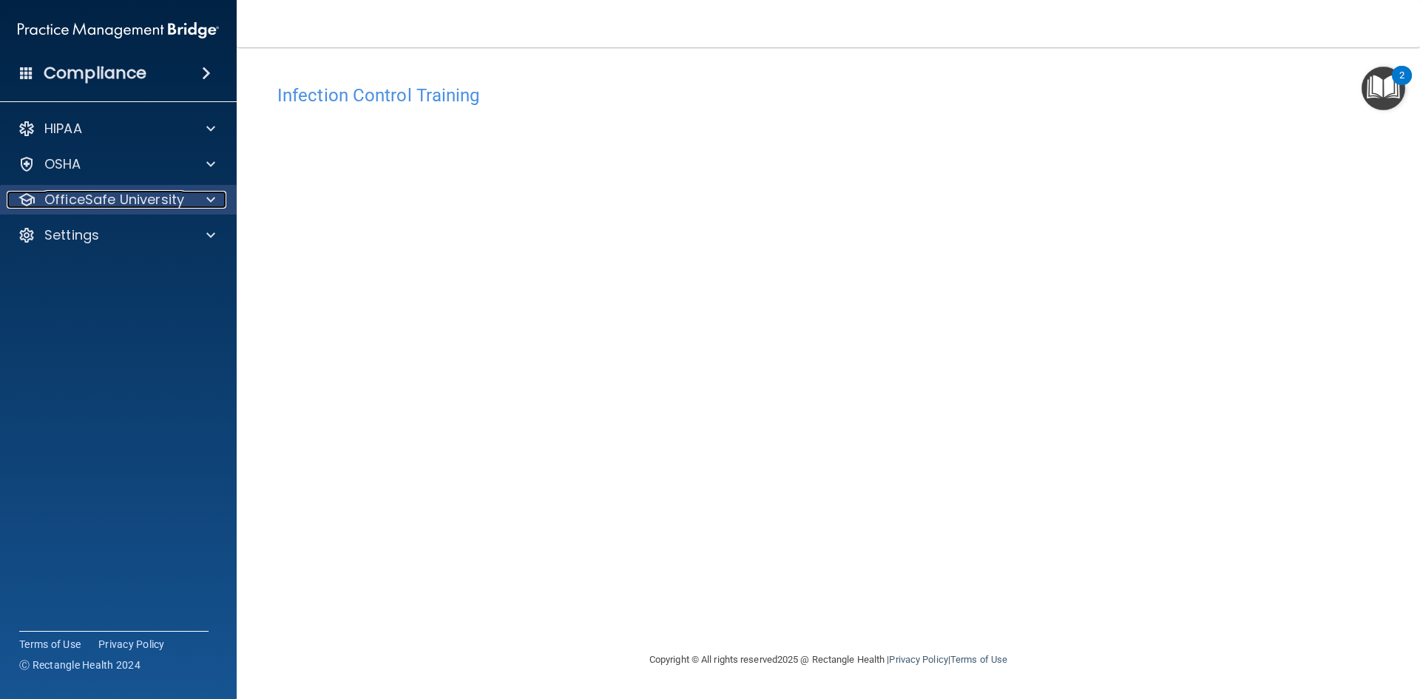
click at [207, 200] on span at bounding box center [210, 200] width 9 height 18
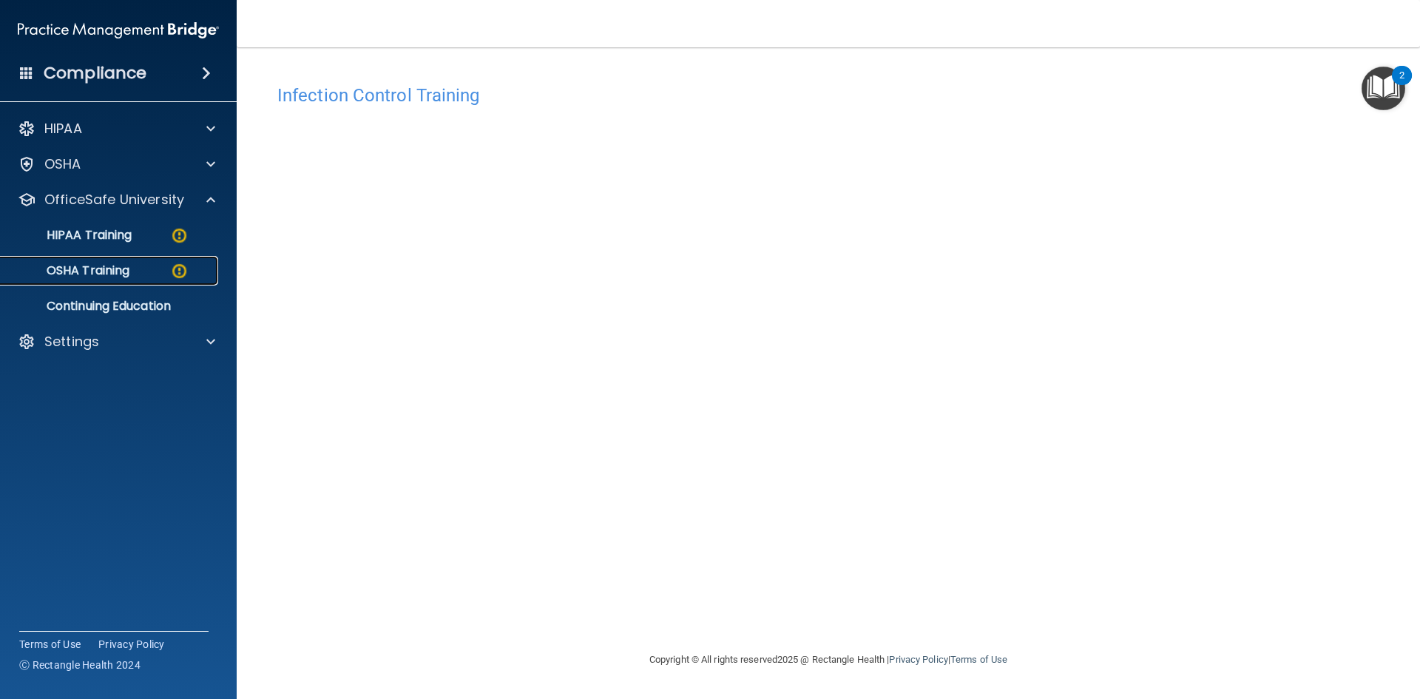
click at [178, 274] on img at bounding box center [179, 271] width 18 height 18
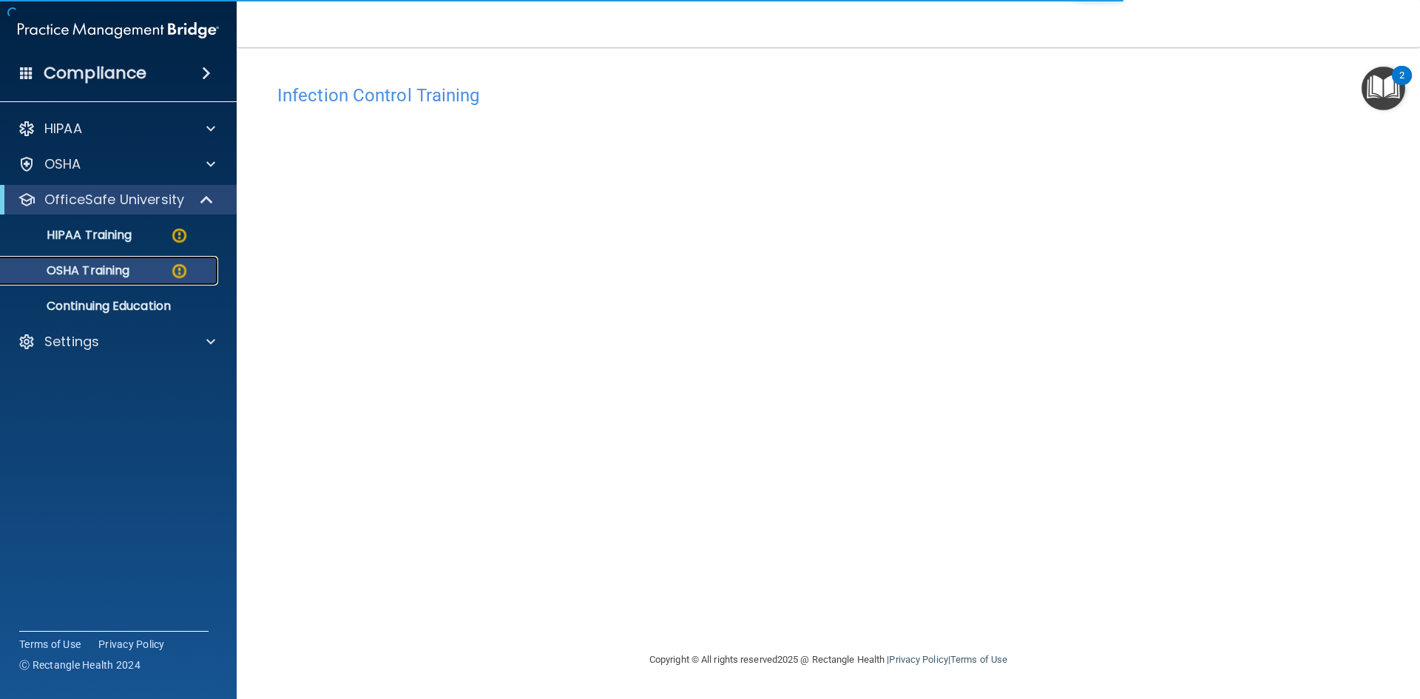
click at [179, 271] on img at bounding box center [179, 271] width 18 height 18
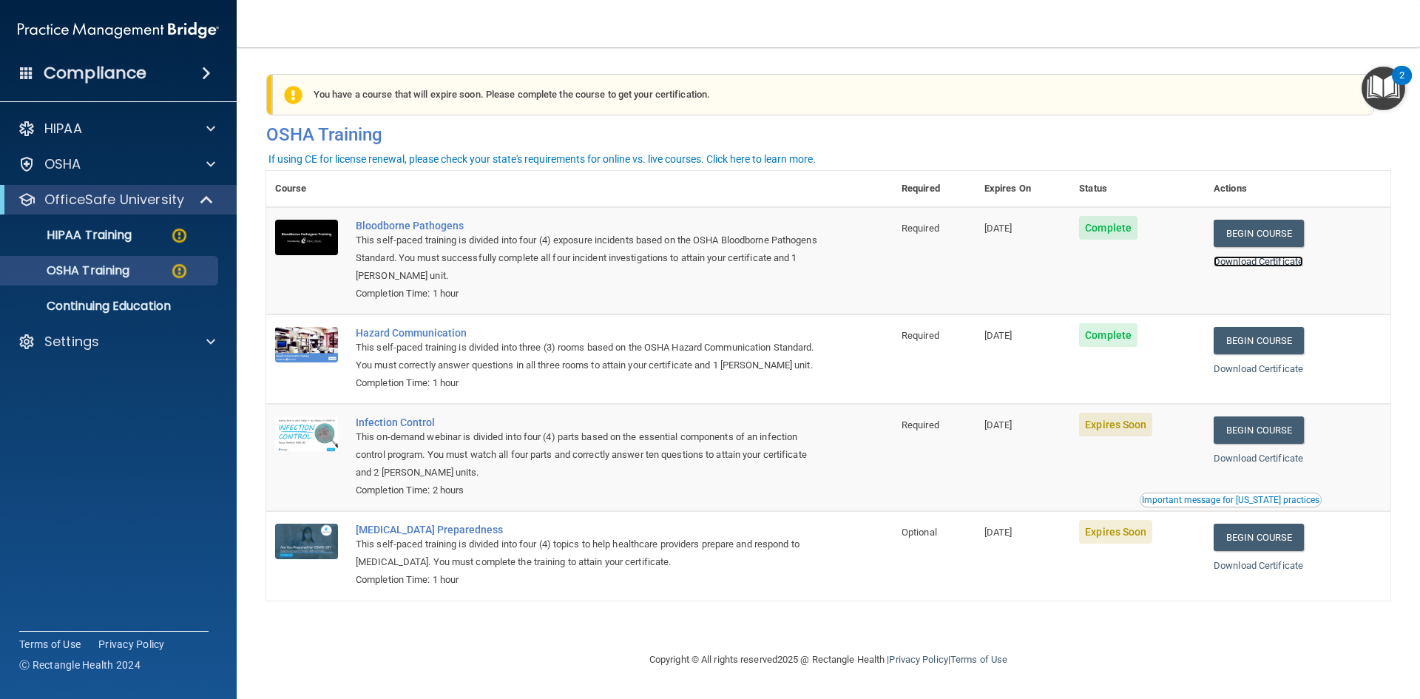
click at [1252, 263] on link "Download Certificate" at bounding box center [1258, 261] width 89 height 11
click at [1250, 444] on link "Begin Course" at bounding box center [1259, 429] width 90 height 27
click at [1284, 504] on div "Important message for California practices" at bounding box center [1230, 499] width 177 height 9
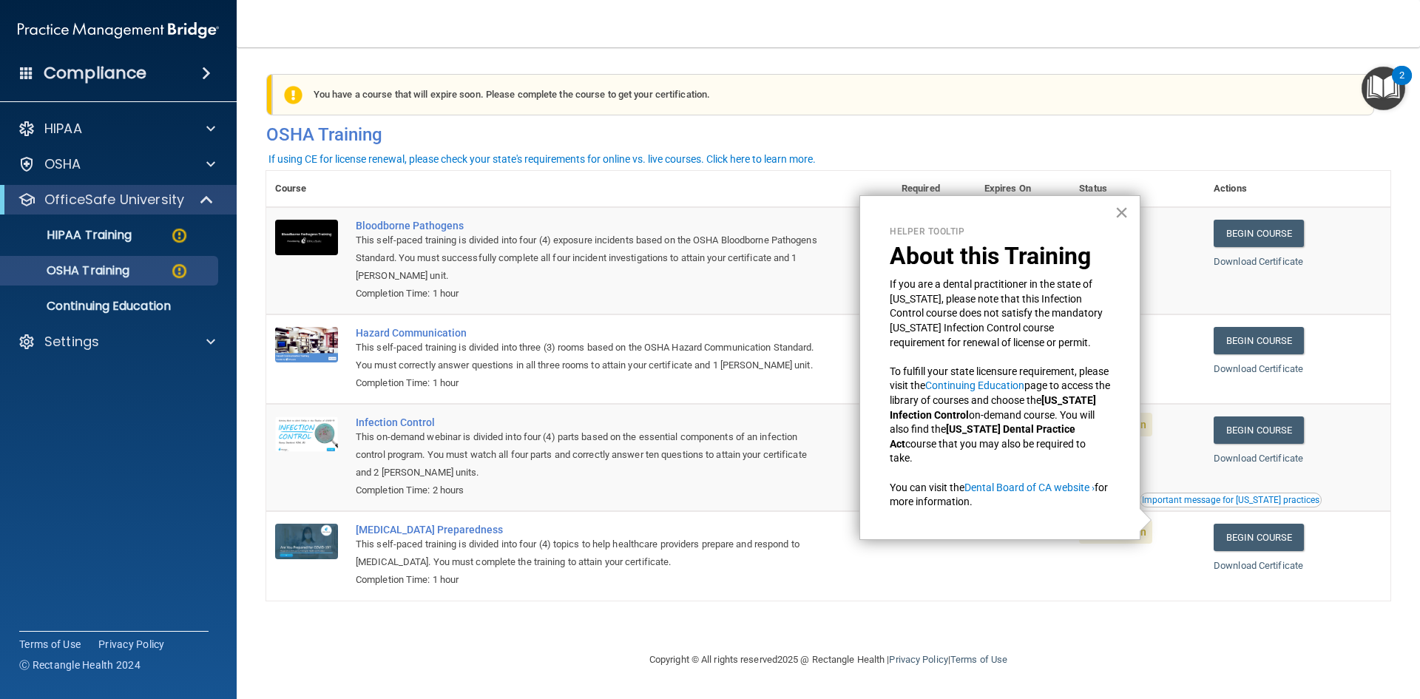
click at [1123, 211] on button "×" at bounding box center [1121, 212] width 14 height 24
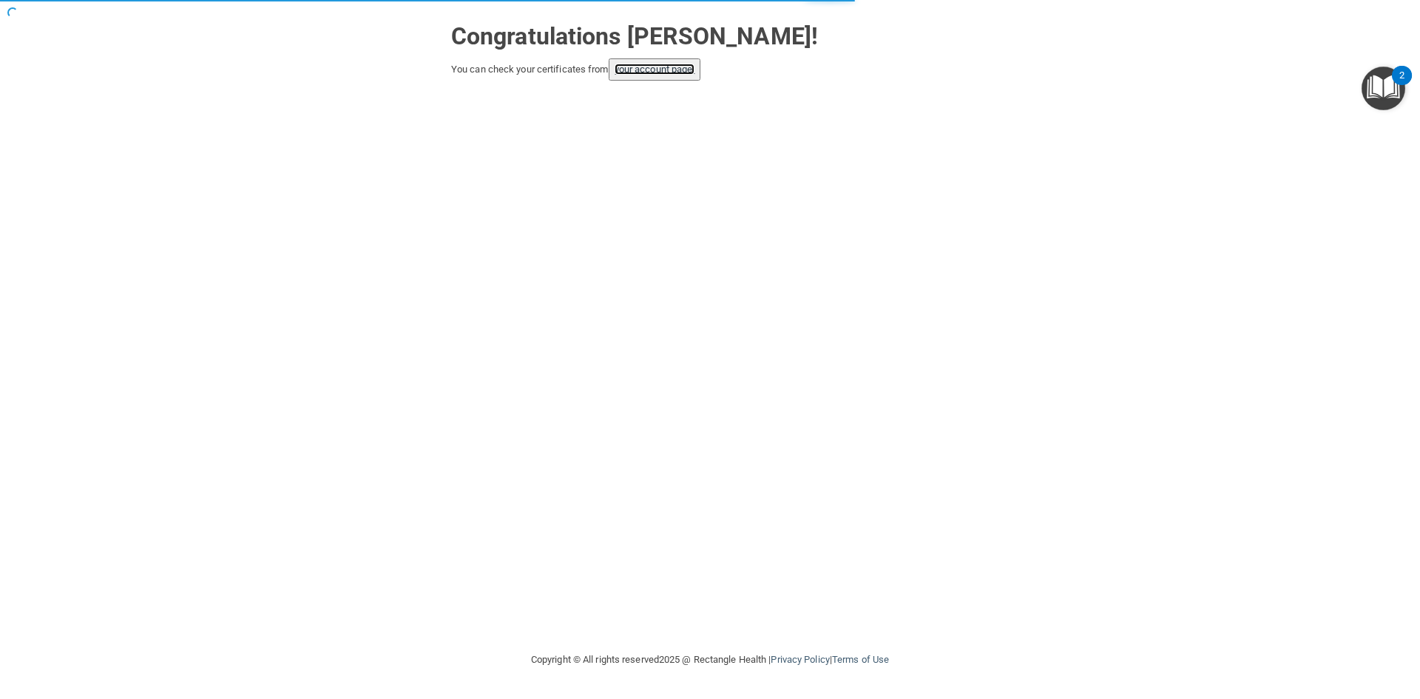
click at [652, 67] on link "your account page!" at bounding box center [655, 69] width 81 height 11
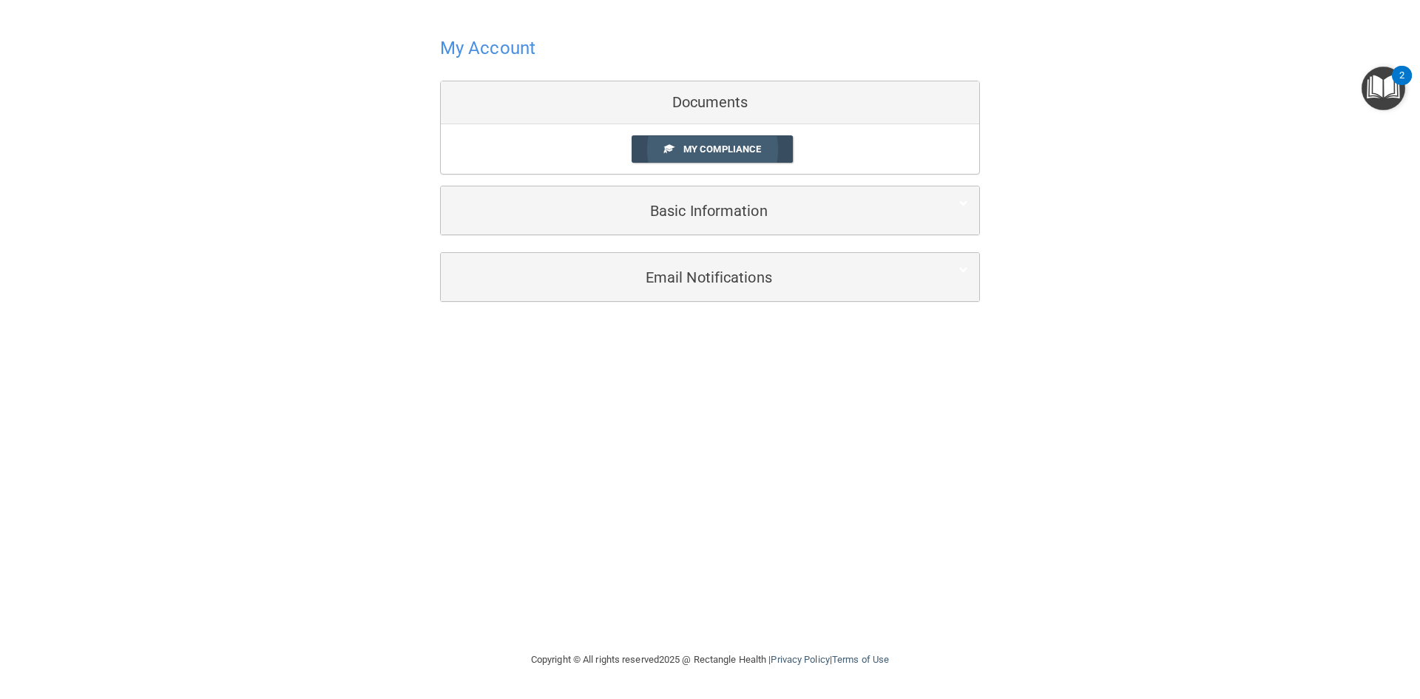
click at [728, 145] on span "My Compliance" at bounding box center [722, 148] width 78 height 11
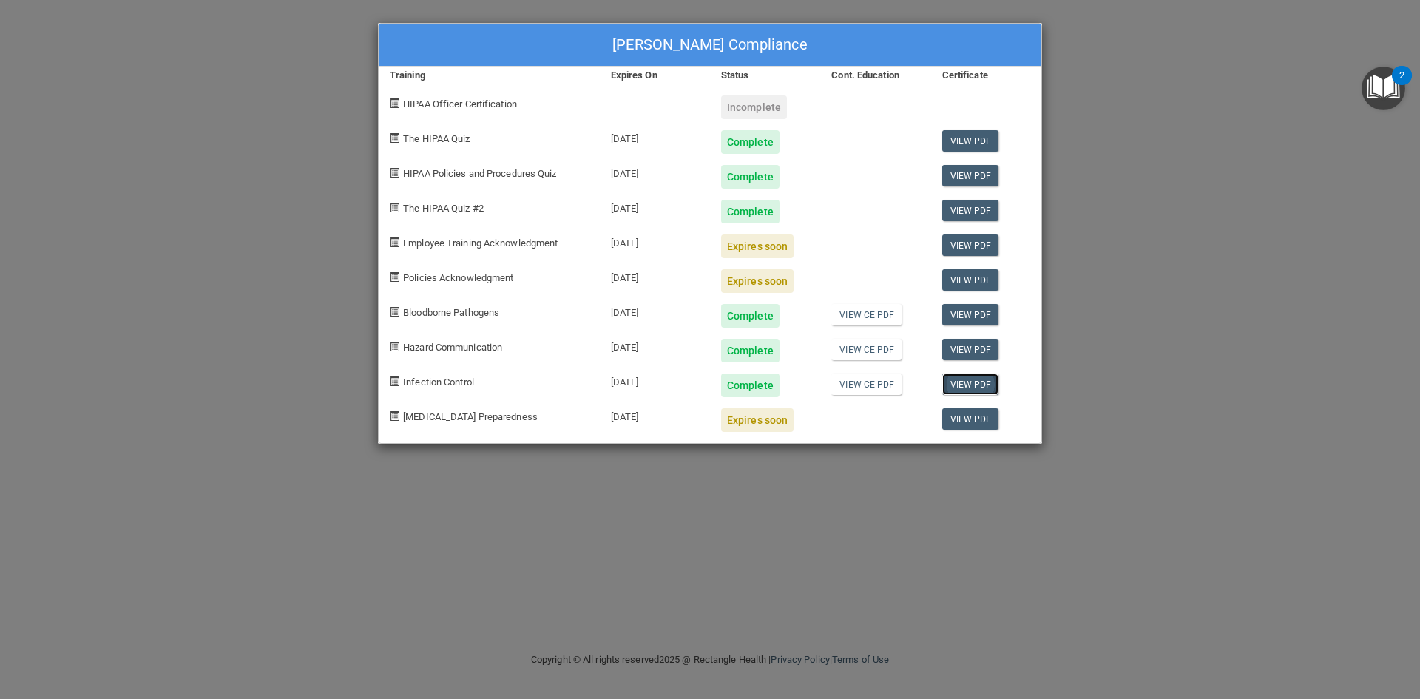
click at [961, 385] on link "View PDF" at bounding box center [970, 383] width 57 height 21
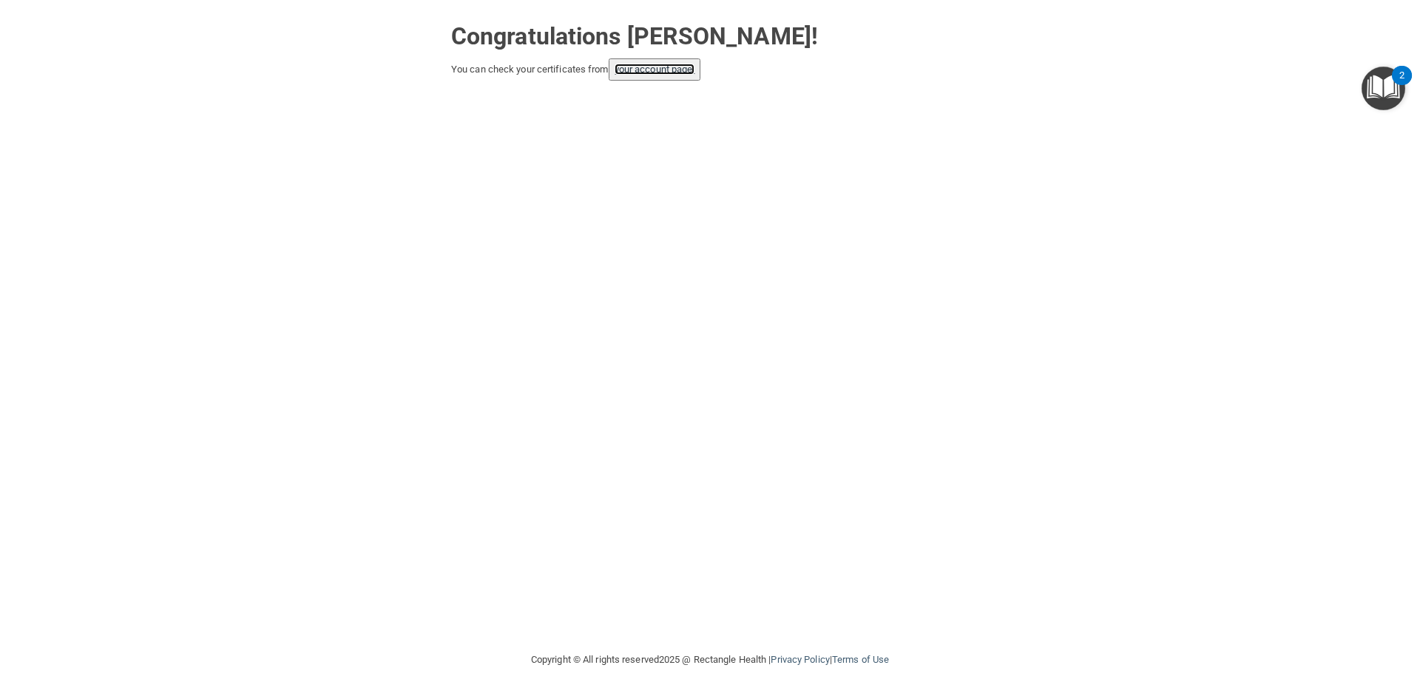
click at [650, 66] on link "your account page!" at bounding box center [655, 69] width 81 height 11
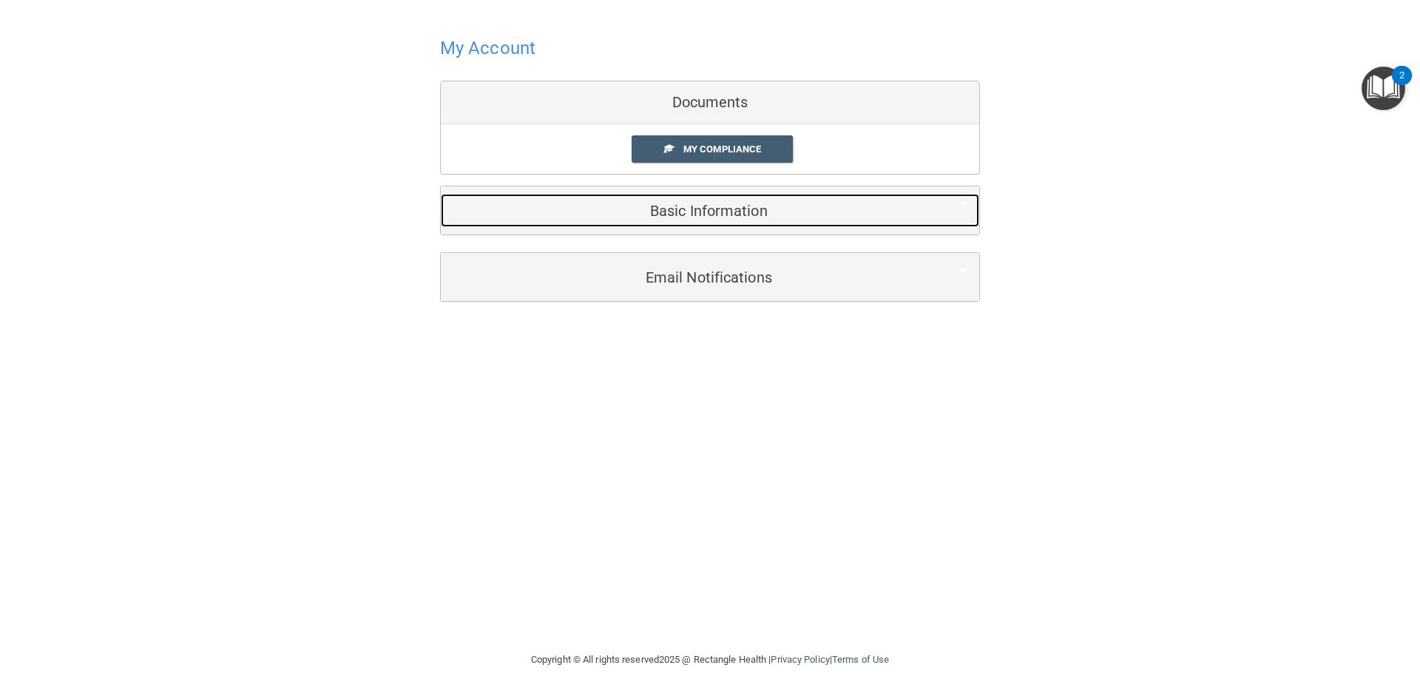
click at [704, 208] on h5 "Basic Information" at bounding box center [687, 211] width 471 height 16
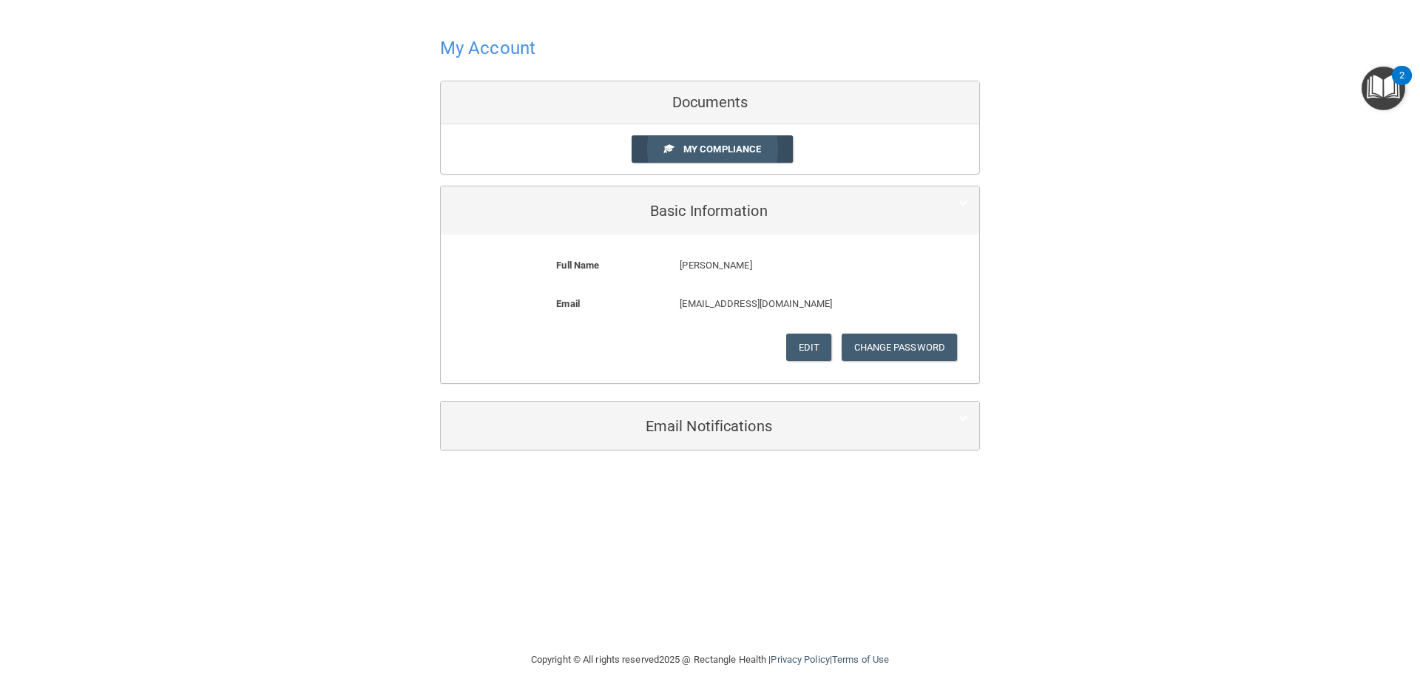
click at [711, 149] on span "My Compliance" at bounding box center [722, 148] width 78 height 11
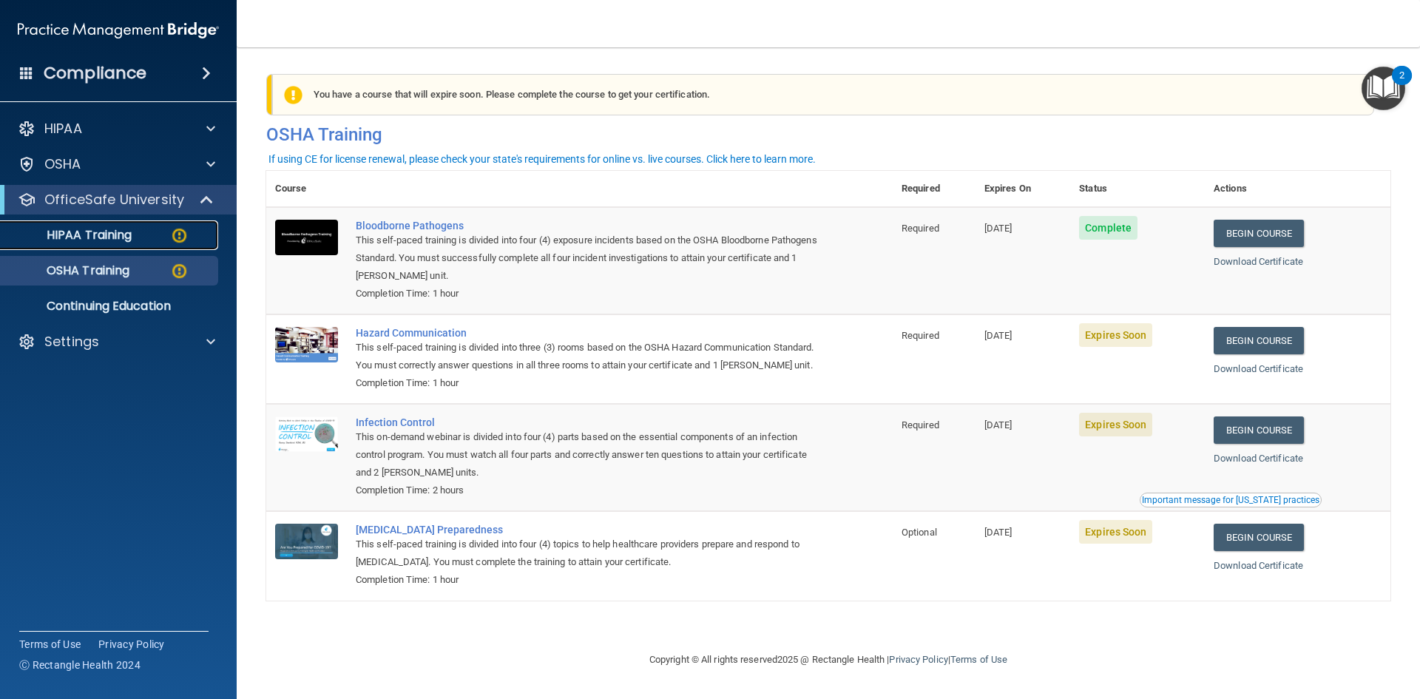
click at [177, 237] on img at bounding box center [179, 235] width 18 height 18
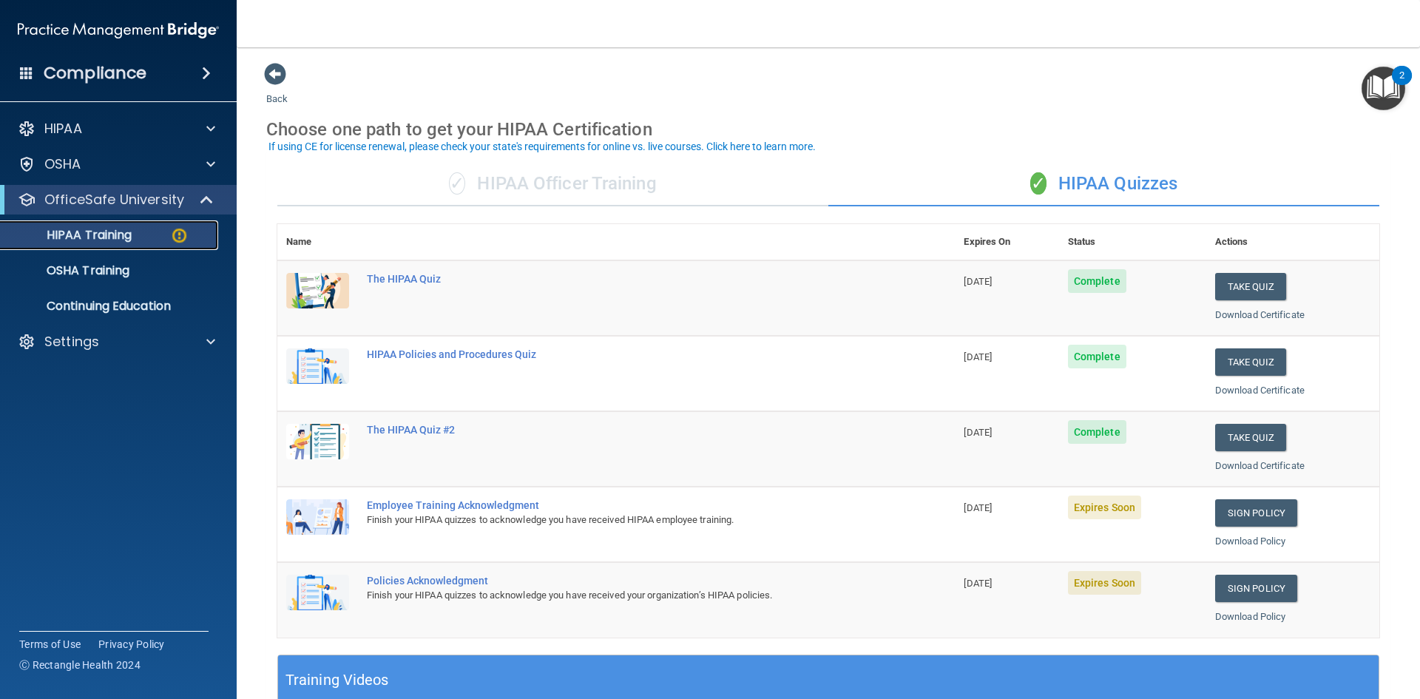
scroll to position [74, 0]
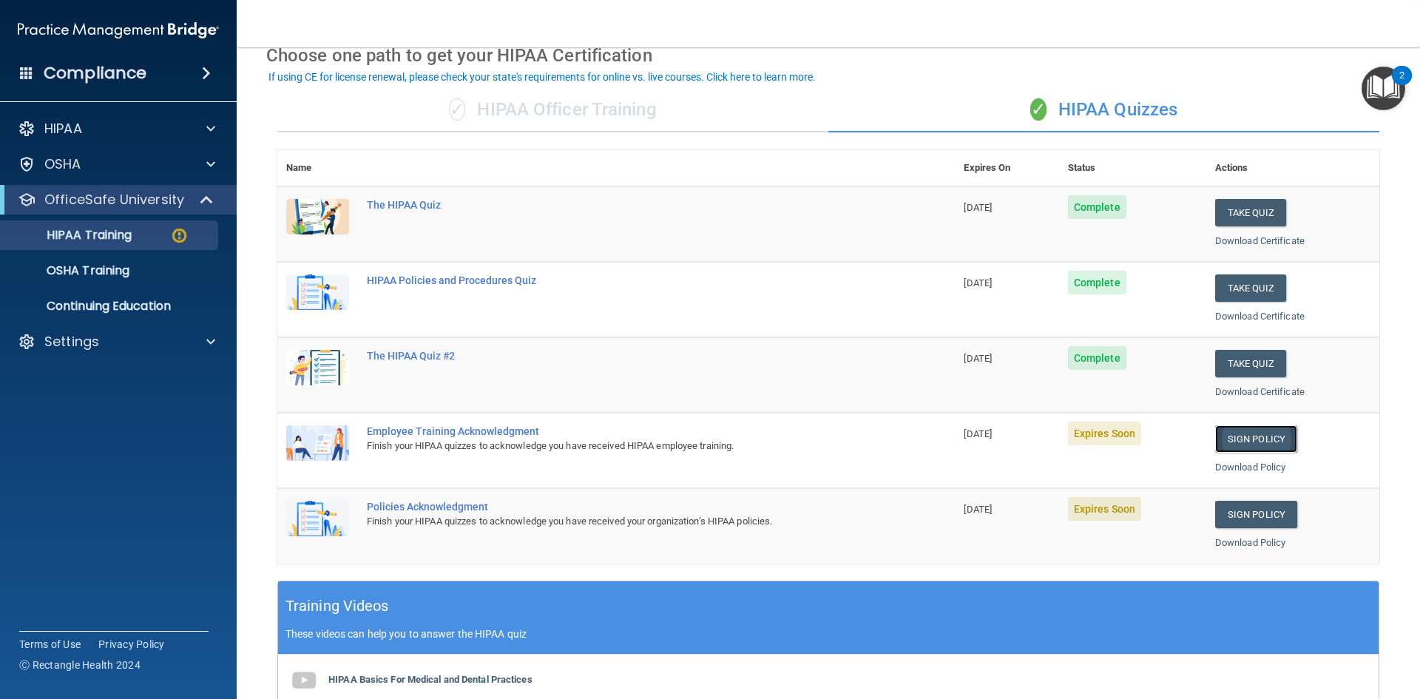
click at [1226, 444] on link "Sign Policy" at bounding box center [1256, 438] width 82 height 27
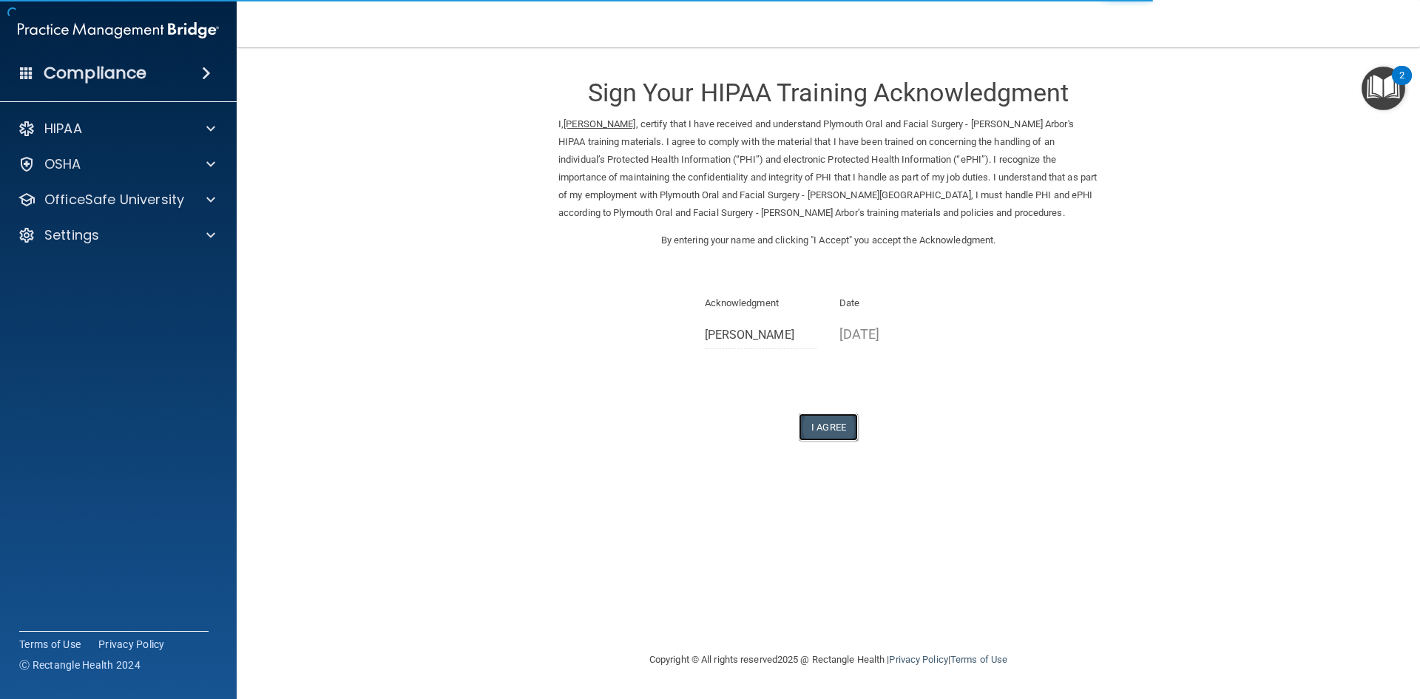
click at [821, 426] on button "I Agree" at bounding box center [828, 426] width 59 height 27
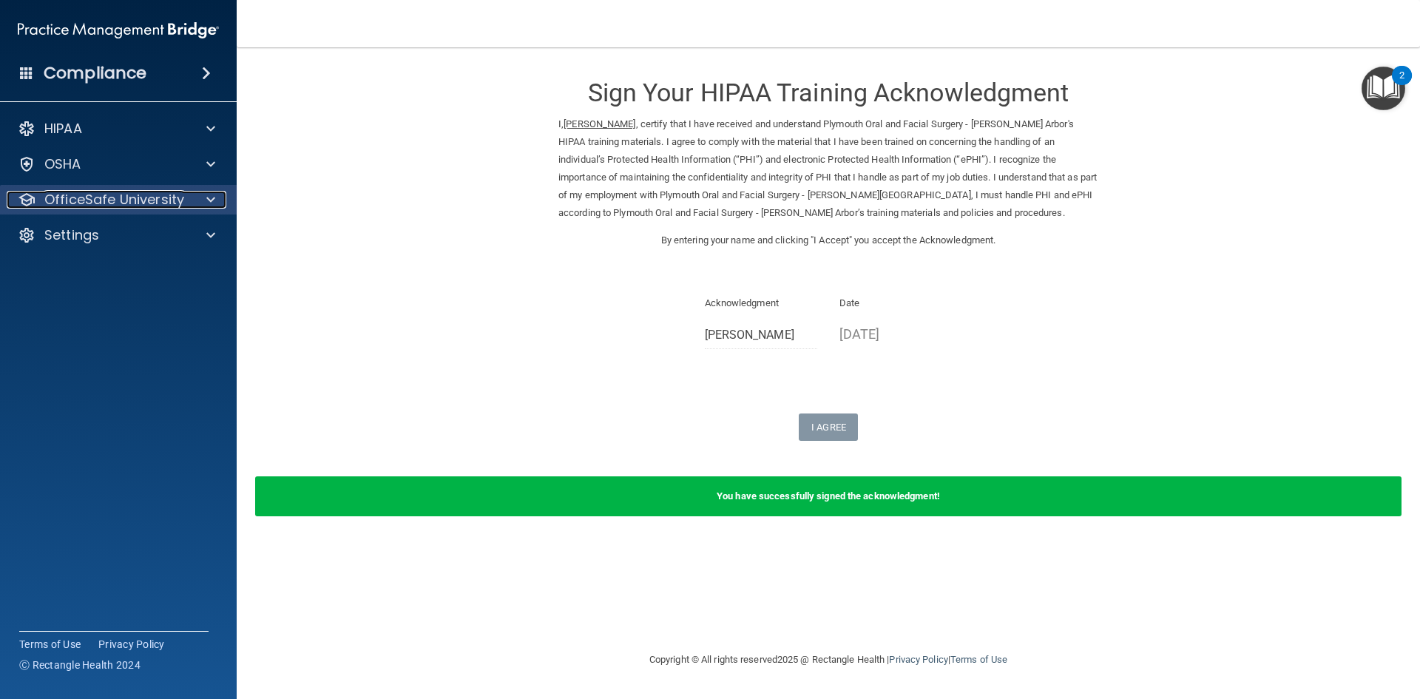
click at [211, 203] on span at bounding box center [210, 200] width 9 height 18
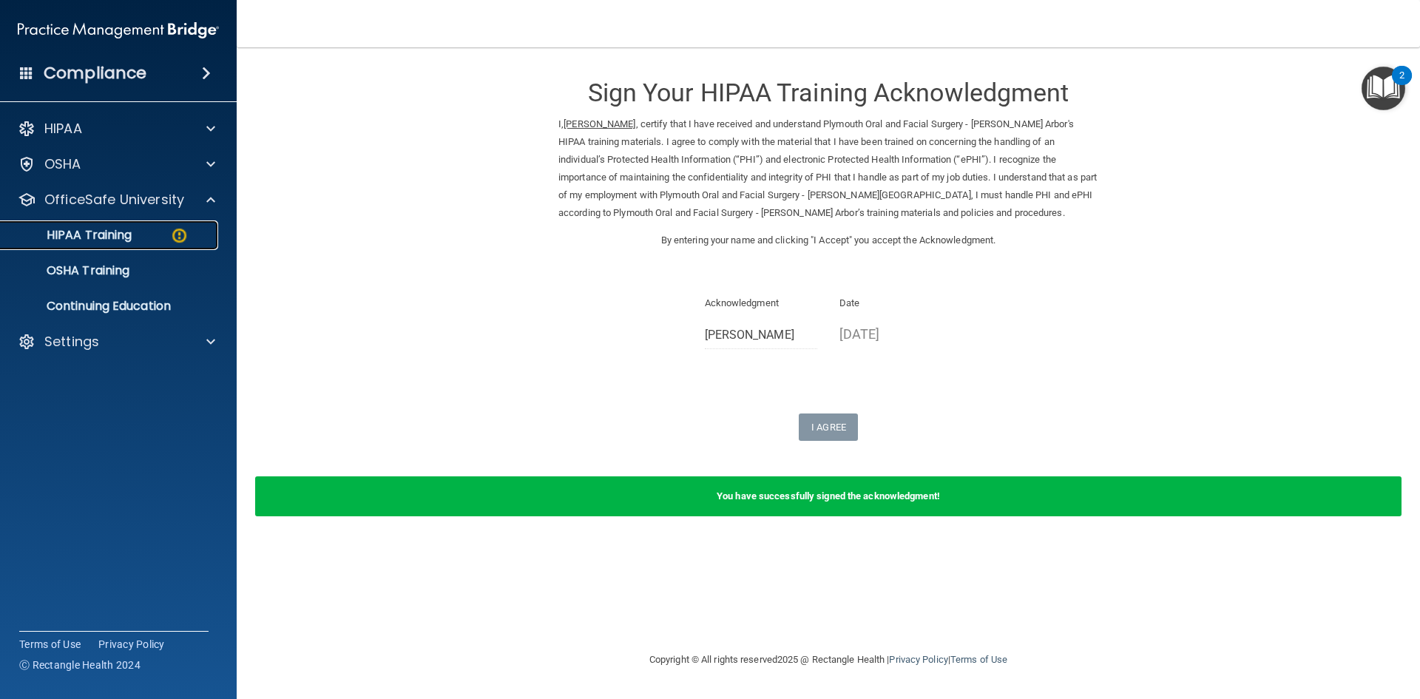
click at [177, 231] on img at bounding box center [179, 235] width 18 height 18
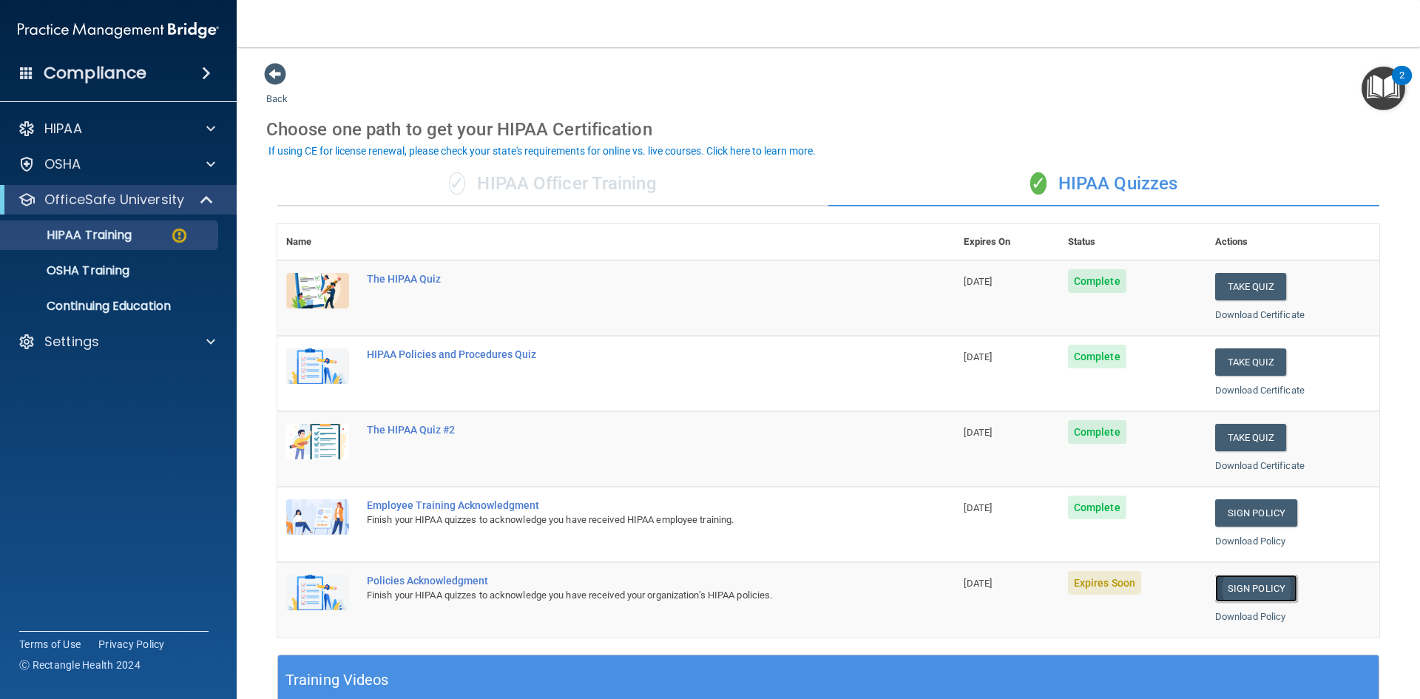
click at [1226, 592] on link "Sign Policy" at bounding box center [1256, 588] width 82 height 27
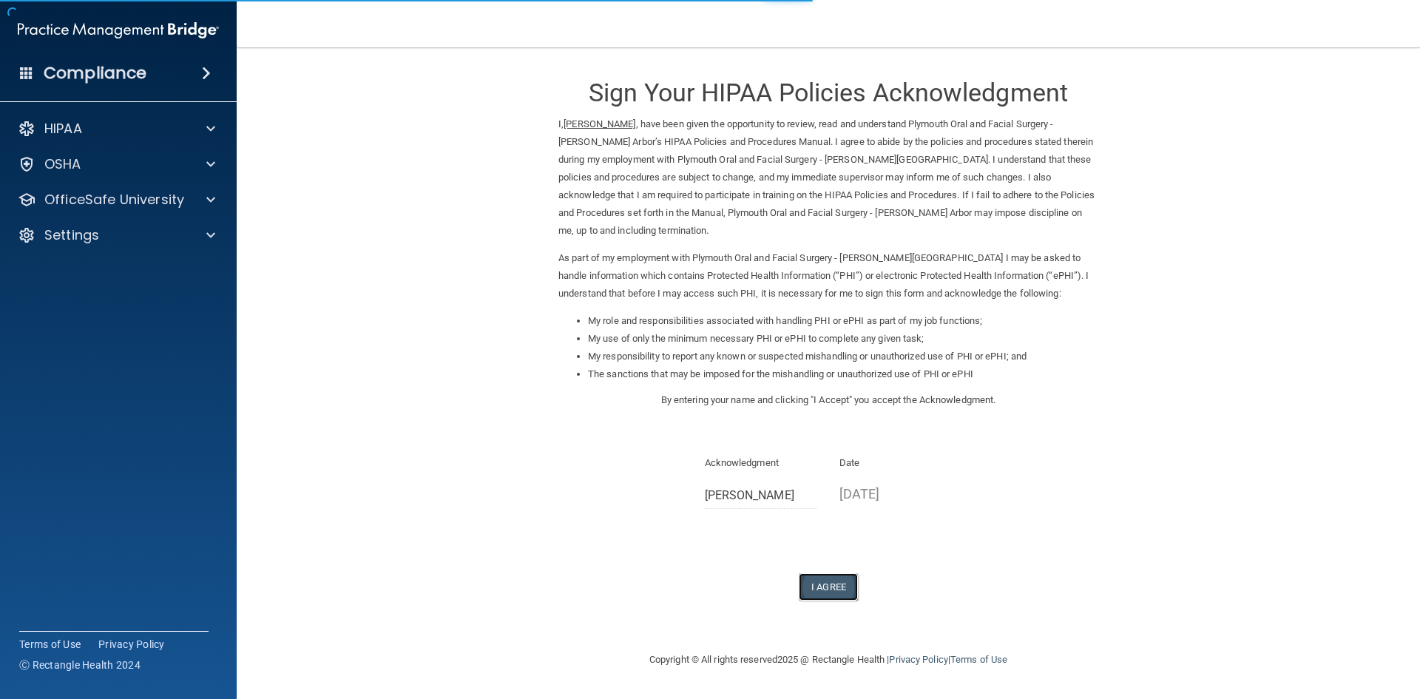
click at [820, 573] on button "I Agree" at bounding box center [828, 586] width 59 height 27
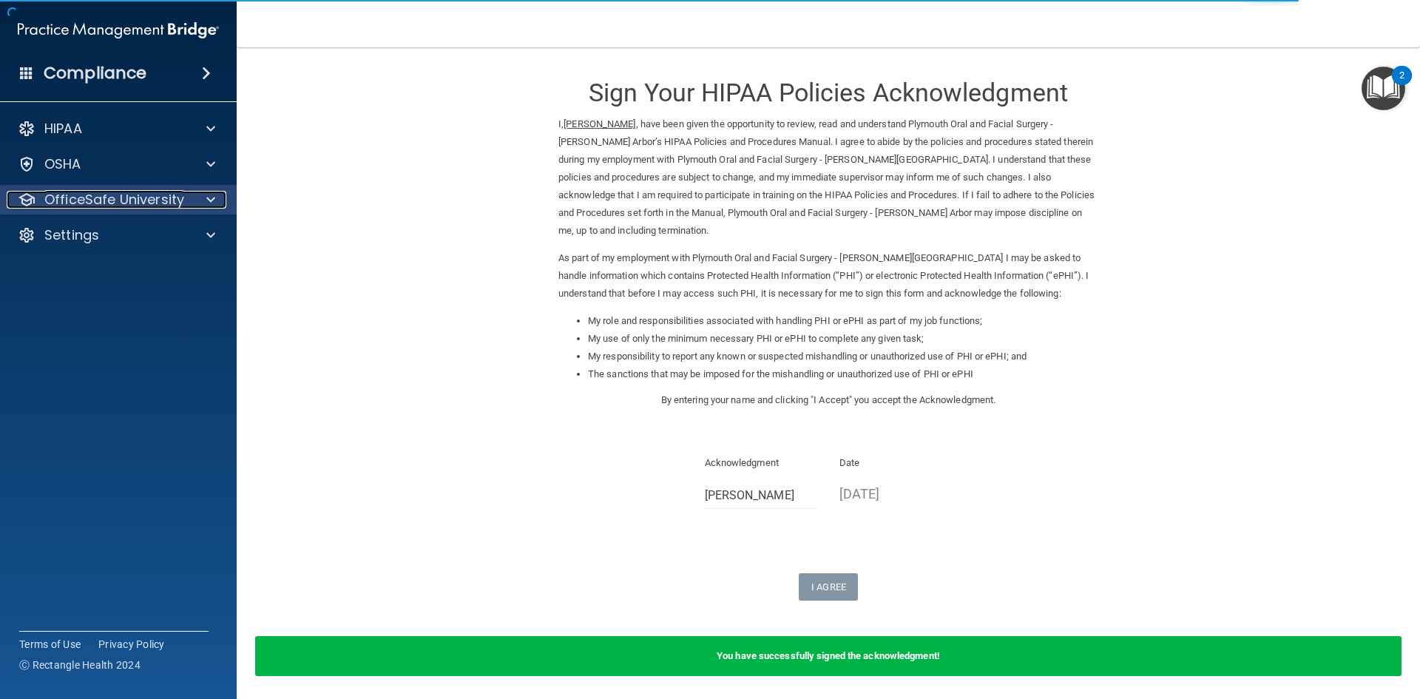
click at [208, 202] on span at bounding box center [210, 200] width 9 height 18
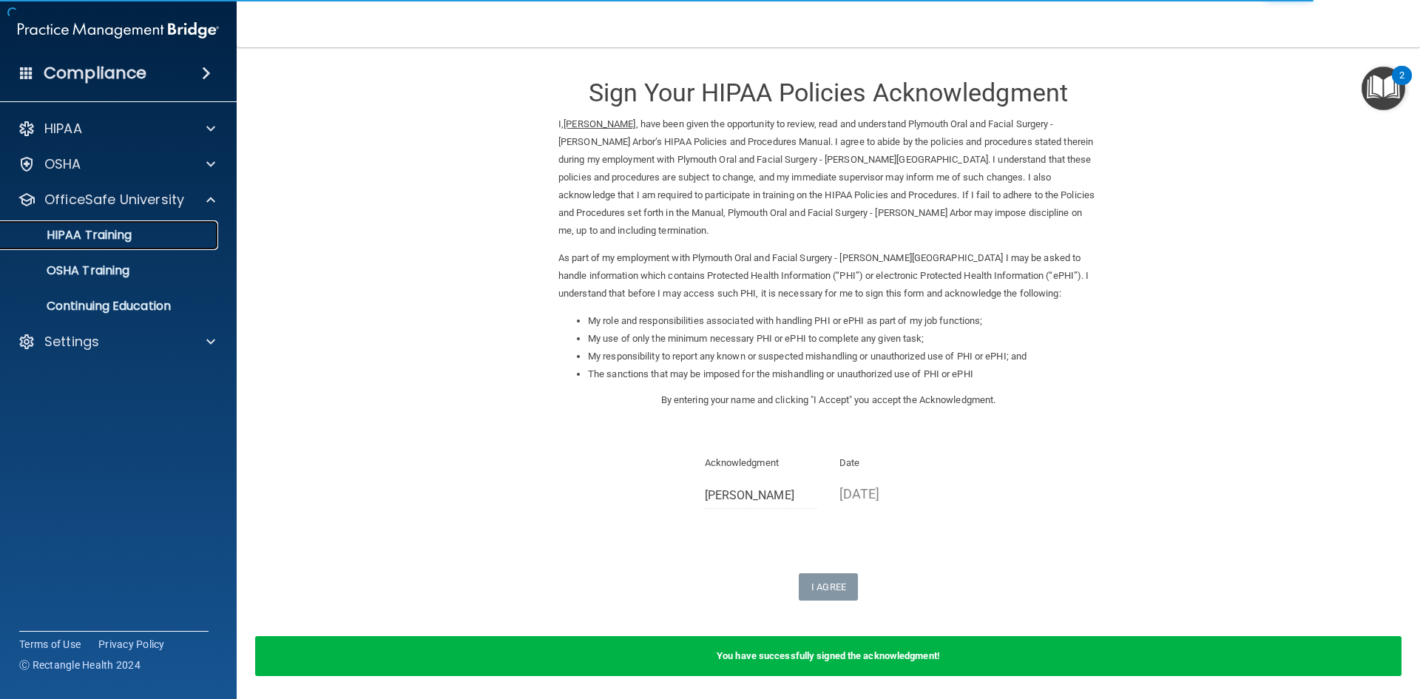
click at [204, 235] on div "HIPAA Training" at bounding box center [111, 235] width 202 height 15
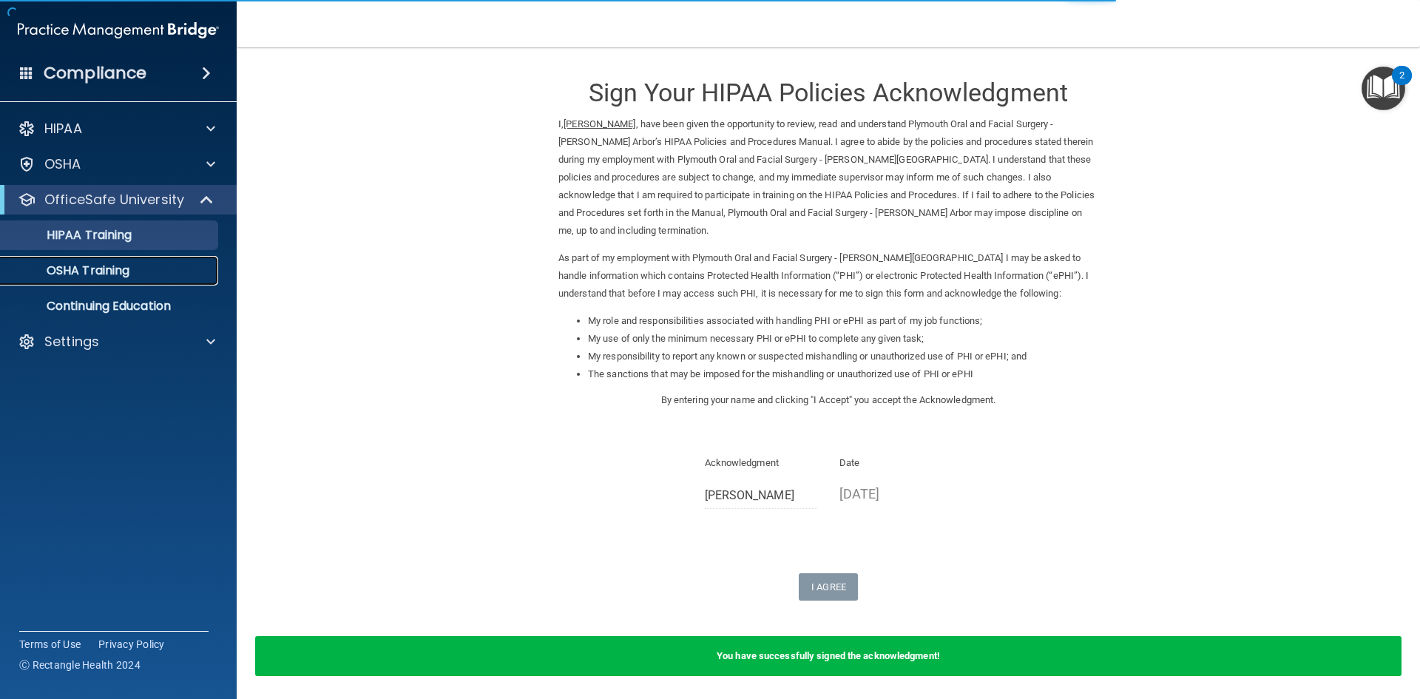
click at [191, 270] on div "OSHA Training" at bounding box center [111, 270] width 202 height 15
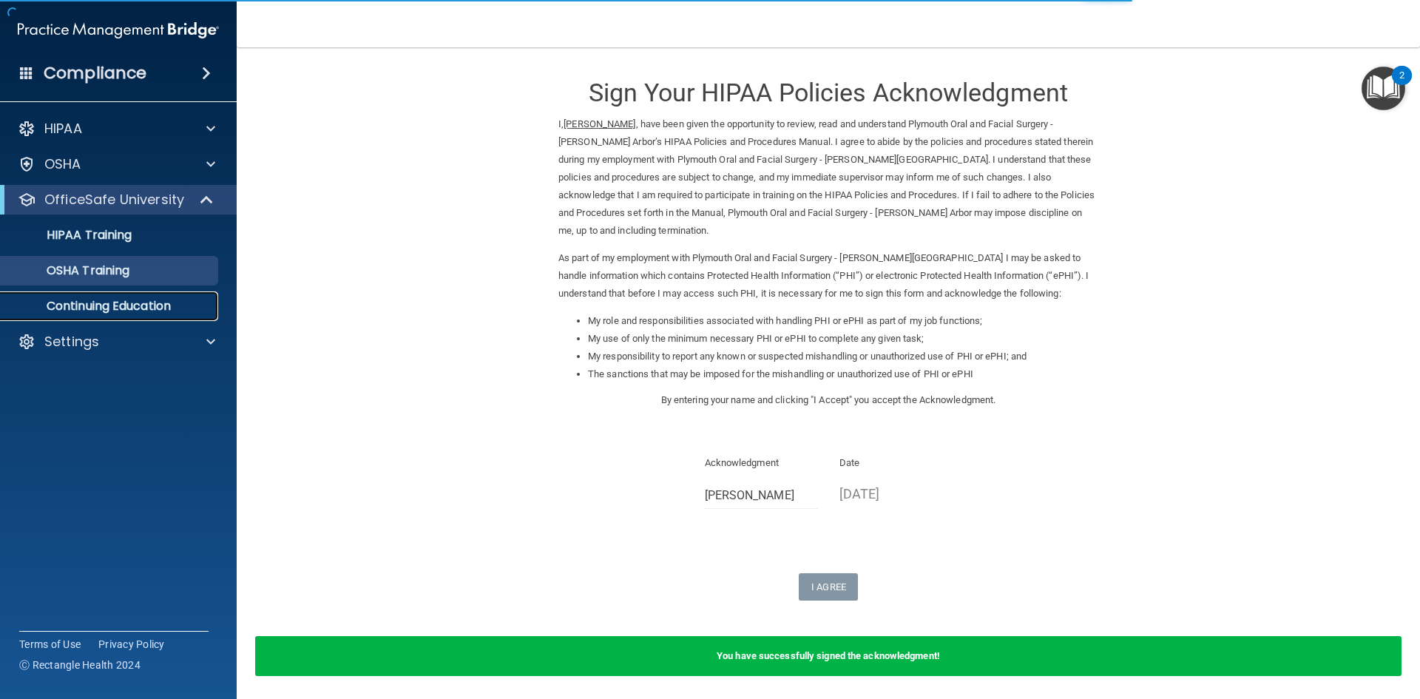
click at [190, 312] on p "Continuing Education" at bounding box center [111, 306] width 202 height 15
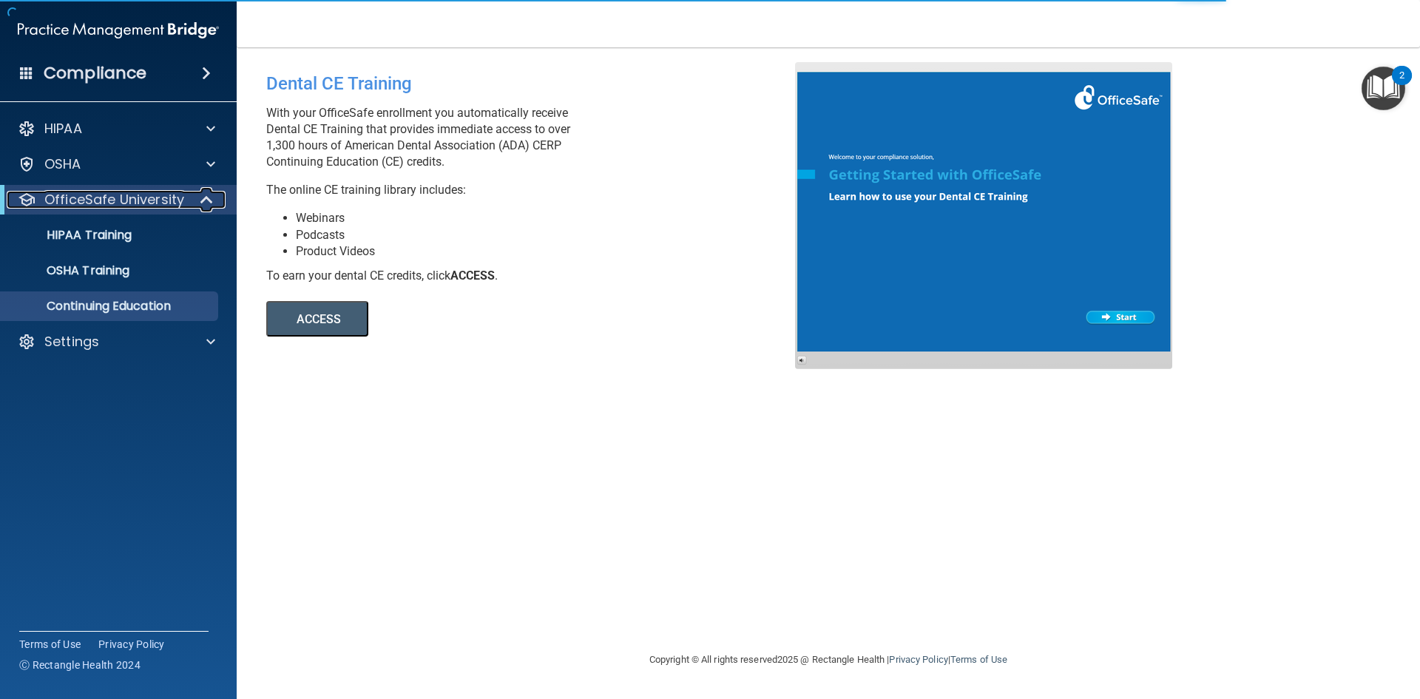
click at [135, 208] on p "OfficeSafe University" at bounding box center [114, 200] width 140 height 18
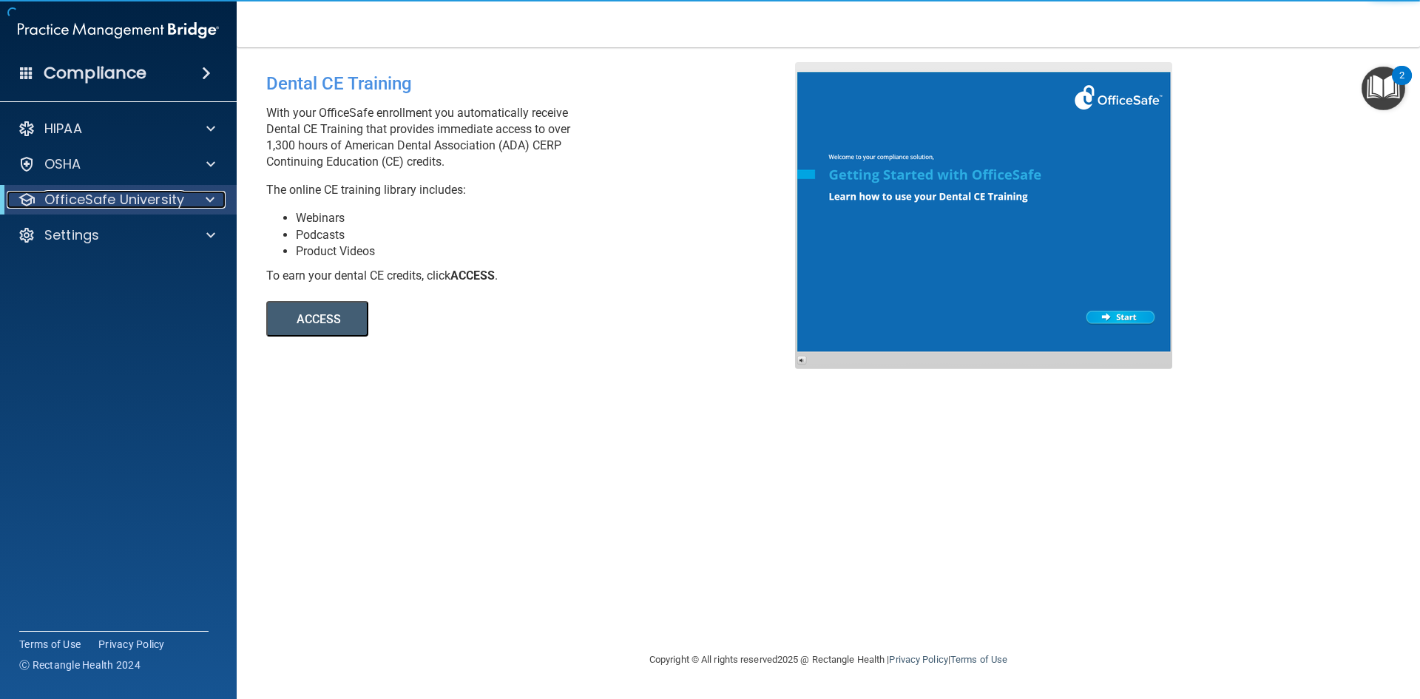
click at [176, 200] on p "OfficeSafe University" at bounding box center [114, 200] width 140 height 18
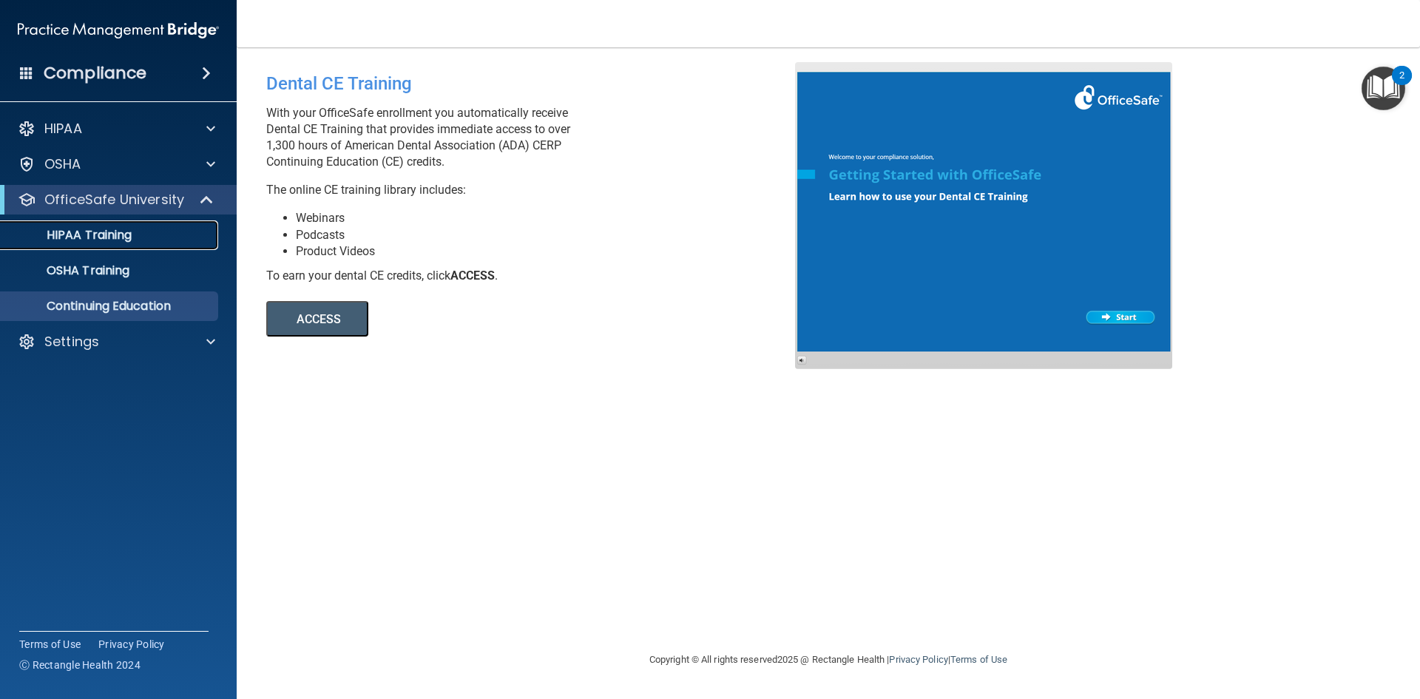
click at [180, 231] on div "HIPAA Training" at bounding box center [111, 235] width 202 height 15
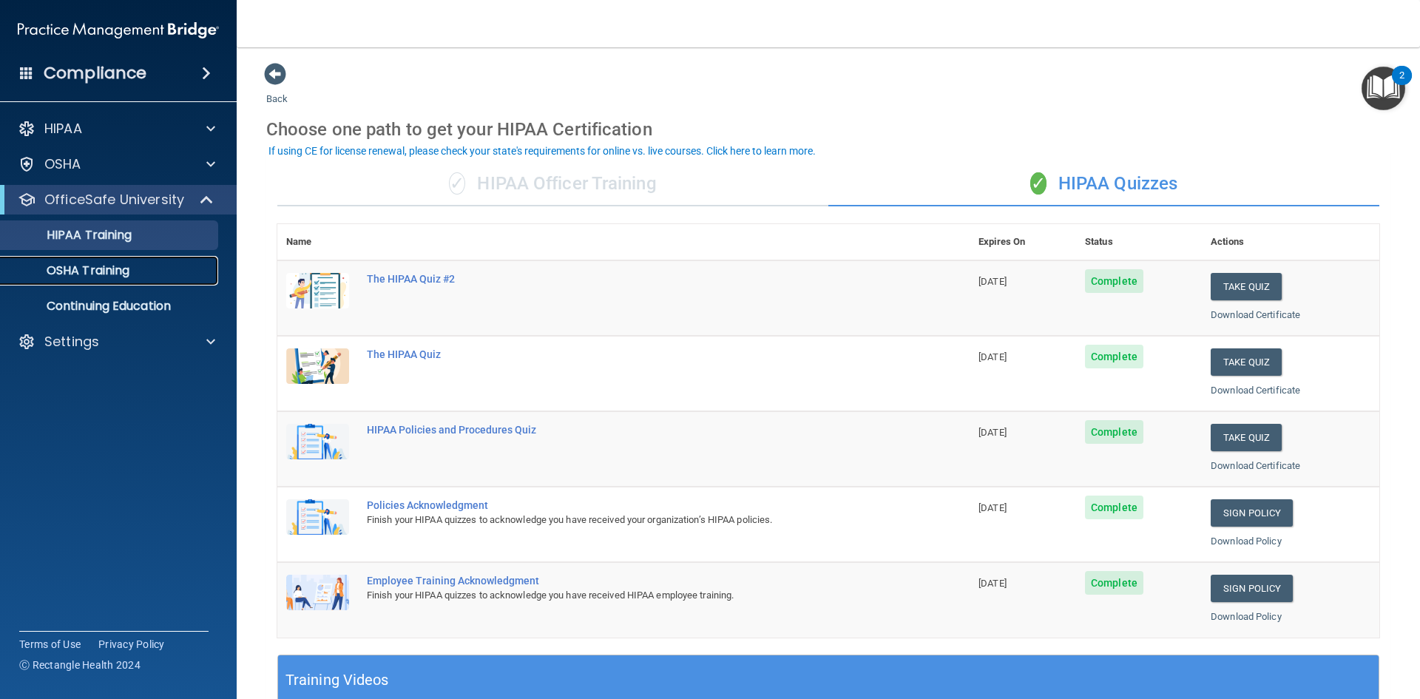
click at [180, 265] on div "OSHA Training" at bounding box center [111, 270] width 202 height 15
